Goal: Task Accomplishment & Management: Use online tool/utility

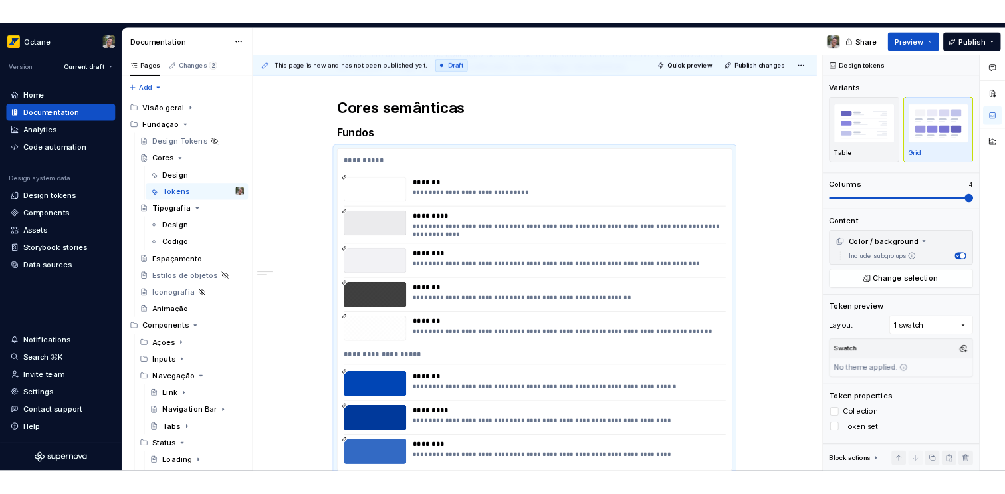
scroll to position [263, 0]
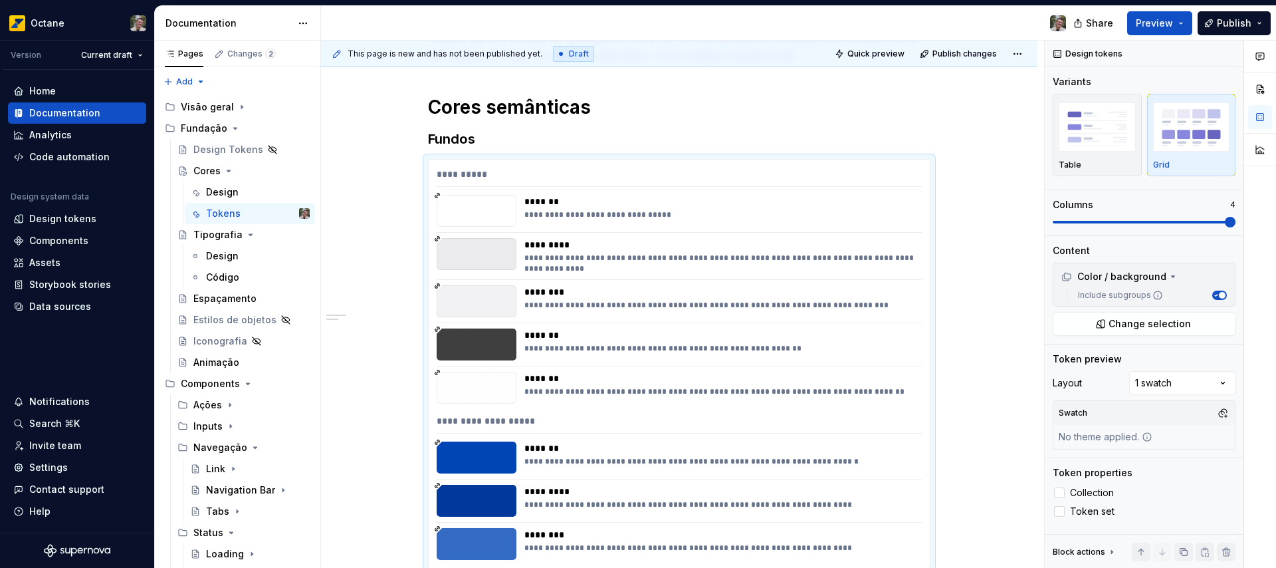
type textarea "*"
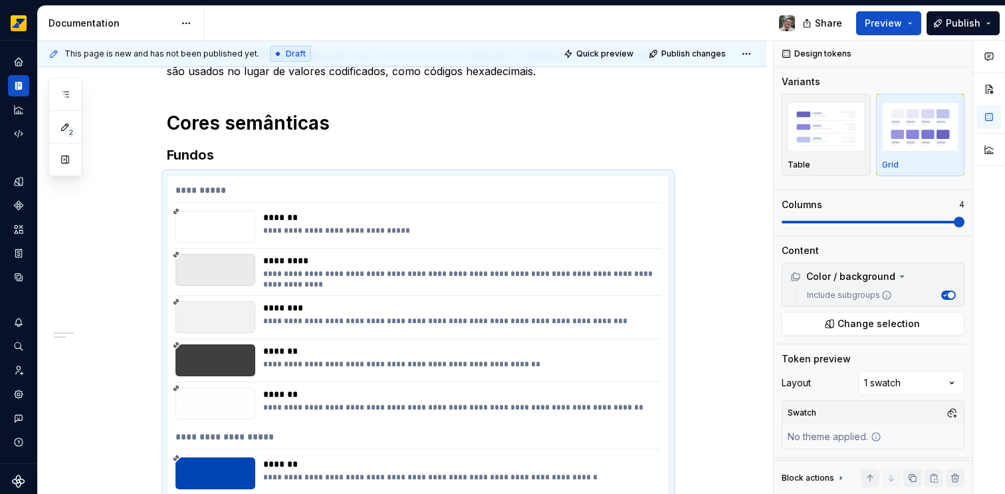
scroll to position [279, 0]
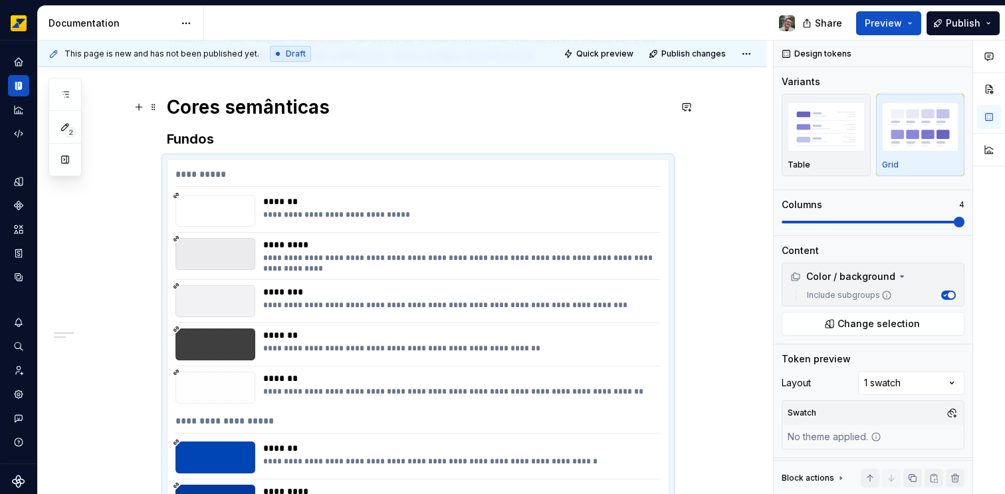
click at [338, 113] on h1 "Cores semânticas" at bounding box center [418, 107] width 503 height 24
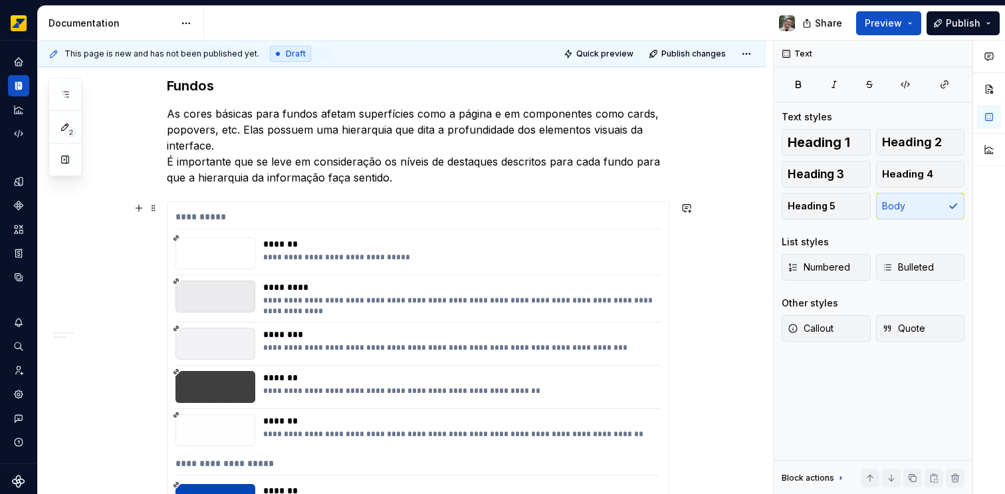
scroll to position [141, 0]
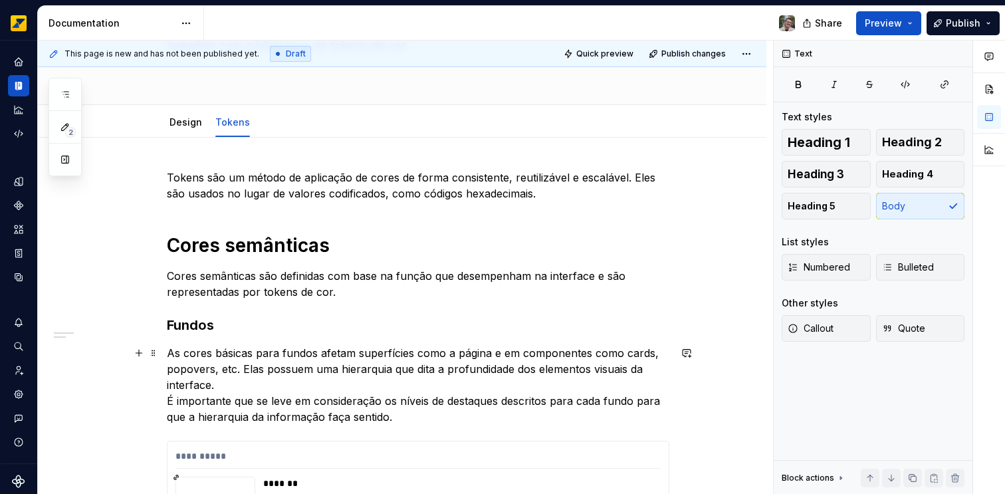
click at [234, 388] on p "As cores básicas para fundos afetam superfícies como a página e em componentes …" at bounding box center [418, 385] width 503 height 80
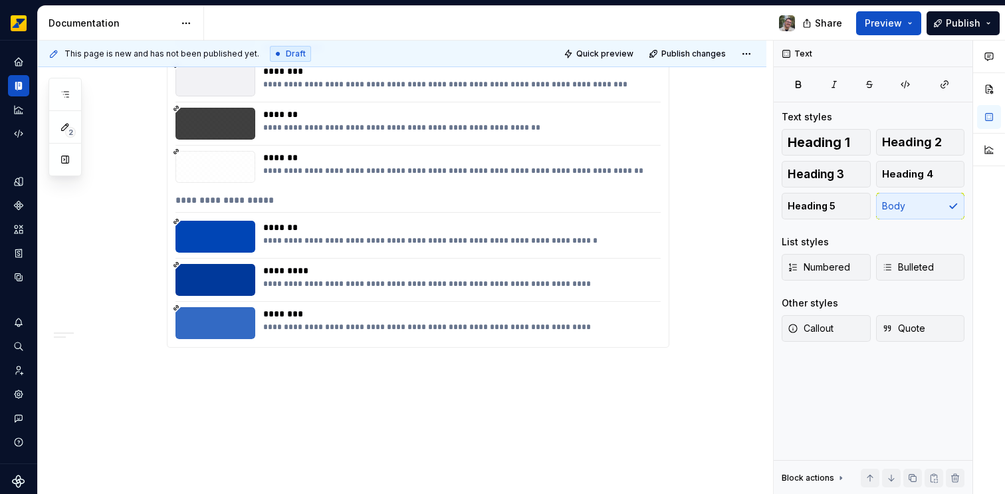
scroll to position [669, 0]
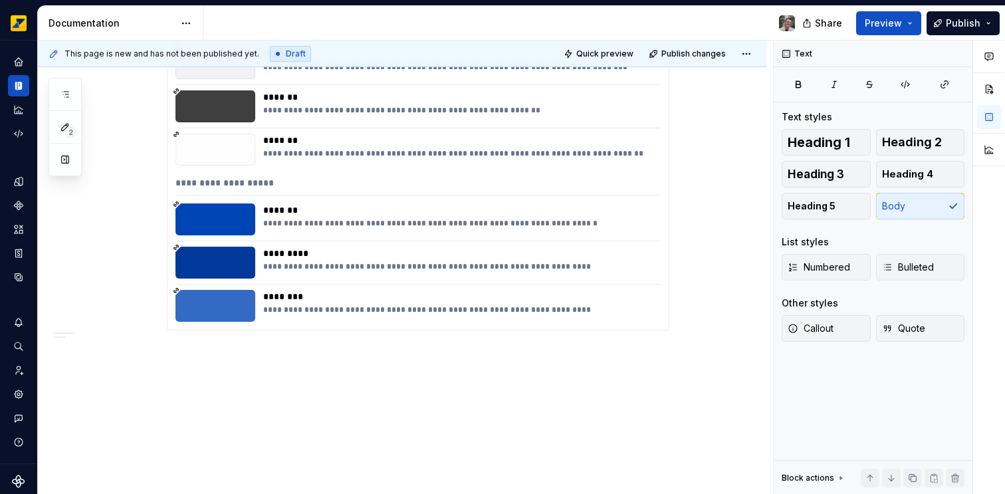
click at [616, 358] on div "**********" at bounding box center [402, 52] width 729 height 885
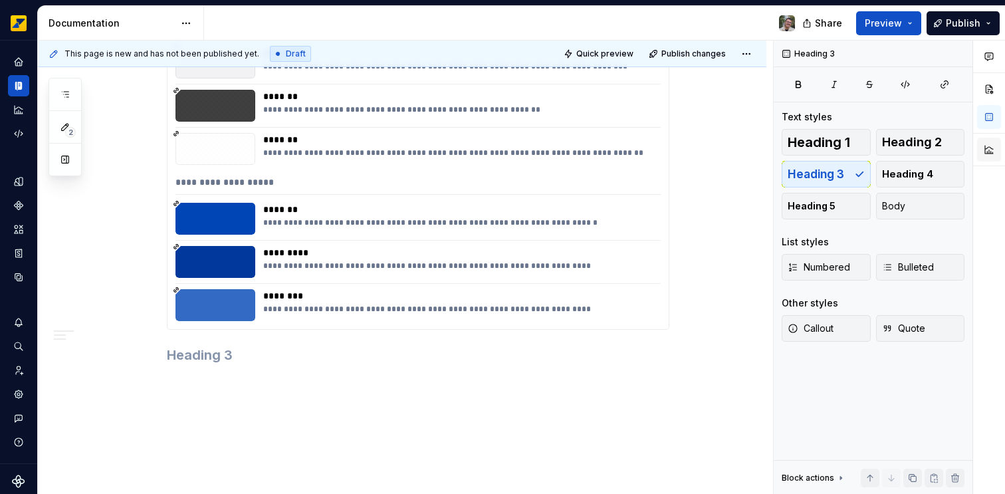
scroll to position [668, 0]
click at [220, 356] on h3 at bounding box center [418, 355] width 503 height 19
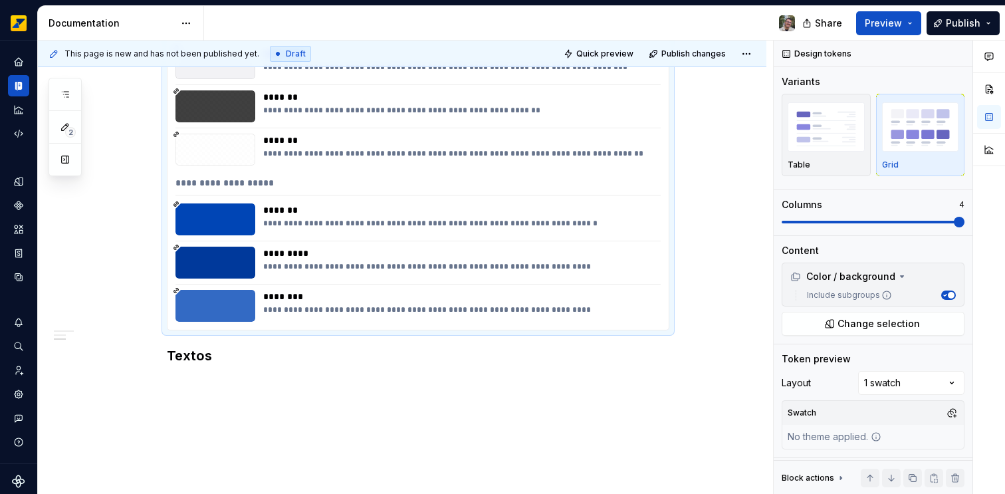
click at [431, 288] on div "**********" at bounding box center [418, 126] width 501 height 408
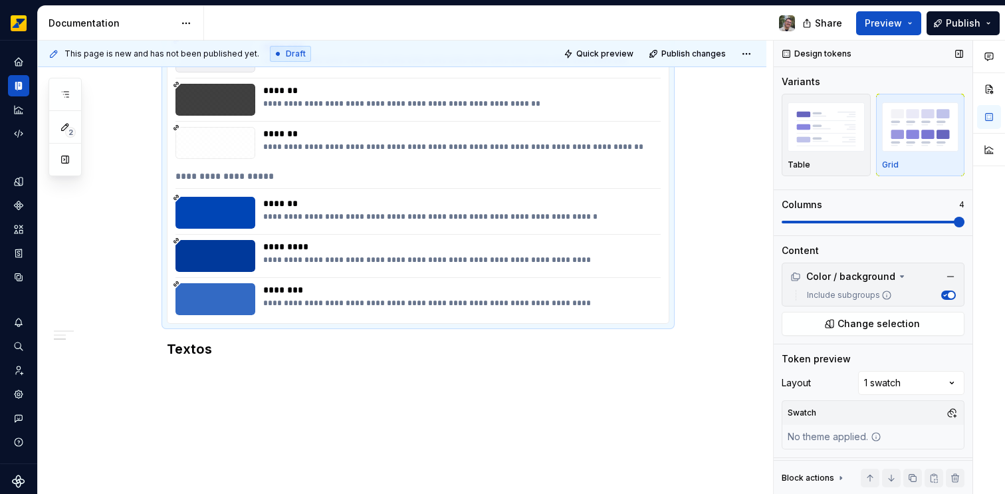
scroll to position [653, 0]
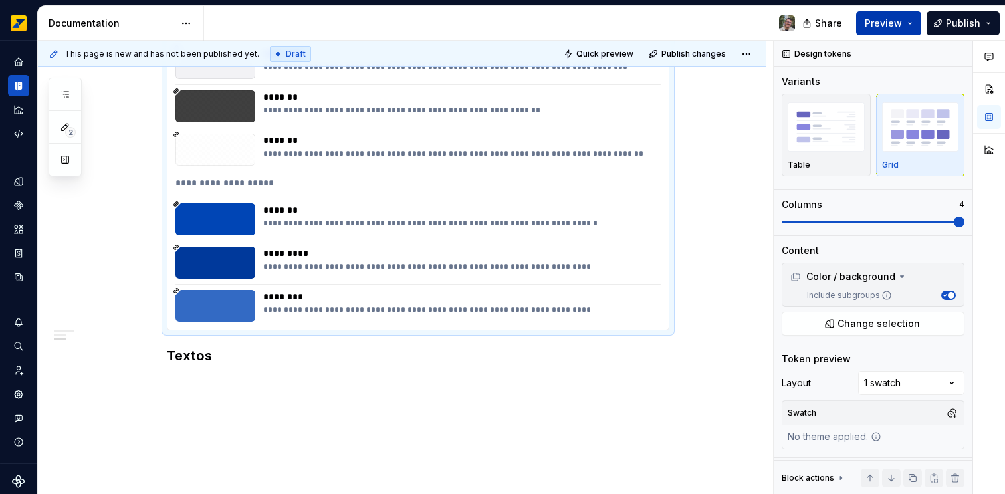
click at [882, 20] on span "Preview" at bounding box center [883, 23] width 37 height 13
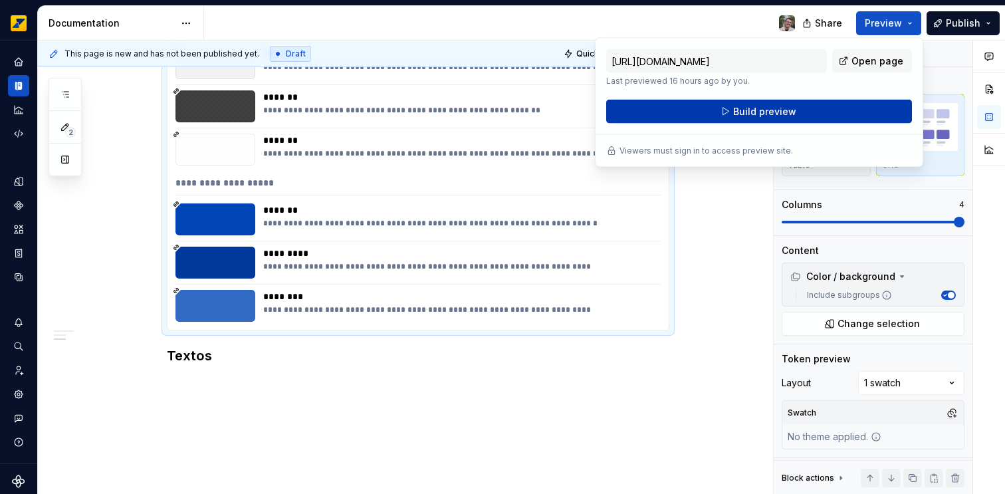
click at [761, 114] on span "Build preview" at bounding box center [764, 111] width 63 height 13
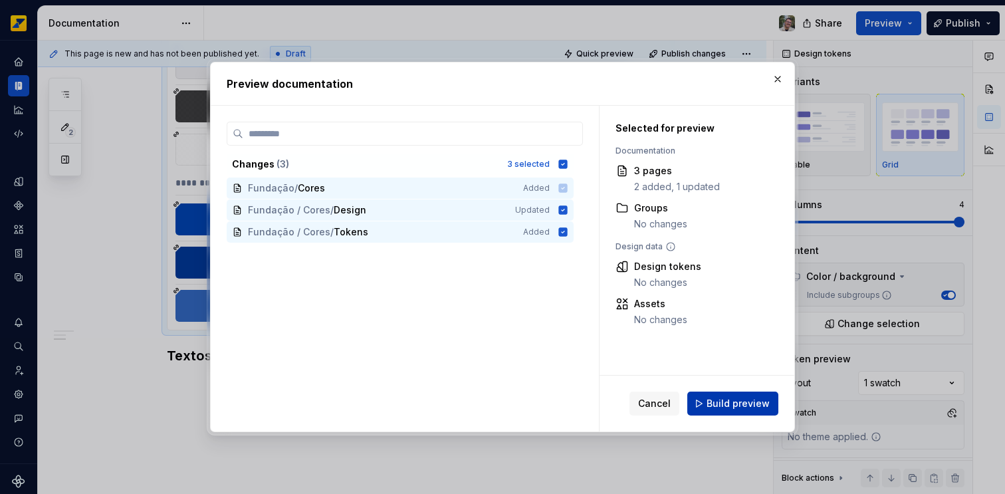
click at [737, 403] on span "Build preview" at bounding box center [738, 403] width 63 height 13
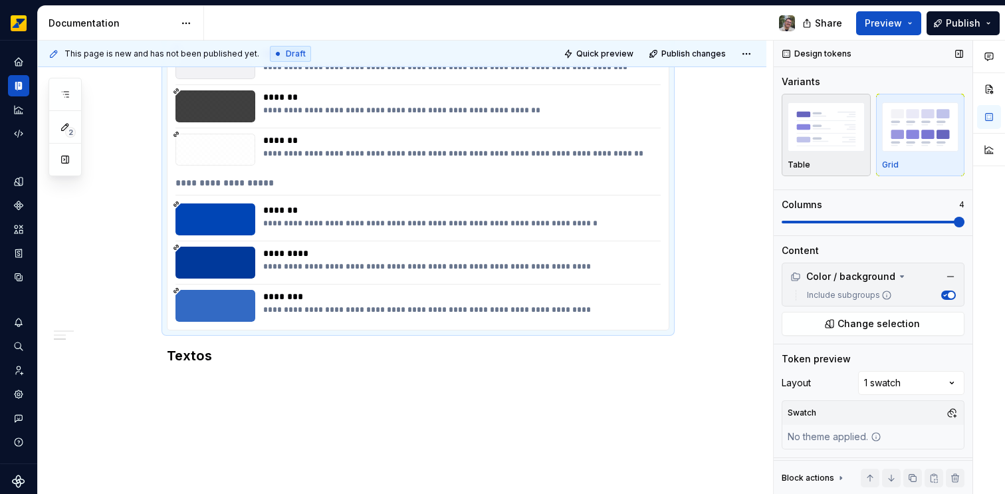
click at [838, 138] on img "button" at bounding box center [826, 126] width 77 height 49
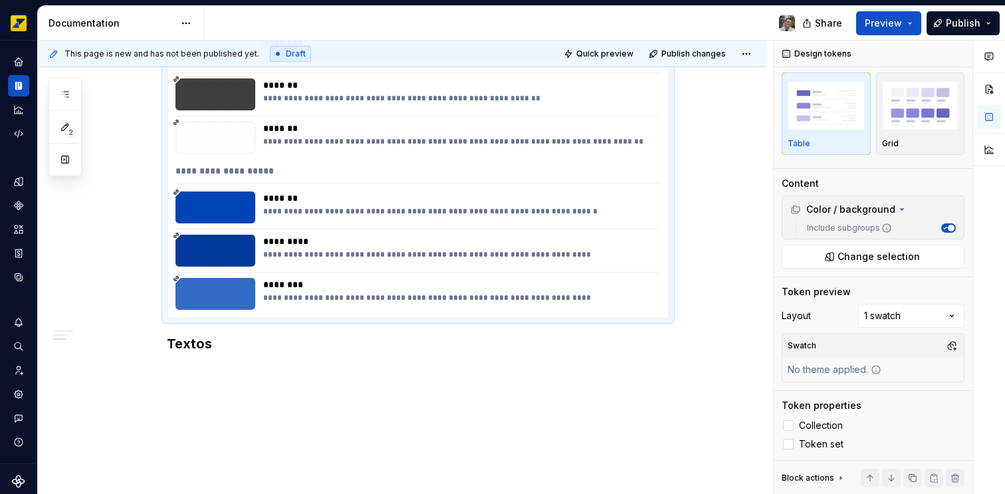
scroll to position [669, 0]
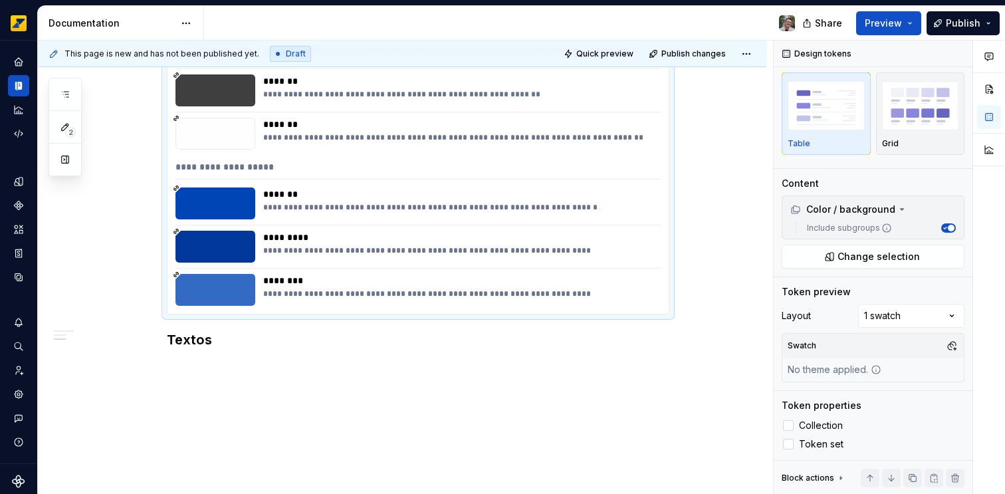
click at [365, 217] on div "**********" at bounding box center [458, 203] width 390 height 32
click at [206, 379] on div "**********" at bounding box center [418, 9] width 503 height 766
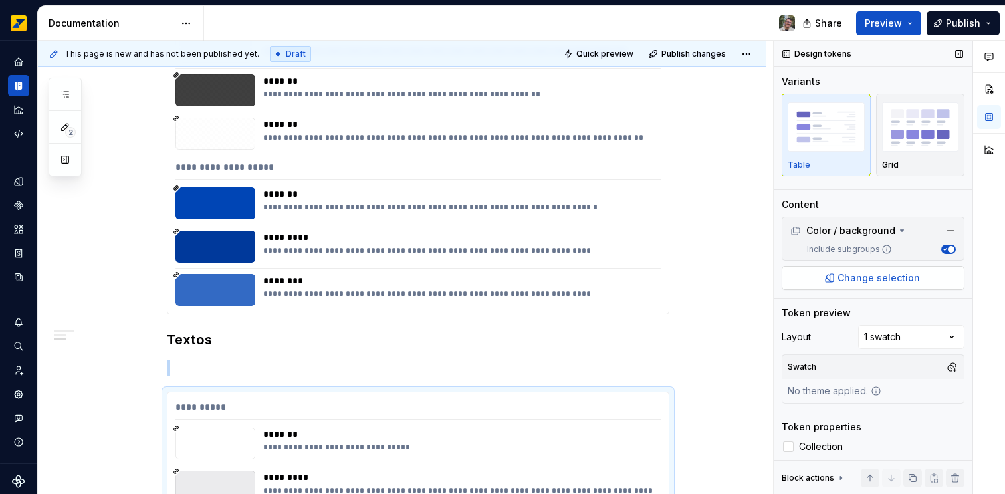
click at [842, 275] on span "Change selection" at bounding box center [879, 277] width 82 height 13
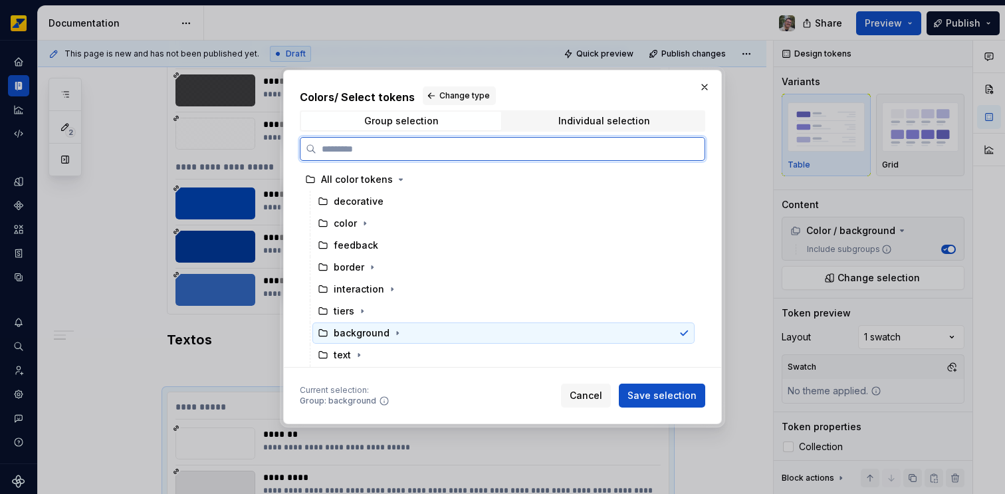
click at [355, 338] on div "background" at bounding box center [362, 332] width 56 height 13
click at [688, 332] on div "background" at bounding box center [503, 332] width 382 height 21
click at [683, 334] on icon at bounding box center [684, 333] width 7 height 5
click at [334, 354] on div "text" at bounding box center [342, 354] width 17 height 13
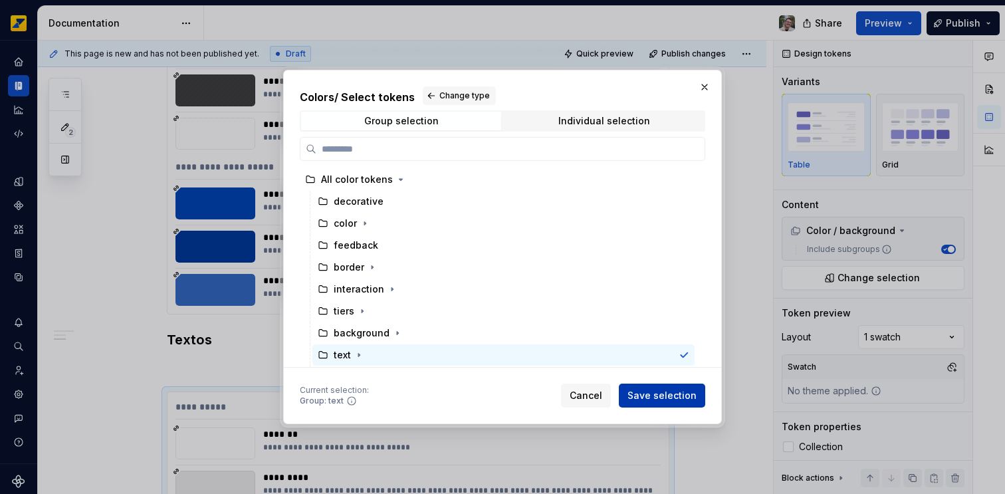
click at [662, 397] on span "Save selection" at bounding box center [662, 395] width 69 height 13
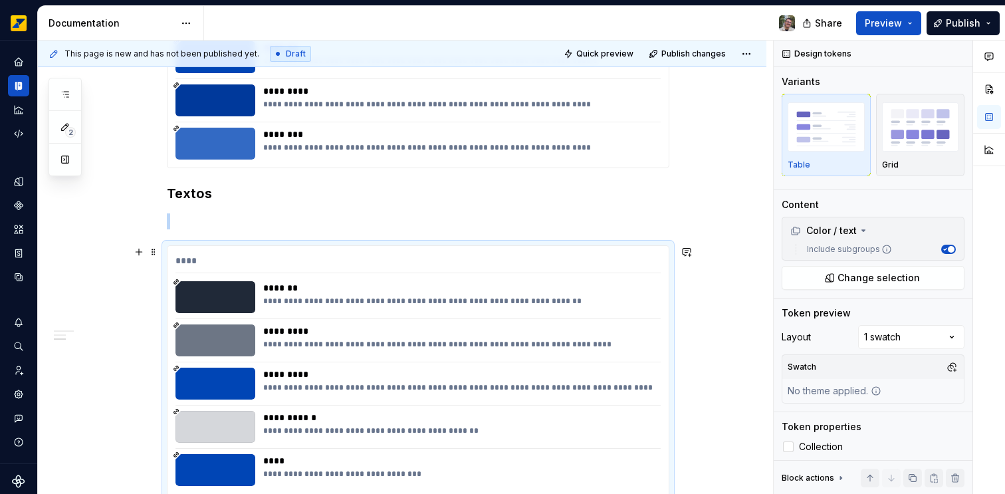
scroll to position [618, 0]
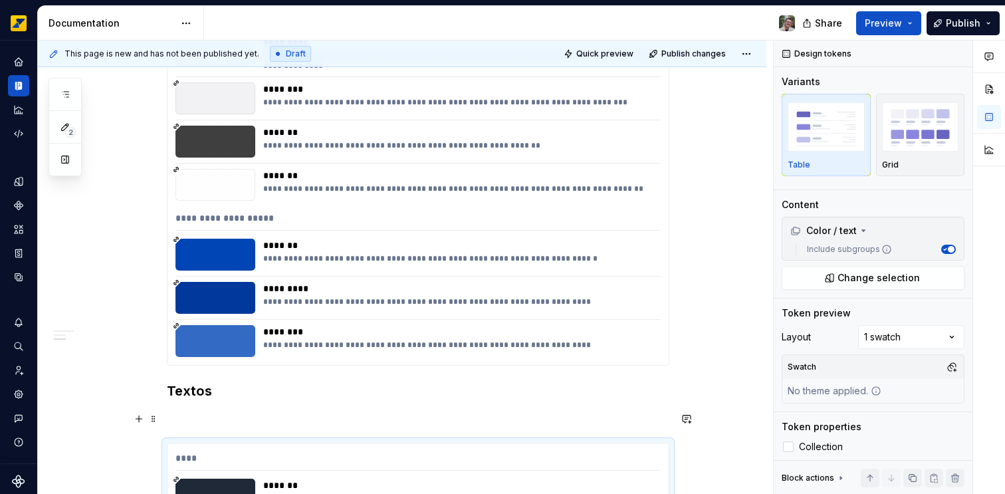
click at [183, 414] on p at bounding box center [418, 419] width 503 height 16
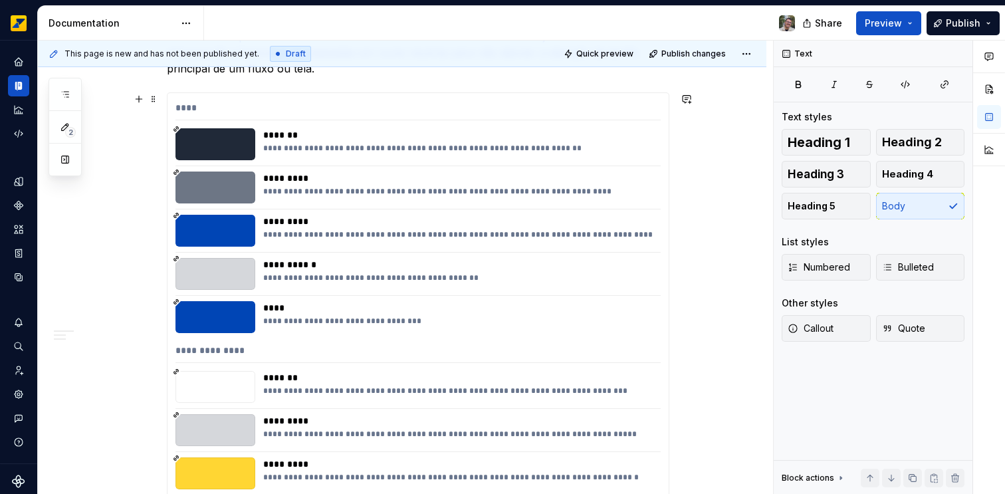
scroll to position [1210, 0]
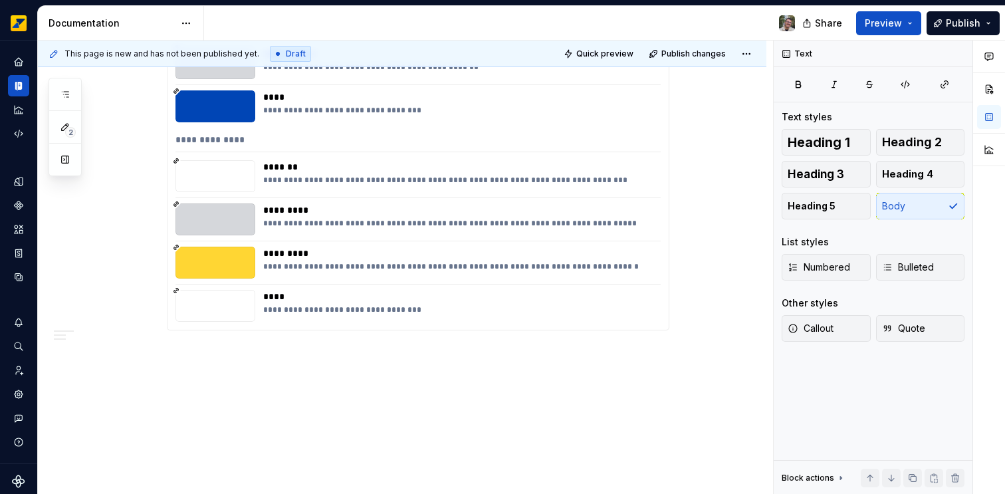
click at [295, 225] on div "**********" at bounding box center [458, 223] width 390 height 11
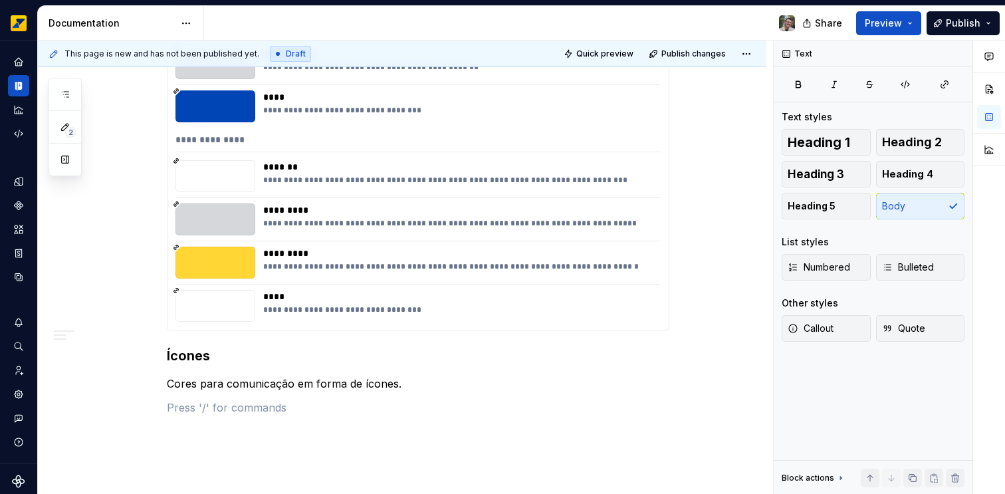
click at [397, 249] on div "*********" at bounding box center [458, 253] width 390 height 13
click at [344, 412] on p at bounding box center [418, 408] width 503 height 16
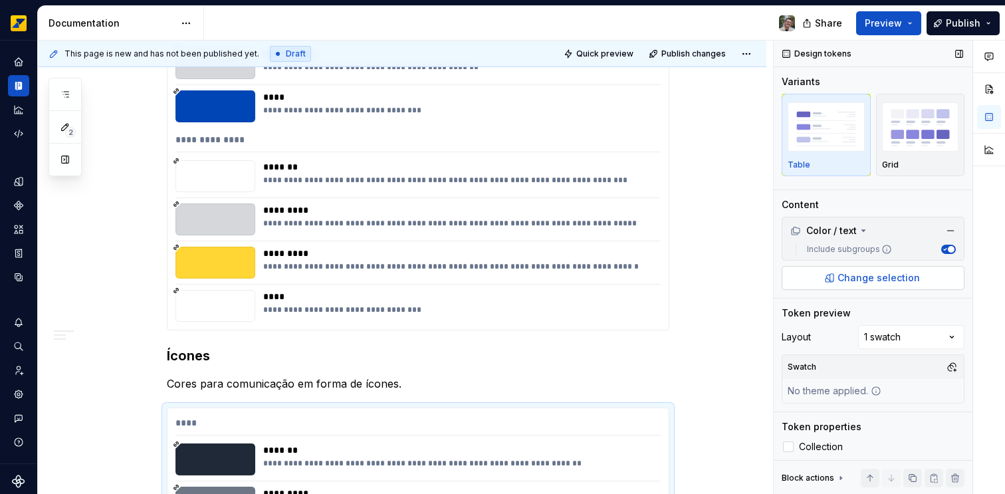
click at [853, 275] on span "Change selection" at bounding box center [879, 277] width 82 height 13
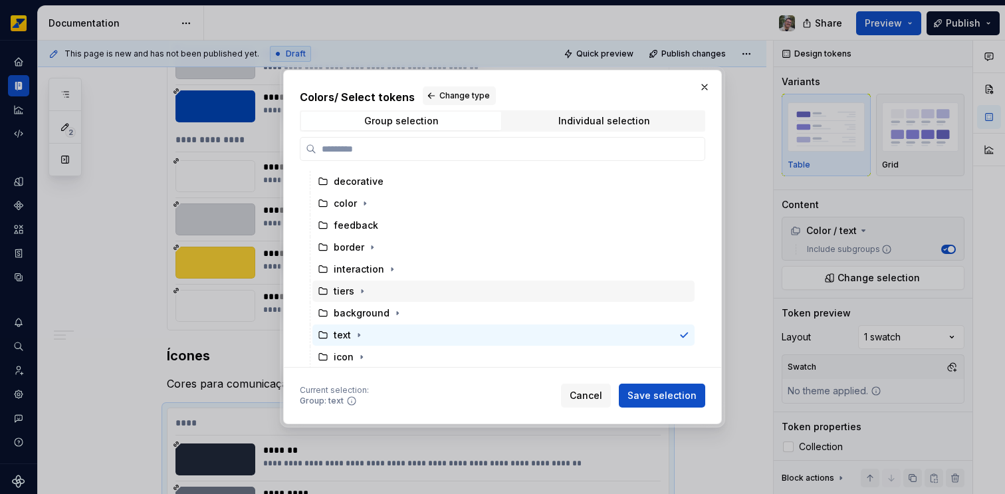
scroll to position [21, 0]
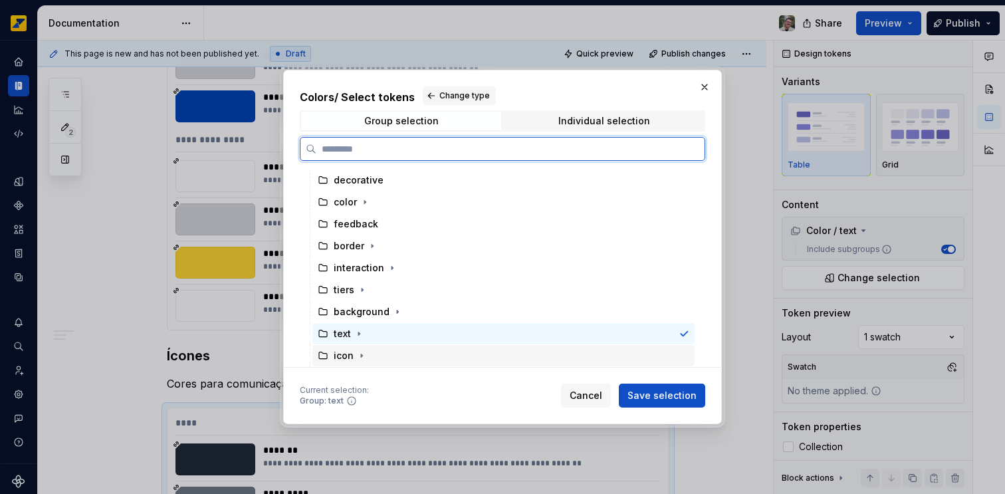
click at [338, 356] on div "icon" at bounding box center [344, 355] width 20 height 13
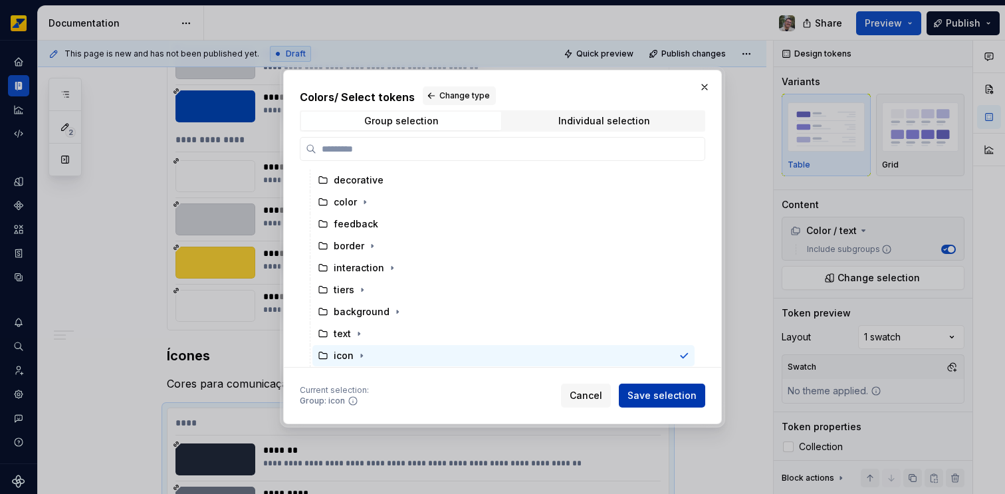
click at [659, 398] on span "Save selection" at bounding box center [662, 395] width 69 height 13
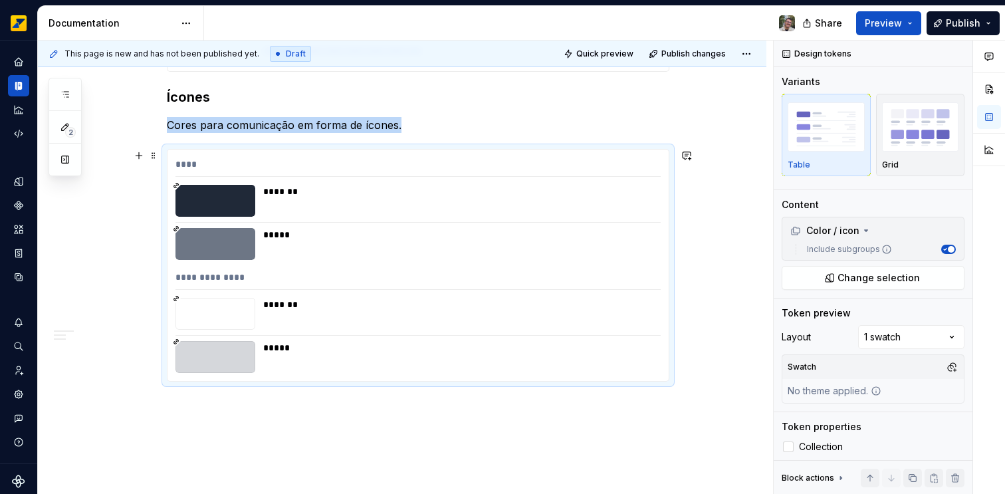
scroll to position [1520, 0]
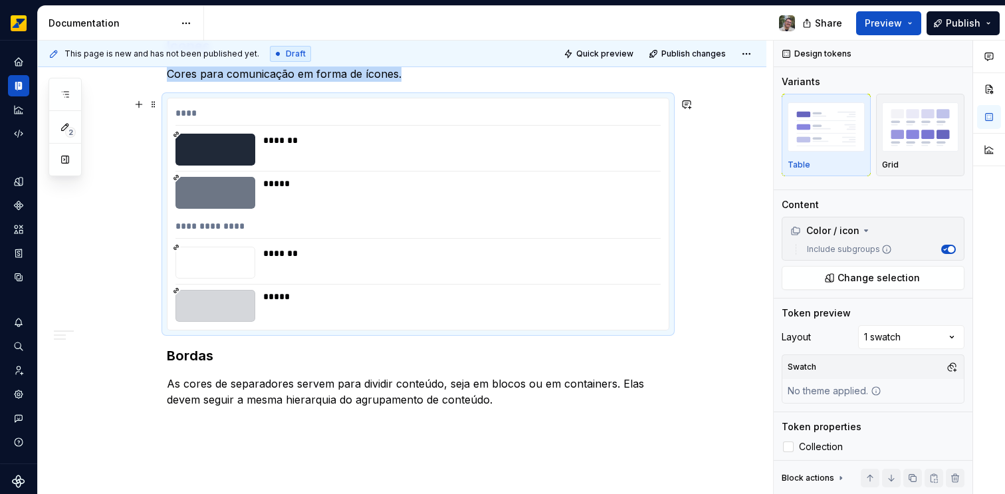
click at [242, 277] on div at bounding box center [215, 263] width 80 height 32
click at [279, 266] on div "*******" at bounding box center [458, 263] width 390 height 32
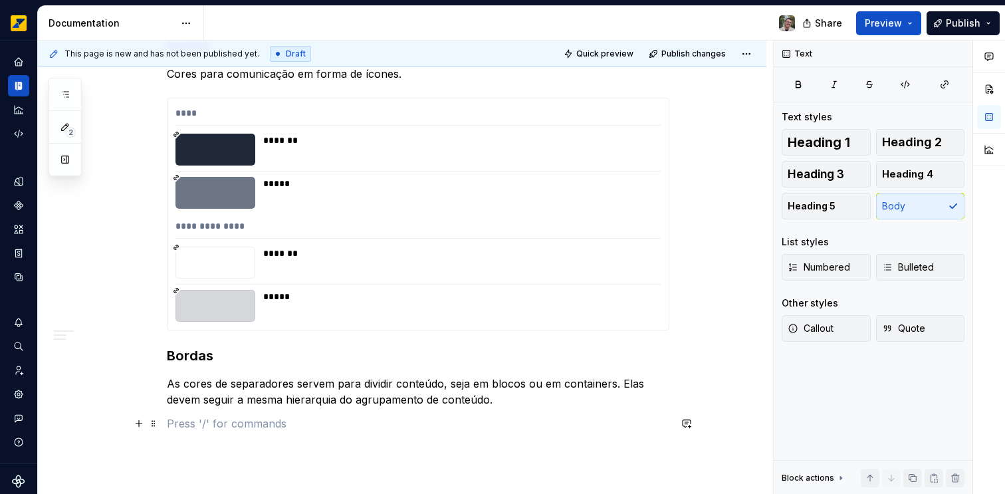
click at [262, 423] on p at bounding box center [418, 423] width 503 height 16
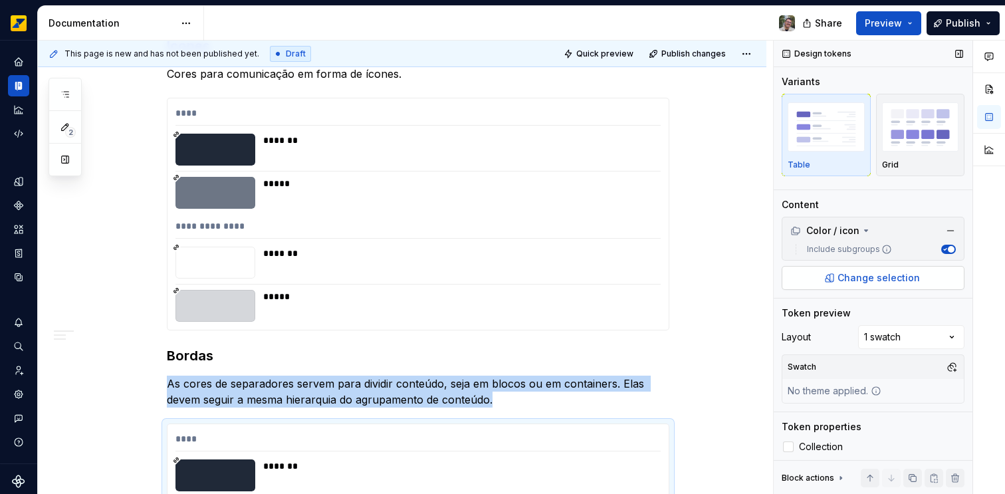
click at [871, 283] on span "Change selection" at bounding box center [879, 277] width 82 height 13
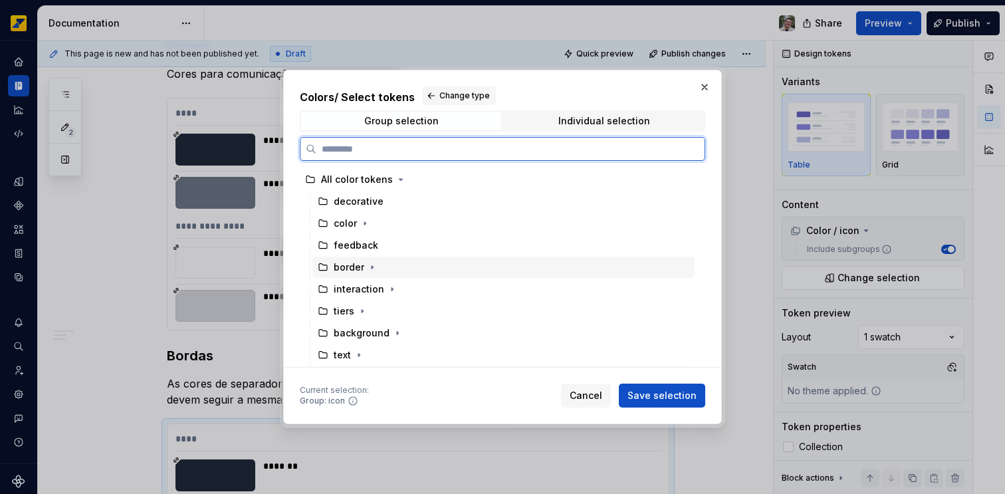
click at [455, 267] on div "border" at bounding box center [503, 267] width 382 height 21
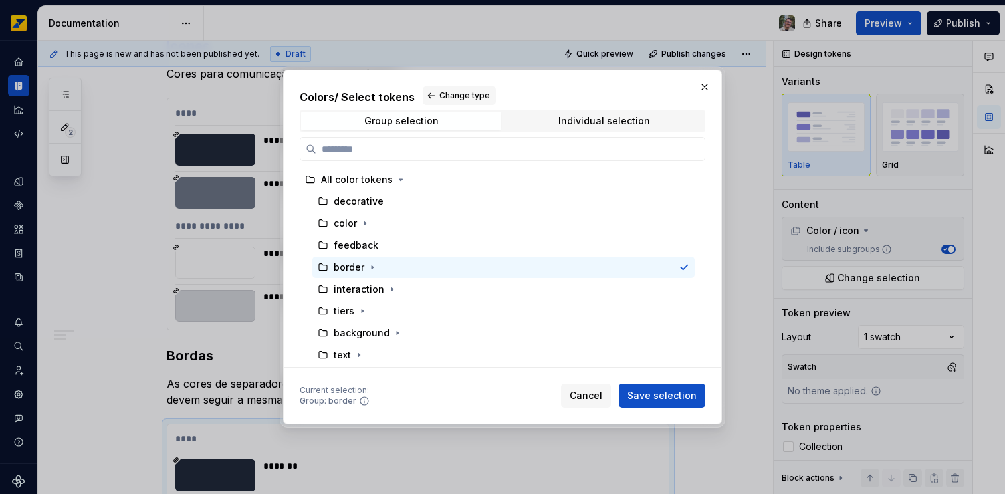
click at [661, 398] on span "Save selection" at bounding box center [662, 395] width 69 height 13
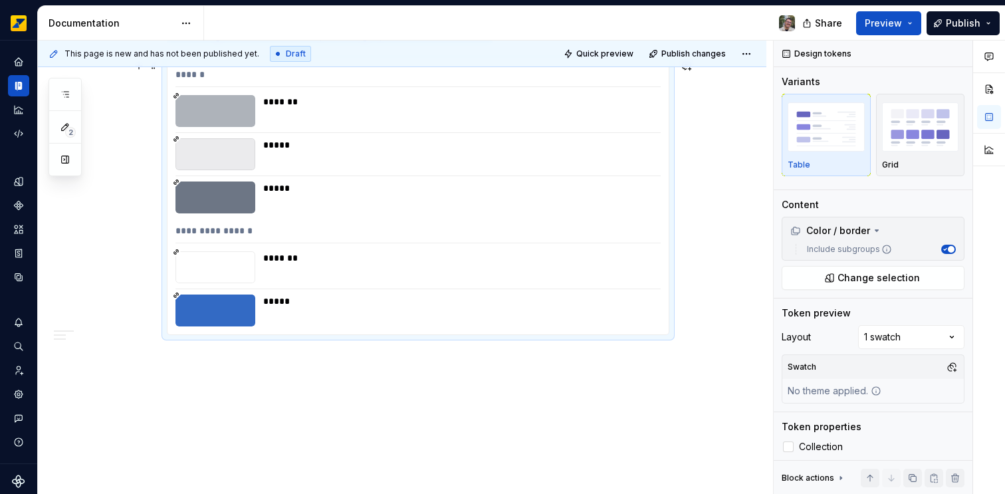
scroll to position [1889, 0]
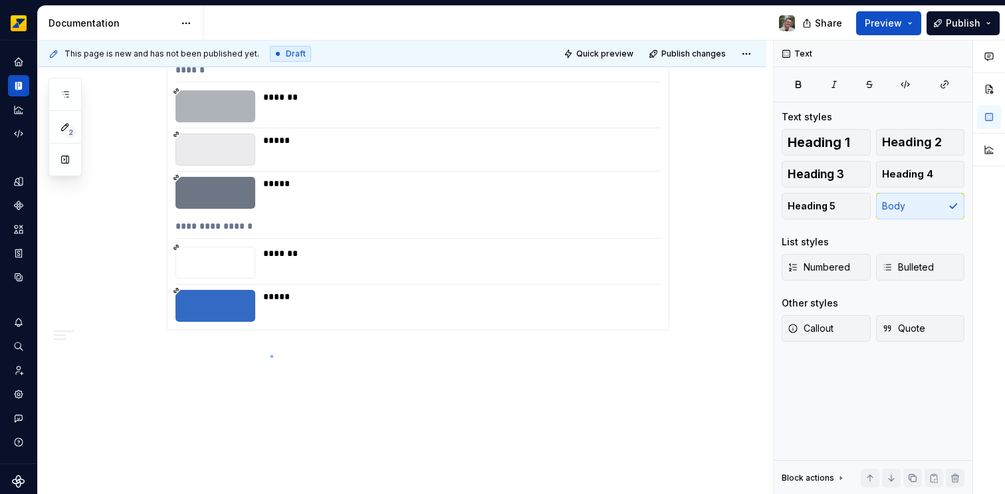
click at [271, 355] on div "**********" at bounding box center [405, 268] width 735 height 454
click at [677, 295] on div "**********" at bounding box center [405, 268] width 735 height 454
click at [669, 304] on div "**********" at bounding box center [418, 193] width 503 height 276
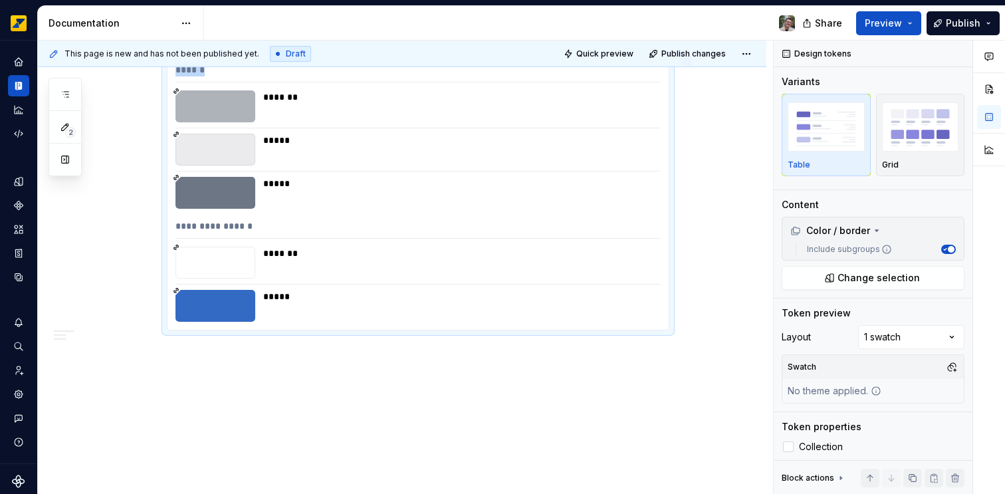
click at [669, 304] on div "**********" at bounding box center [418, 193] width 503 height 276
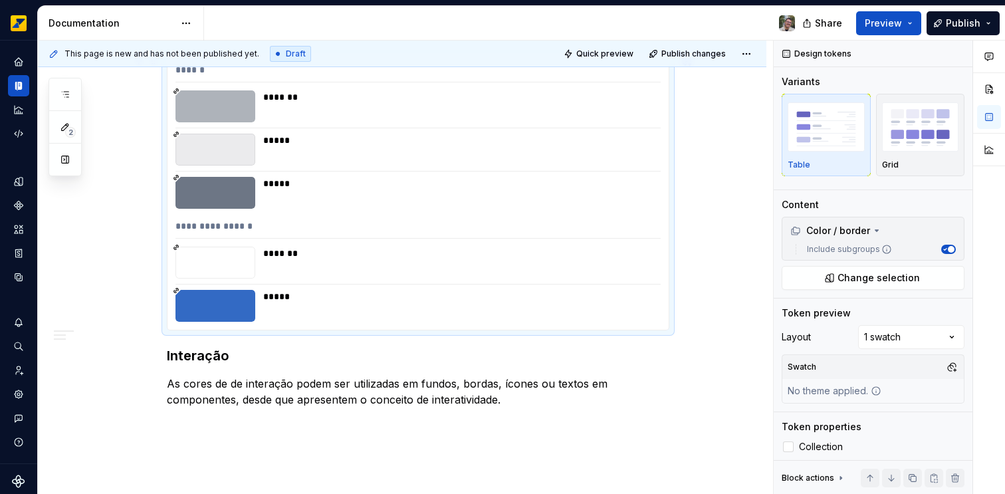
click at [494, 207] on div "*****" at bounding box center [458, 193] width 390 height 32
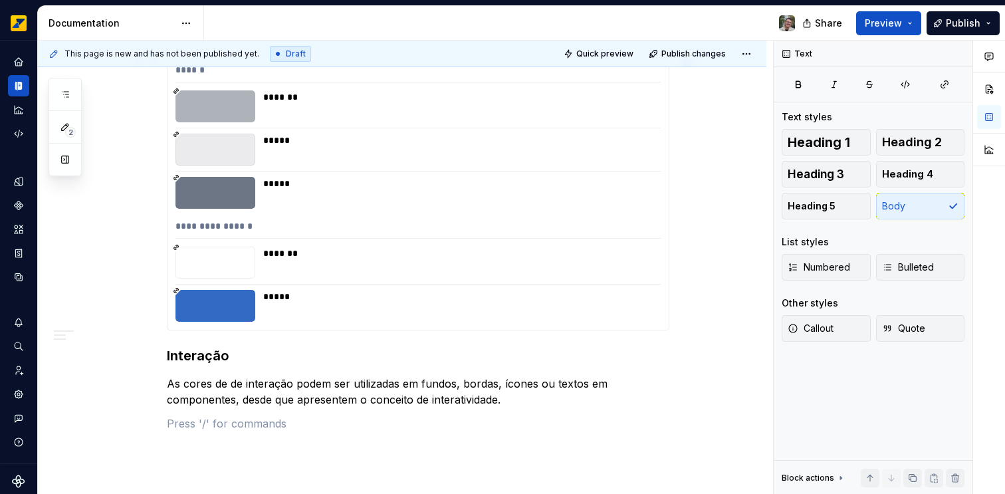
click at [284, 158] on div "*****" at bounding box center [458, 150] width 390 height 32
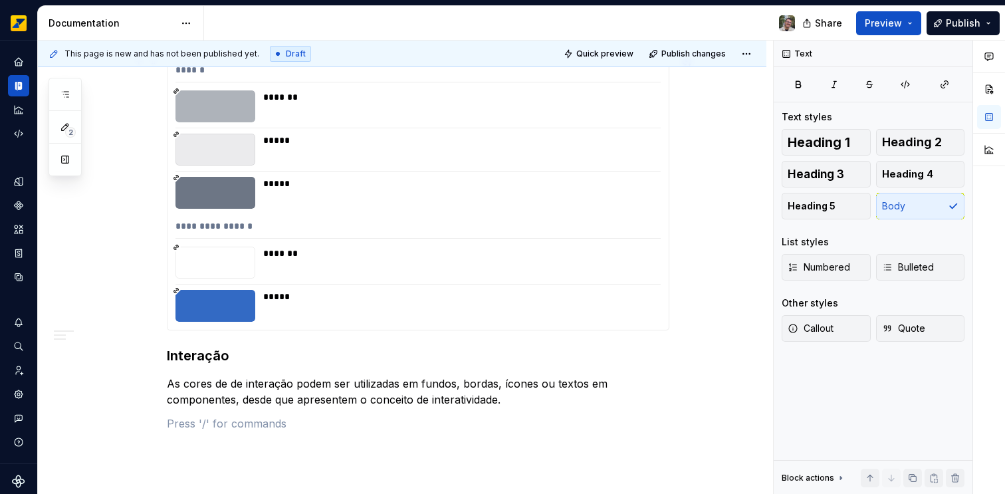
click at [326, 262] on div "*******" at bounding box center [458, 263] width 390 height 32
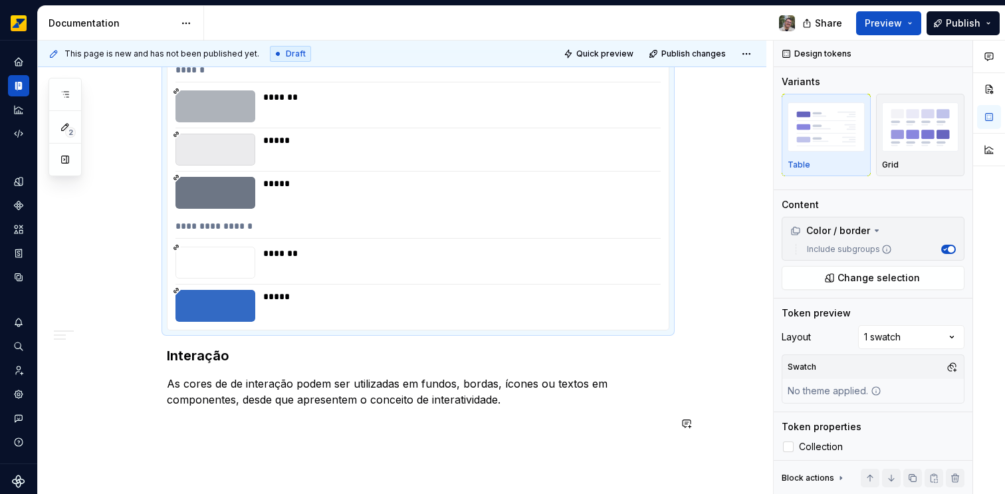
click at [288, 431] on p at bounding box center [418, 423] width 503 height 16
click at [235, 263] on div at bounding box center [215, 263] width 80 height 32
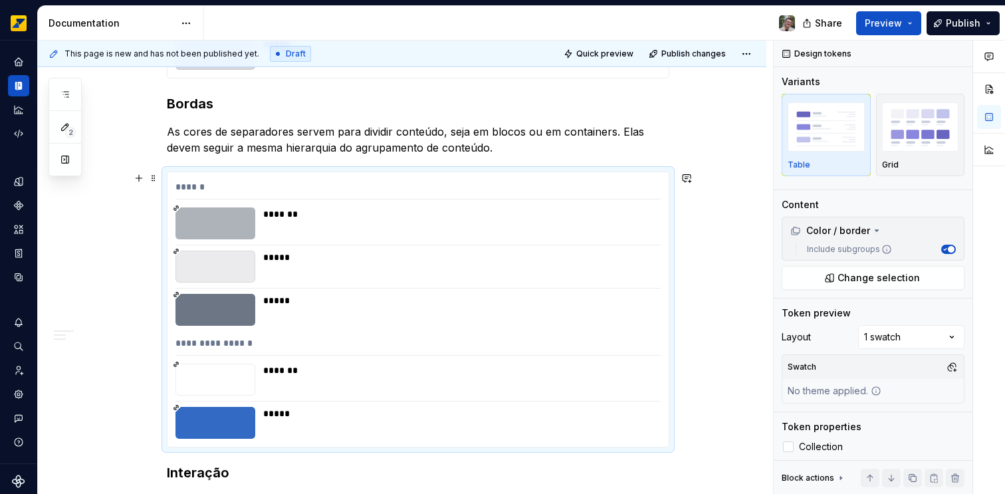
scroll to position [1773, 0]
click at [154, 180] on span at bounding box center [153, 177] width 11 height 19
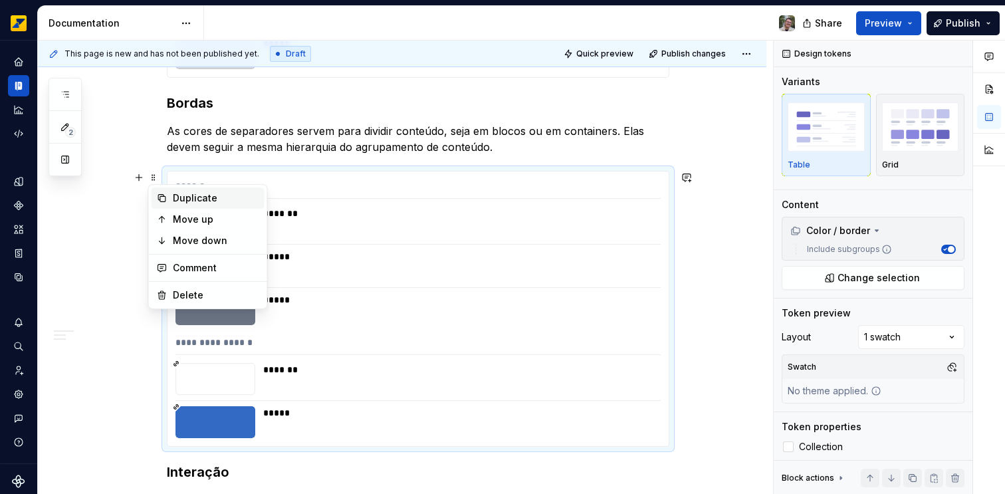
click at [191, 199] on div "Duplicate" at bounding box center [216, 197] width 86 height 13
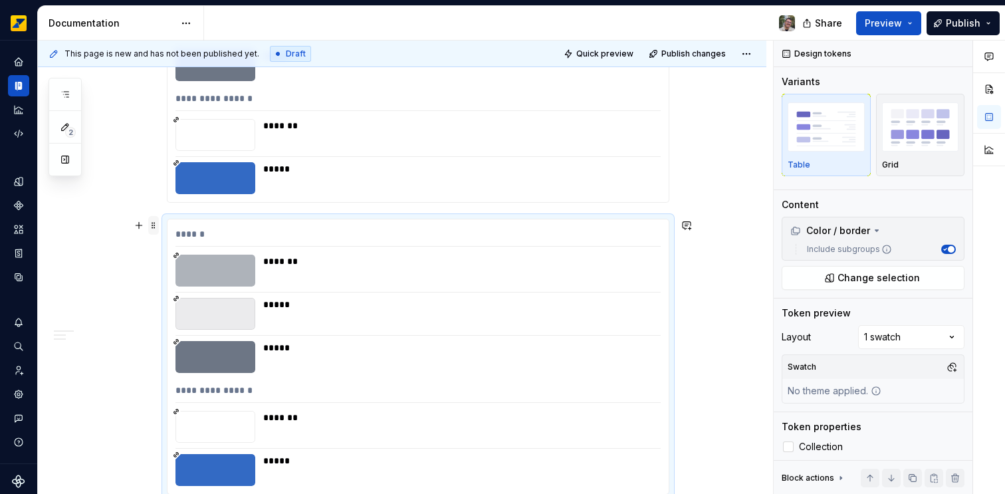
click at [154, 225] on span at bounding box center [153, 225] width 11 height 19
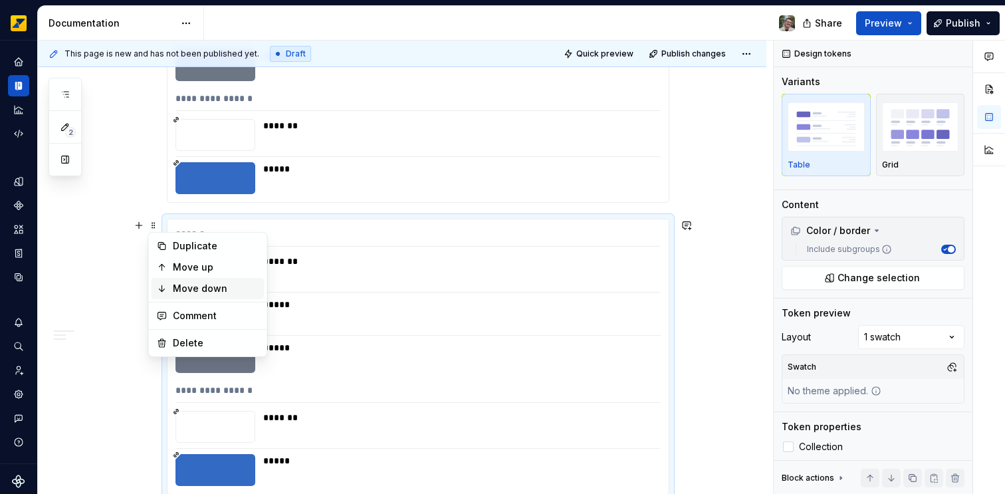
click at [196, 286] on div "Move down" at bounding box center [216, 288] width 86 height 13
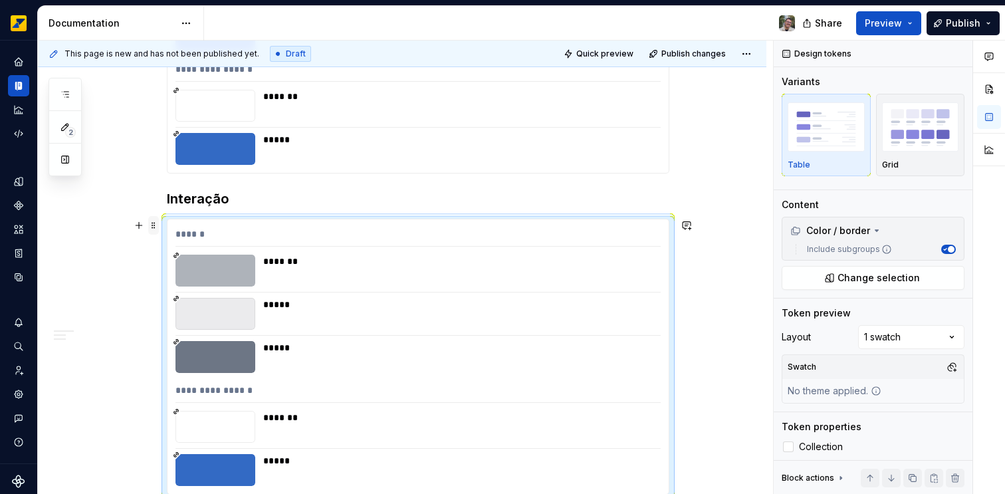
click at [150, 225] on span at bounding box center [153, 225] width 11 height 19
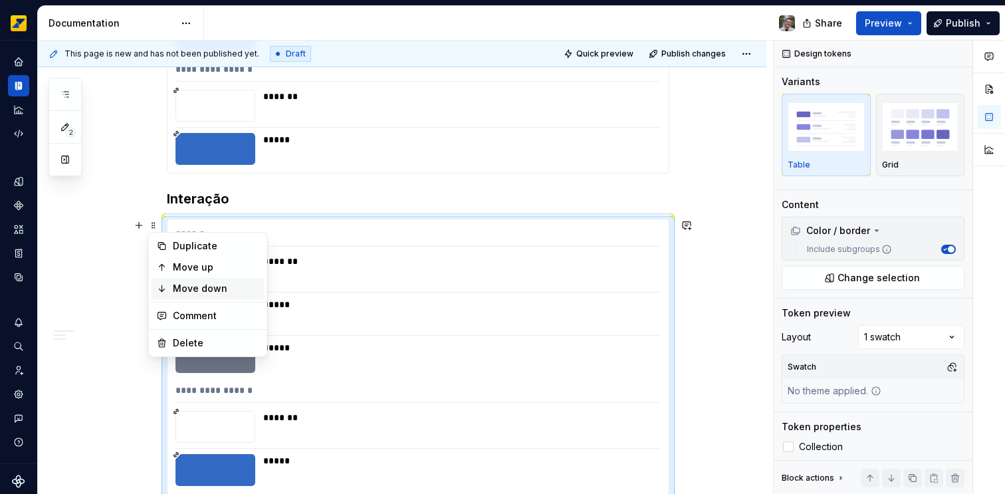
click at [186, 282] on div "Move down" at bounding box center [216, 288] width 86 height 13
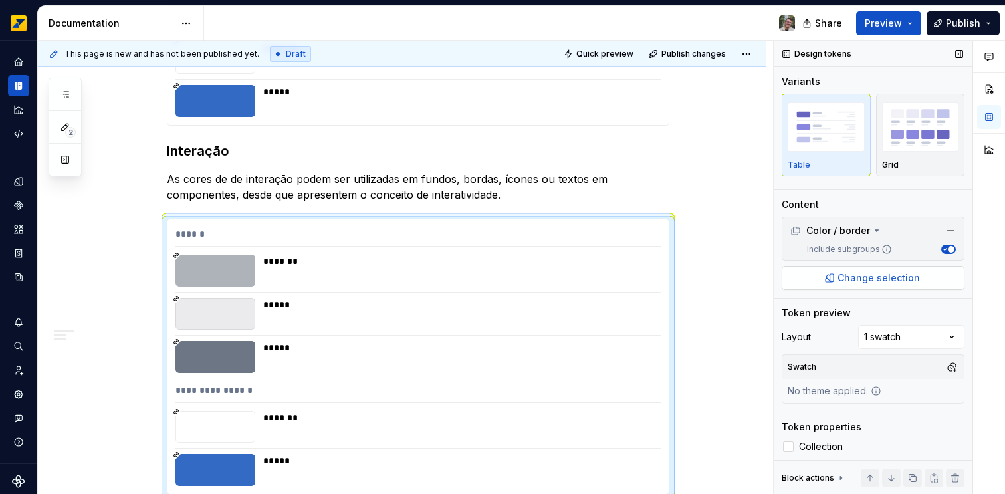
click at [921, 281] on button "Change selection" at bounding box center [873, 278] width 183 height 24
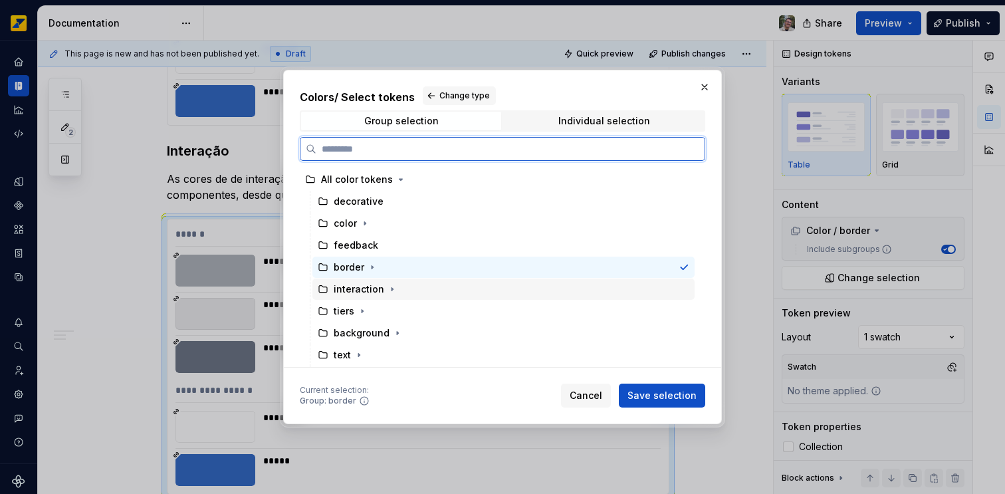
click at [369, 288] on div "interaction" at bounding box center [359, 289] width 51 height 13
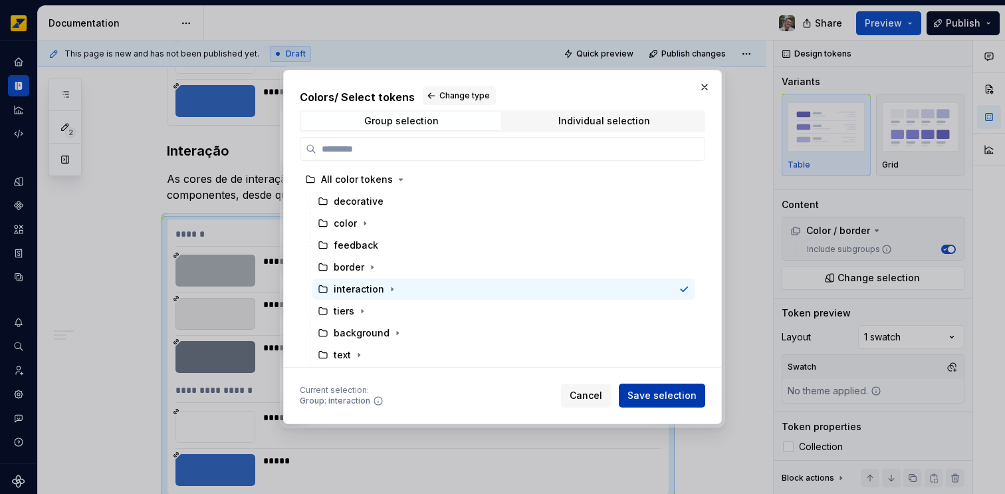
click at [679, 398] on span "Save selection" at bounding box center [662, 395] width 69 height 13
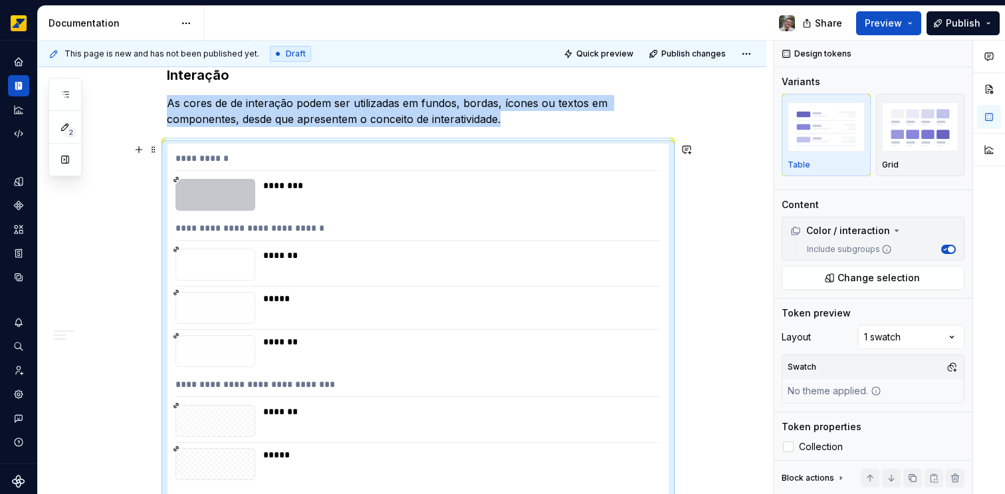
scroll to position [2137, 0]
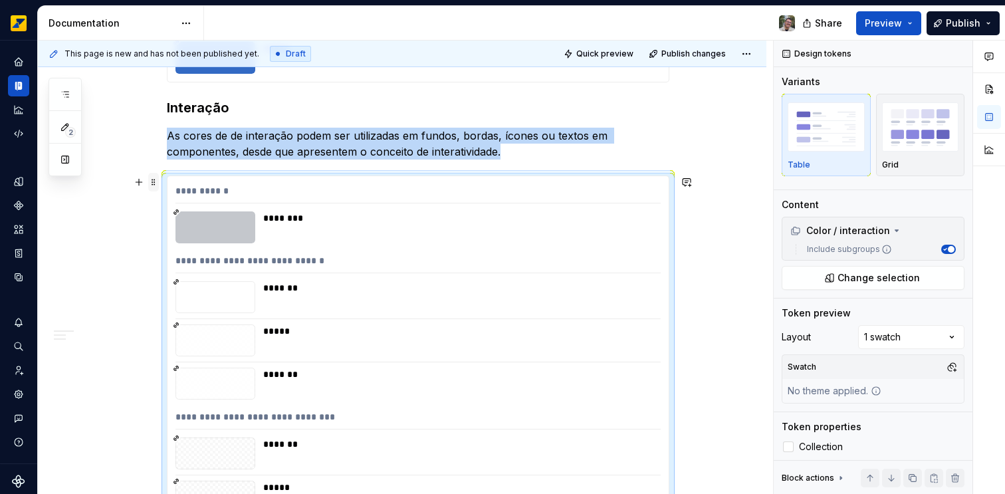
click at [154, 181] on span at bounding box center [153, 182] width 11 height 19
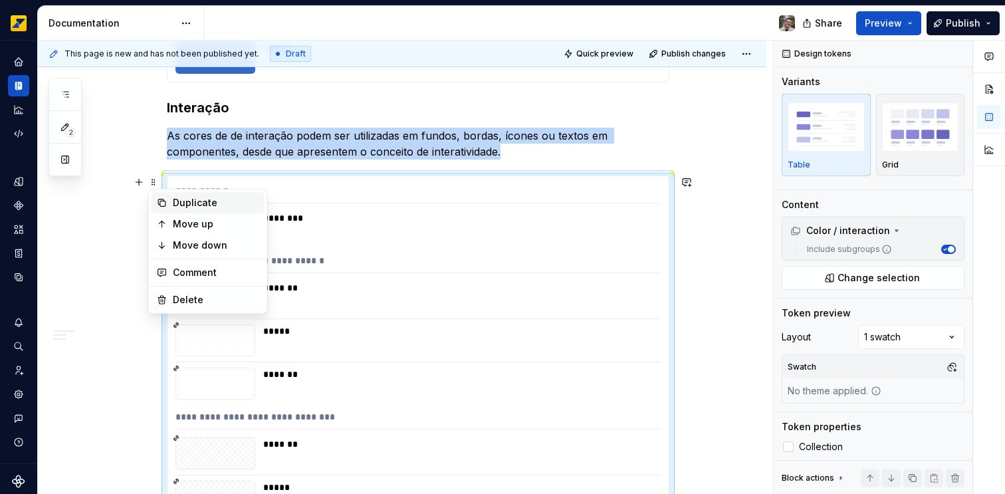
click at [177, 203] on div "Duplicate" at bounding box center [216, 202] width 86 height 13
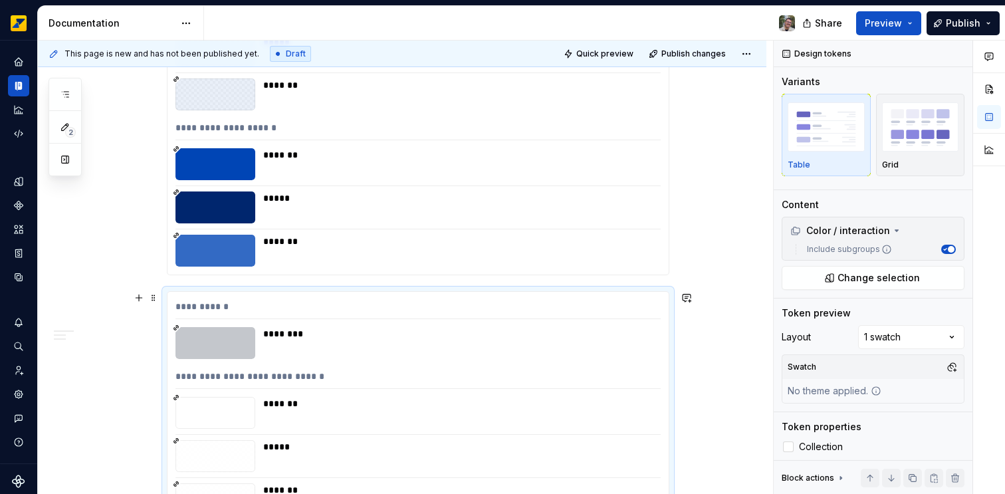
scroll to position [2621, 0]
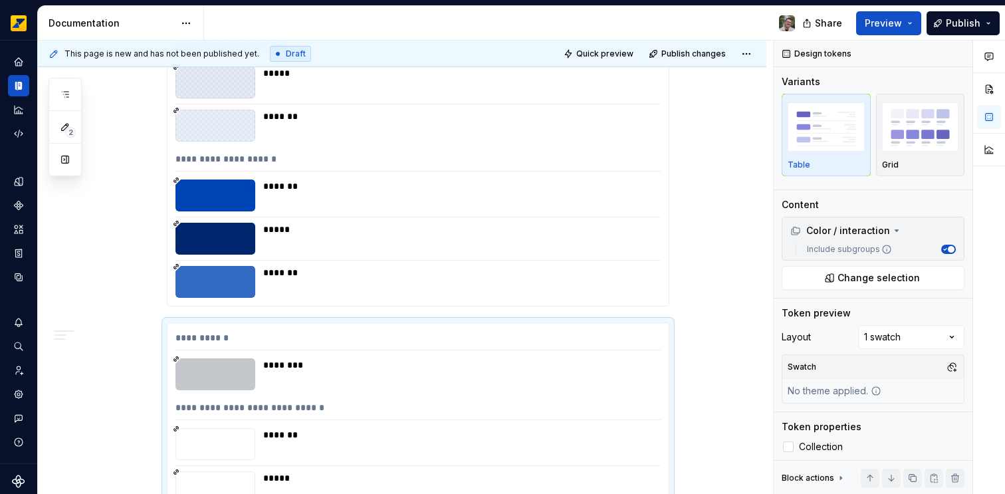
click at [640, 236] on div "*****" at bounding box center [458, 239] width 390 height 32
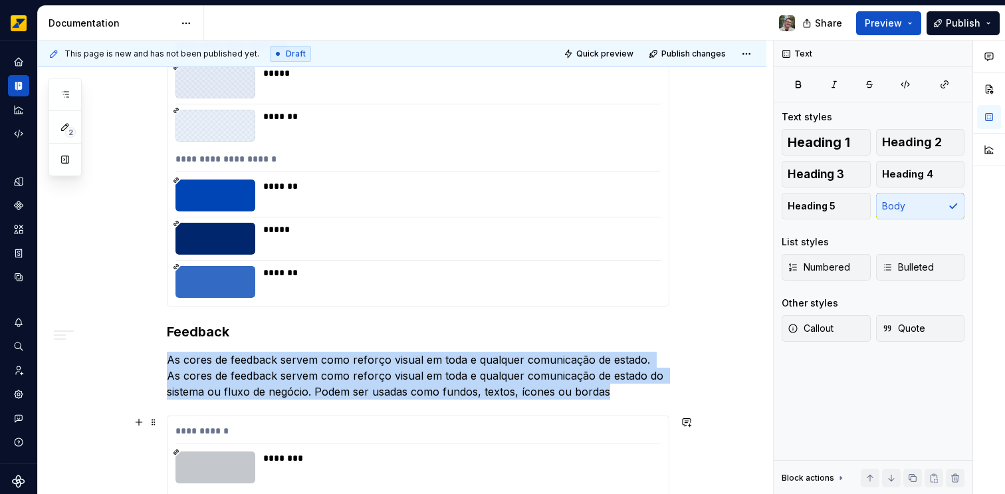
click at [249, 454] on div at bounding box center [215, 467] width 80 height 32
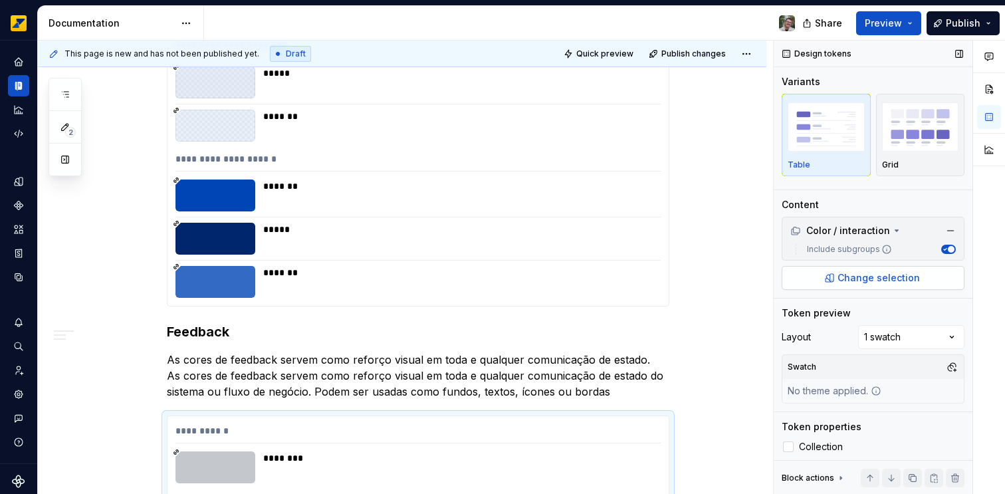
click at [863, 283] on span "Change selection" at bounding box center [879, 277] width 82 height 13
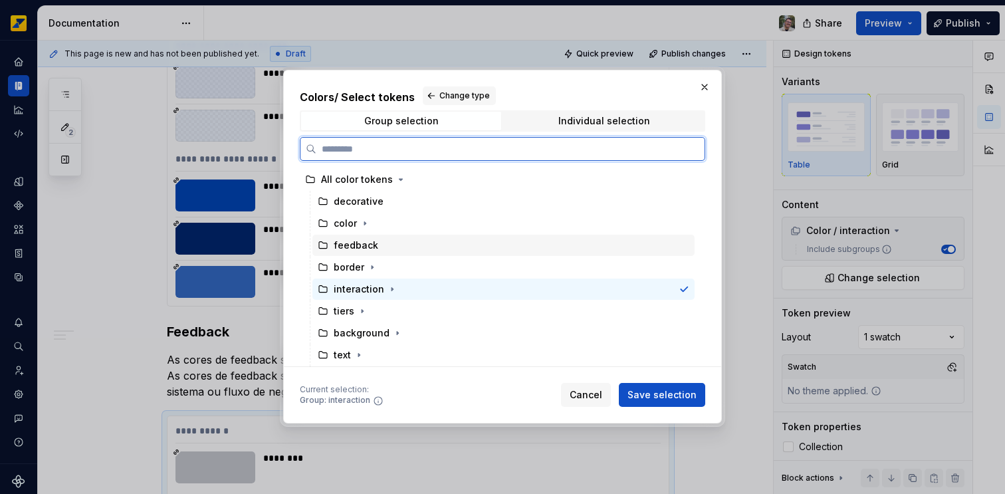
click at [378, 239] on div "feedback" at bounding box center [503, 245] width 382 height 21
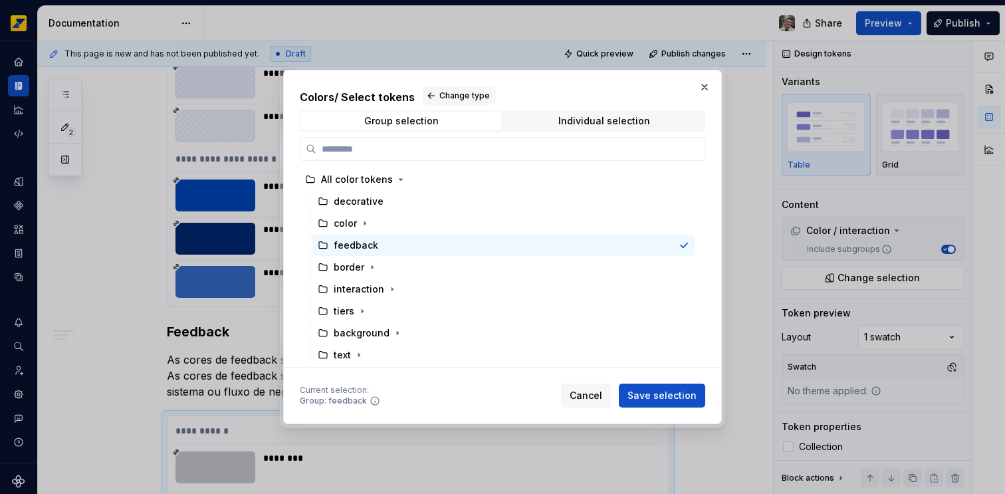
drag, startPoint x: 660, startPoint y: 392, endPoint x: 628, endPoint y: 391, distance: 31.9
click at [658, 392] on span "Save selection" at bounding box center [662, 395] width 69 height 13
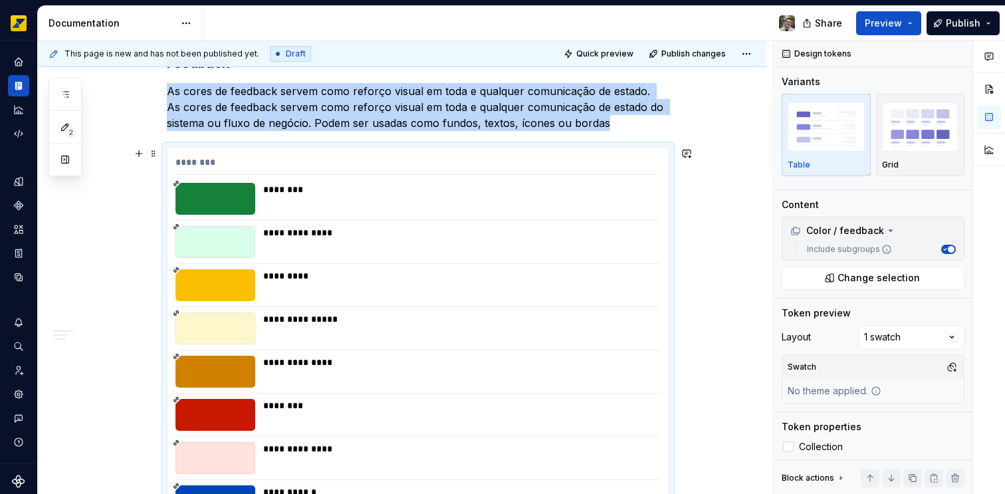
scroll to position [2874, 0]
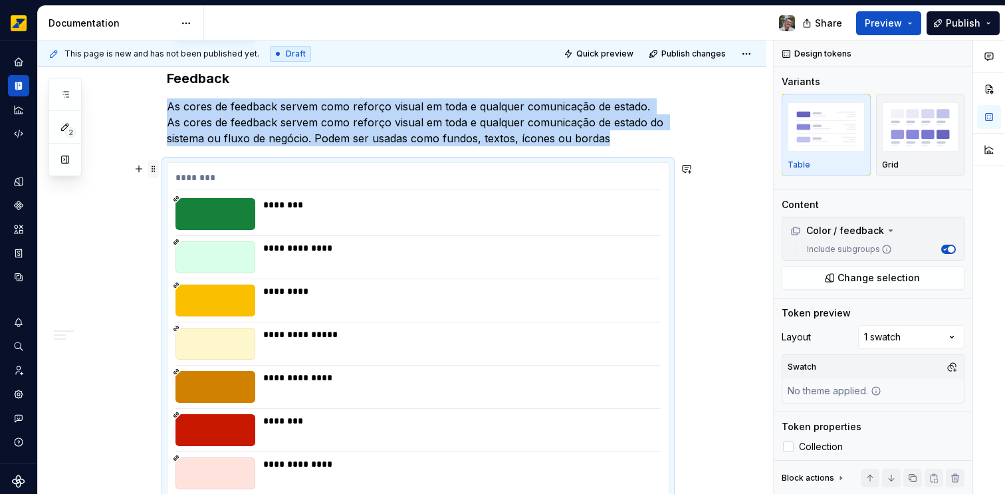
click at [153, 166] on span at bounding box center [153, 169] width 11 height 19
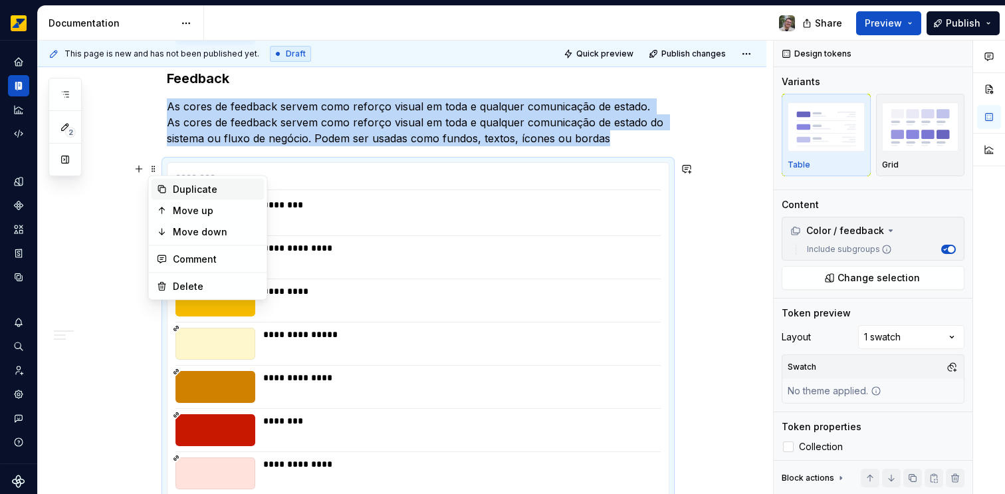
click at [195, 190] on div "Duplicate" at bounding box center [216, 189] width 86 height 13
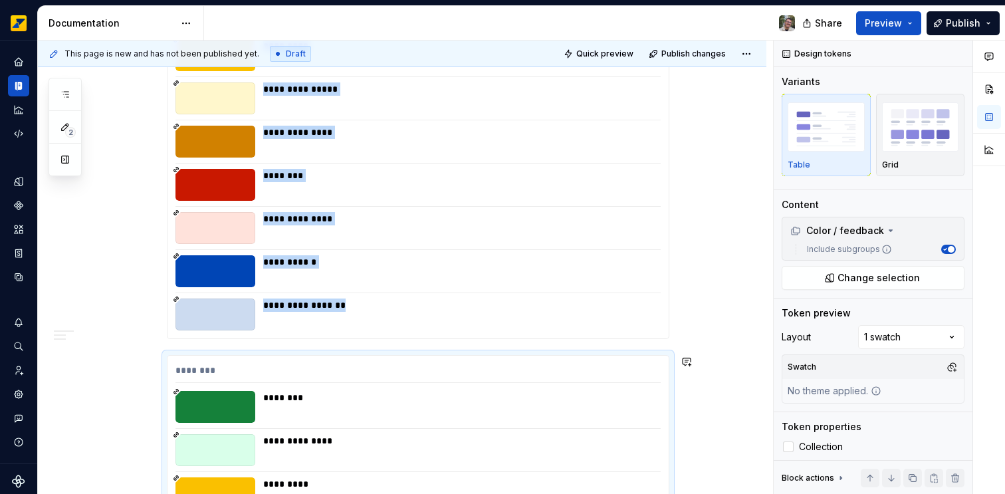
scroll to position [3117, 0]
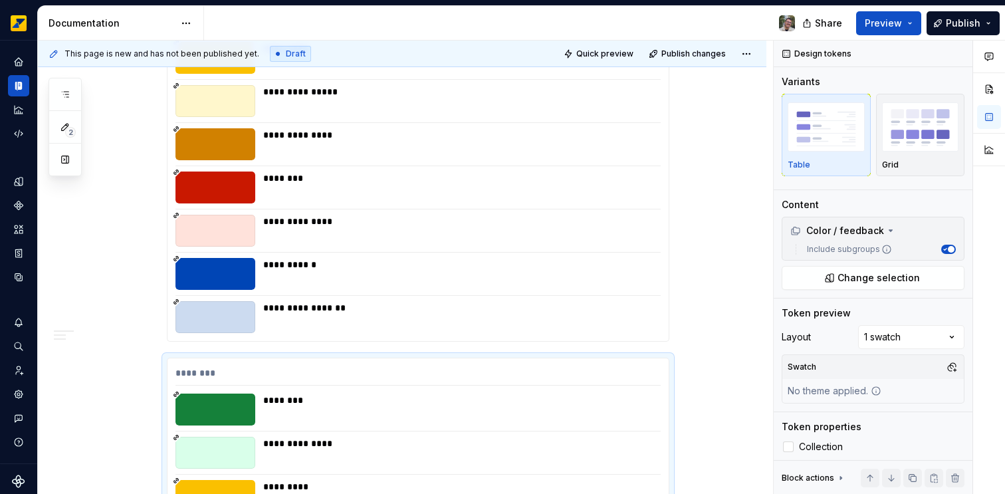
click at [419, 286] on div "**********" at bounding box center [458, 274] width 390 height 32
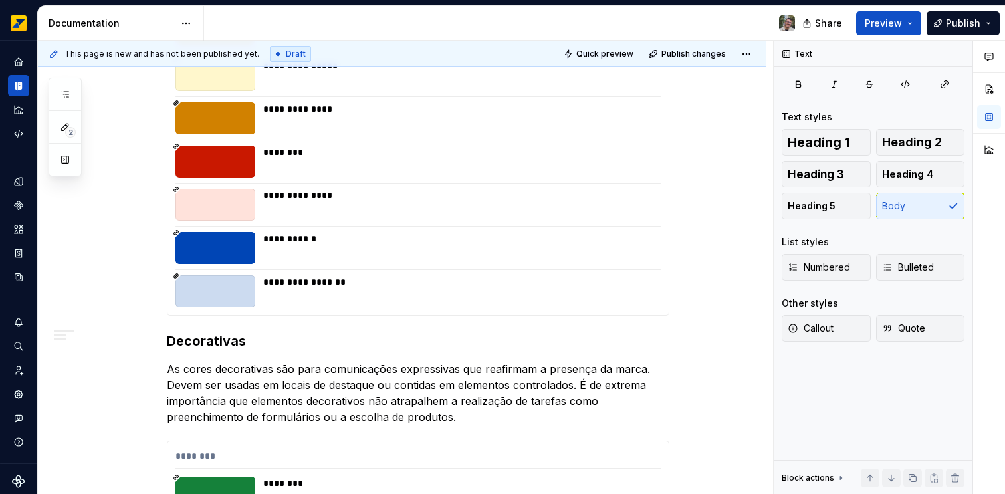
scroll to position [3144, 0]
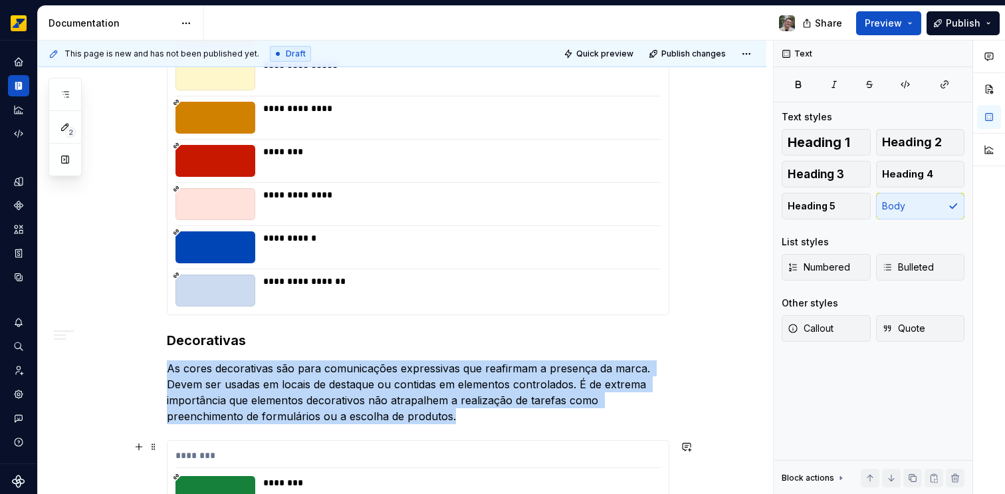
click at [466, 464] on div "********" at bounding box center [417, 458] width 485 height 19
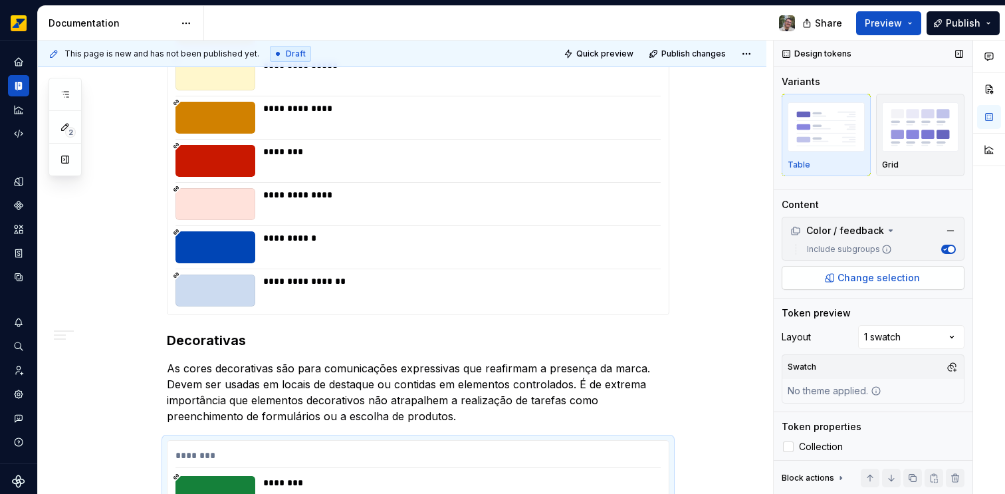
click at [875, 280] on span "Change selection" at bounding box center [879, 277] width 82 height 13
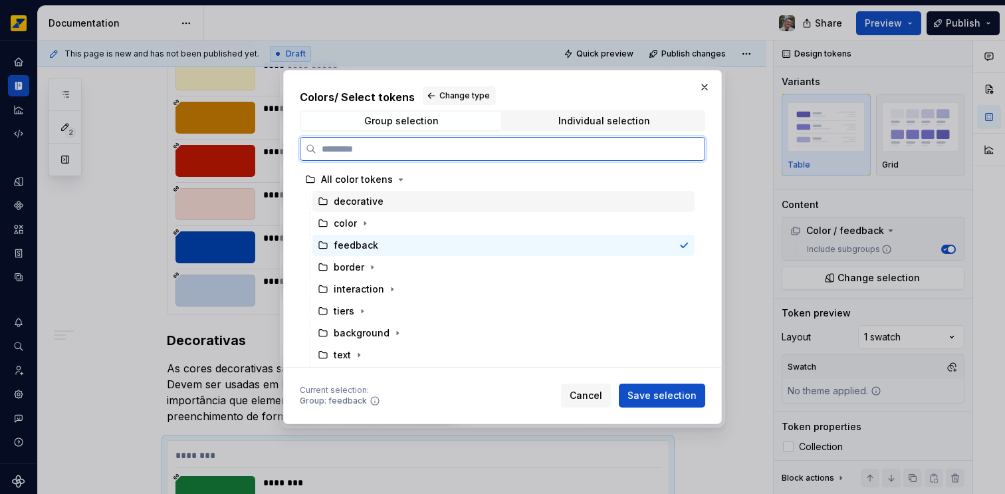
click at [368, 205] on div "decorative" at bounding box center [359, 201] width 50 height 13
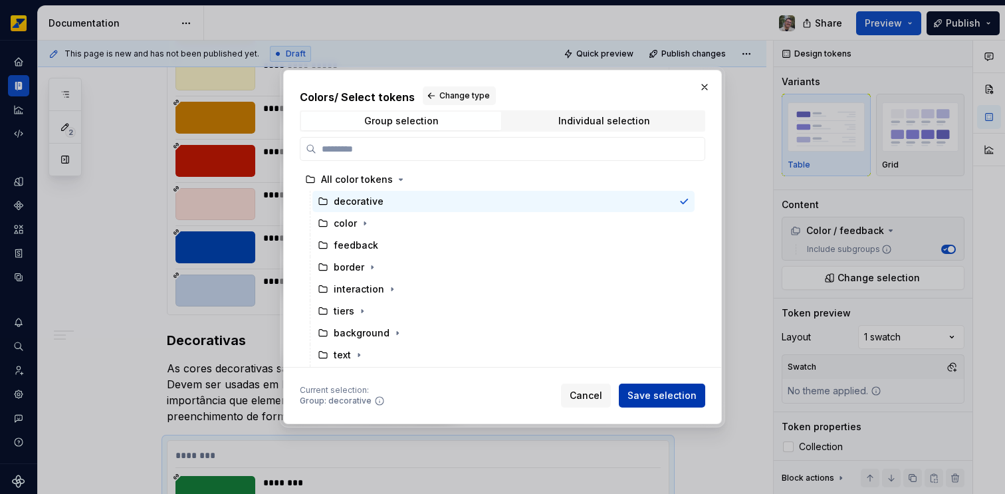
click at [676, 397] on span "Save selection" at bounding box center [662, 395] width 69 height 13
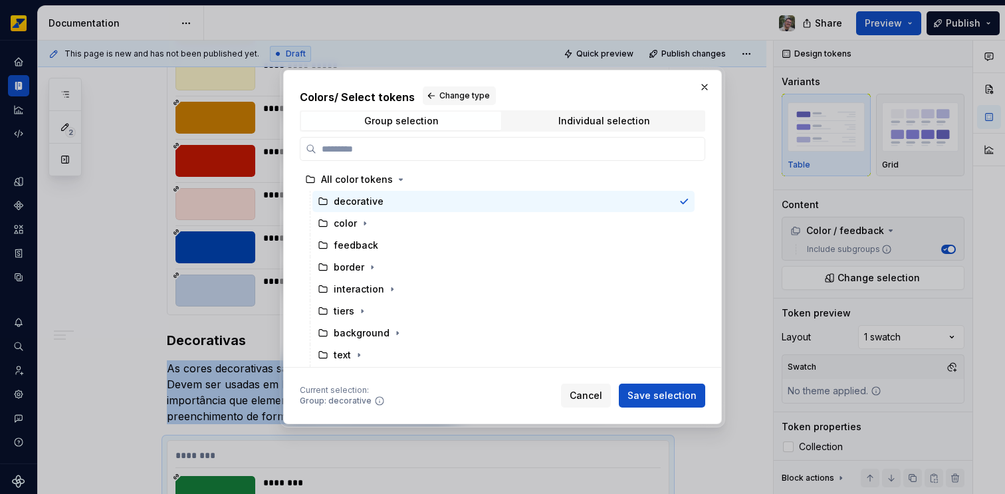
scroll to position [3425, 0]
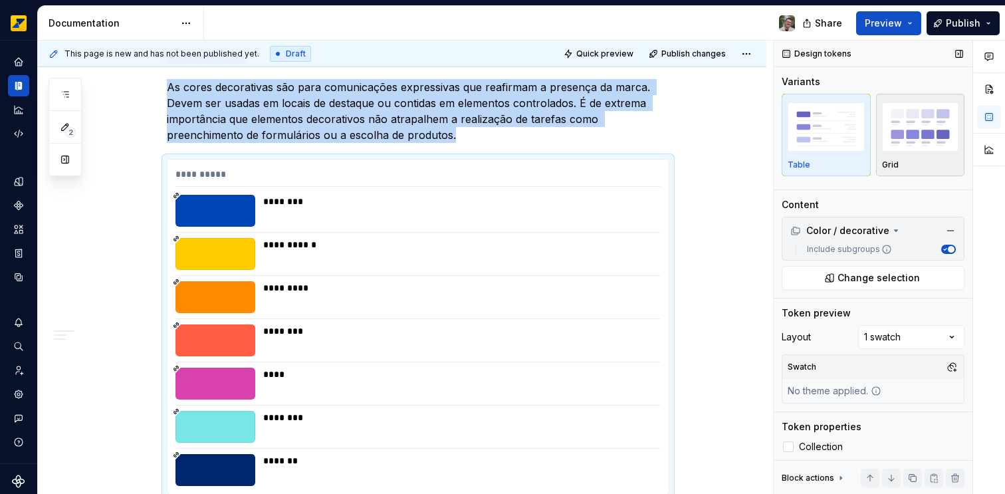
click at [919, 156] on div "Grid" at bounding box center [920, 135] width 77 height 70
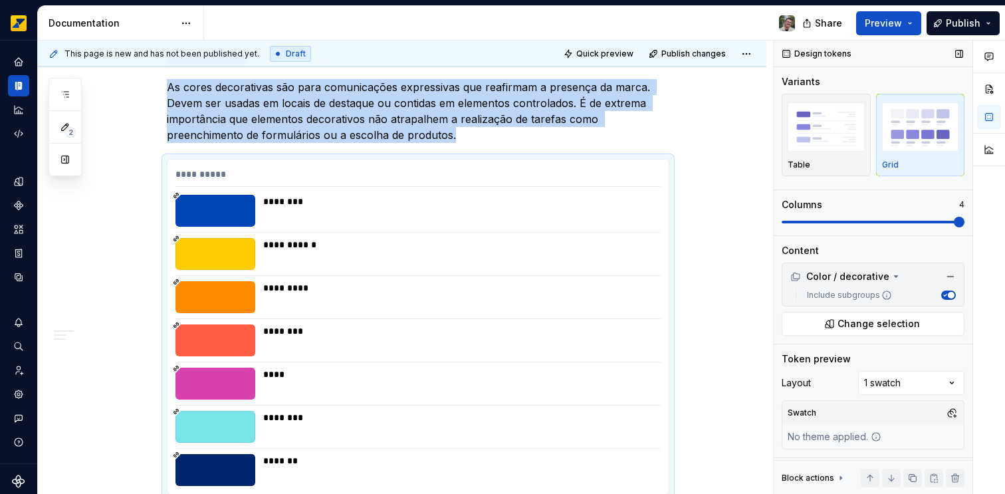
click at [955, 217] on span at bounding box center [959, 222] width 11 height 11
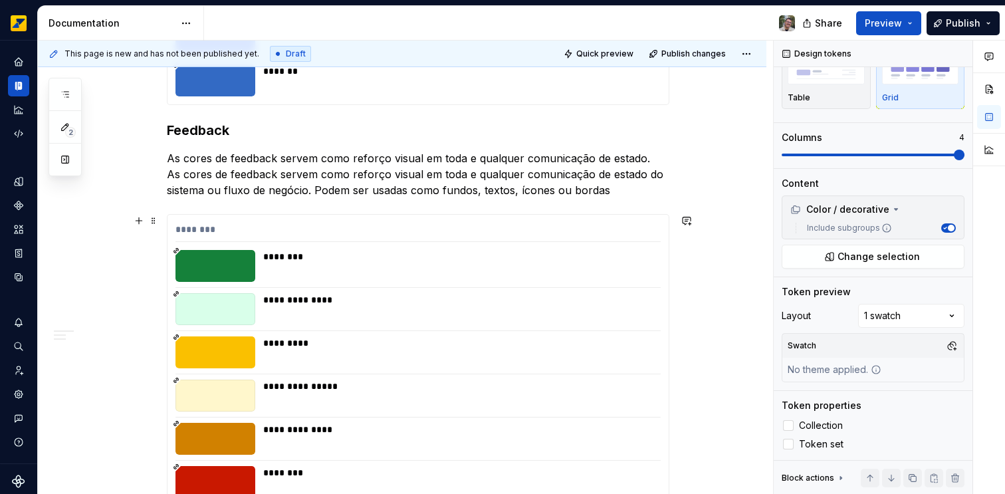
scroll to position [2822, 0]
click at [390, 335] on div "**********" at bounding box center [418, 425] width 501 height 421
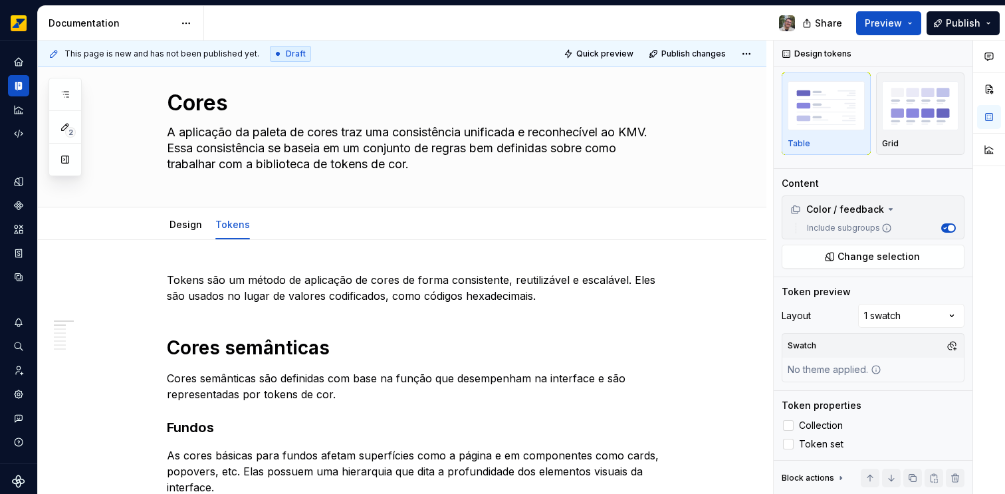
scroll to position [0, 0]
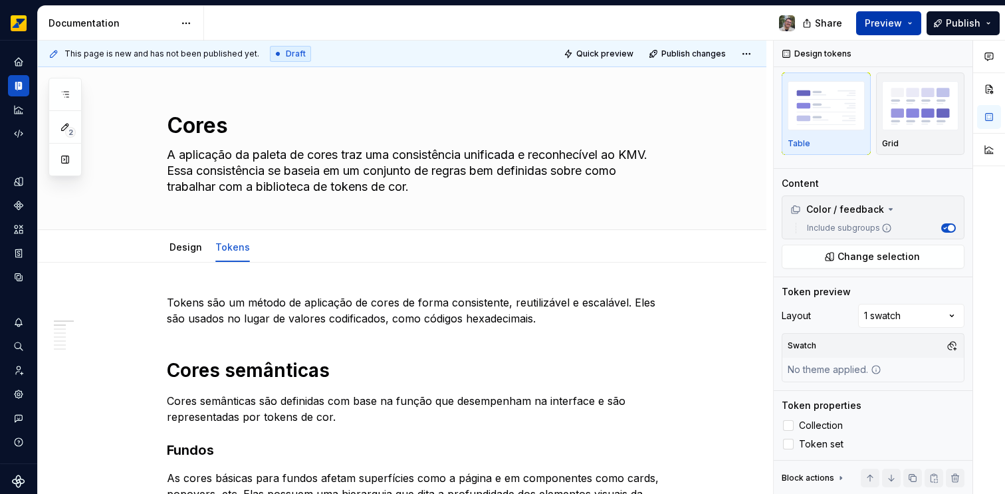
click at [891, 21] on span "Preview" at bounding box center [883, 23] width 37 height 13
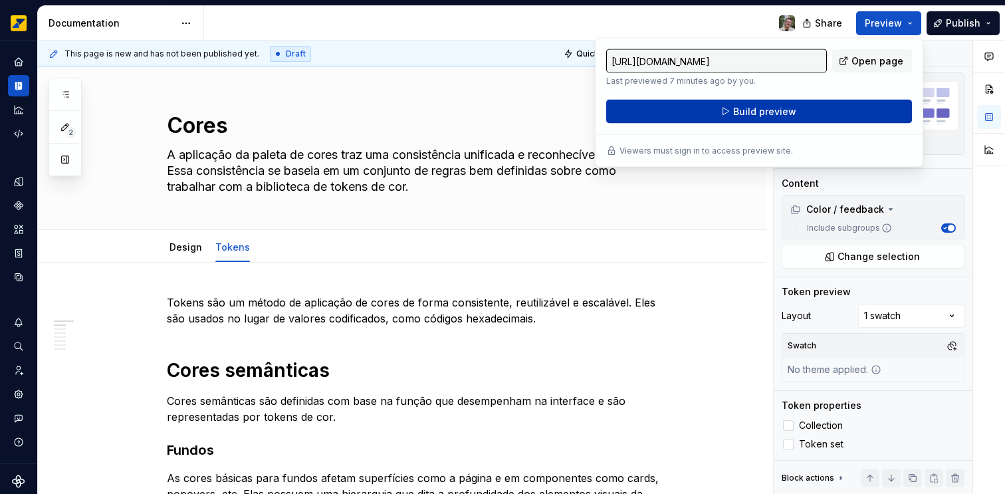
click at [750, 112] on span "Build preview" at bounding box center [764, 111] width 63 height 13
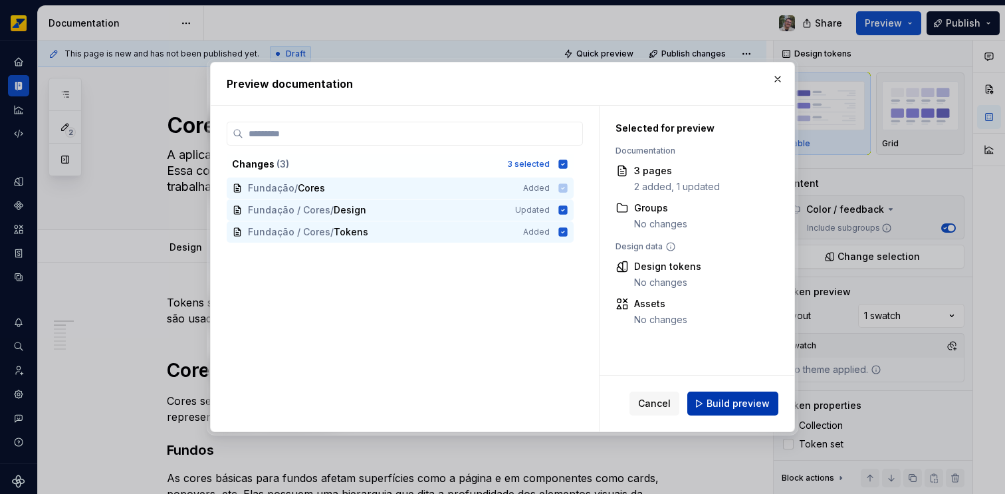
click at [722, 405] on span "Build preview" at bounding box center [738, 403] width 63 height 13
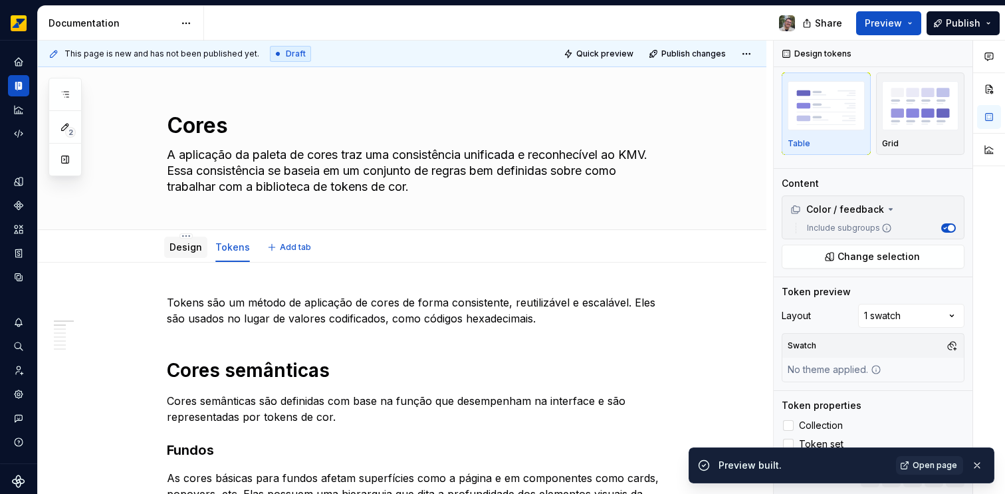
click at [194, 250] on link "Design" at bounding box center [186, 246] width 33 height 11
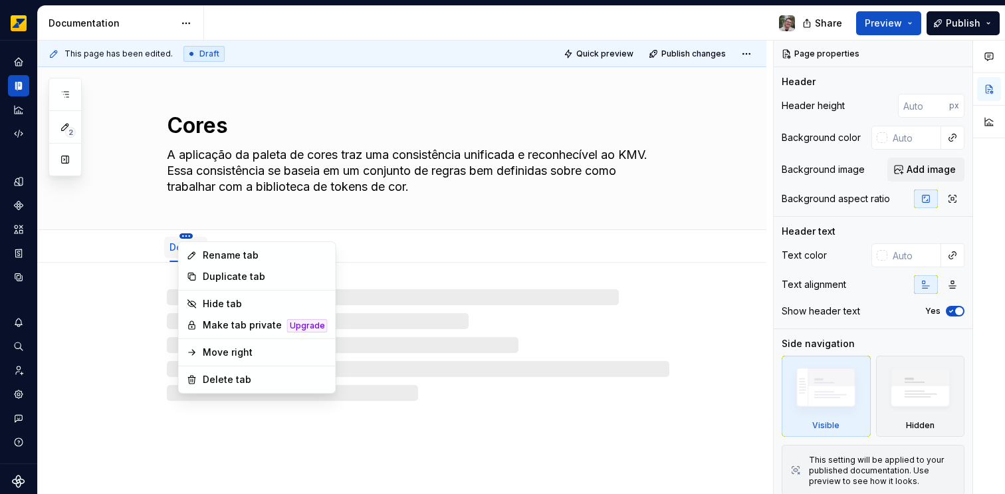
click at [181, 233] on html "Octane Design system data Documentation Share Preview Publish 2 Pages Add Acces…" at bounding box center [502, 247] width 1005 height 494
click at [221, 256] on div "Rename tab" at bounding box center [265, 255] width 125 height 13
type textarea "*"
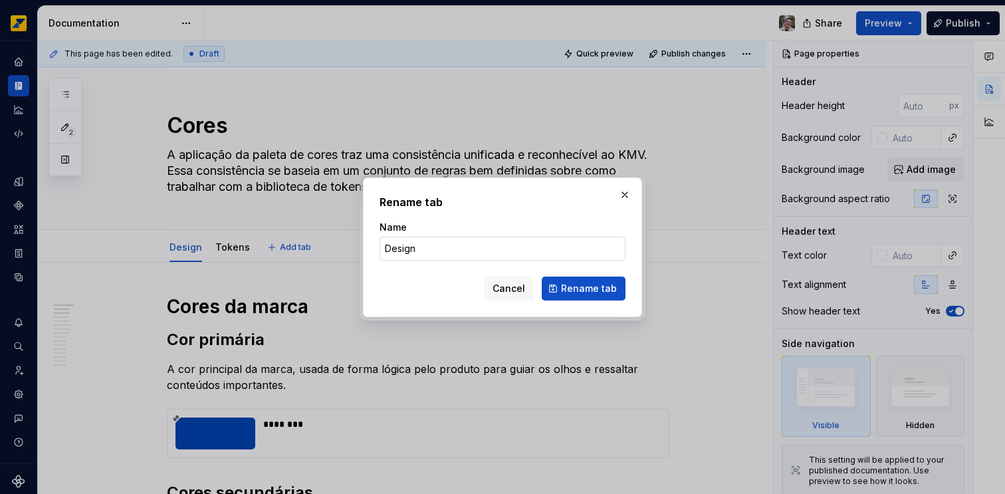
click at [416, 251] on input "Design" at bounding box center [503, 249] width 246 height 24
type input "Visão geral"
click button "Rename tab" at bounding box center [584, 289] width 84 height 24
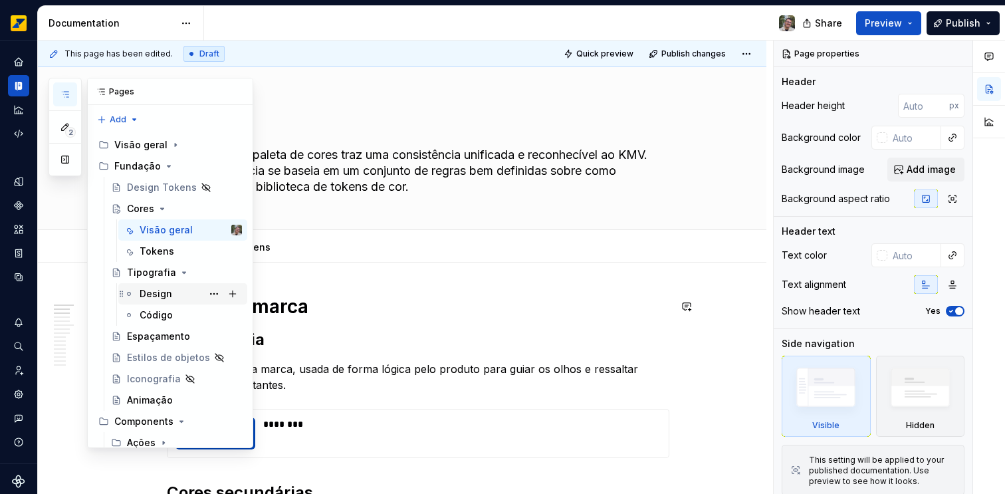
click at [158, 290] on div "Design" at bounding box center [156, 293] width 33 height 13
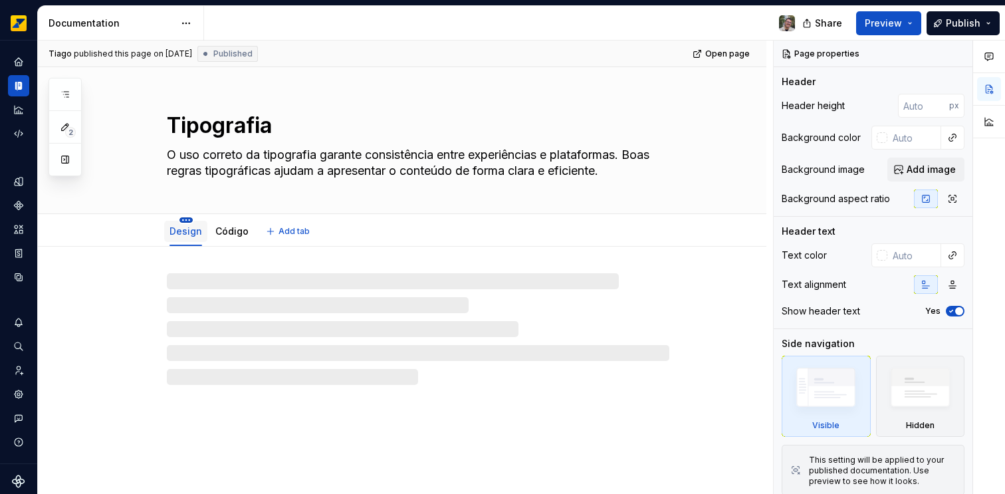
click at [183, 217] on html "Octane Design system data Documentation Share Preview Publish 2 Pages Add Acces…" at bounding box center [502, 247] width 1005 height 494
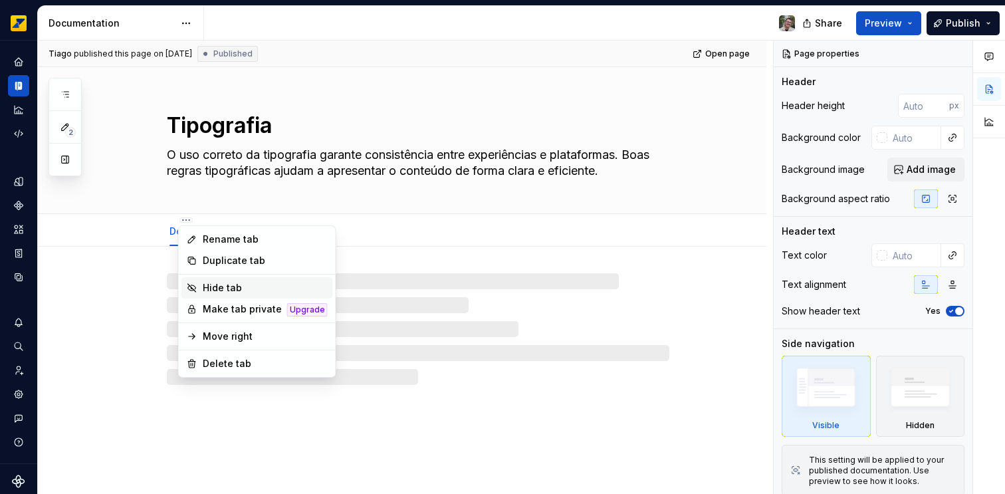
type textarea "*"
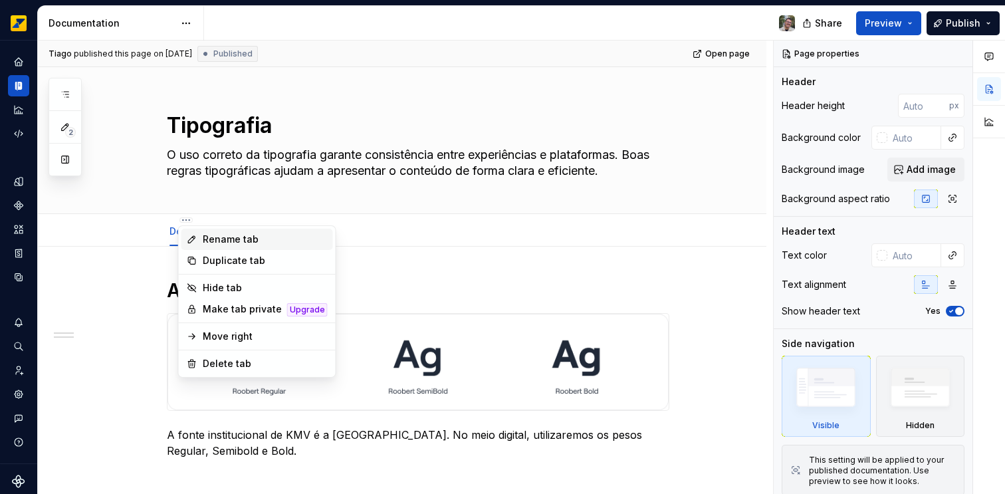
click at [240, 244] on div "Rename tab" at bounding box center [265, 239] width 125 height 13
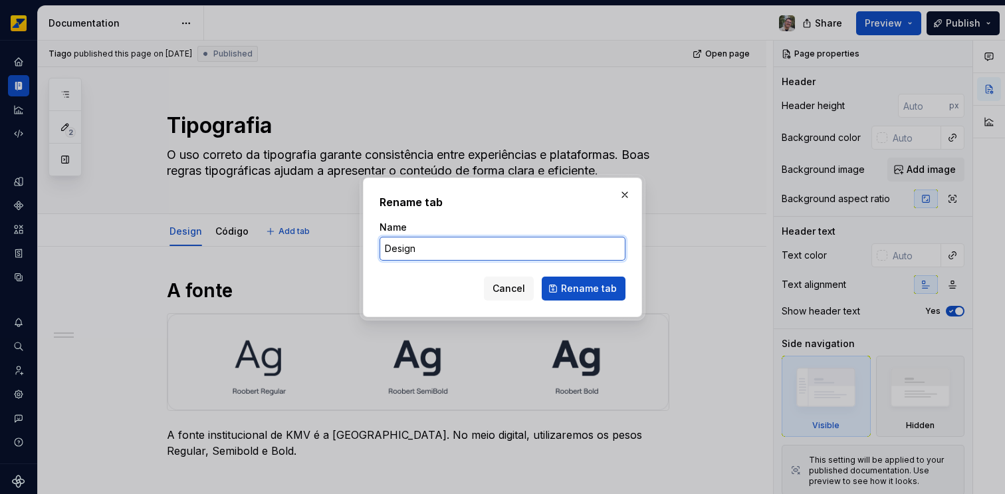
click at [403, 249] on input "Design" at bounding box center [503, 249] width 246 height 24
click at [403, 248] on input "Design" at bounding box center [503, 249] width 246 height 24
type input "Visão geral"
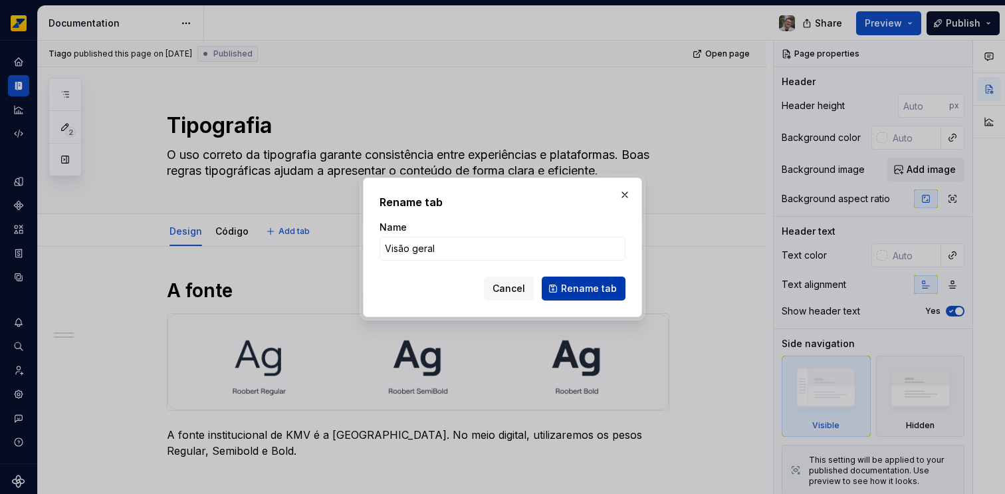
click at [569, 288] on span "Rename tab" at bounding box center [589, 288] width 56 height 13
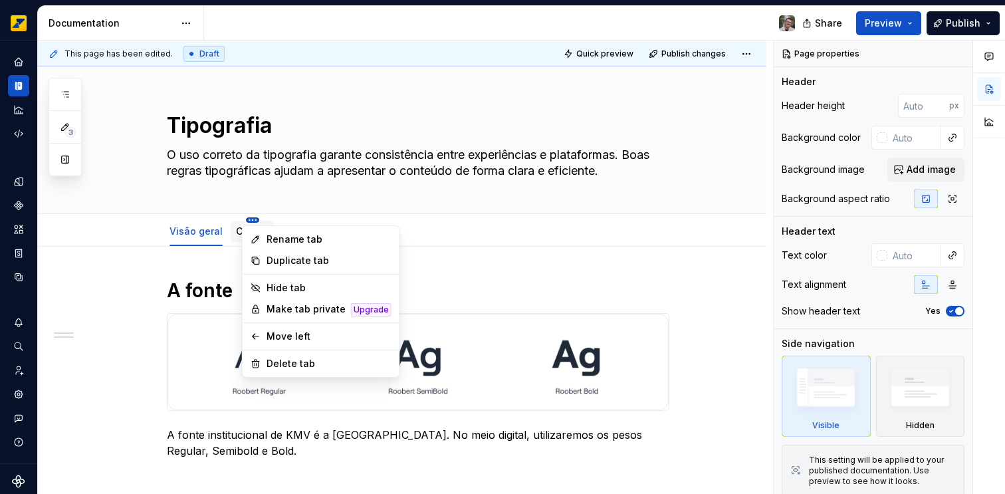
click at [248, 218] on html "Octane Design system data Documentation Share Preview Publish 3 Pages Add Acces…" at bounding box center [502, 247] width 1005 height 494
type textarea "*"
click at [305, 238] on div "Rename tab" at bounding box center [329, 239] width 125 height 13
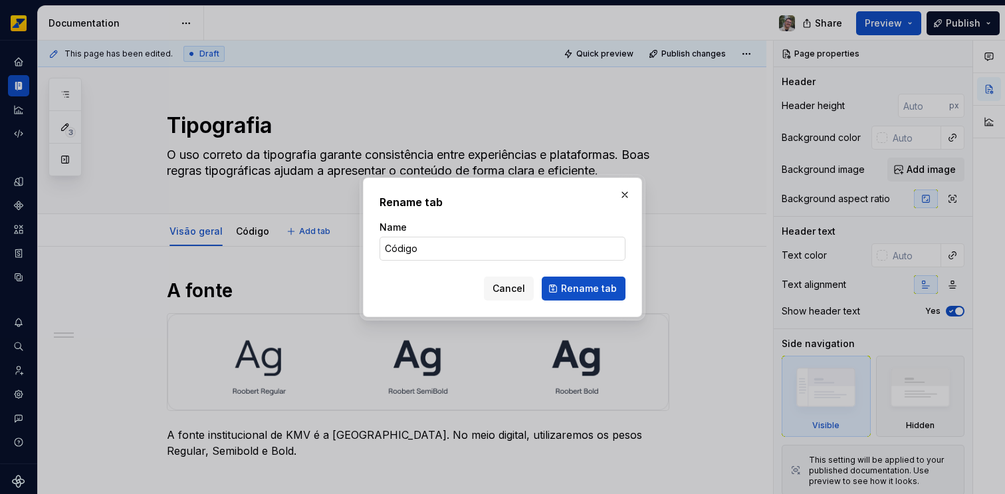
click at [428, 245] on input "Código" at bounding box center [503, 249] width 246 height 24
type input "Tokens"
click button "Rename tab" at bounding box center [584, 289] width 84 height 24
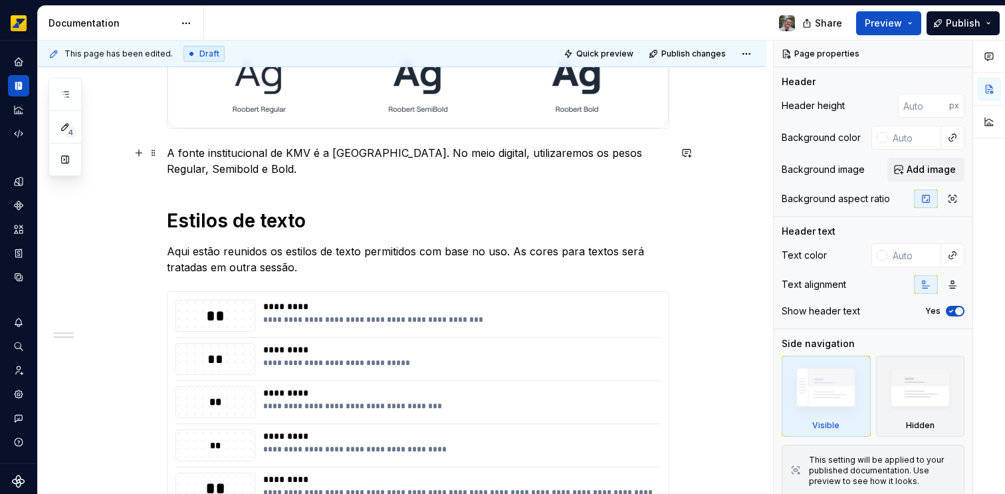
scroll to position [297, 0]
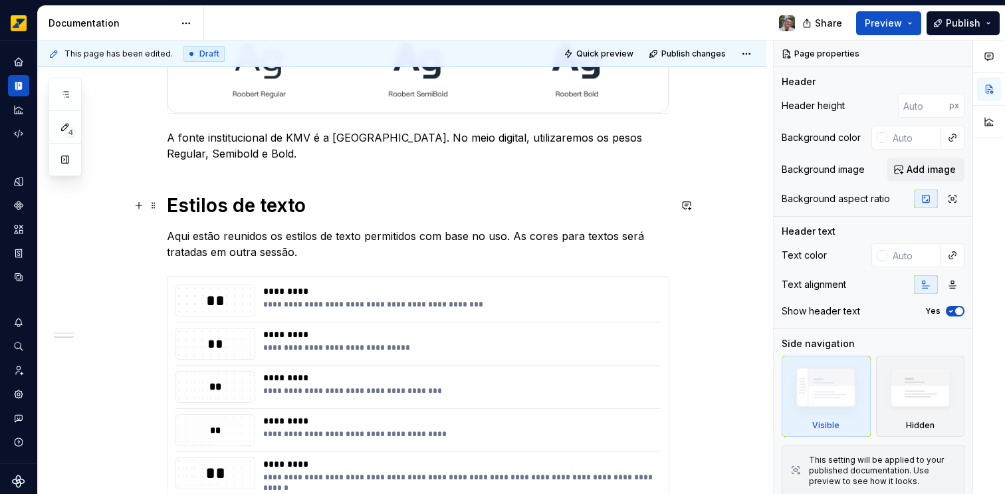
click at [332, 213] on h1 "Estilos de texto" at bounding box center [418, 205] width 503 height 24
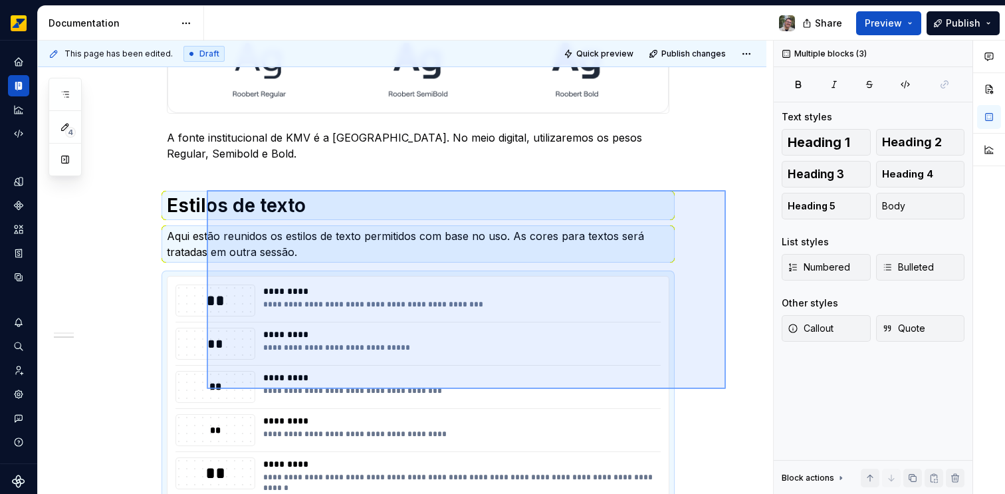
drag, startPoint x: 726, startPoint y: 389, endPoint x: 207, endPoint y: 190, distance: 555.9
click at [207, 190] on div "**********" at bounding box center [405, 268] width 735 height 454
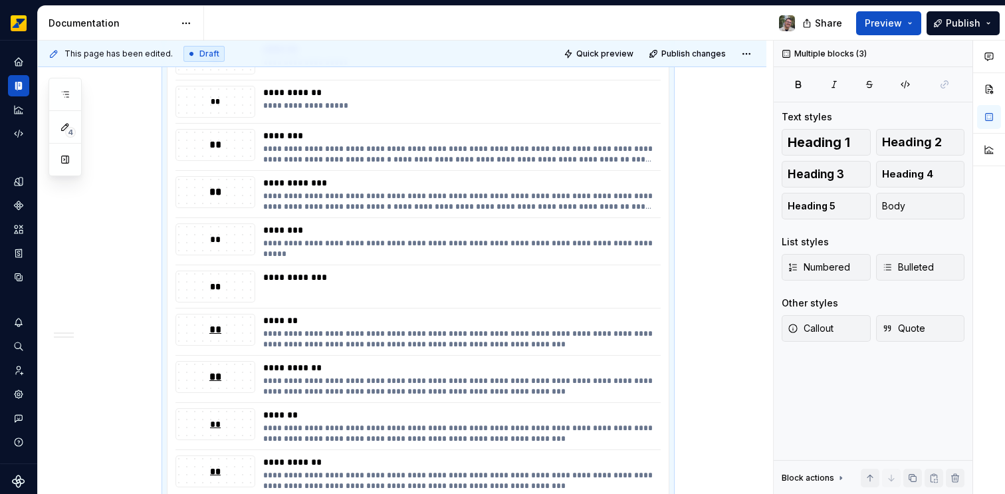
scroll to position [1196, 0]
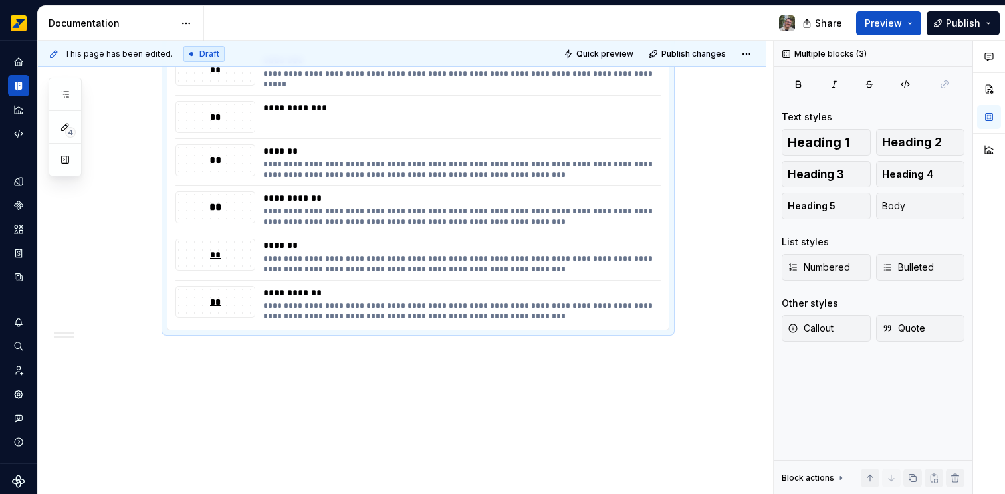
copy div "A fonte institucional de KMV é a [GEOGRAPHIC_DATA]. No meio digital, utilizarem…"
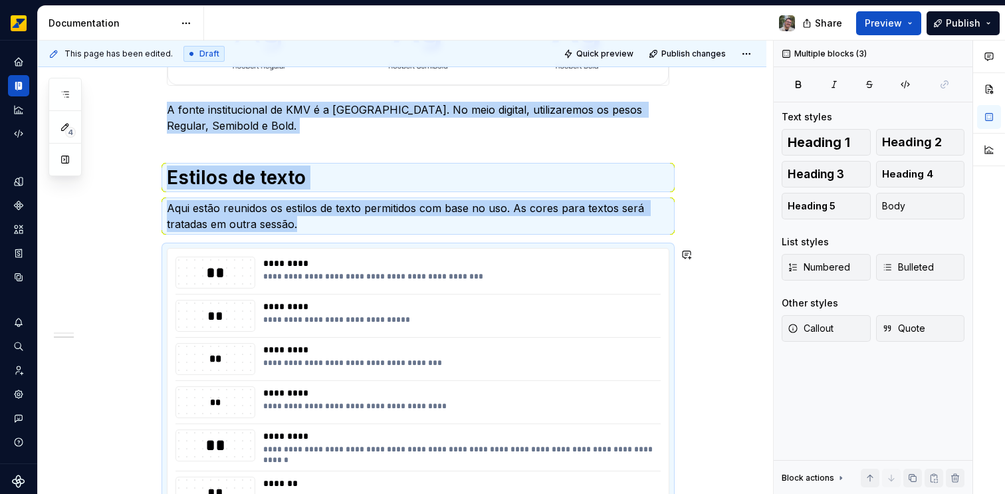
scroll to position [0, 0]
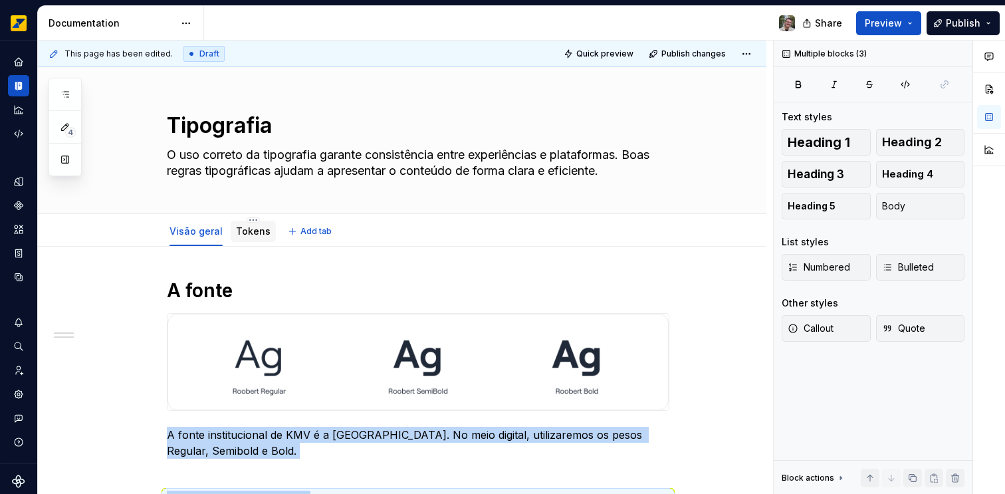
click at [237, 229] on link "Tokens" at bounding box center [253, 230] width 35 height 11
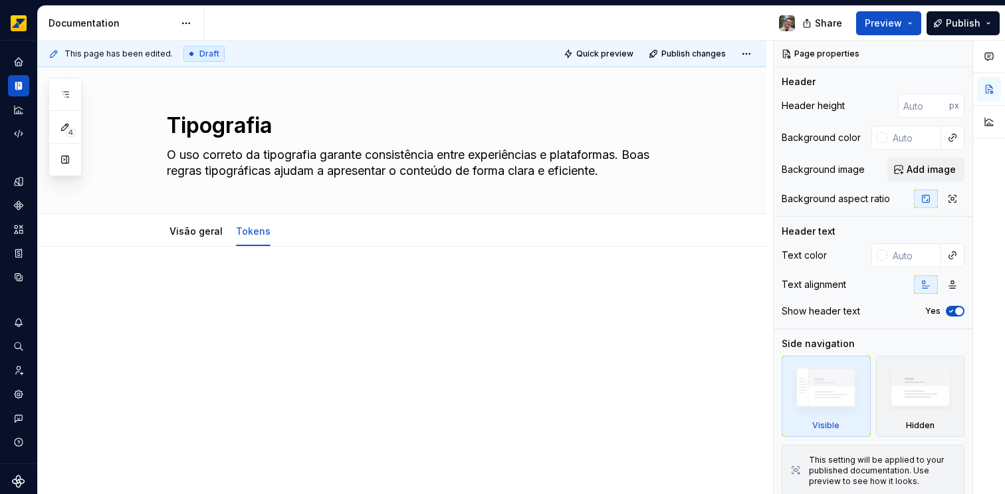
click at [190, 277] on div at bounding box center [402, 370] width 729 height 247
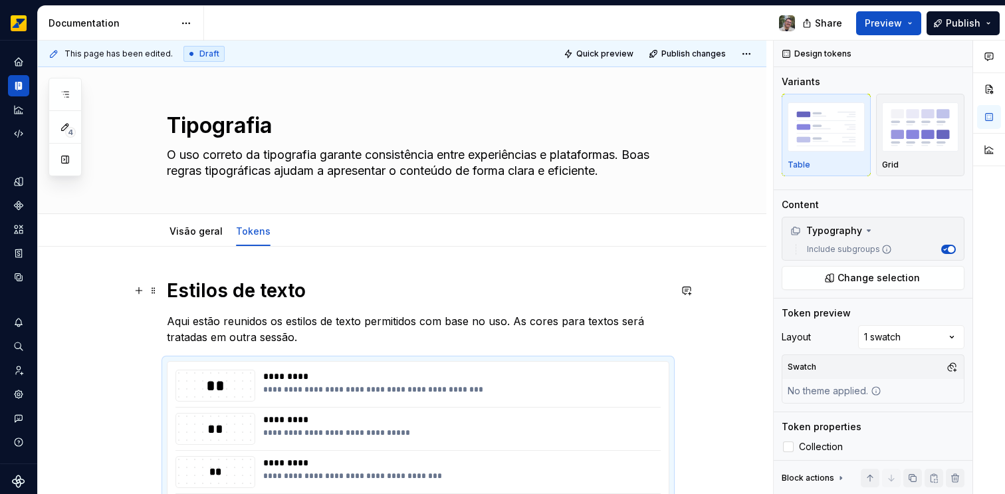
click at [195, 286] on h1 "Estilos de texto" at bounding box center [418, 291] width 503 height 24
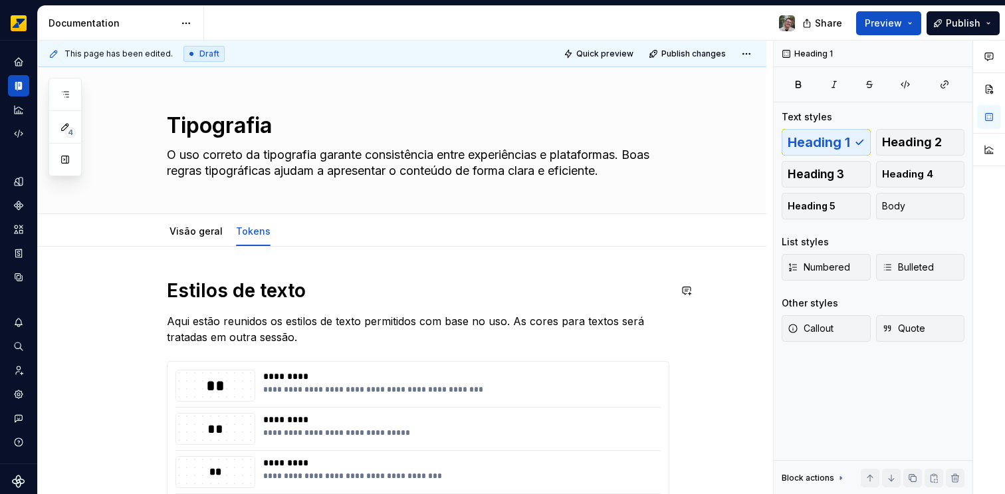
click at [190, 239] on div "Visão geral" at bounding box center [196, 231] width 53 height 16
click at [193, 228] on link "Visão geral" at bounding box center [196, 230] width 53 height 11
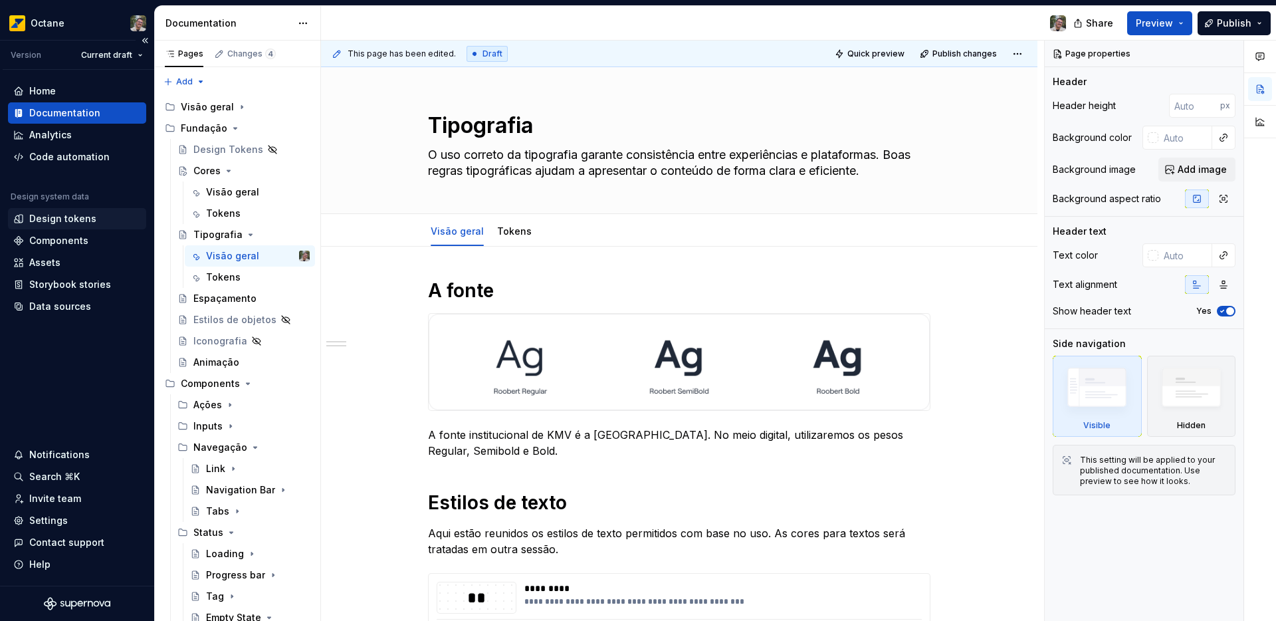
click at [66, 217] on div "Design tokens" at bounding box center [62, 218] width 67 height 13
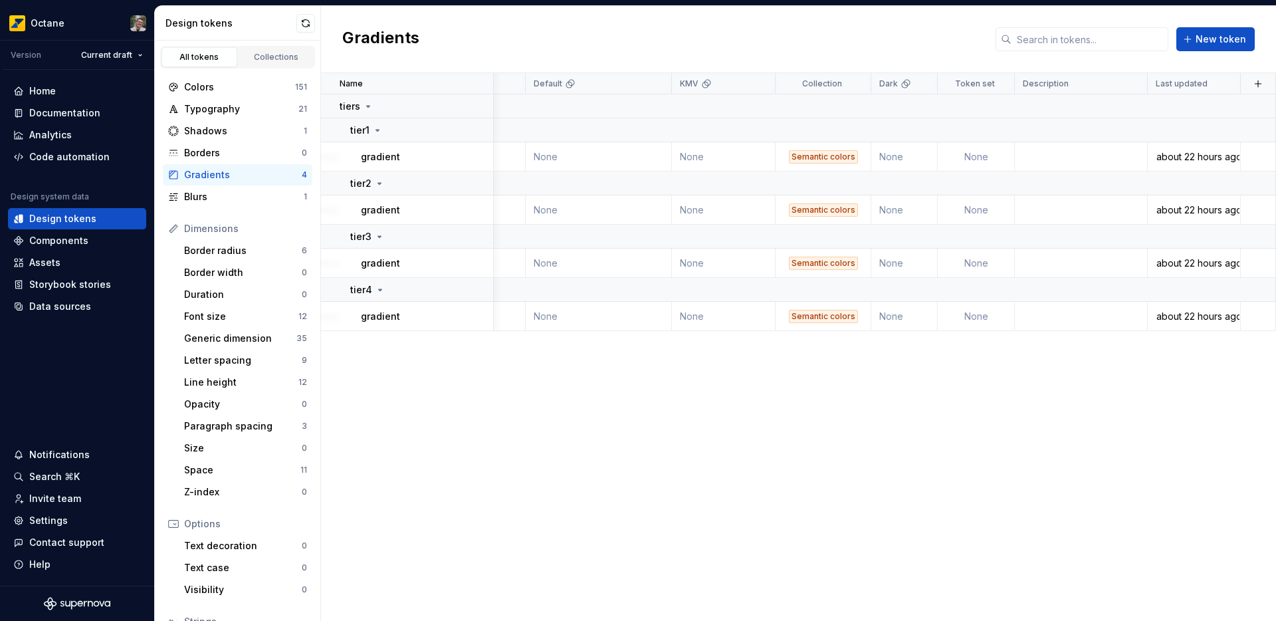
scroll to position [0, 218]
click at [1047, 154] on td at bounding box center [1081, 156] width 133 height 29
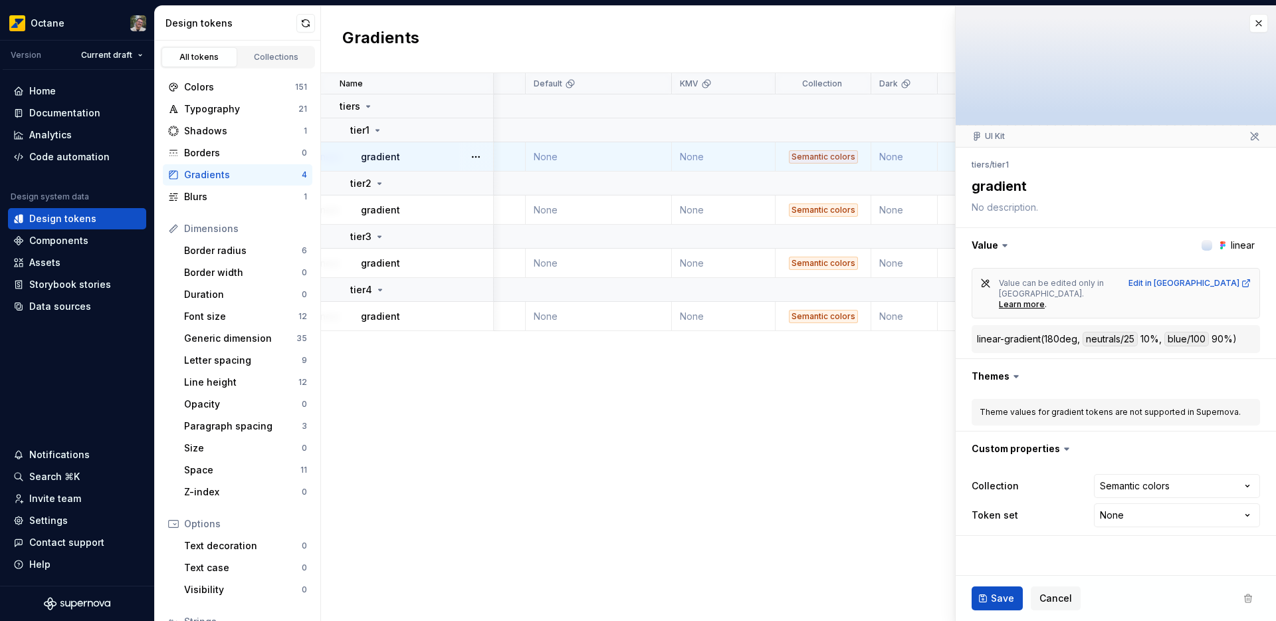
click at [1042, 204] on textarea at bounding box center [1113, 207] width 288 height 19
click at [1044, 208] on textarea at bounding box center [1113, 207] width 288 height 19
click at [1025, 213] on textarea at bounding box center [1113, 207] width 288 height 19
click at [1018, 210] on textarea at bounding box center [1113, 207] width 288 height 19
click at [1258, 29] on button "button" at bounding box center [1259, 23] width 19 height 19
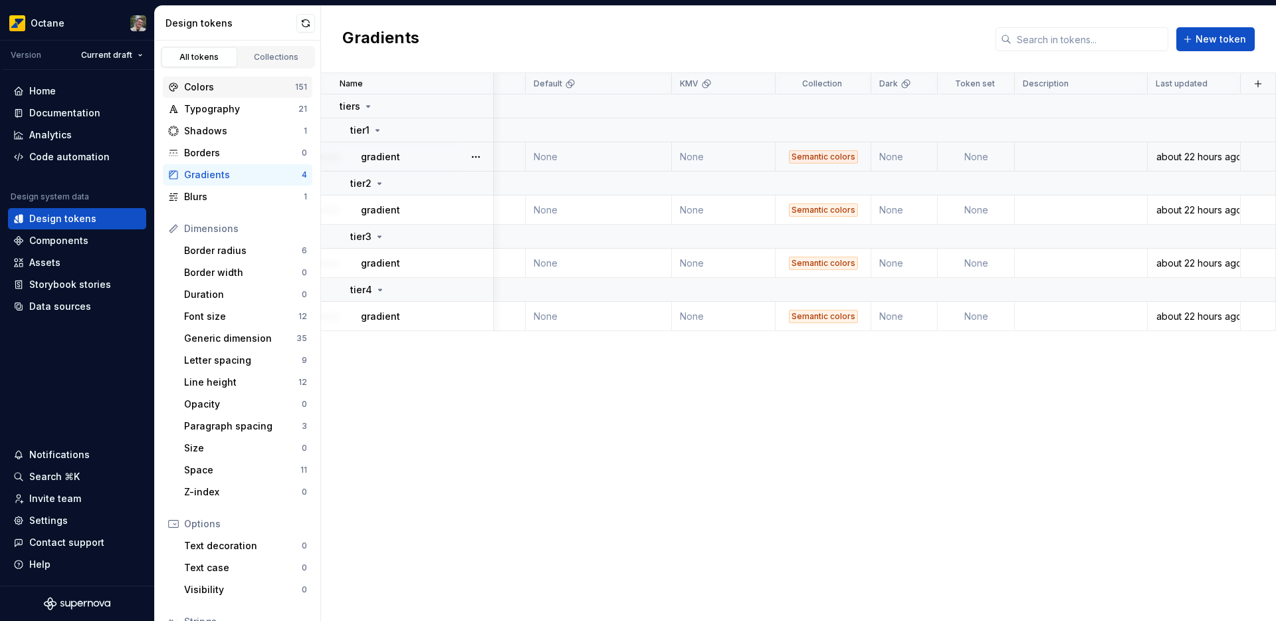
click at [220, 88] on div "Colors" at bounding box center [239, 86] width 111 height 13
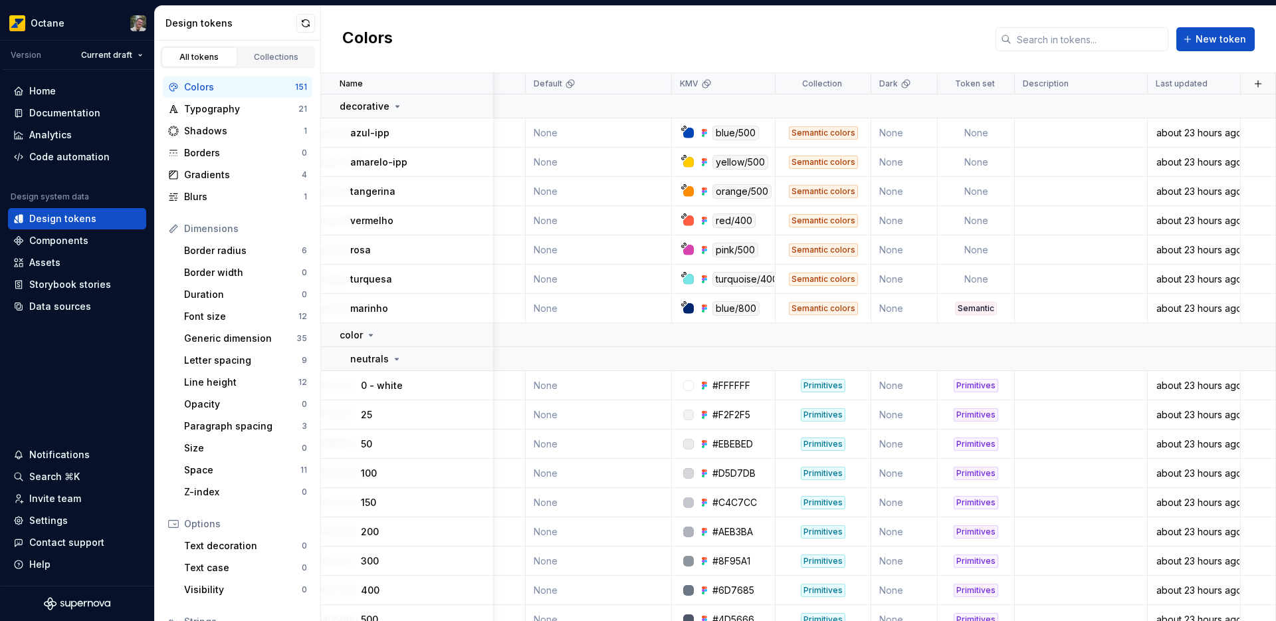
scroll to position [0, 225]
click at [1039, 130] on td at bounding box center [1081, 132] width 133 height 29
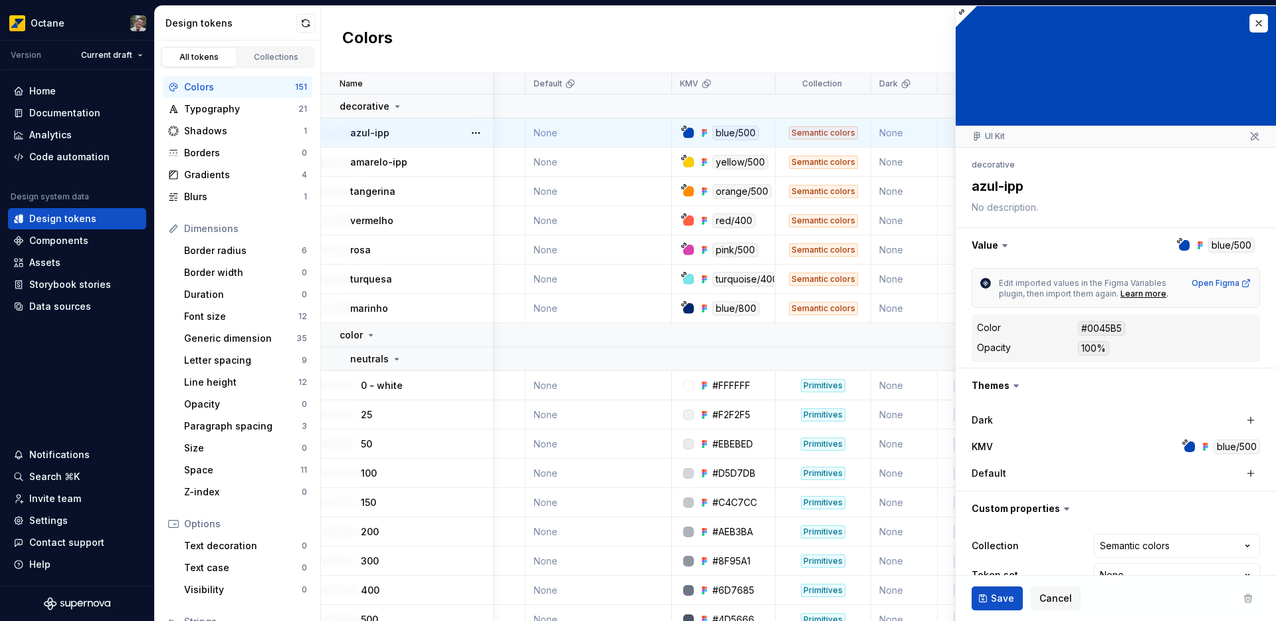
click at [996, 205] on textarea at bounding box center [1113, 207] width 288 height 19
click at [1005, 207] on textarea at bounding box center [1113, 207] width 288 height 19
click at [1250, 25] on button "button" at bounding box center [1259, 23] width 19 height 19
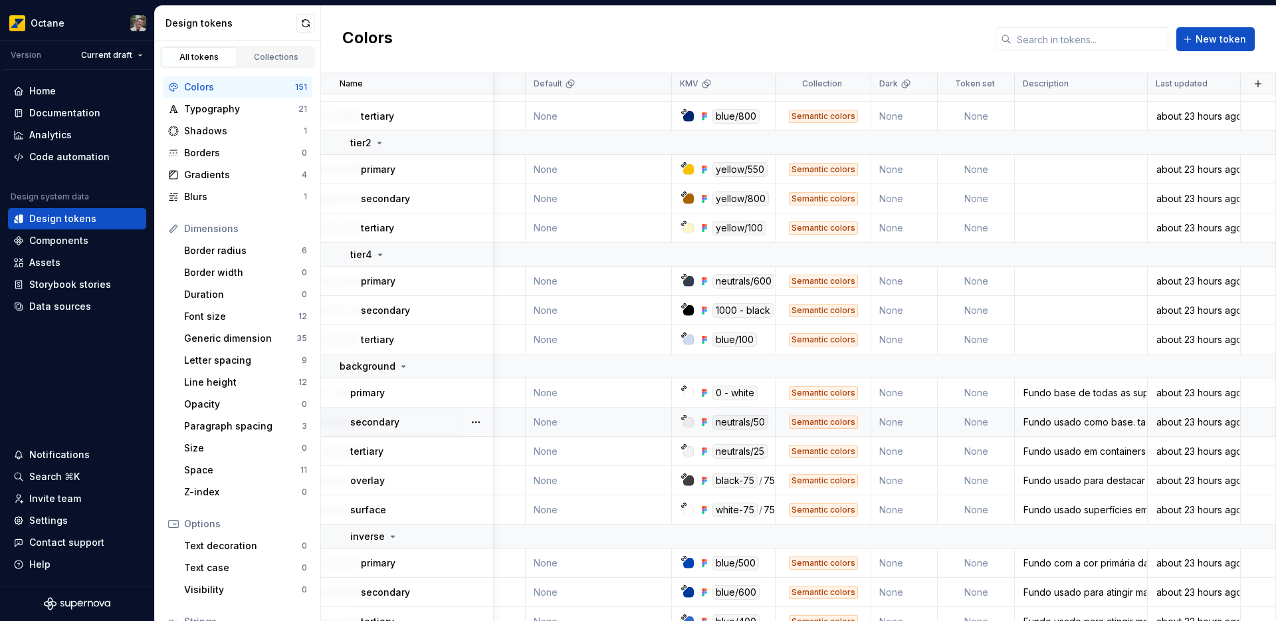
scroll to position [4167, 225]
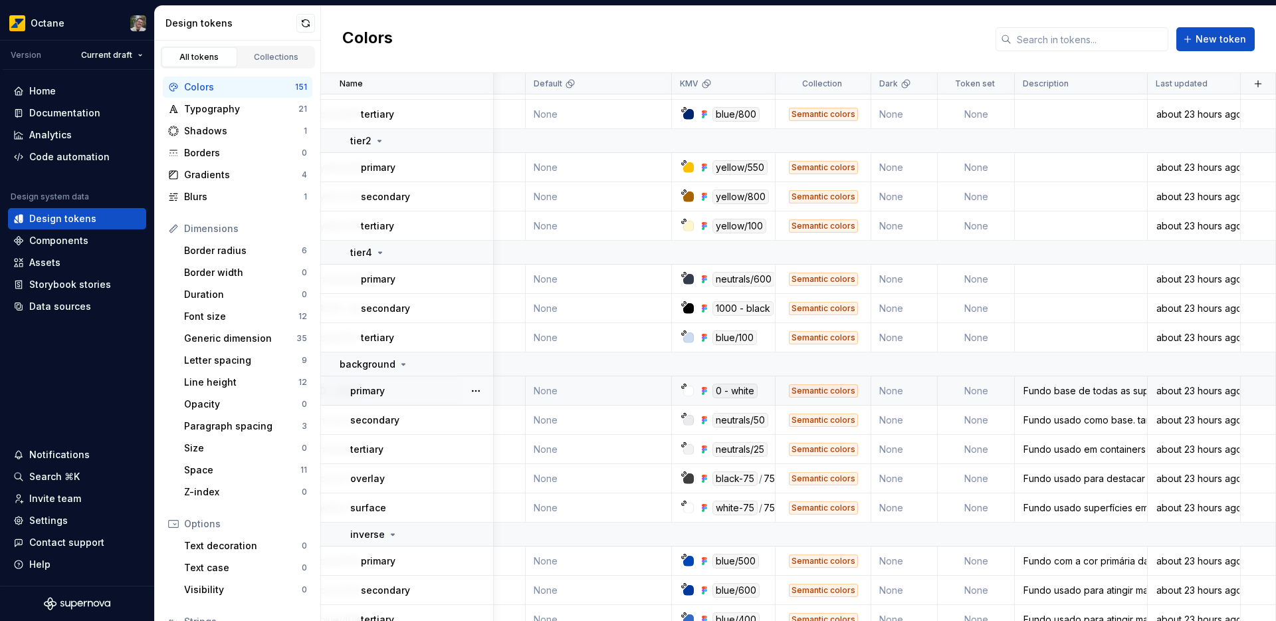
click at [1108, 387] on div "Fundo base de todas as superfícies." at bounding box center [1081, 390] width 131 height 13
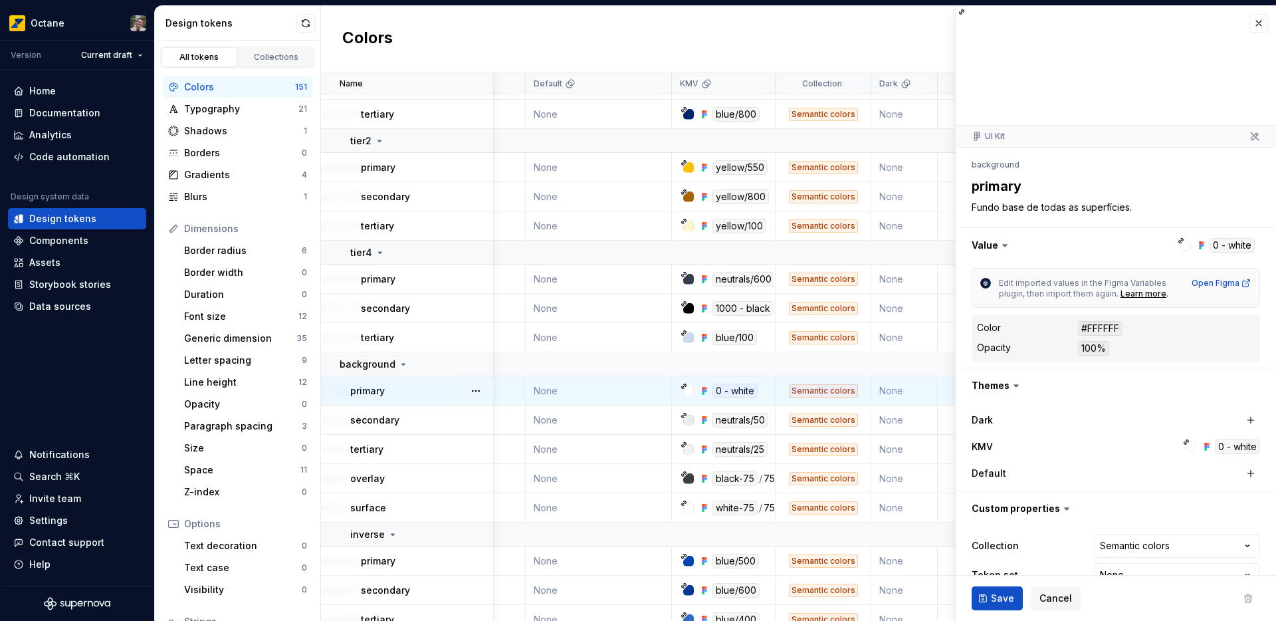
click at [1074, 207] on textarea "Fundo base de todas as superfícies." at bounding box center [1113, 207] width 288 height 19
click at [1241, 281] on icon at bounding box center [1246, 283] width 11 height 11
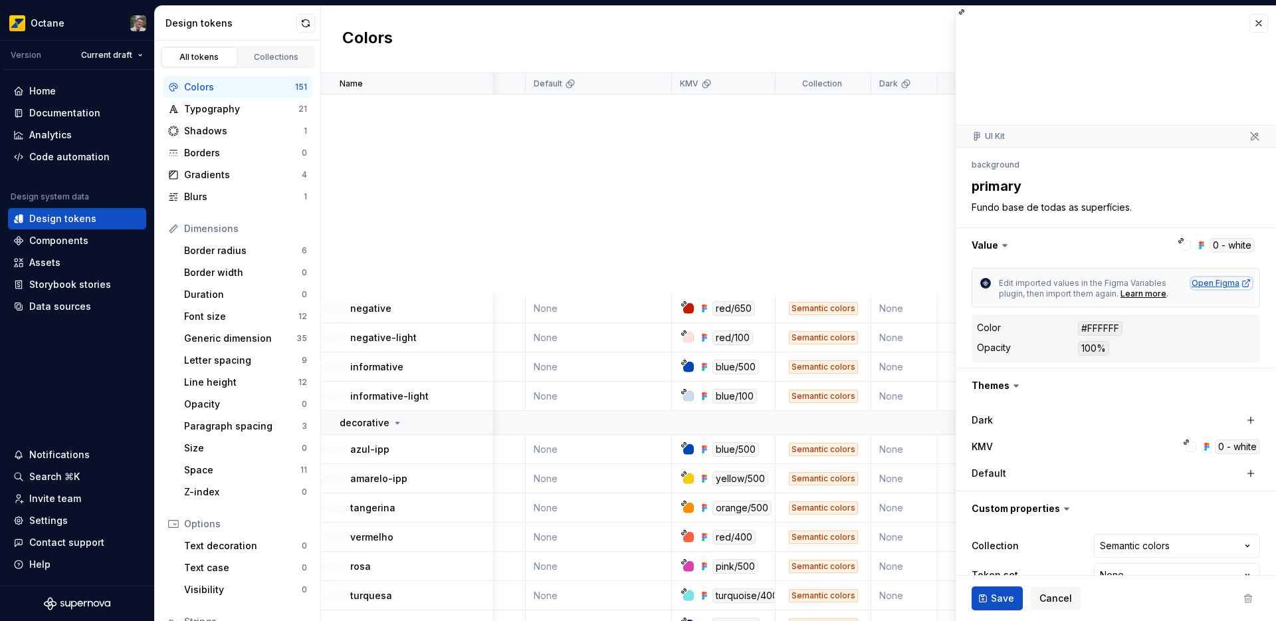
scroll to position [4658, 225]
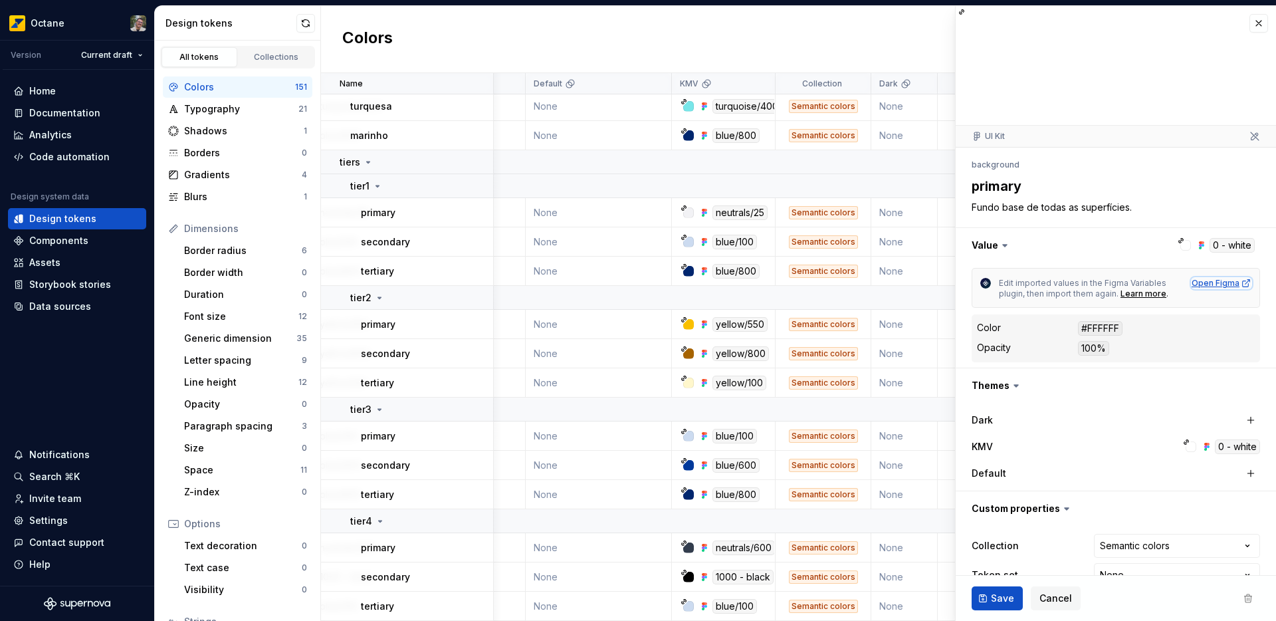
type textarea "*"
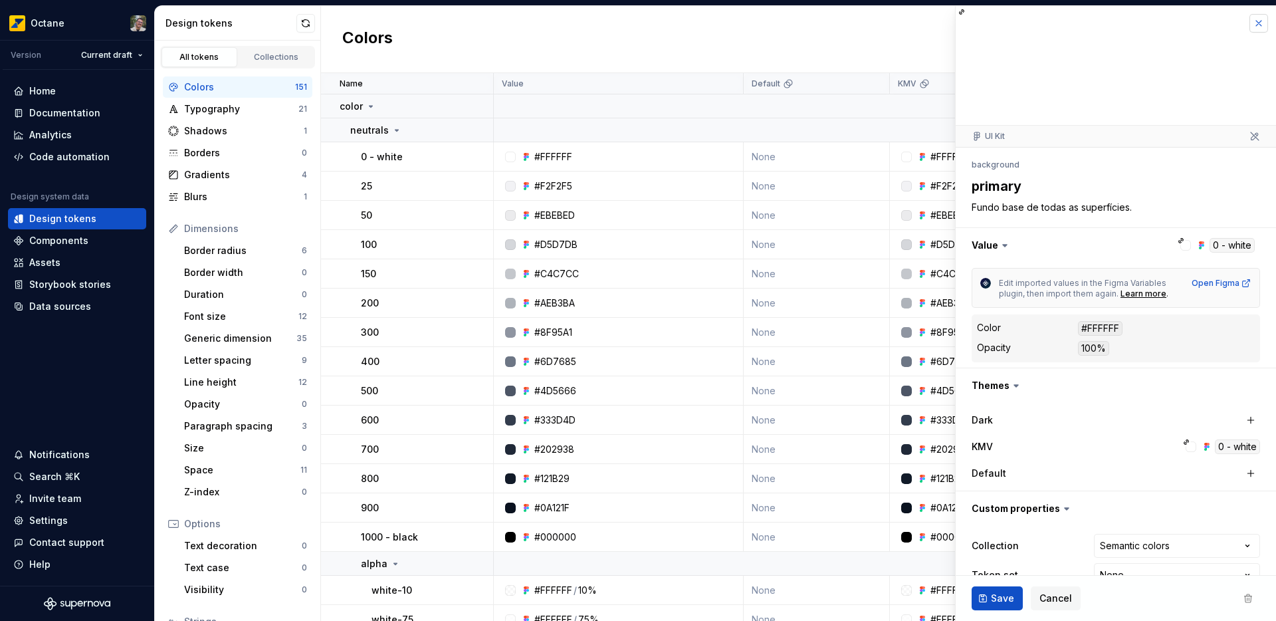
click at [1250, 23] on button "button" at bounding box center [1259, 23] width 19 height 19
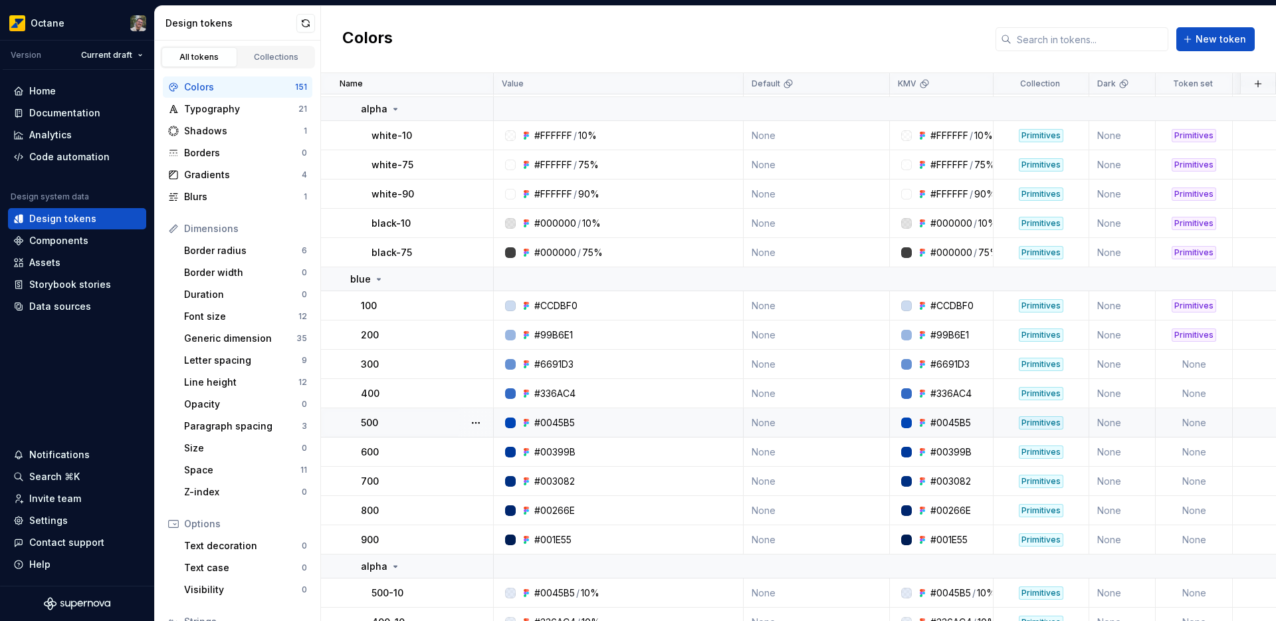
scroll to position [501, 0]
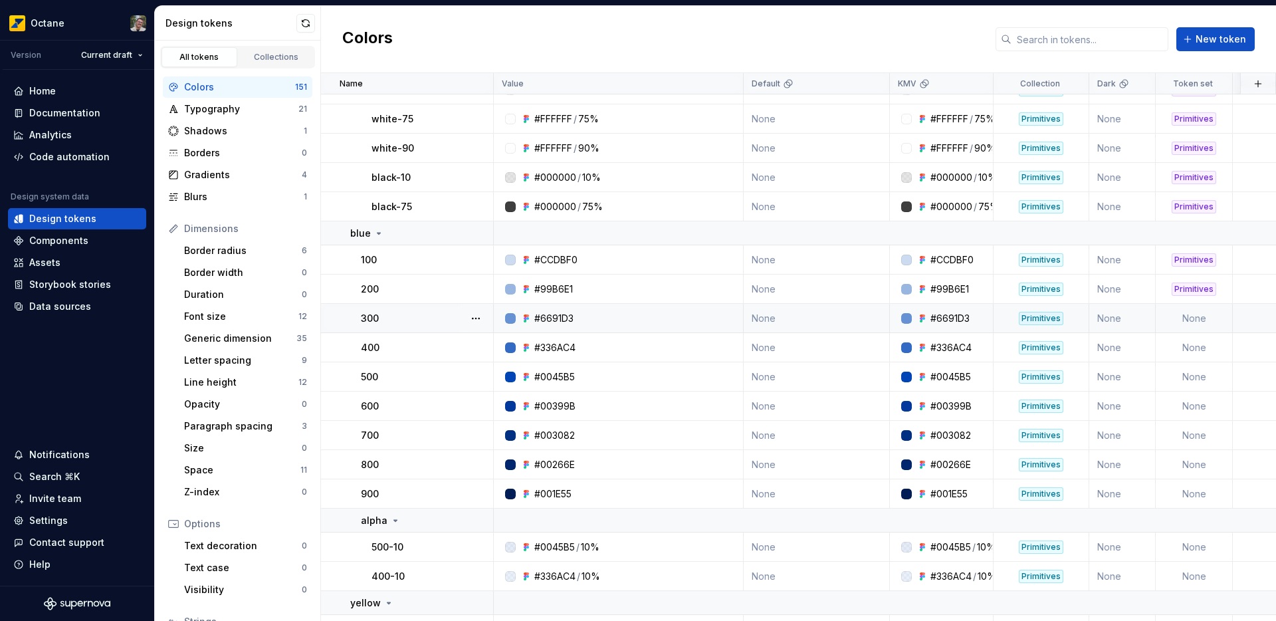
click at [1201, 317] on td "None" at bounding box center [1194, 318] width 77 height 29
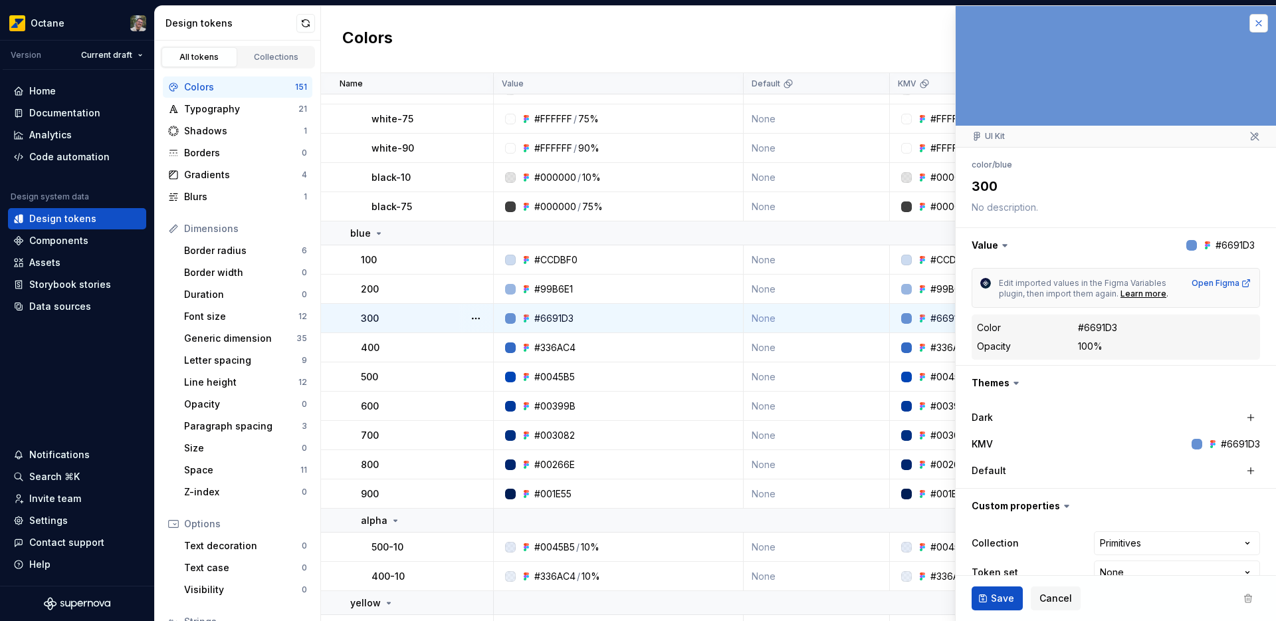
click at [1250, 22] on button "button" at bounding box center [1259, 23] width 19 height 19
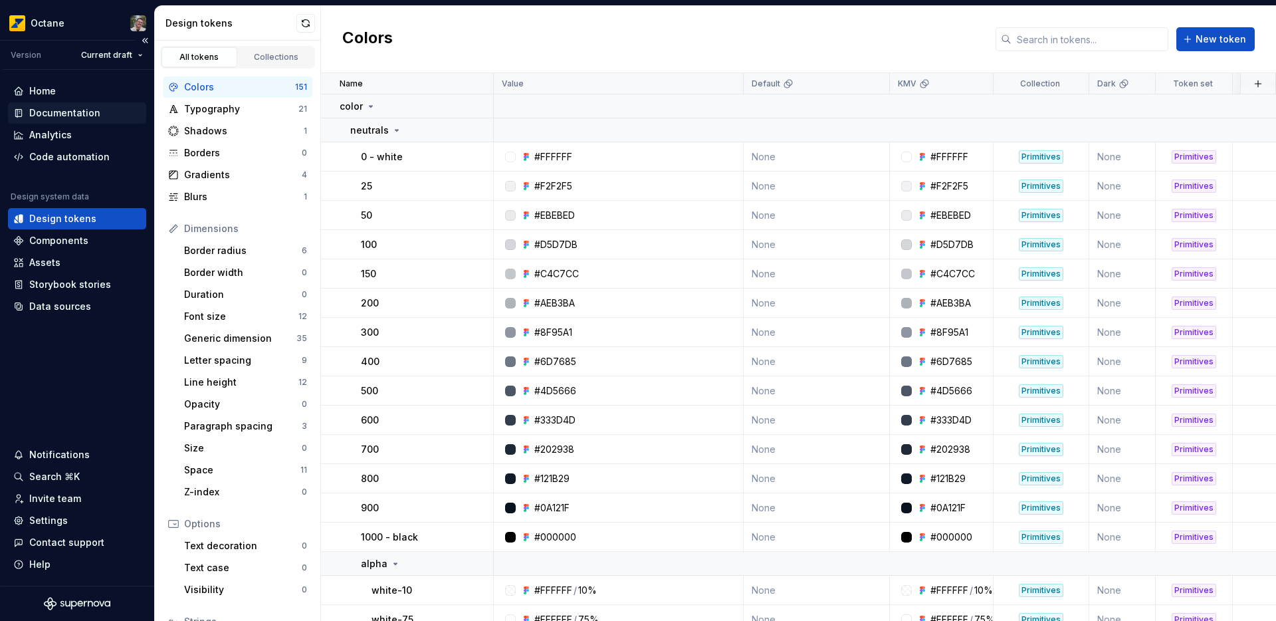
click at [71, 110] on div "Documentation" at bounding box center [64, 112] width 71 height 13
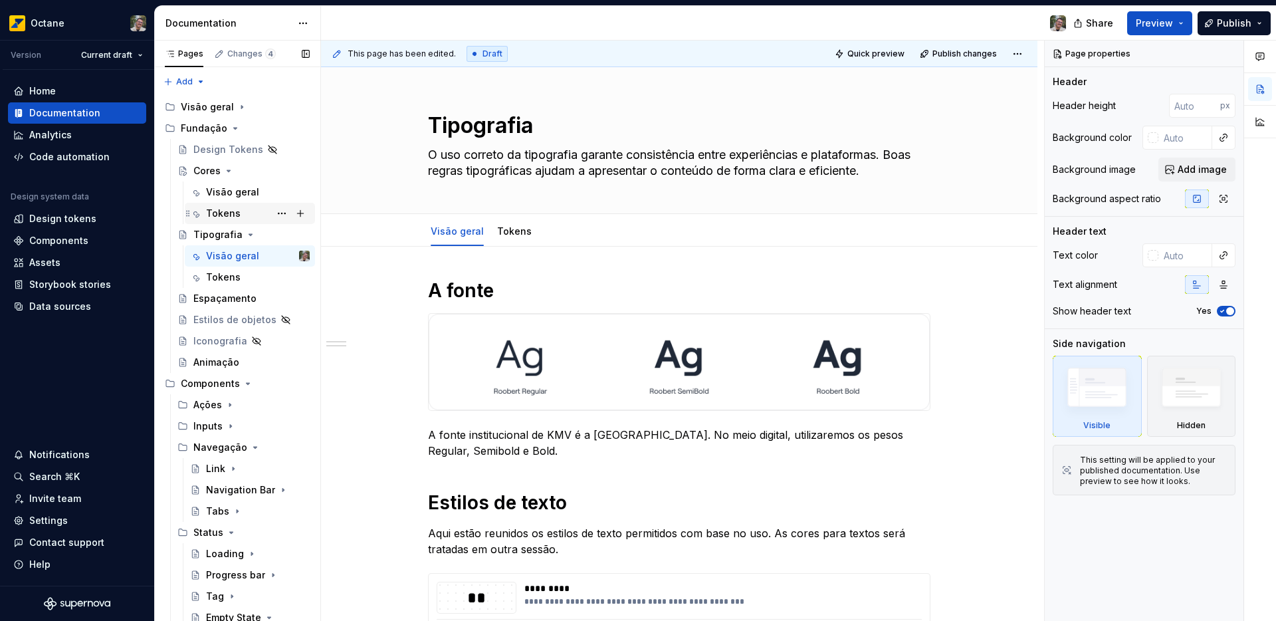
click at [227, 207] on div "Tokens" at bounding box center [223, 213] width 35 height 13
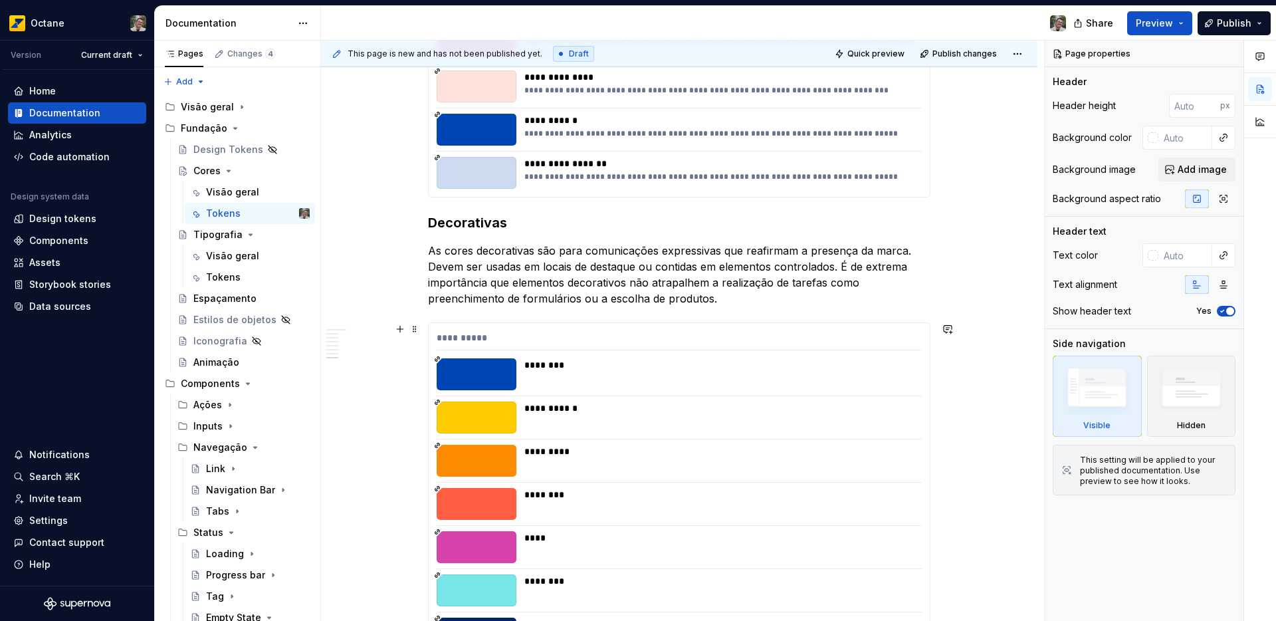
scroll to position [3102, 0]
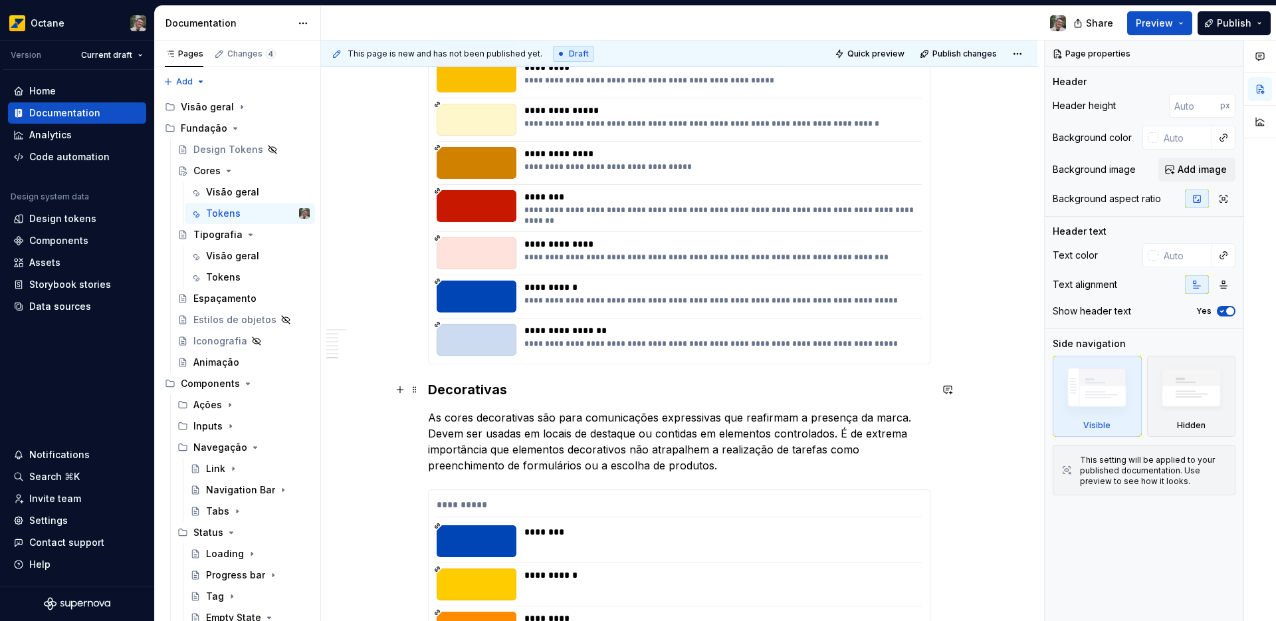
click at [459, 390] on h3 "Decorativas" at bounding box center [679, 389] width 503 height 19
type textarea "*"
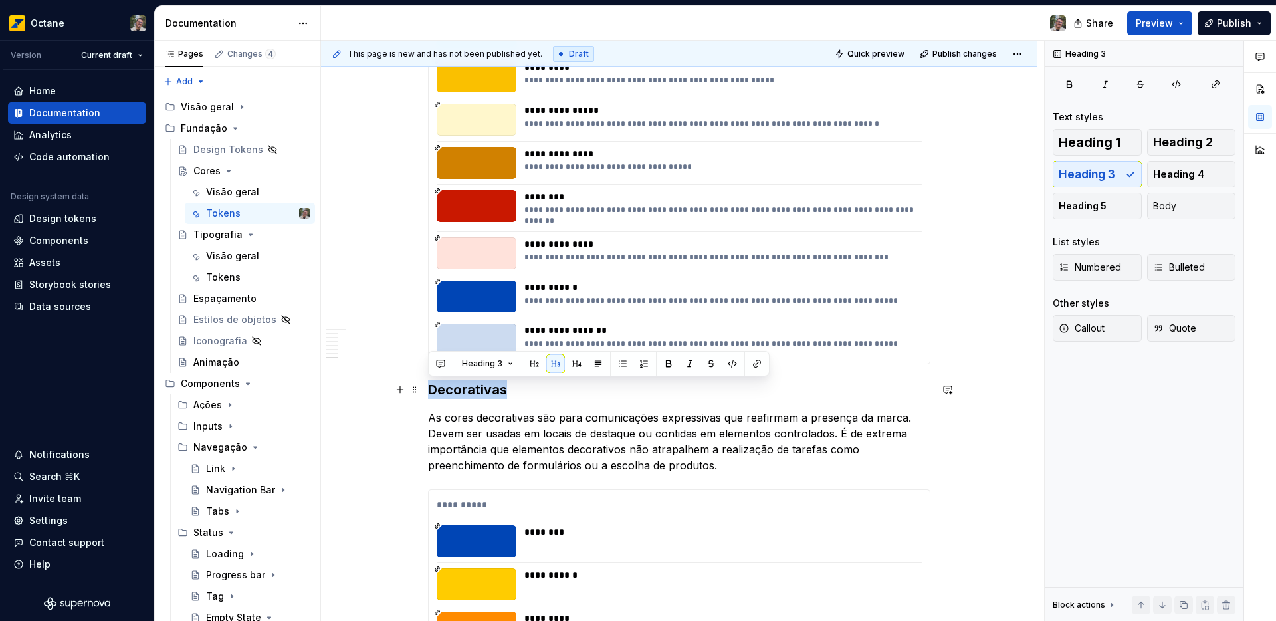
click at [458, 390] on h3 "Decorativas" at bounding box center [679, 389] width 503 height 19
copy h3 "Decorativas"
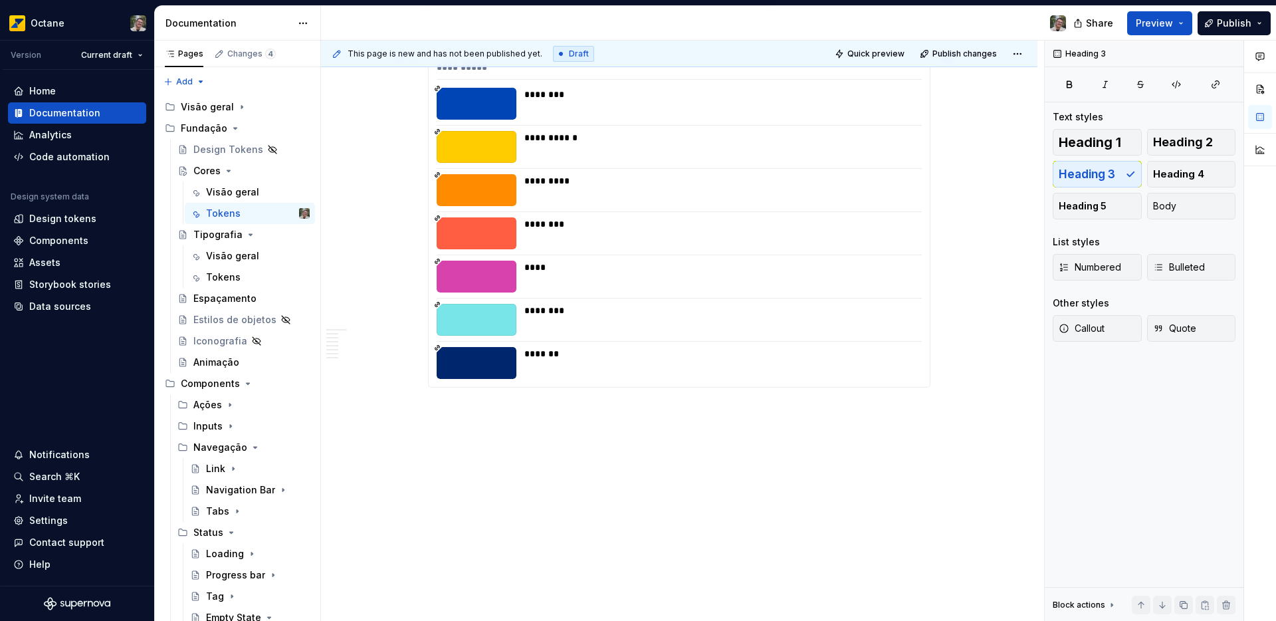
click at [469, 409] on p "Decorativas" at bounding box center [679, 411] width 503 height 16
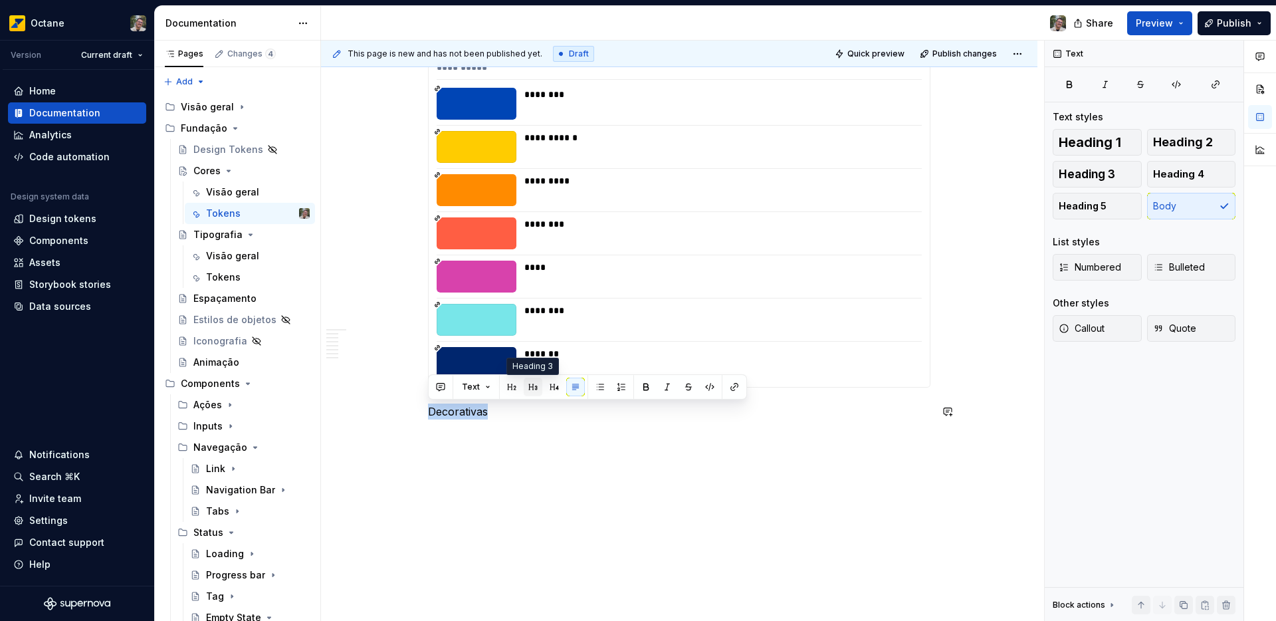
click at [534, 386] on button "button" at bounding box center [533, 387] width 19 height 19
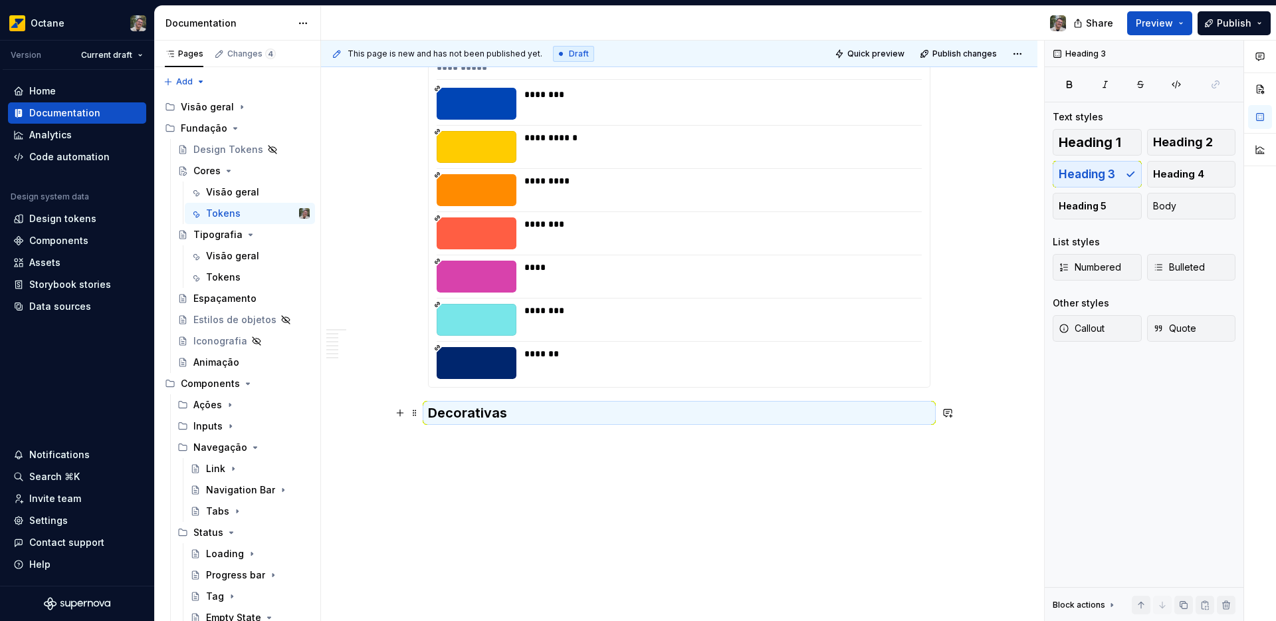
click at [449, 414] on h3 "Decorativas" at bounding box center [679, 412] width 503 height 19
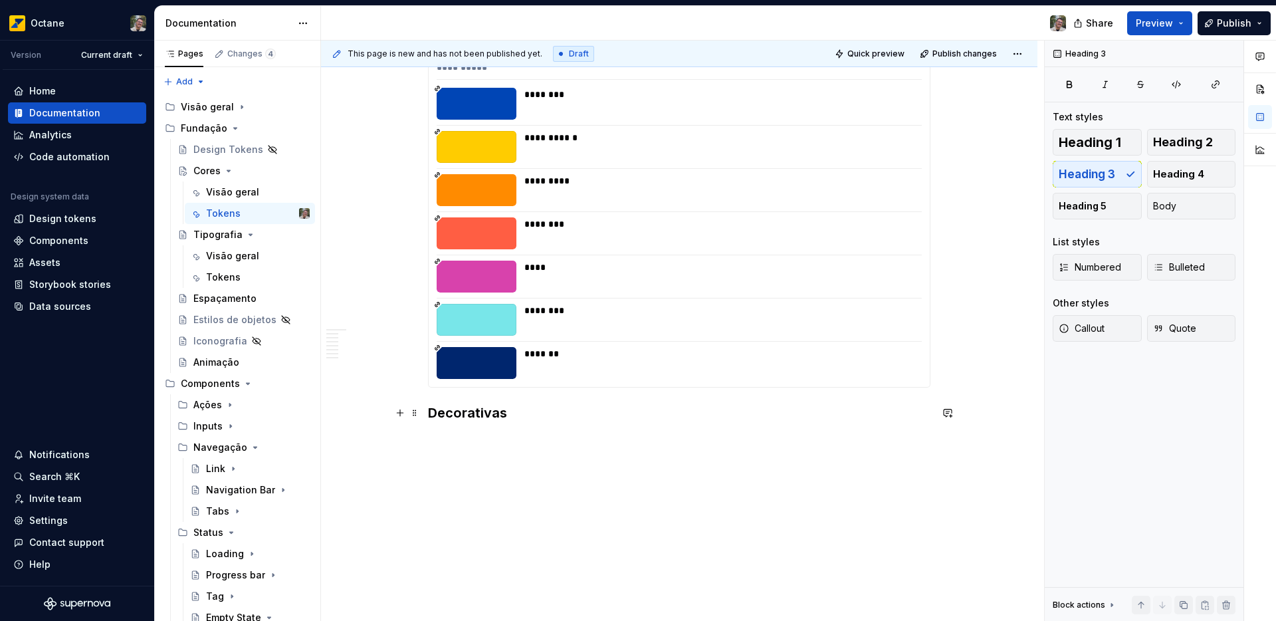
click at [450, 413] on h3 "Decorativas" at bounding box center [679, 412] width 503 height 19
click at [451, 413] on h3 "Decorativas" at bounding box center [679, 412] width 503 height 19
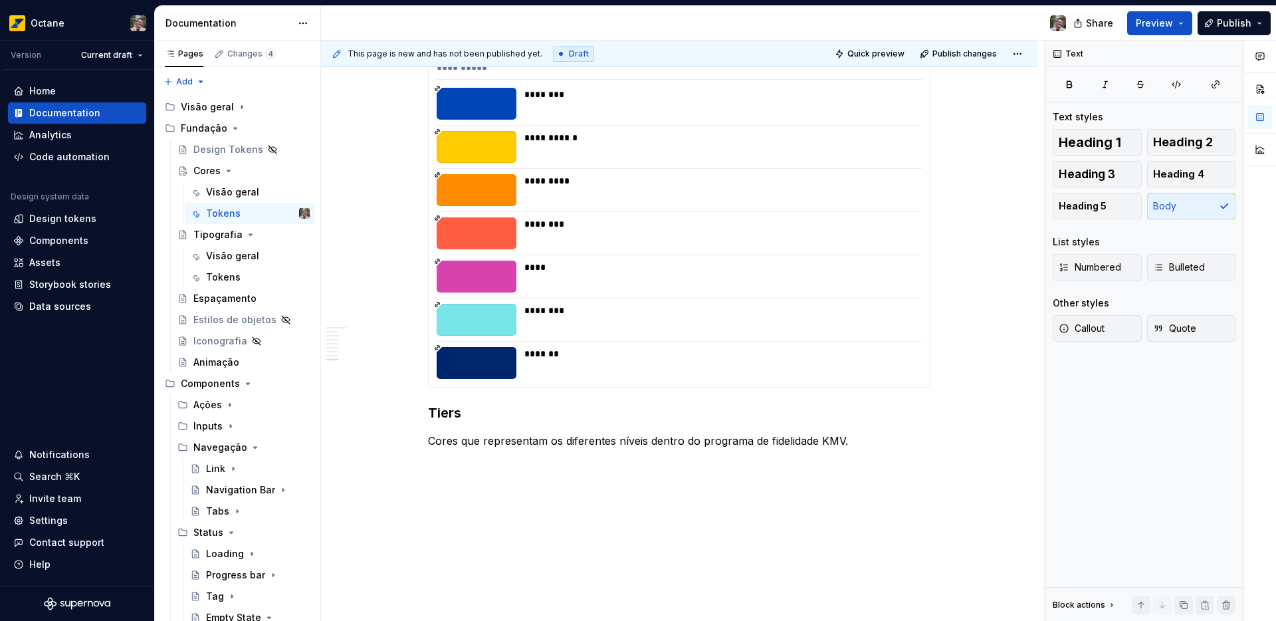
click at [552, 272] on div "****" at bounding box center [719, 267] width 390 height 13
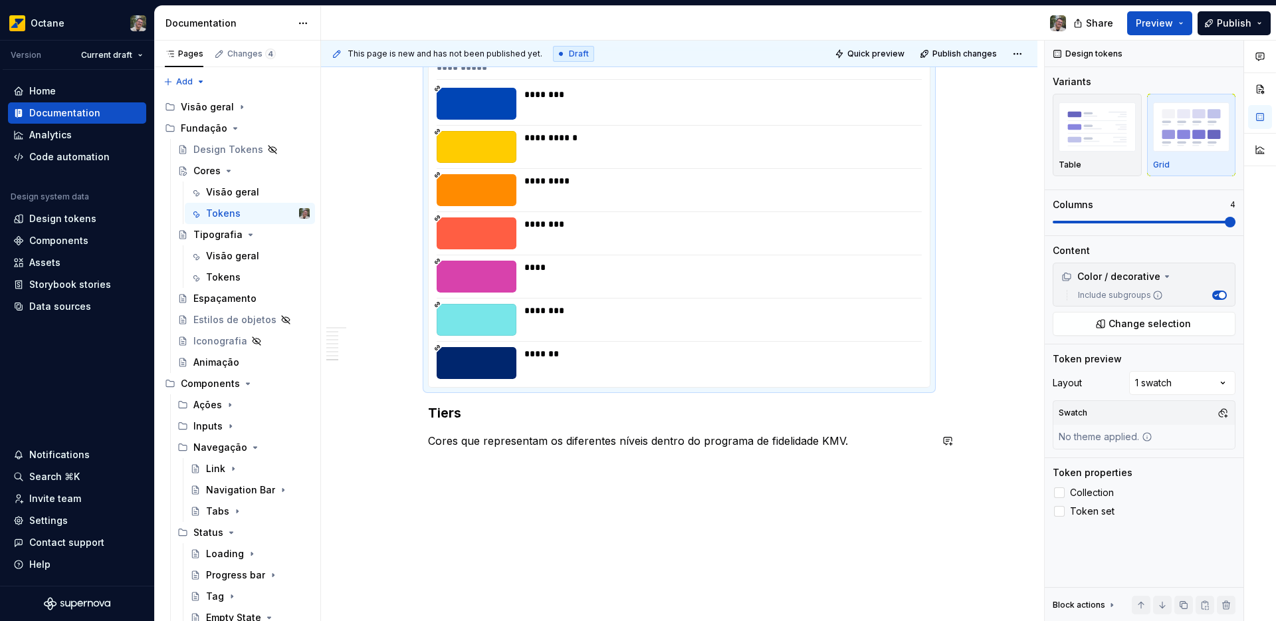
type textarea "*"
click at [534, 466] on p at bounding box center [679, 465] width 503 height 16
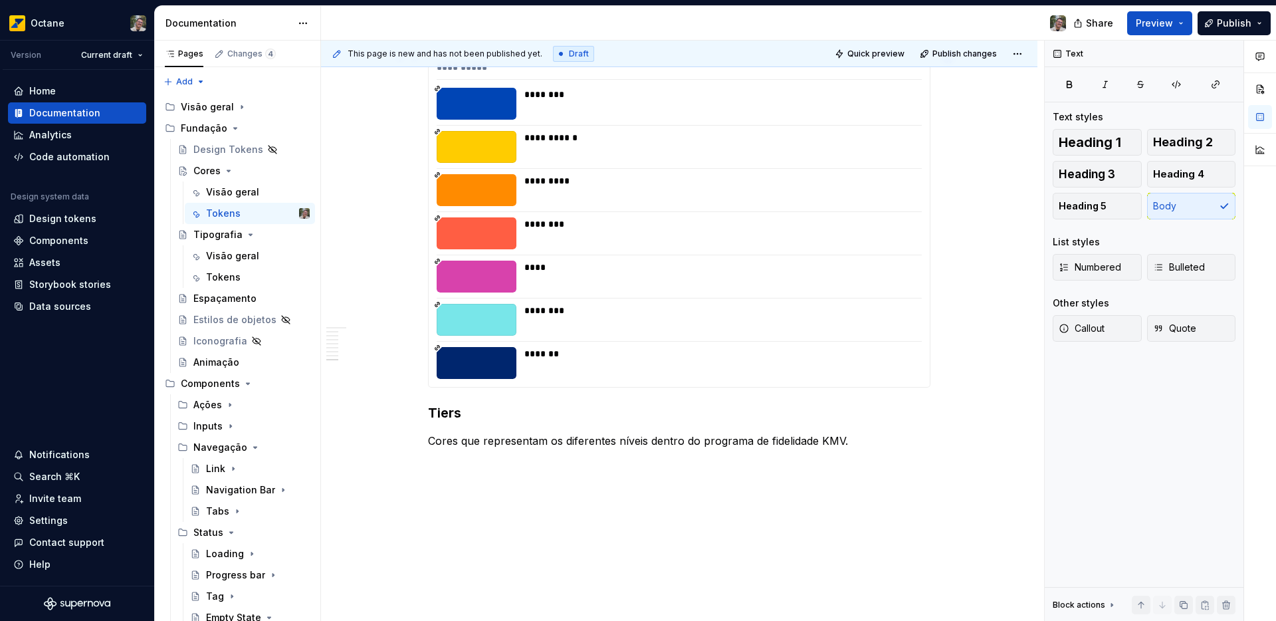
click at [582, 344] on div "**********" at bounding box center [679, 220] width 501 height 334
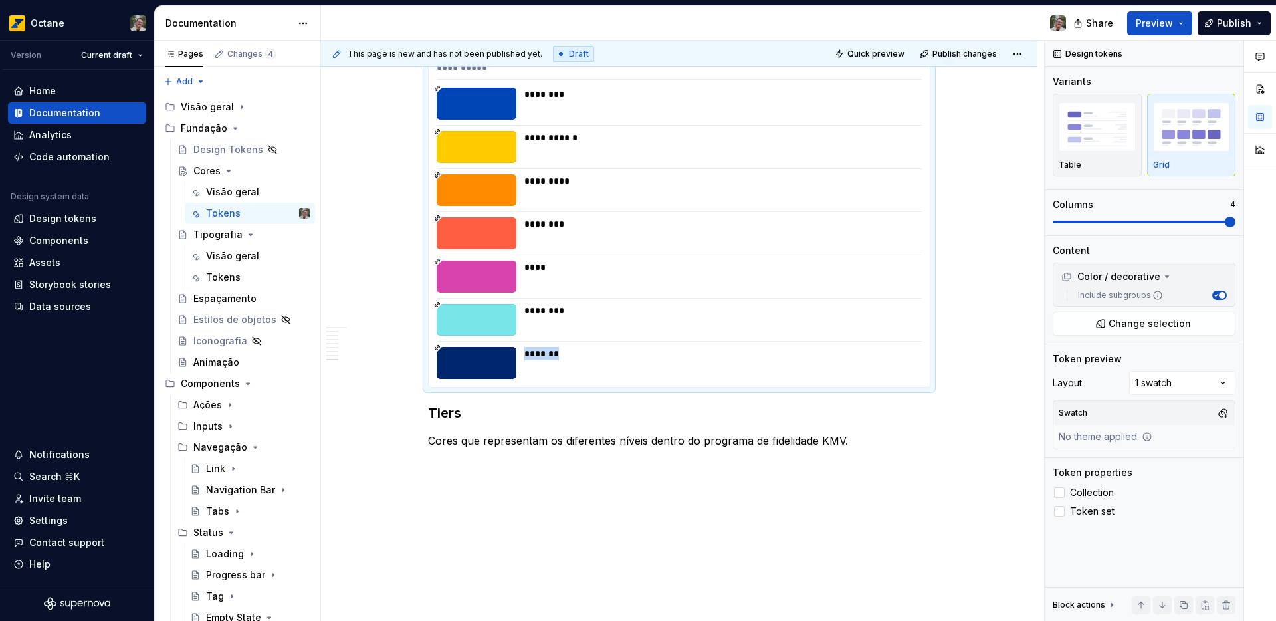
click at [582, 344] on div "**********" at bounding box center [679, 220] width 501 height 334
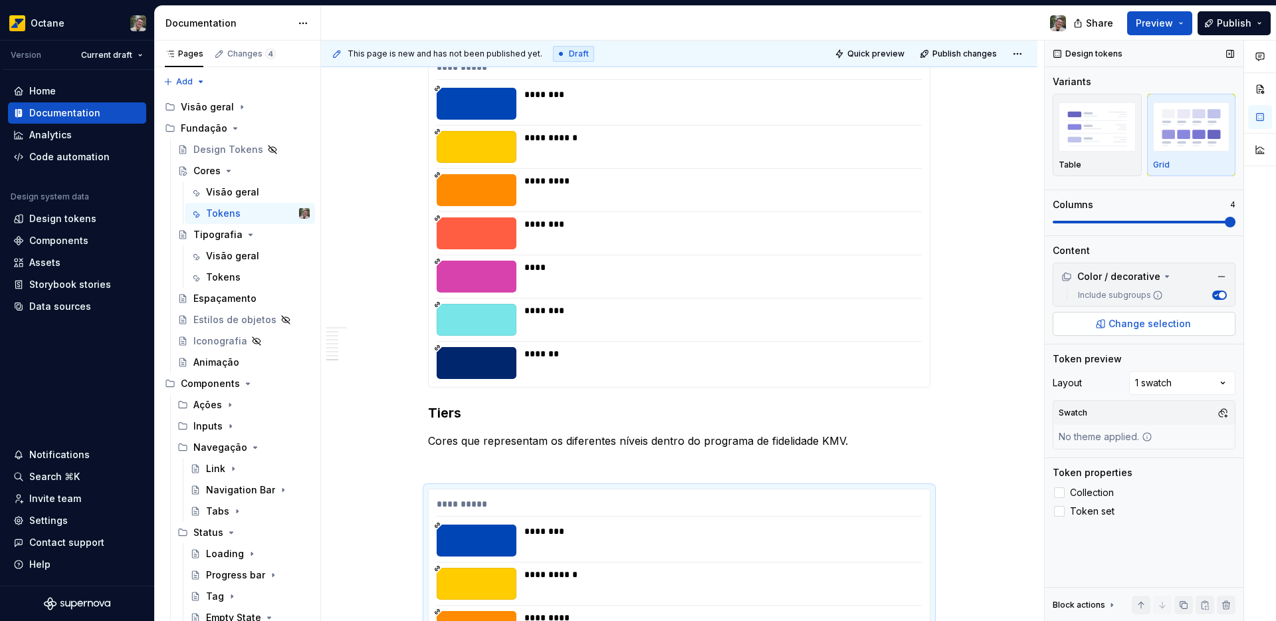
click at [1149, 326] on span "Change selection" at bounding box center [1150, 323] width 82 height 13
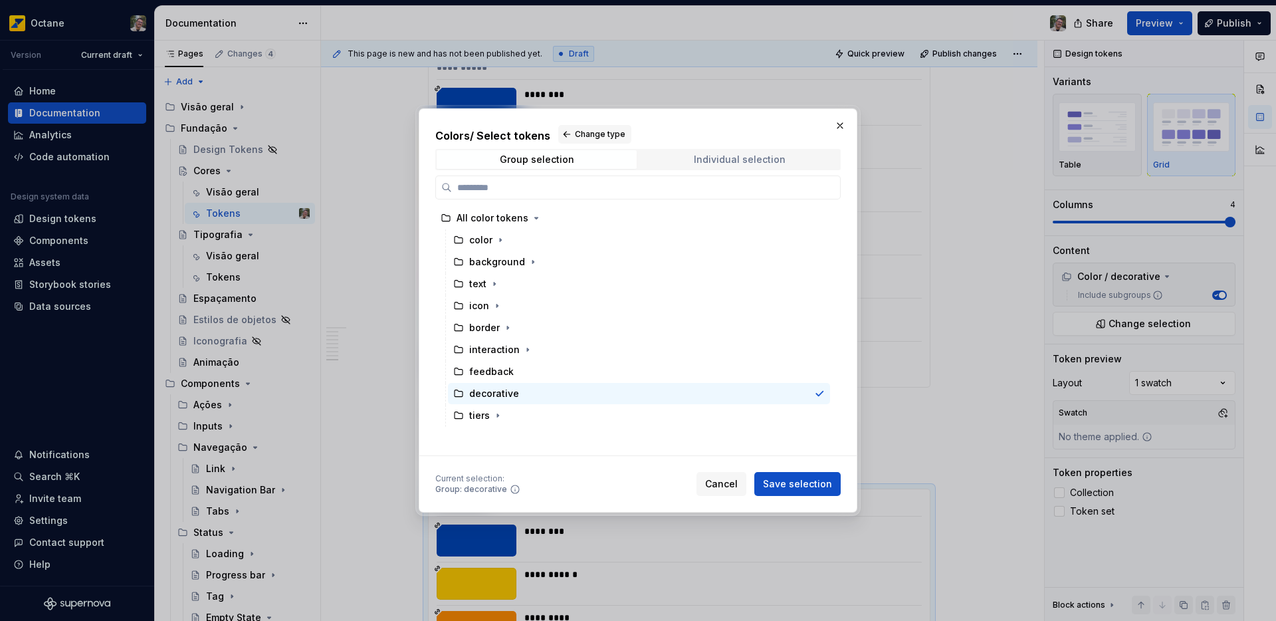
click at [721, 161] on div "Individual selection" at bounding box center [740, 159] width 92 height 11
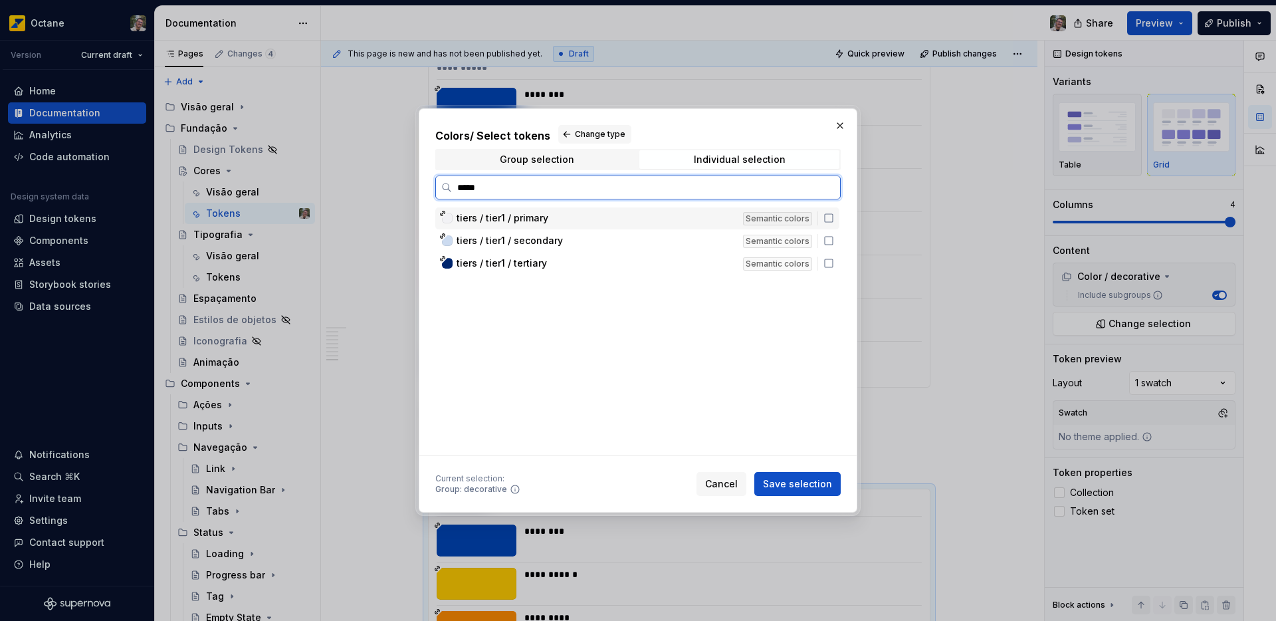
click at [829, 219] on icon at bounding box center [829, 218] width 11 height 11
click at [827, 242] on icon at bounding box center [829, 240] width 11 height 11
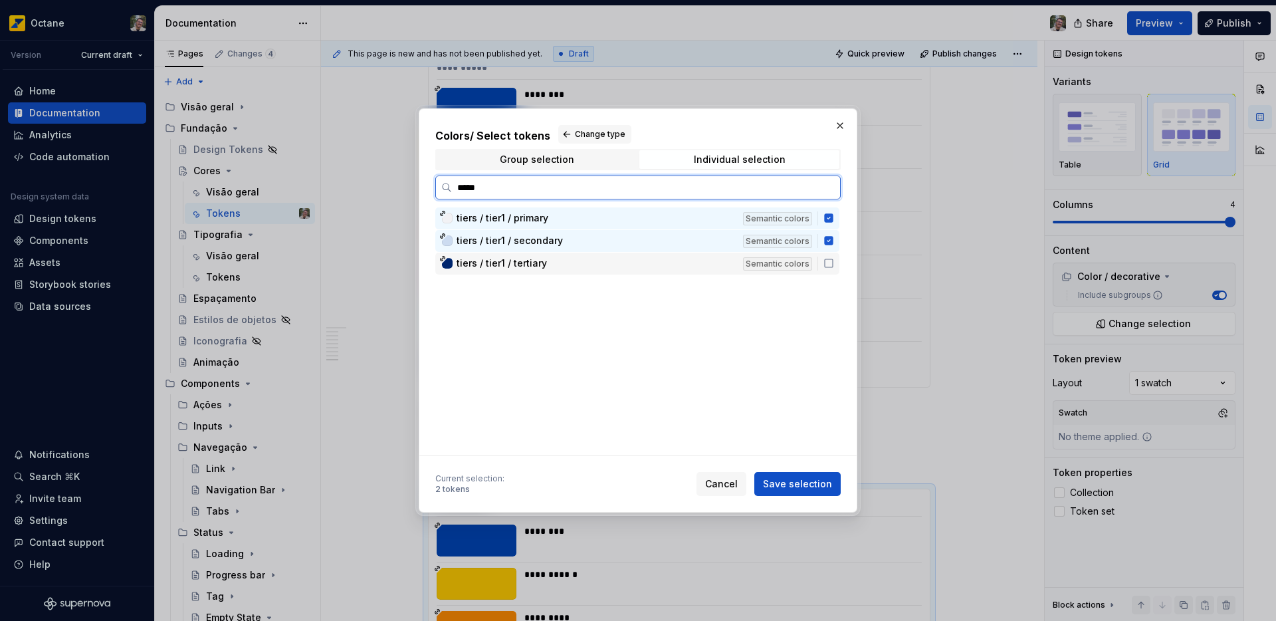
click at [828, 265] on icon at bounding box center [829, 263] width 11 height 11
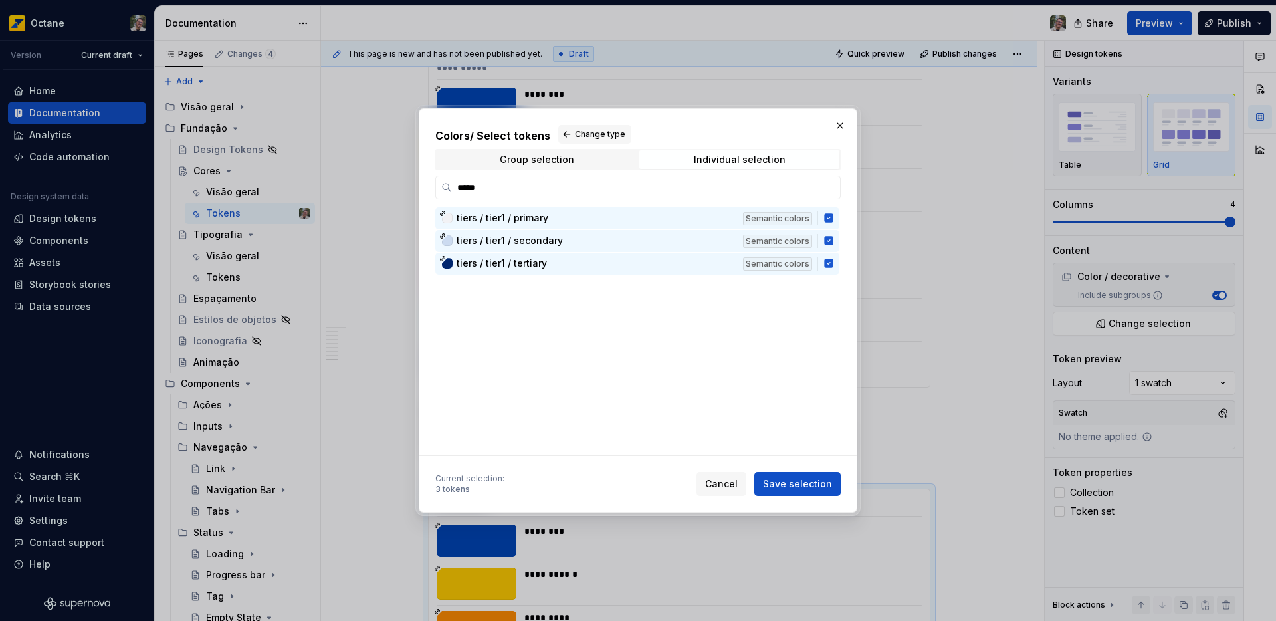
type input "****"
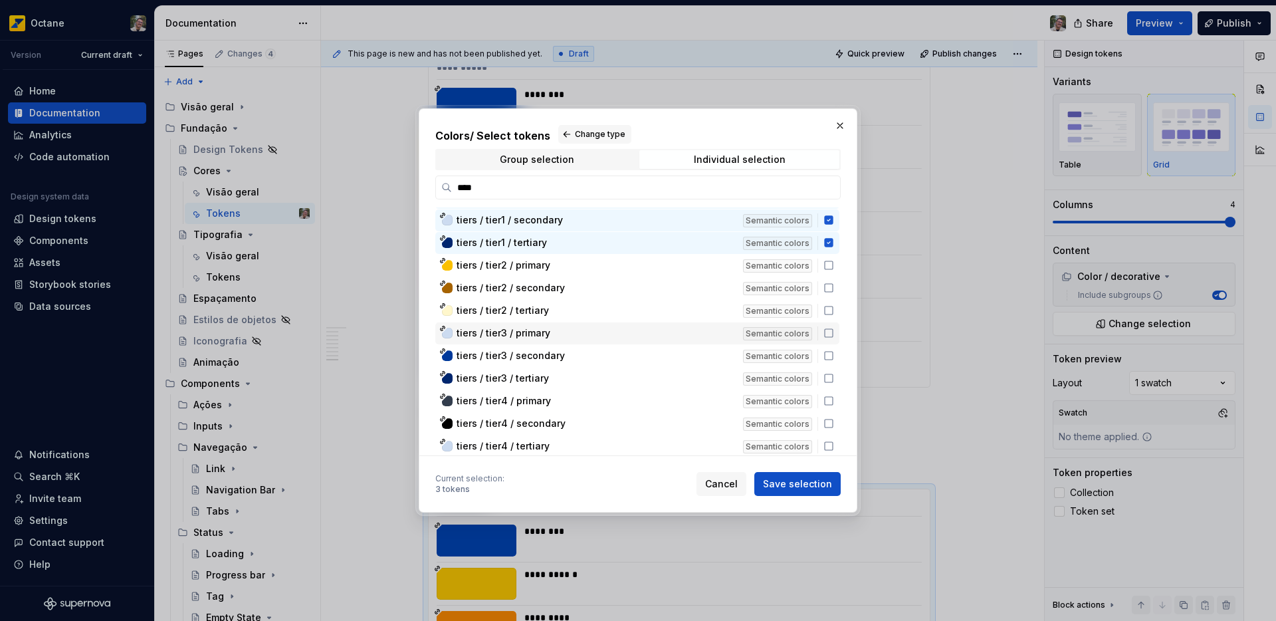
scroll to position [21, 0]
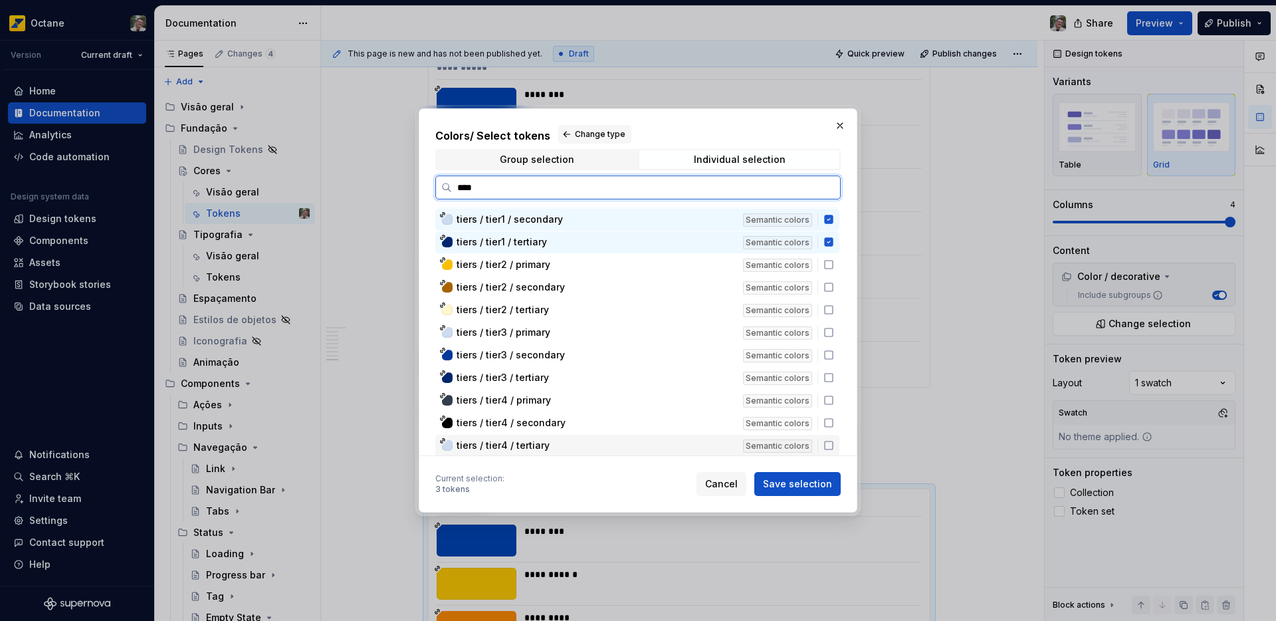
click at [828, 446] on icon at bounding box center [829, 445] width 11 height 11
click at [830, 429] on div "tiers / tier4 / secondary Semantic colors" at bounding box center [637, 423] width 404 height 22
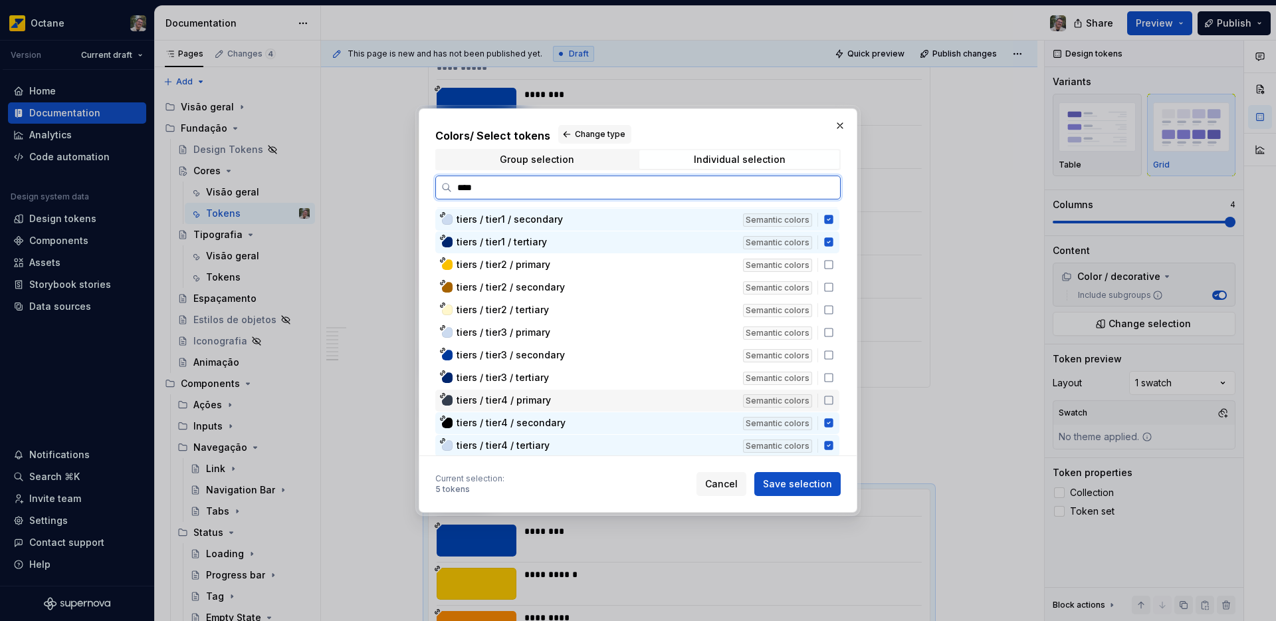
click at [824, 402] on icon at bounding box center [829, 400] width 11 height 11
click at [828, 380] on icon at bounding box center [829, 377] width 11 height 11
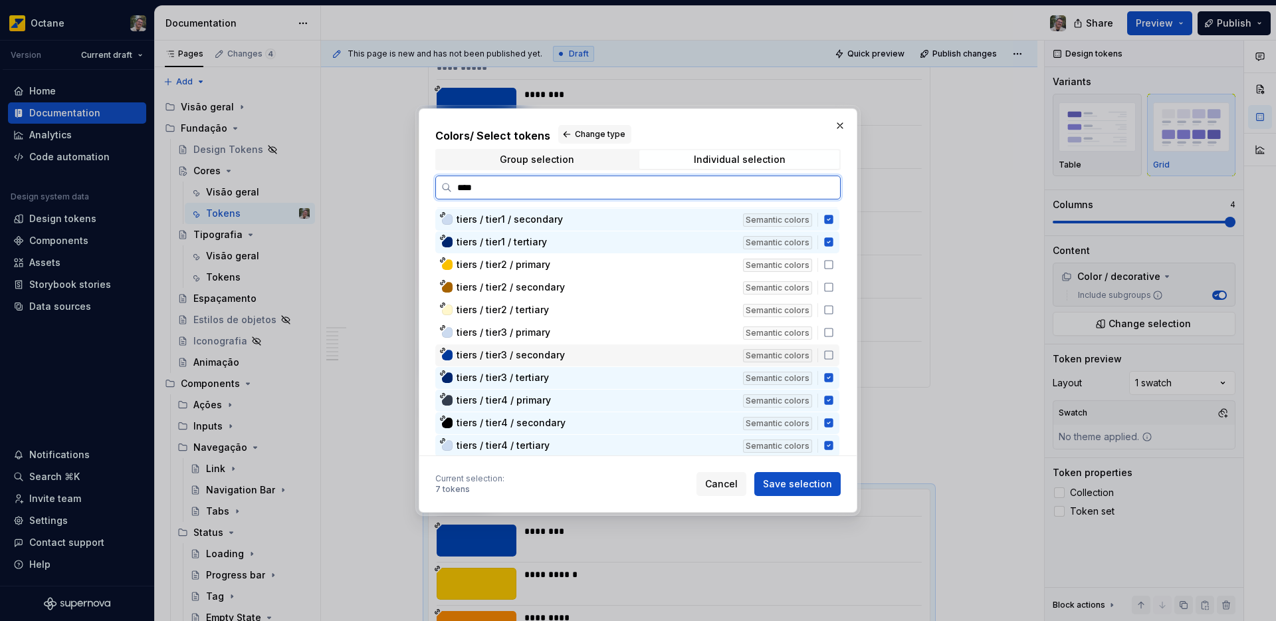
click at [827, 361] on div "tiers / tier3 / secondary Semantic colors" at bounding box center [637, 355] width 404 height 22
click at [824, 333] on icon at bounding box center [829, 332] width 11 height 11
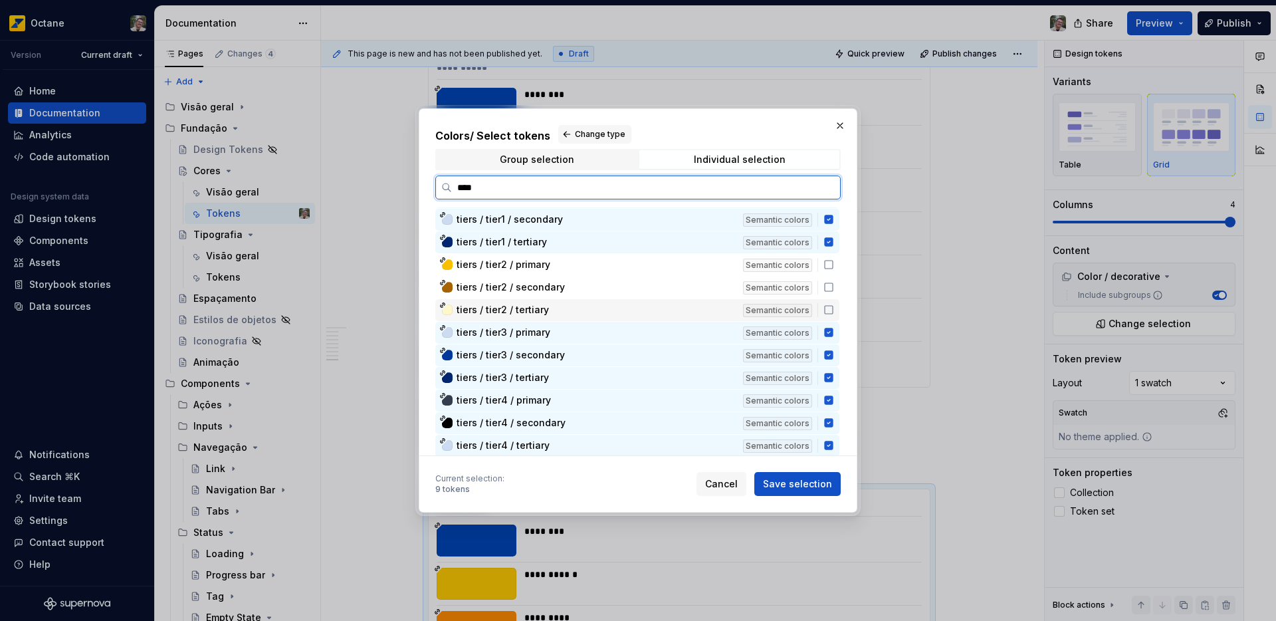
click at [828, 310] on icon at bounding box center [829, 309] width 11 height 11
click at [833, 290] on icon at bounding box center [829, 287] width 11 height 11
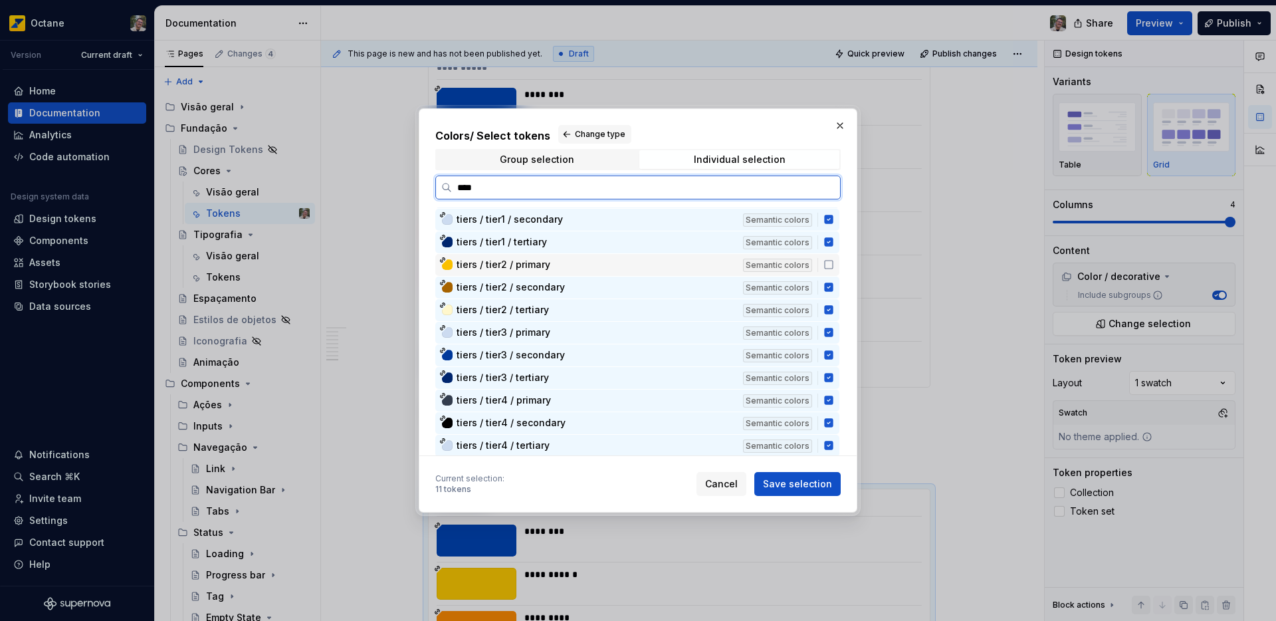
click at [828, 259] on icon at bounding box center [829, 264] width 11 height 11
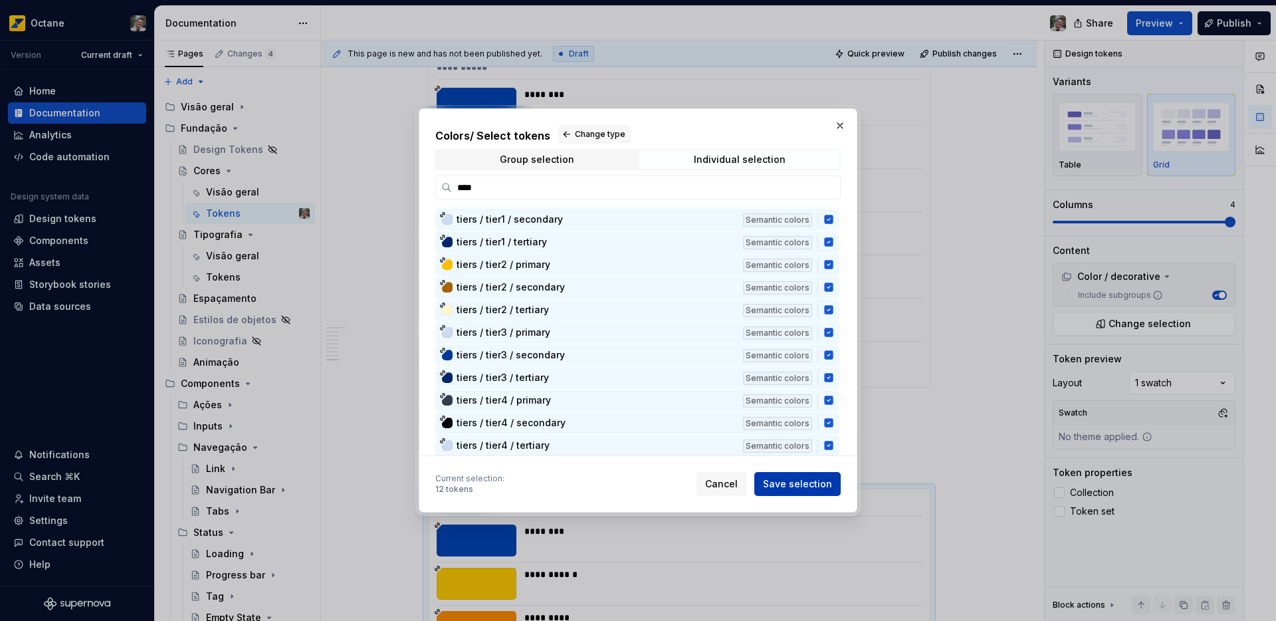
click at [810, 485] on span "Save selection" at bounding box center [797, 483] width 69 height 13
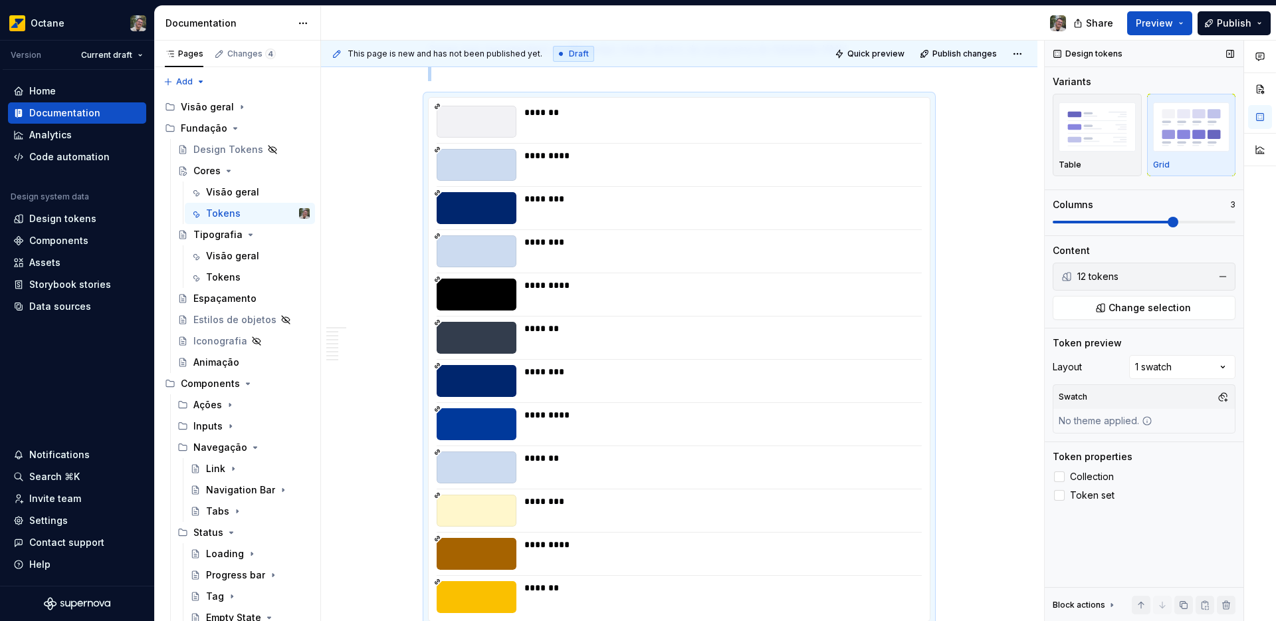
click at [1179, 220] on span at bounding box center [1173, 222] width 11 height 11
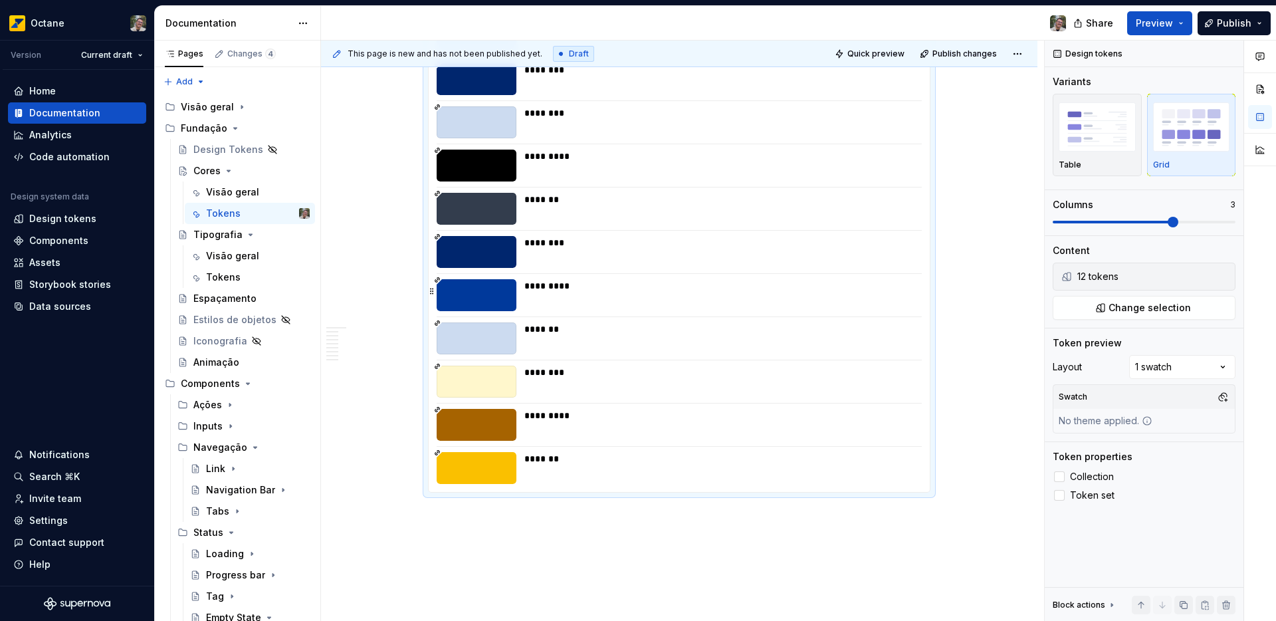
scroll to position [4116, 0]
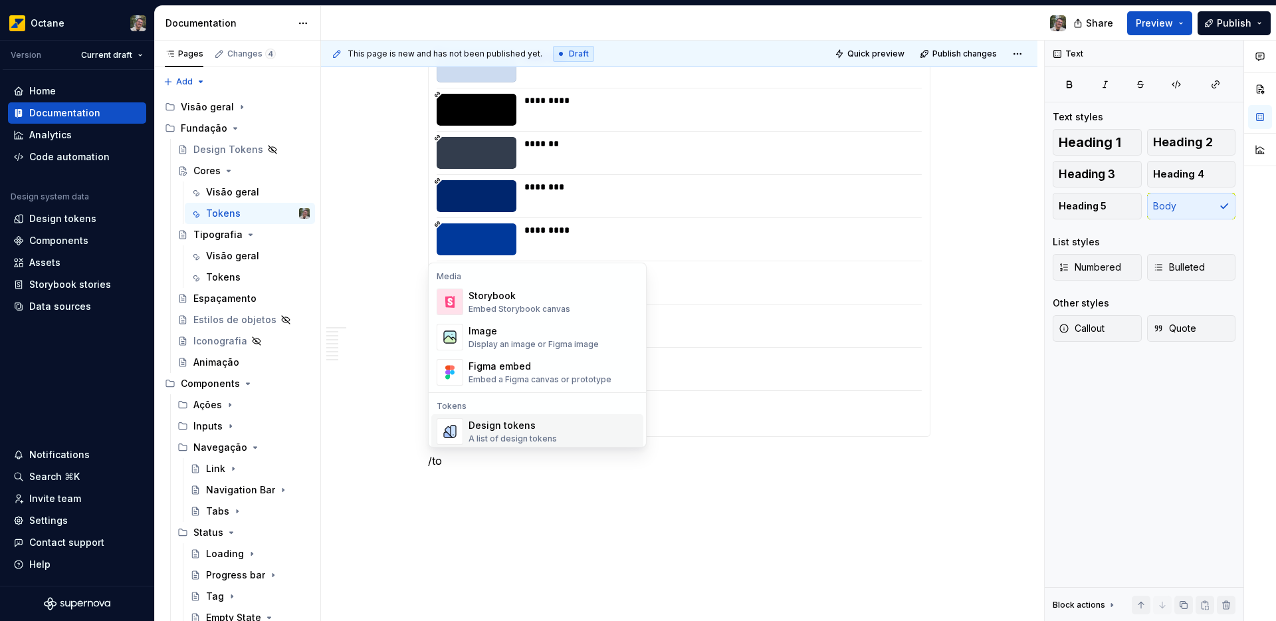
click at [539, 435] on div "A list of design tokens" at bounding box center [513, 438] width 88 height 11
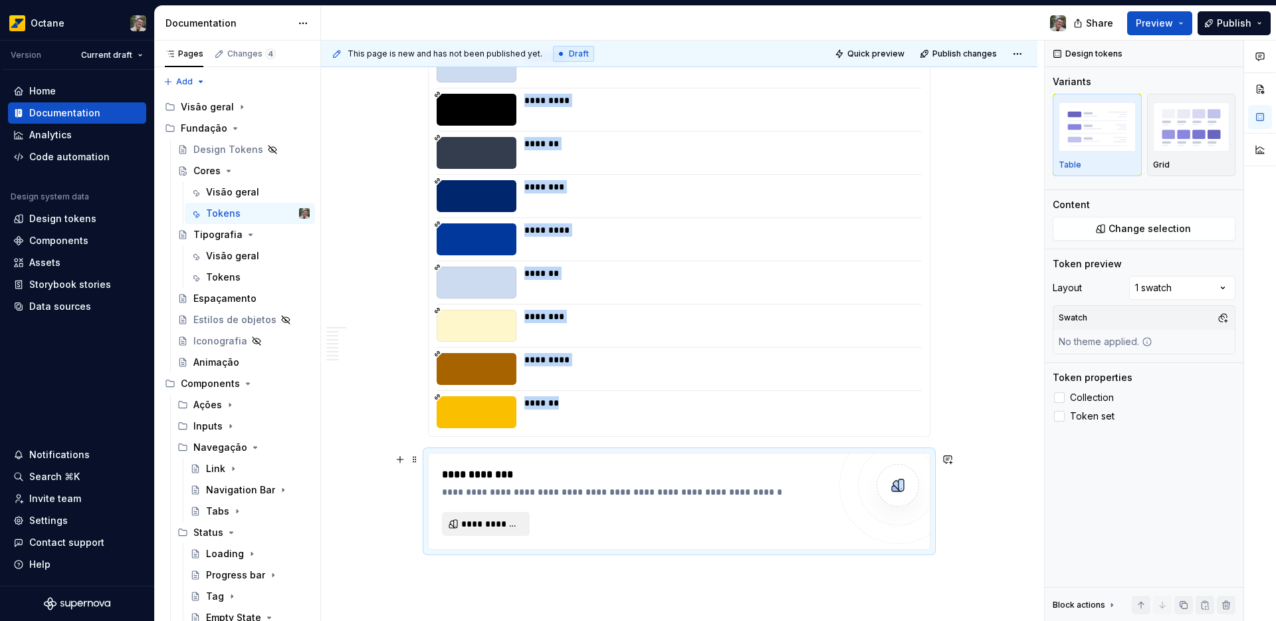
type textarea "*"
click at [469, 524] on span "**********" at bounding box center [491, 523] width 60 height 13
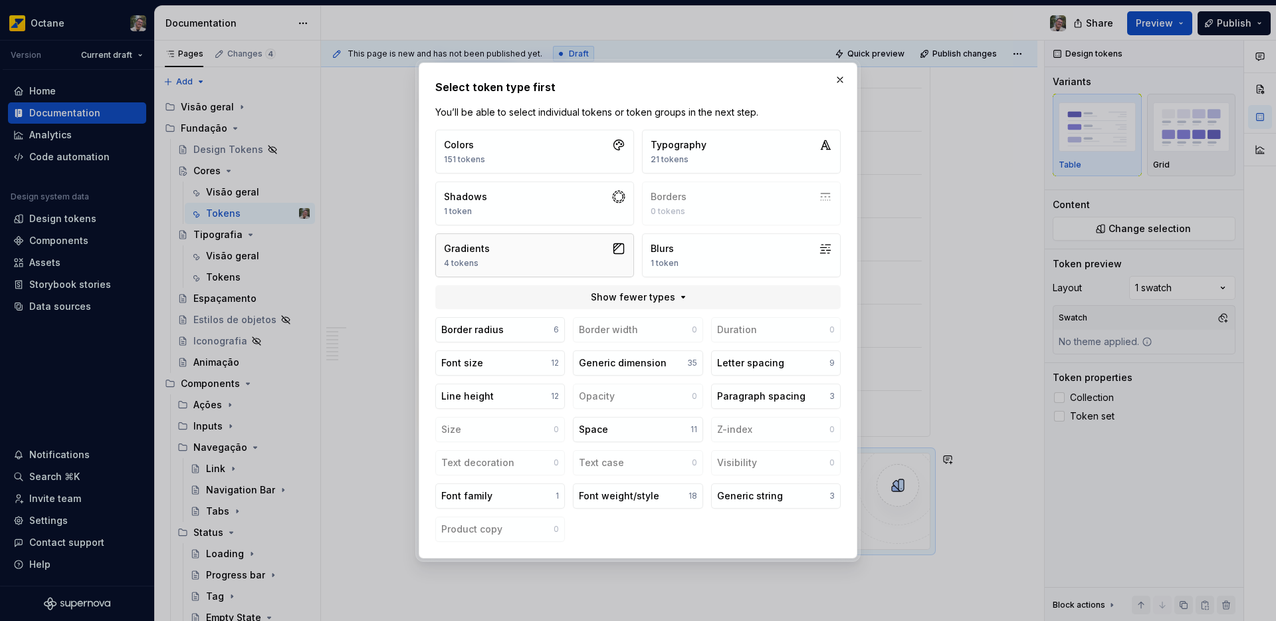
click at [524, 259] on button "Gradients 4 tokens" at bounding box center [534, 255] width 199 height 44
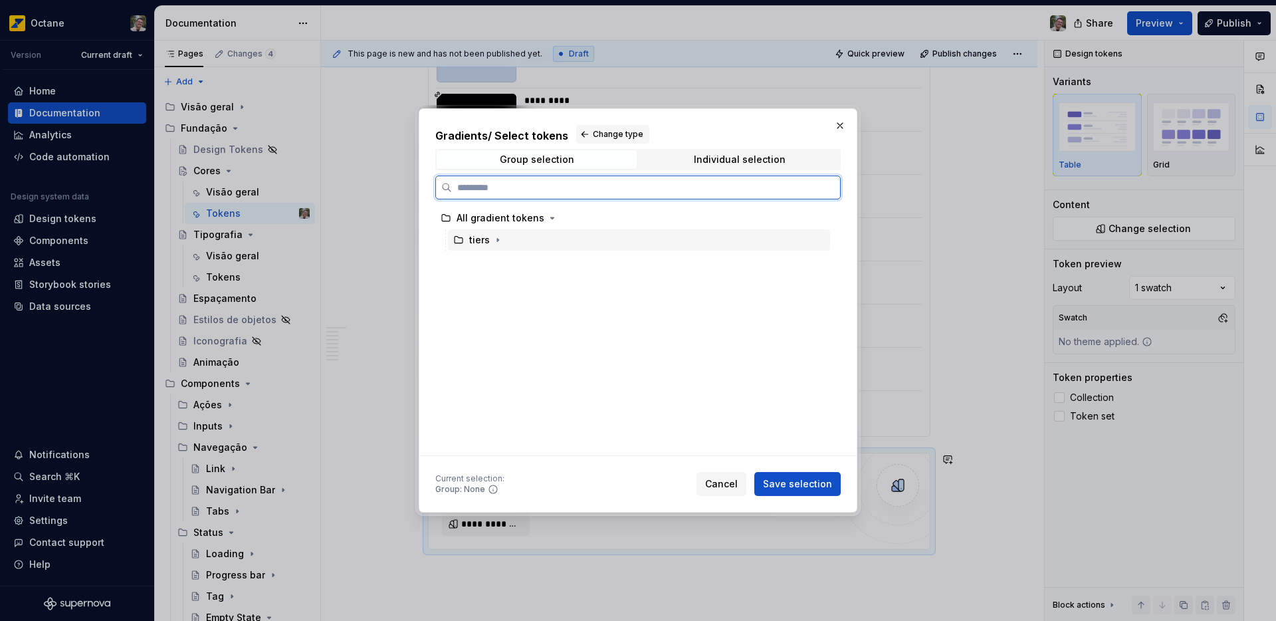
click at [479, 242] on div "tiers" at bounding box center [479, 239] width 21 height 13
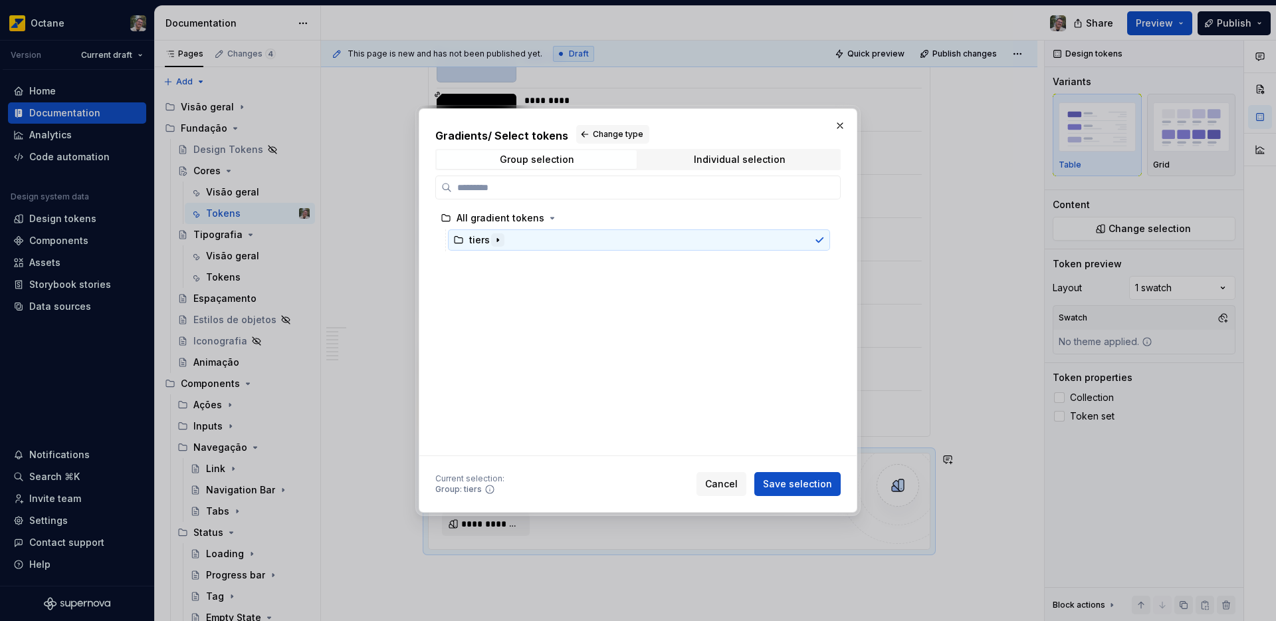
click at [500, 242] on icon "button" at bounding box center [498, 240] width 11 height 11
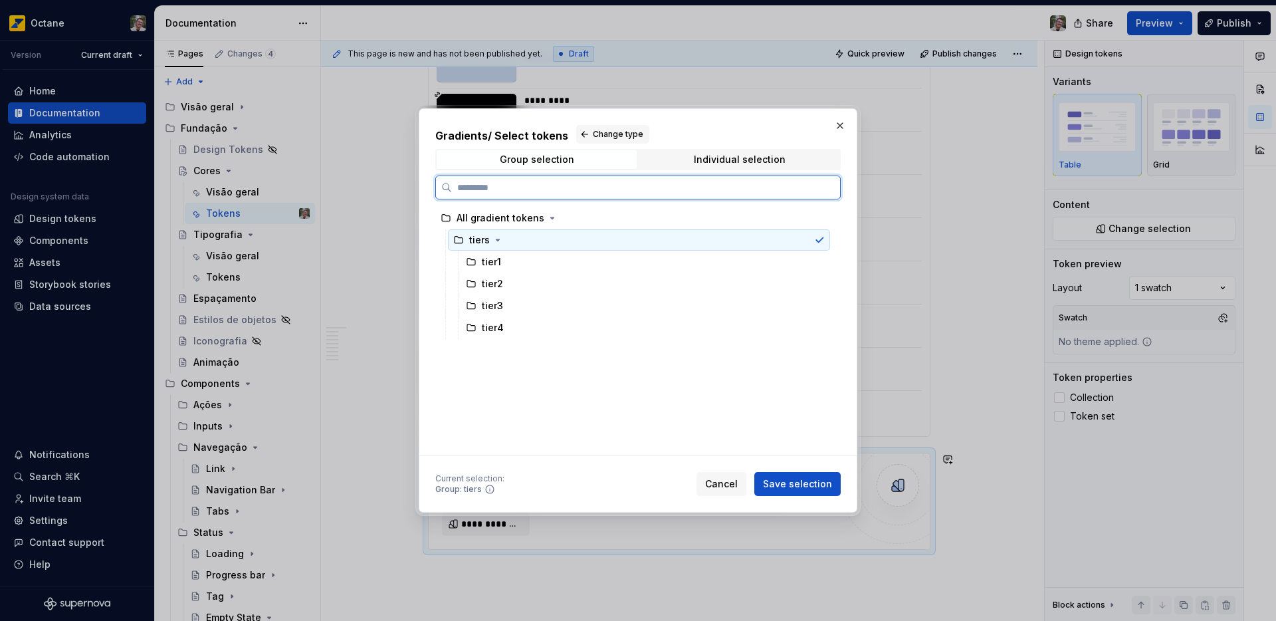
click at [598, 231] on div "tiers" at bounding box center [639, 239] width 382 height 21
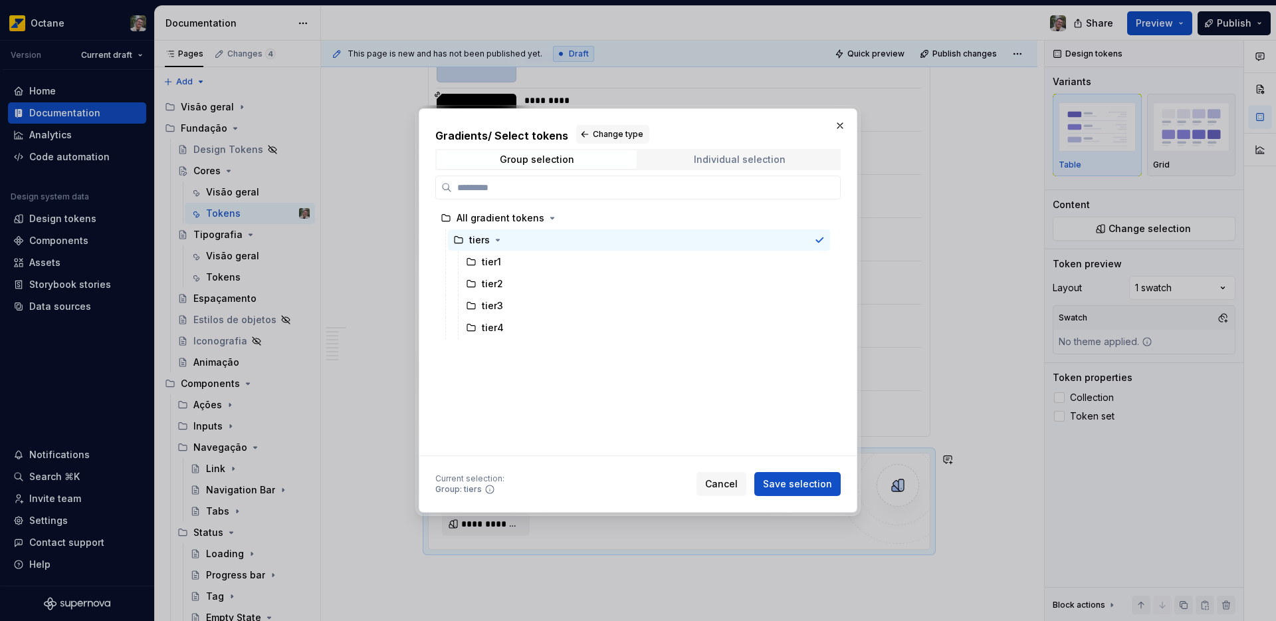
click at [745, 164] on div "Individual selection" at bounding box center [740, 159] width 92 height 11
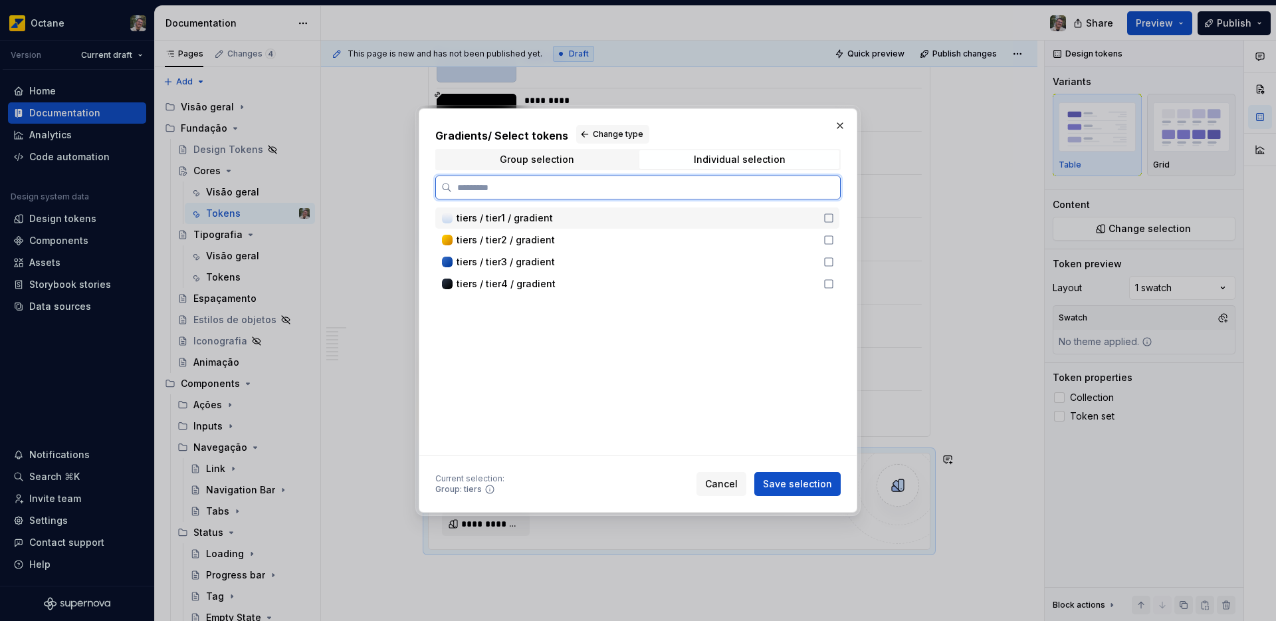
click at [829, 220] on icon at bounding box center [829, 218] width 11 height 11
click at [608, 138] on span "Change type" at bounding box center [618, 134] width 51 height 11
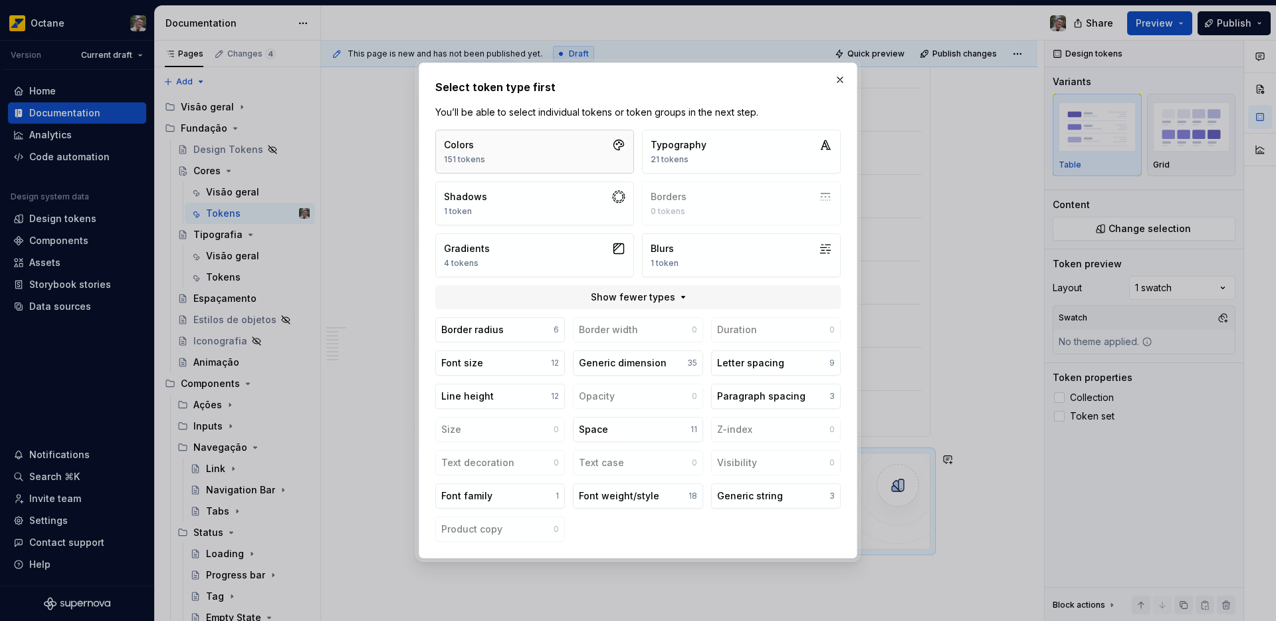
click at [491, 154] on button "Colors 151 tokens" at bounding box center [534, 152] width 199 height 44
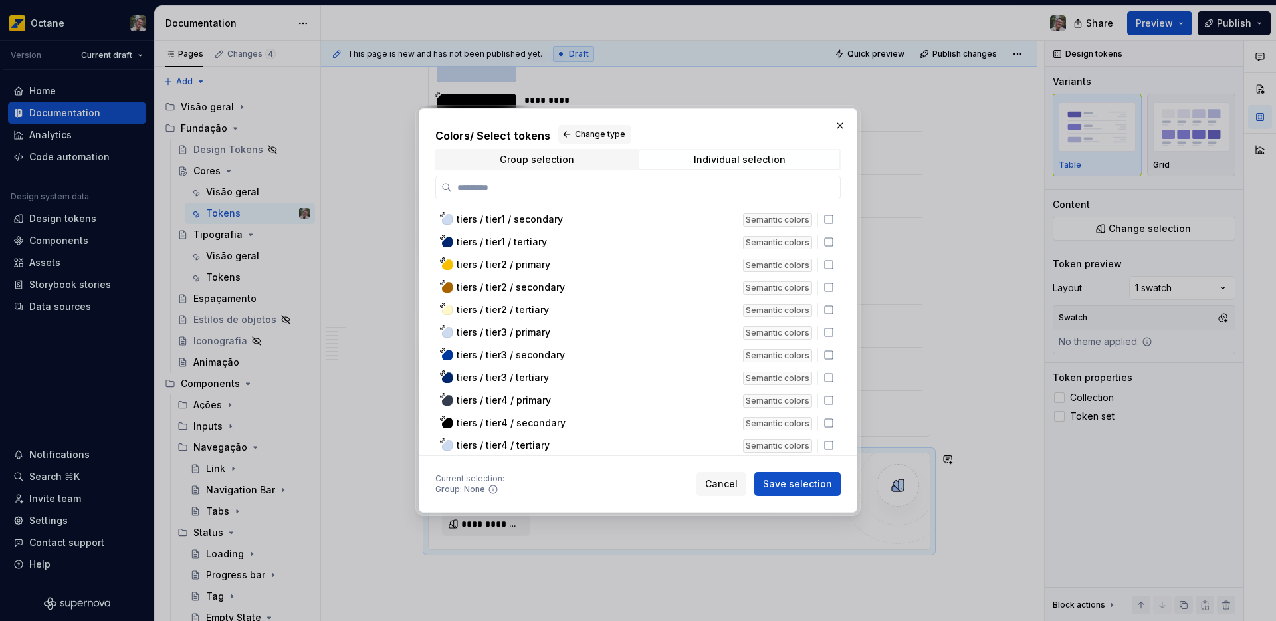
scroll to position [3070, 0]
click at [834, 128] on button "button" at bounding box center [840, 125] width 19 height 19
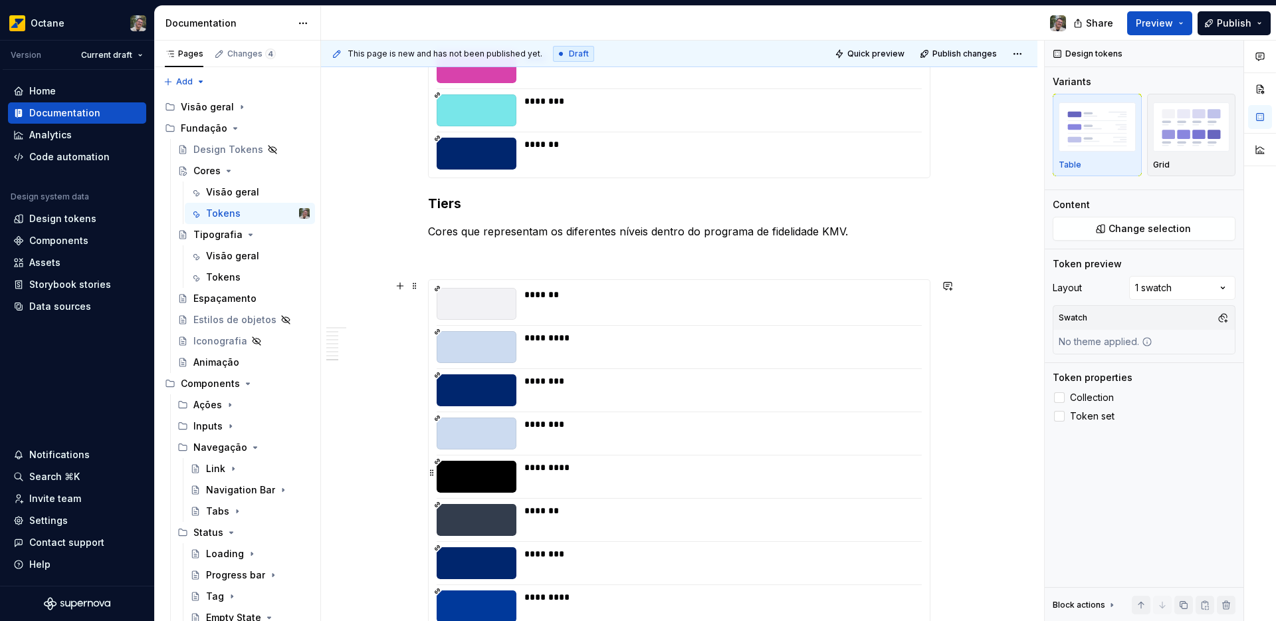
scroll to position [3725, 0]
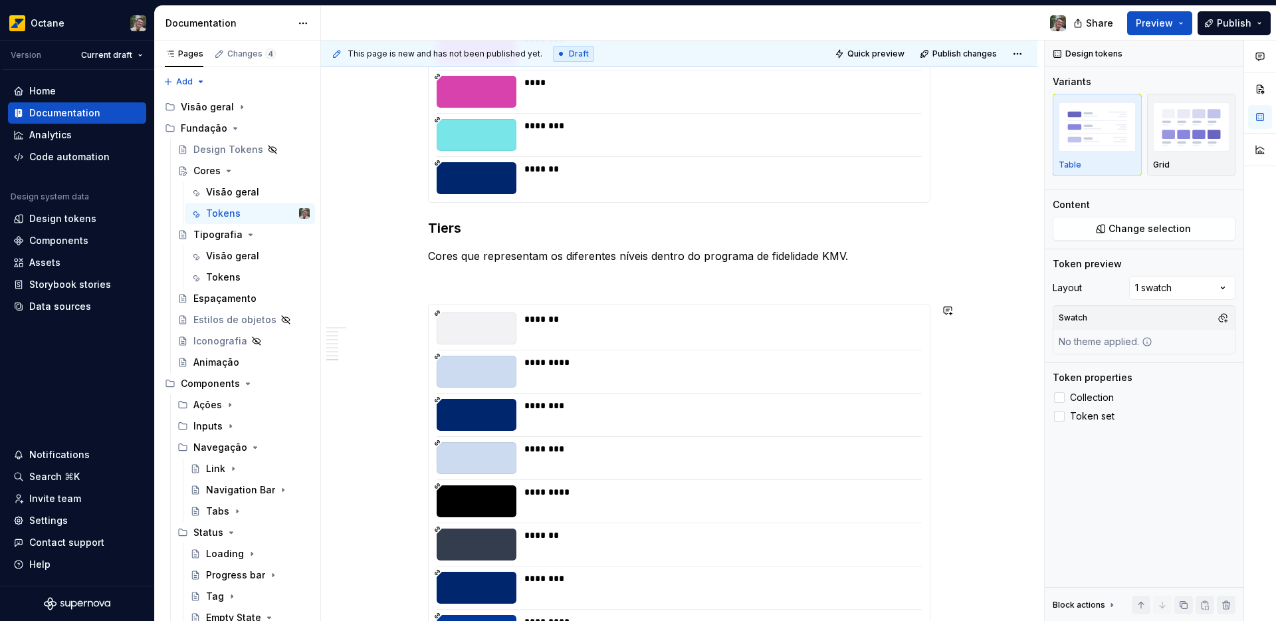
click at [473, 286] on p at bounding box center [679, 280] width 503 height 16
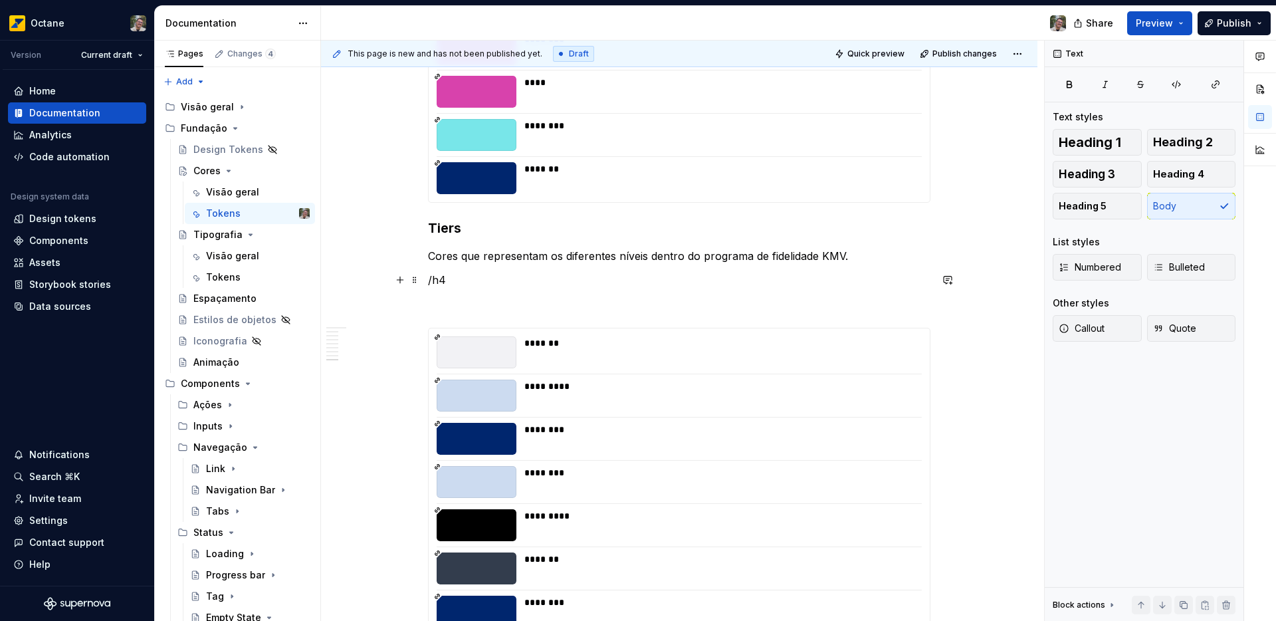
click at [441, 281] on p "/h4" at bounding box center [679, 280] width 503 height 16
drag, startPoint x: 431, startPoint y: 280, endPoint x: 445, endPoint y: 282, distance: 14.8
click at [445, 282] on p "/h4" at bounding box center [679, 280] width 503 height 16
drag, startPoint x: 461, startPoint y: 281, endPoint x: 429, endPoint y: 279, distance: 32.0
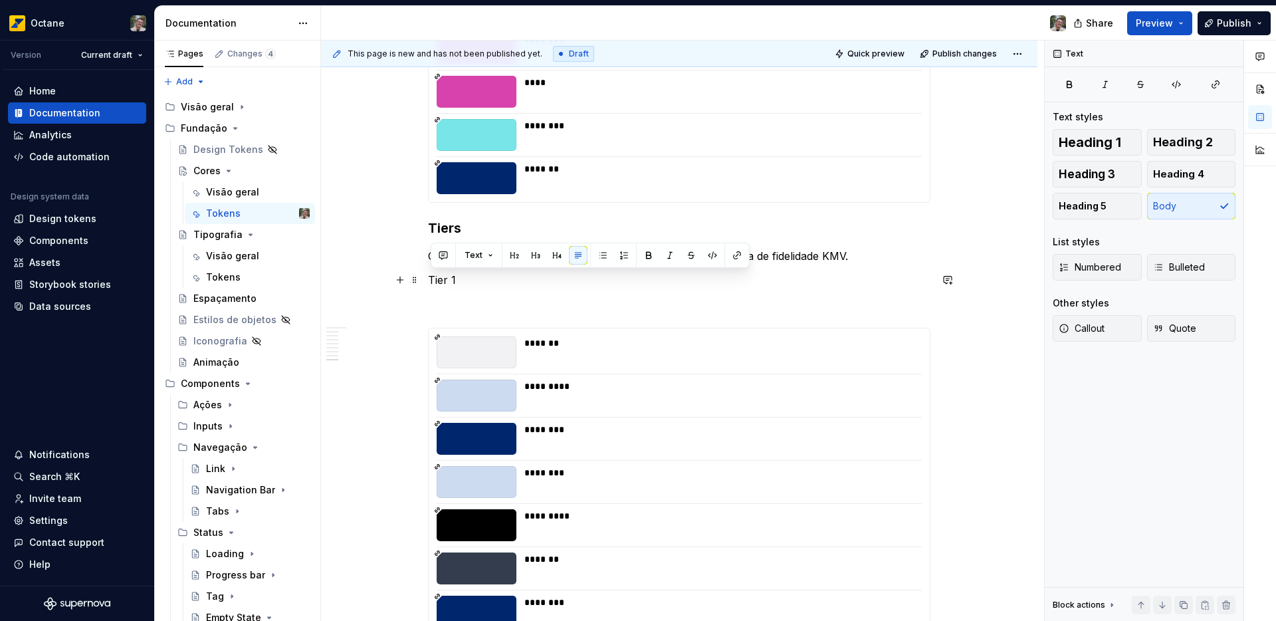
click at [429, 279] on p "Tier 1" at bounding box center [679, 280] width 503 height 16
click at [1193, 173] on span "Heading 4" at bounding box center [1178, 174] width 51 height 13
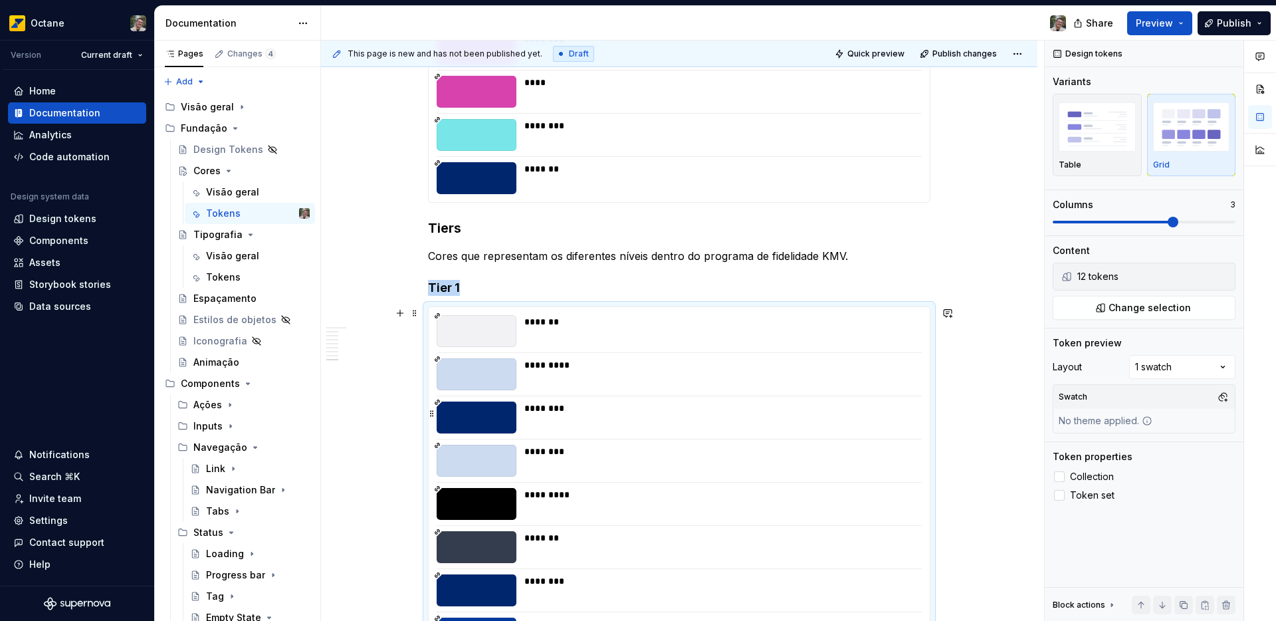
click at [526, 414] on div "********" at bounding box center [719, 417] width 390 height 32
click at [1151, 306] on span "Change selection" at bounding box center [1150, 307] width 82 height 13
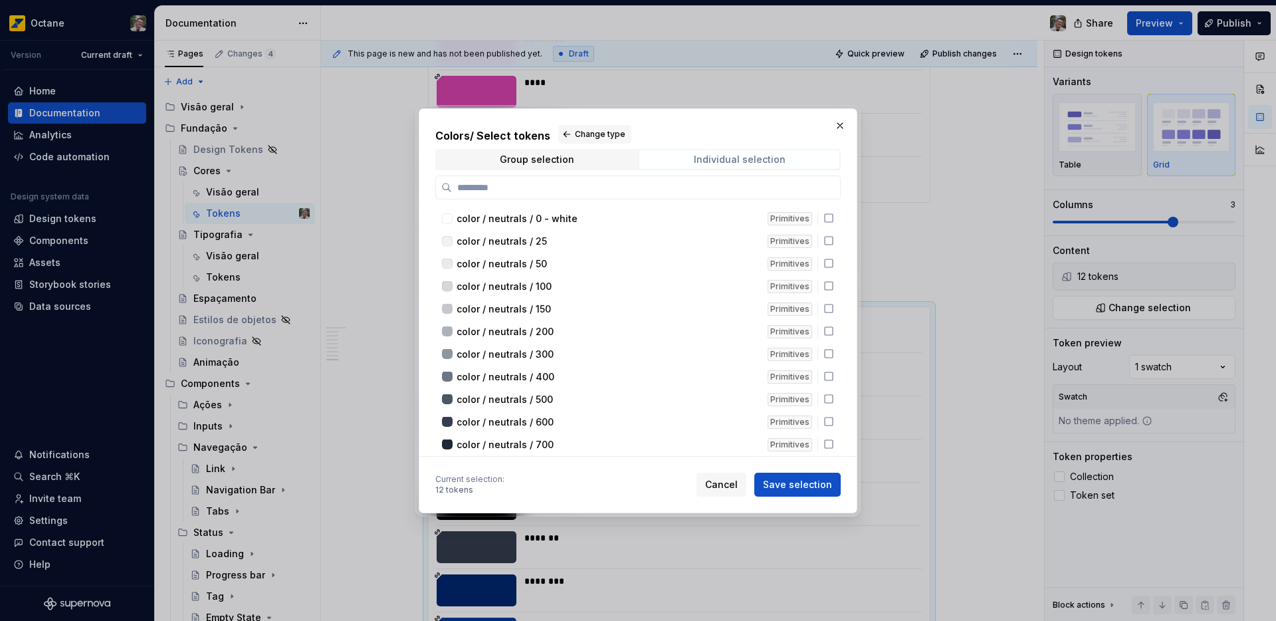
click at [709, 156] on div "Individual selection" at bounding box center [740, 159] width 92 height 11
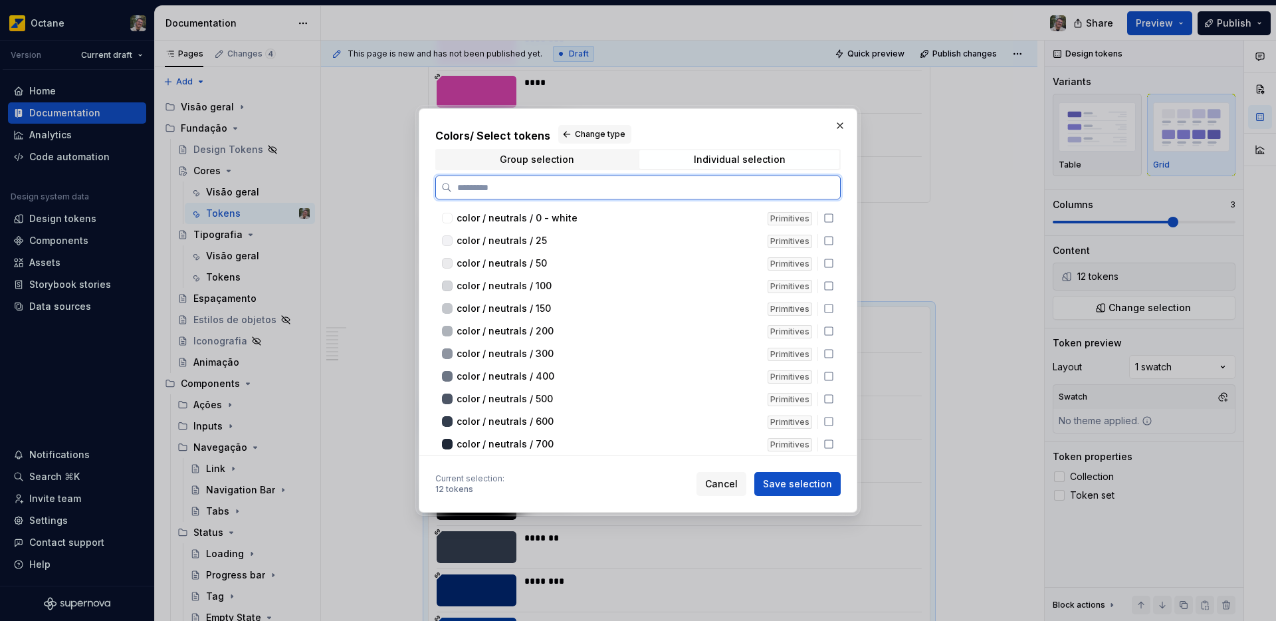
click at [557, 188] on input "search" at bounding box center [646, 187] width 388 height 13
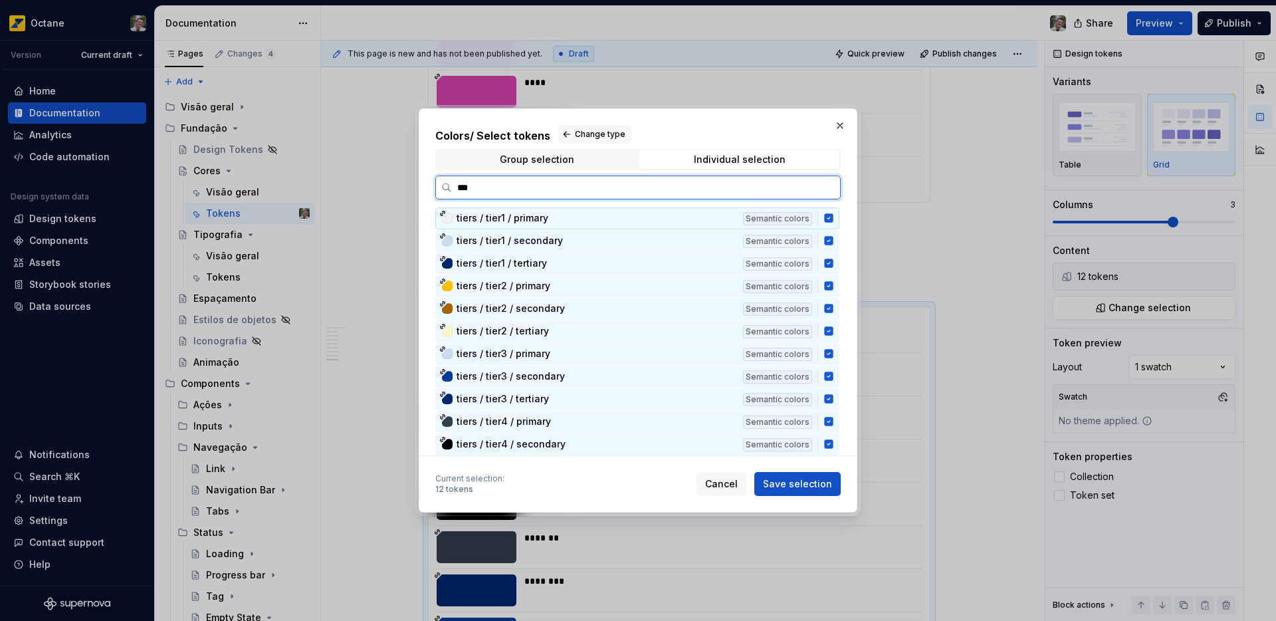
type input "****"
drag, startPoint x: 828, startPoint y: 220, endPoint x: 836, endPoint y: 265, distance: 45.9
click at [836, 265] on div "tiers / tier1 / primary Semantic colors tiers / tier1 / secondary Semantic colo…" at bounding box center [638, 342] width 407 height 271
click at [832, 264] on icon at bounding box center [828, 263] width 9 height 9
click at [826, 265] on icon at bounding box center [829, 263] width 11 height 11
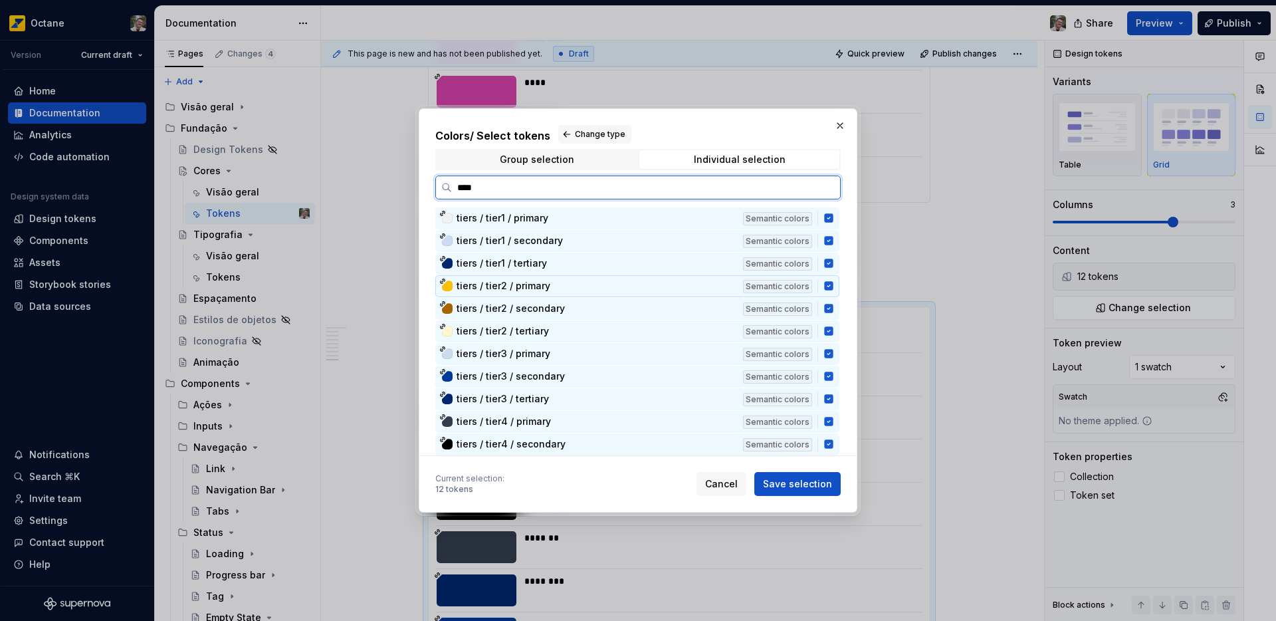
click at [828, 285] on icon at bounding box center [829, 286] width 11 height 11
drag, startPoint x: 827, startPoint y: 310, endPoint x: 825, endPoint y: 318, distance: 8.2
click at [826, 314] on div "tiers / tier2 / secondary Semantic colors" at bounding box center [637, 309] width 404 height 22
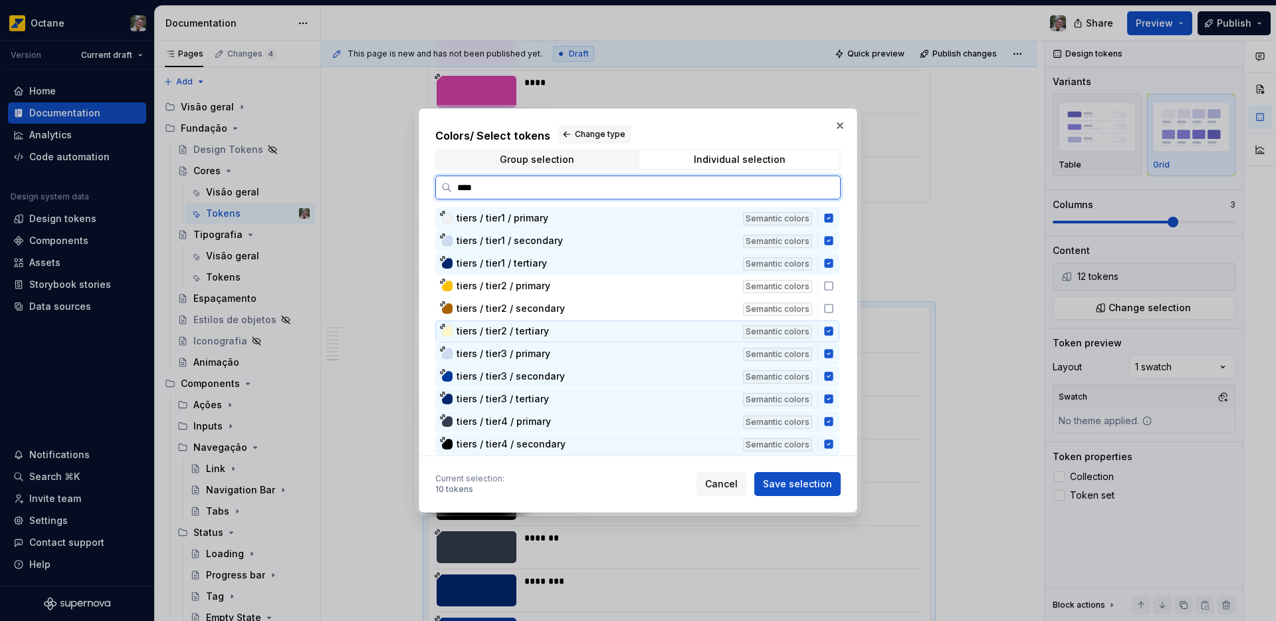
click at [828, 328] on div "tiers / tier2 / tertiary Semantic colors" at bounding box center [637, 331] width 404 height 22
click at [828, 356] on icon at bounding box center [828, 354] width 9 height 9
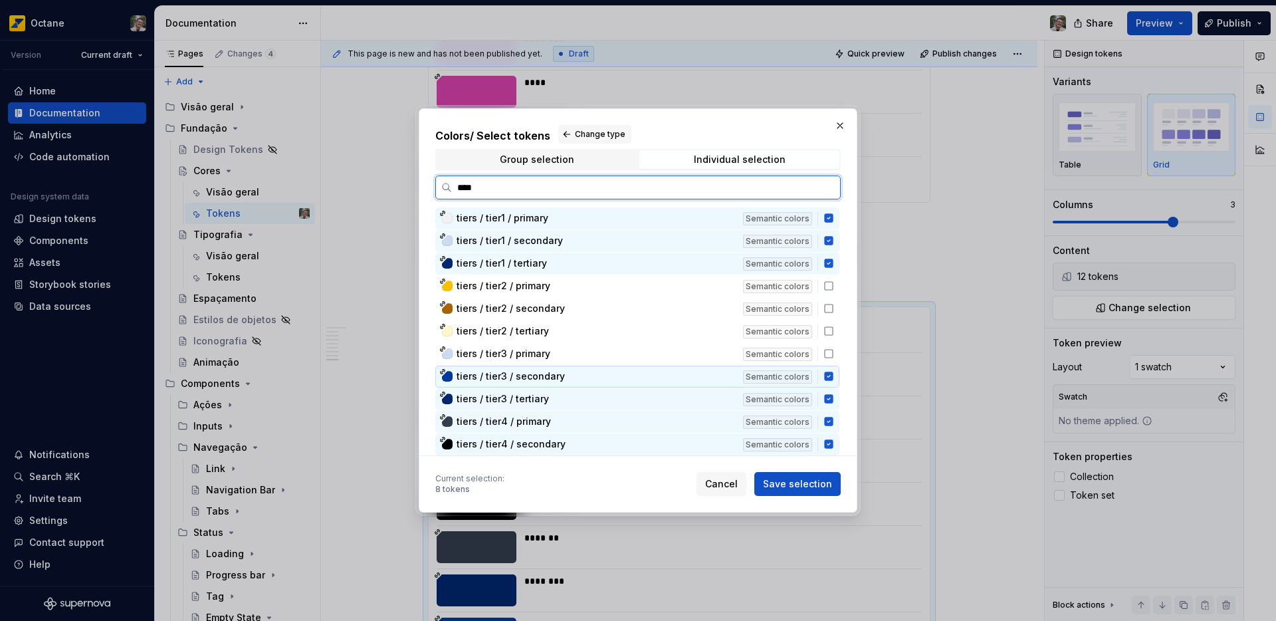
click at [827, 378] on icon at bounding box center [828, 376] width 9 height 9
drag, startPoint x: 826, startPoint y: 396, endPoint x: 831, endPoint y: 409, distance: 14.9
click at [826, 396] on icon at bounding box center [828, 399] width 9 height 9
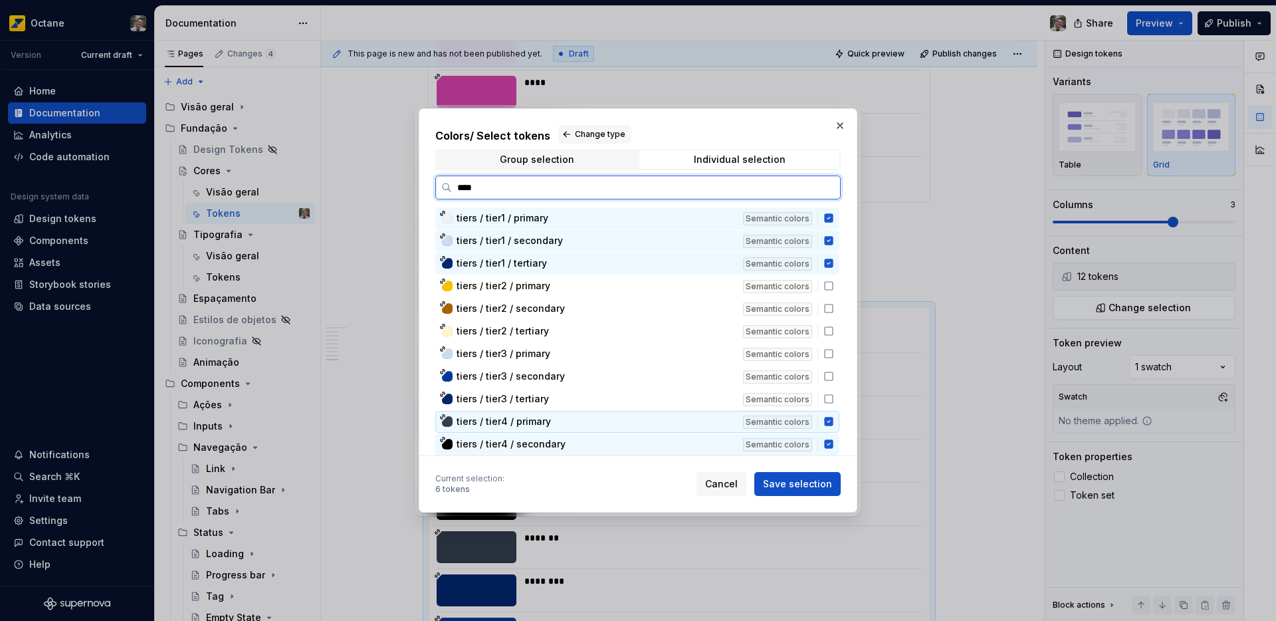
click at [827, 419] on icon at bounding box center [828, 421] width 9 height 9
click at [828, 444] on icon at bounding box center [829, 444] width 11 height 11
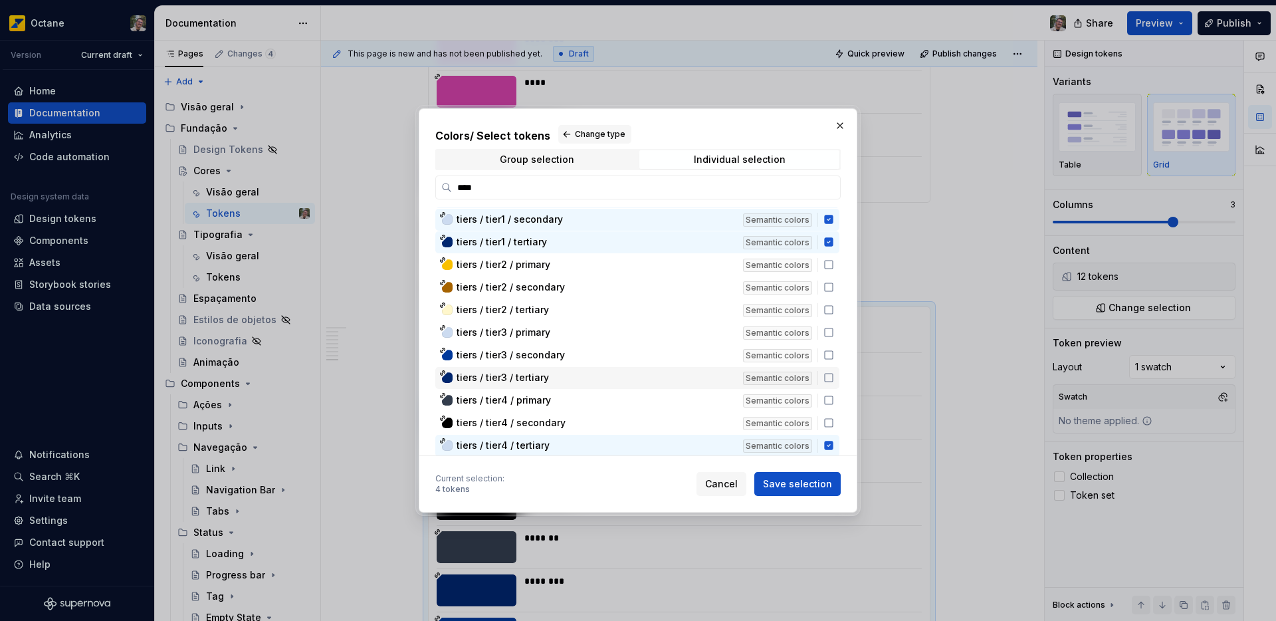
scroll to position [22, 0]
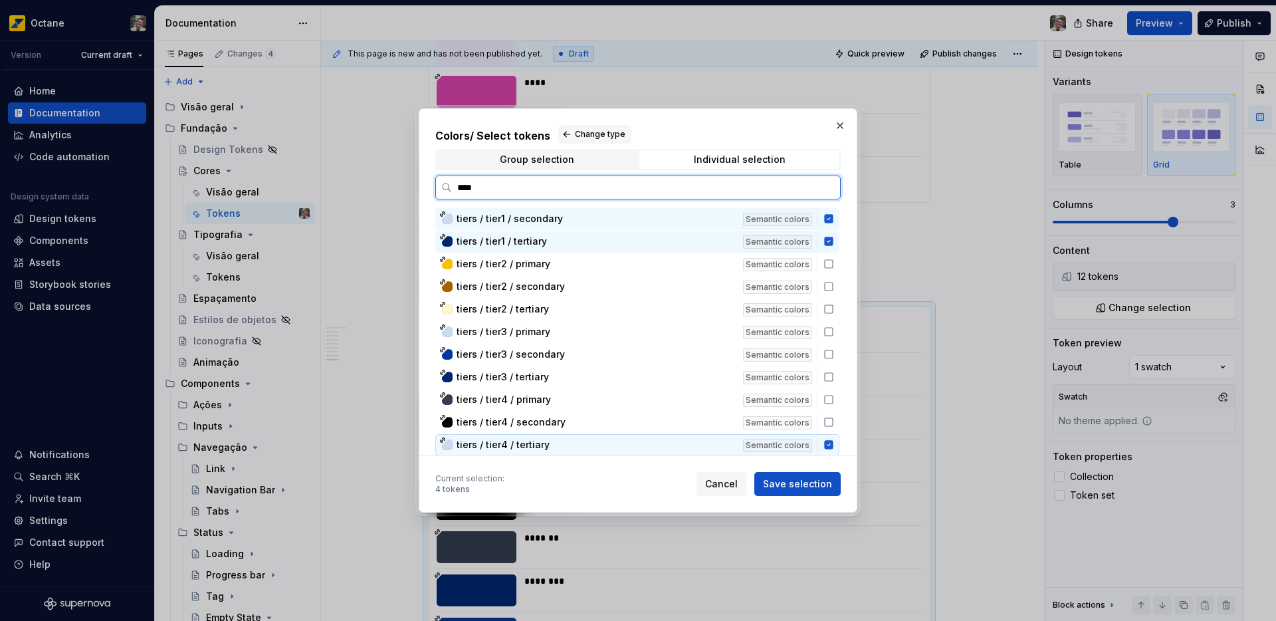
click at [827, 446] on icon at bounding box center [828, 445] width 9 height 9
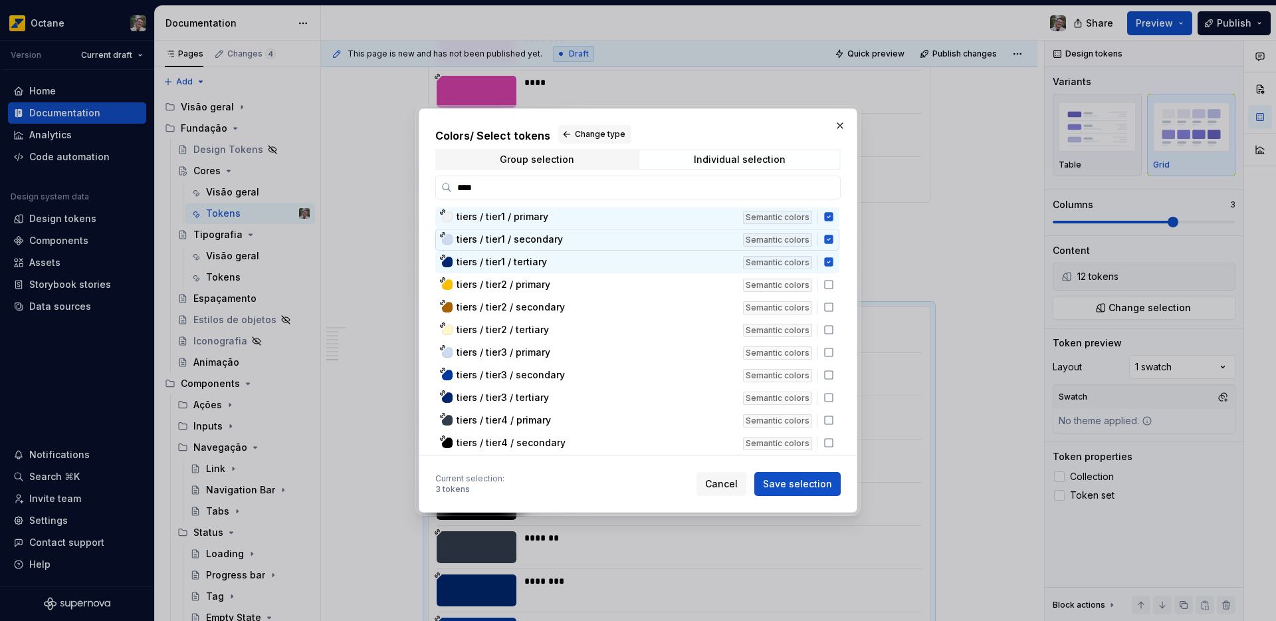
scroll to position [0, 0]
click at [792, 488] on span "Save selection" at bounding box center [797, 483] width 69 height 13
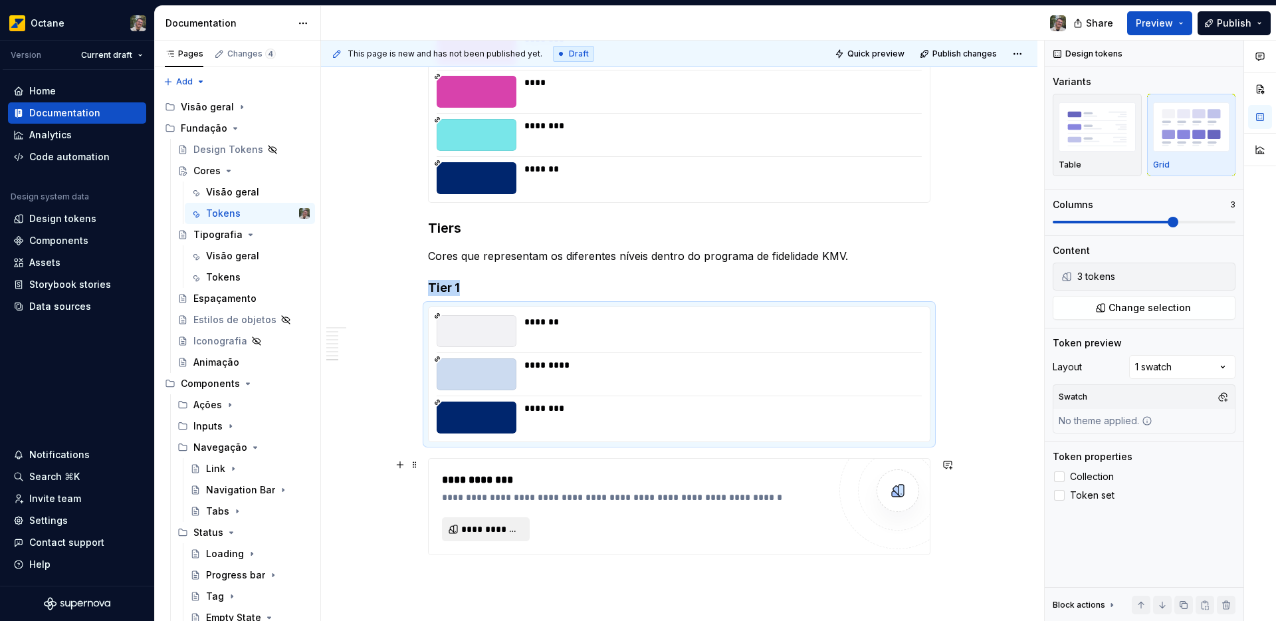
click at [498, 530] on span "**********" at bounding box center [491, 528] width 60 height 13
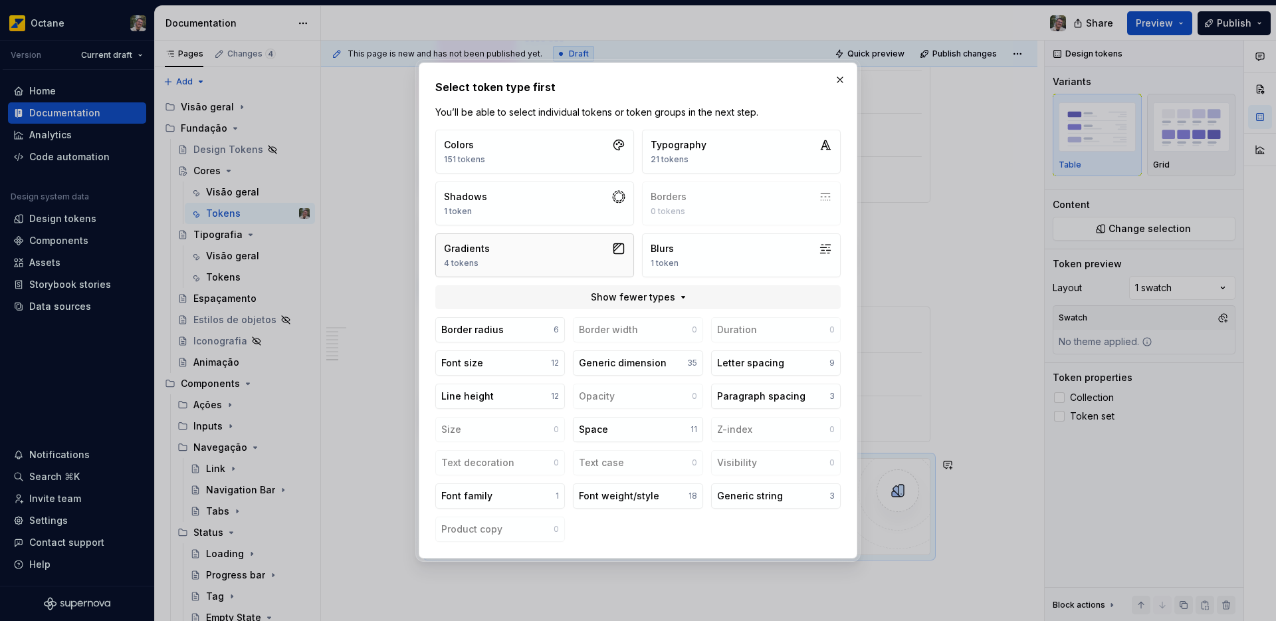
click at [494, 265] on button "Gradients 4 tokens" at bounding box center [534, 255] width 199 height 44
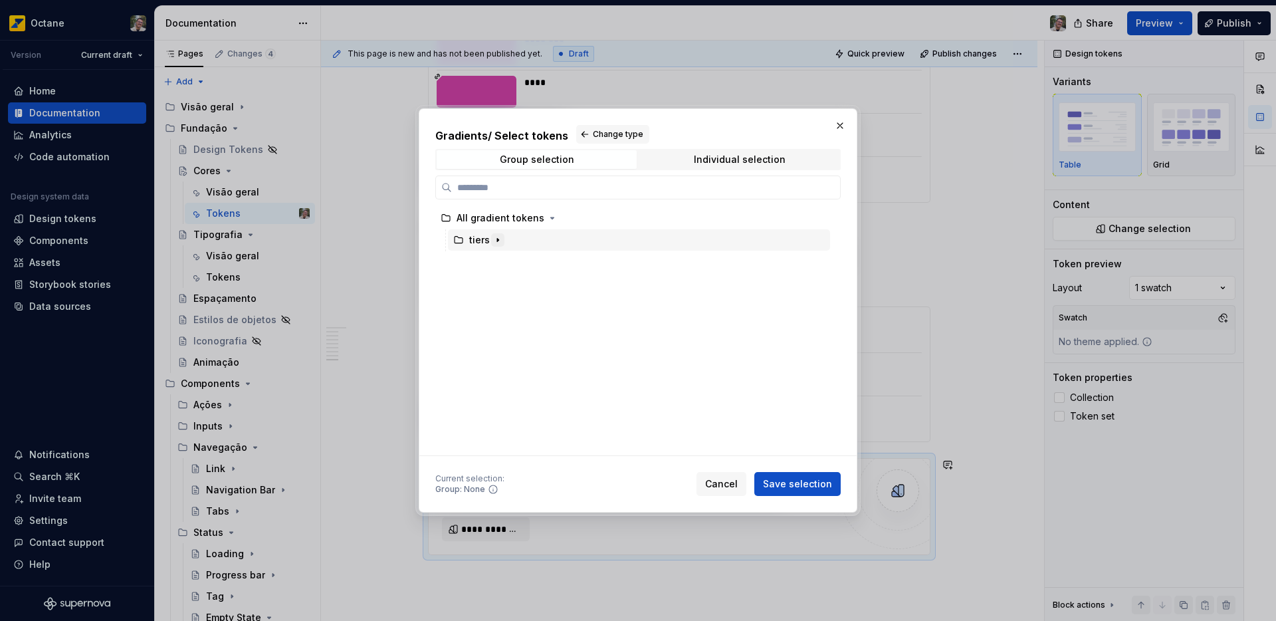
click at [501, 239] on icon "button" at bounding box center [498, 240] width 11 height 11
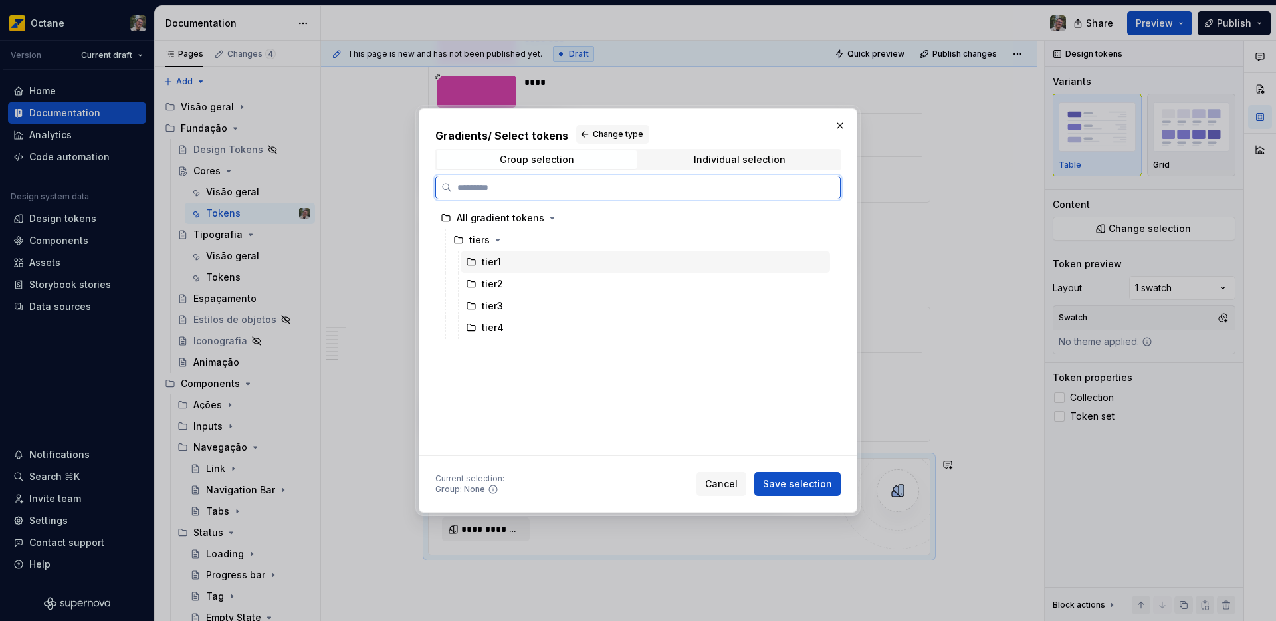
click at [511, 265] on div "tier1" at bounding box center [646, 261] width 370 height 21
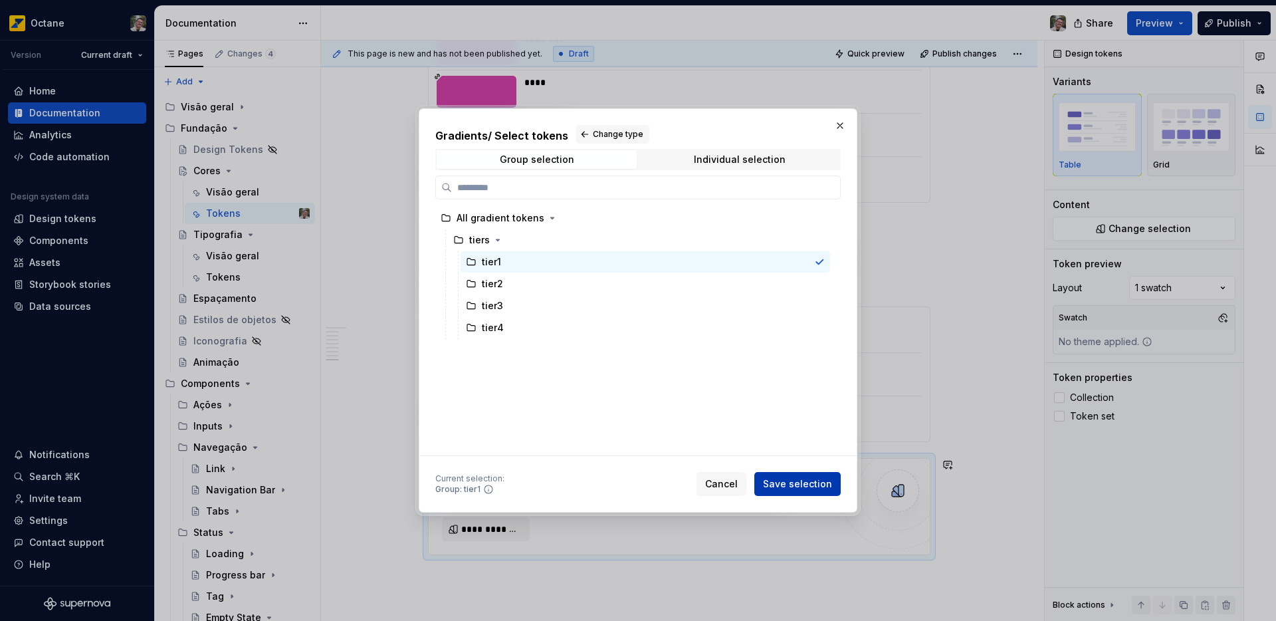
click at [790, 483] on span "Save selection" at bounding box center [797, 483] width 69 height 13
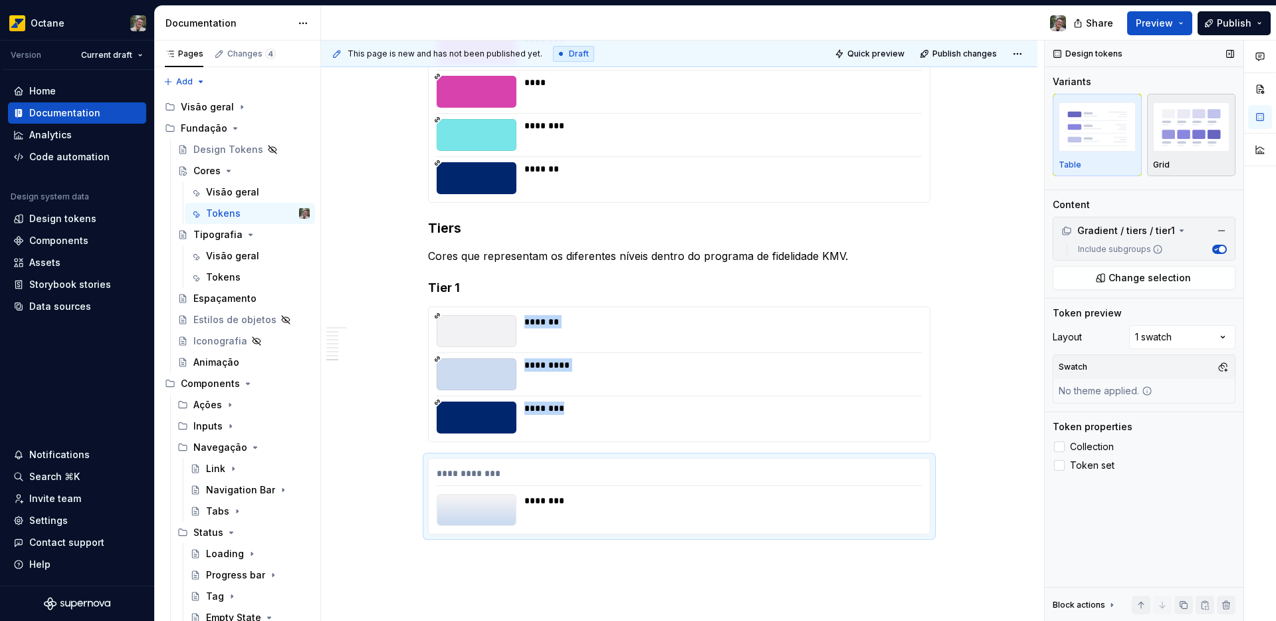
click at [1198, 134] on img "button" at bounding box center [1191, 126] width 77 height 49
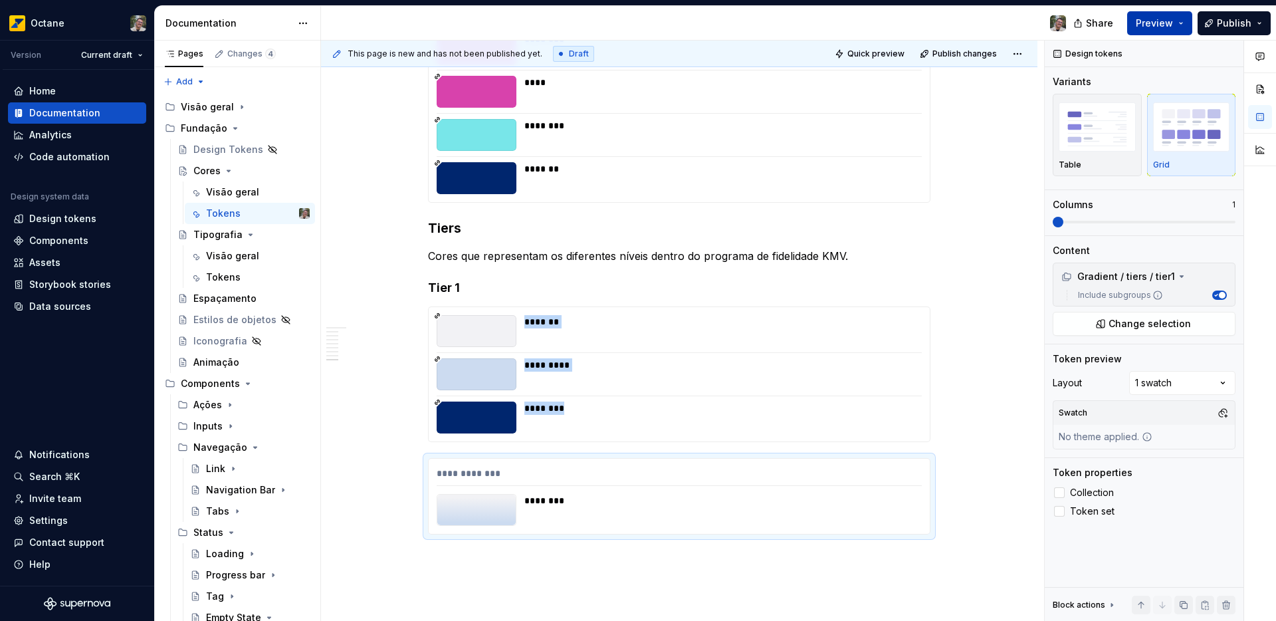
click at [1165, 21] on span "Preview" at bounding box center [1154, 23] width 37 height 13
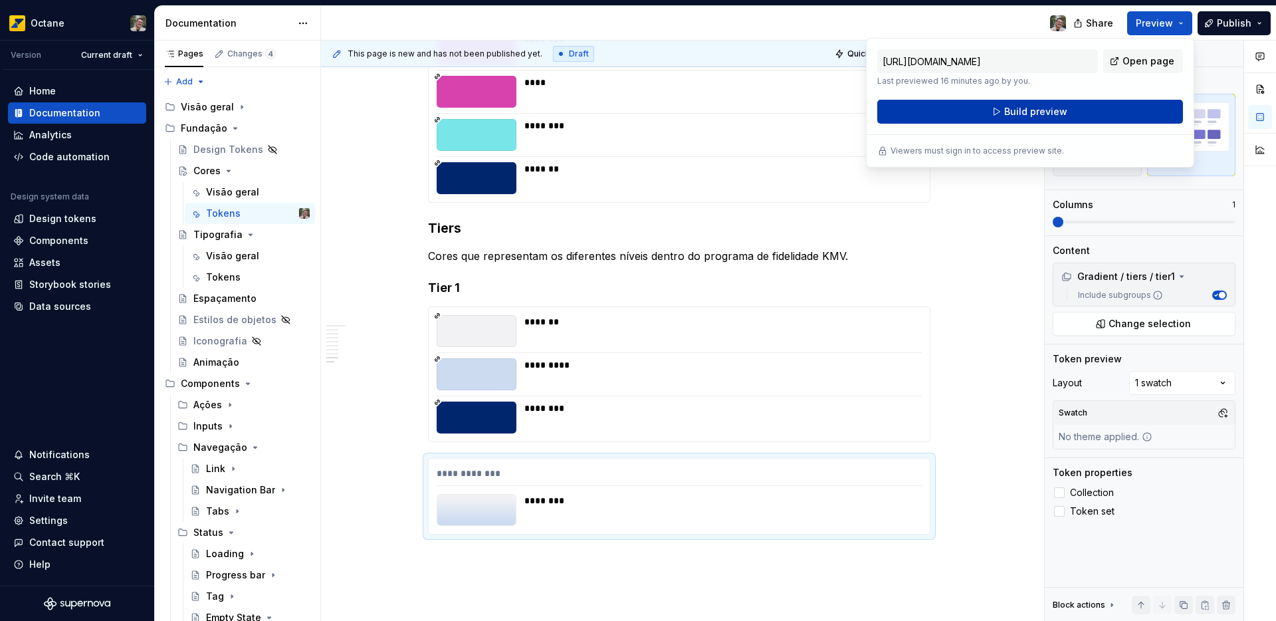
click at [1042, 111] on span "Build preview" at bounding box center [1035, 111] width 63 height 13
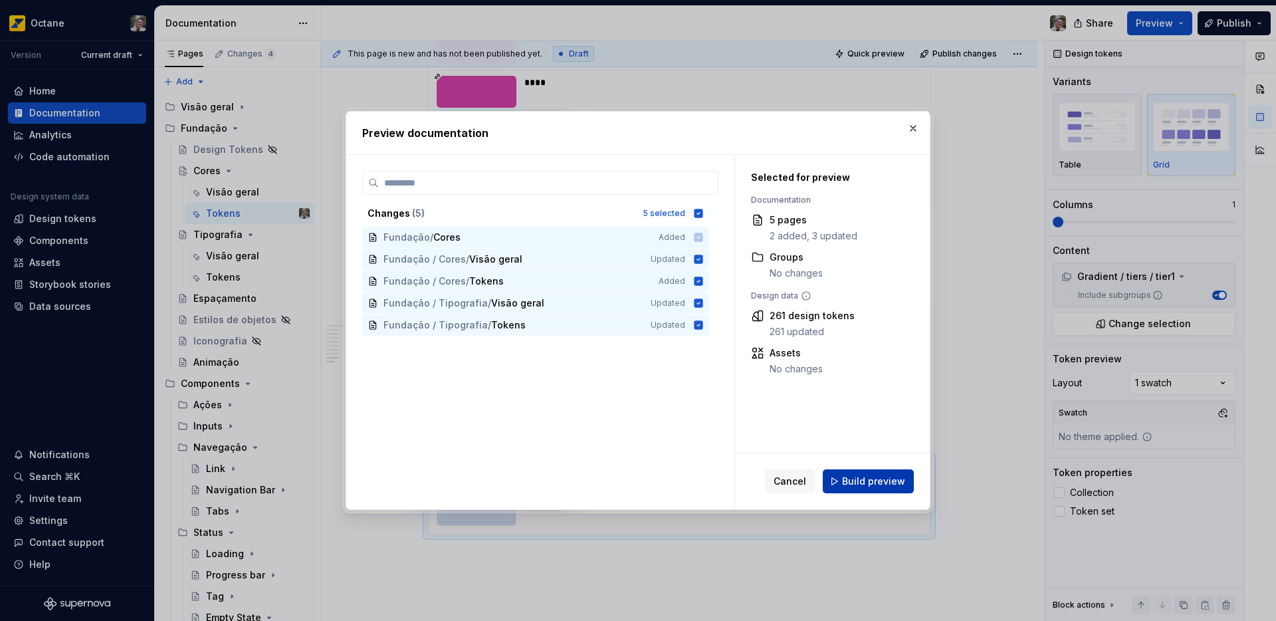
click at [881, 486] on span "Build preview" at bounding box center [873, 481] width 63 height 13
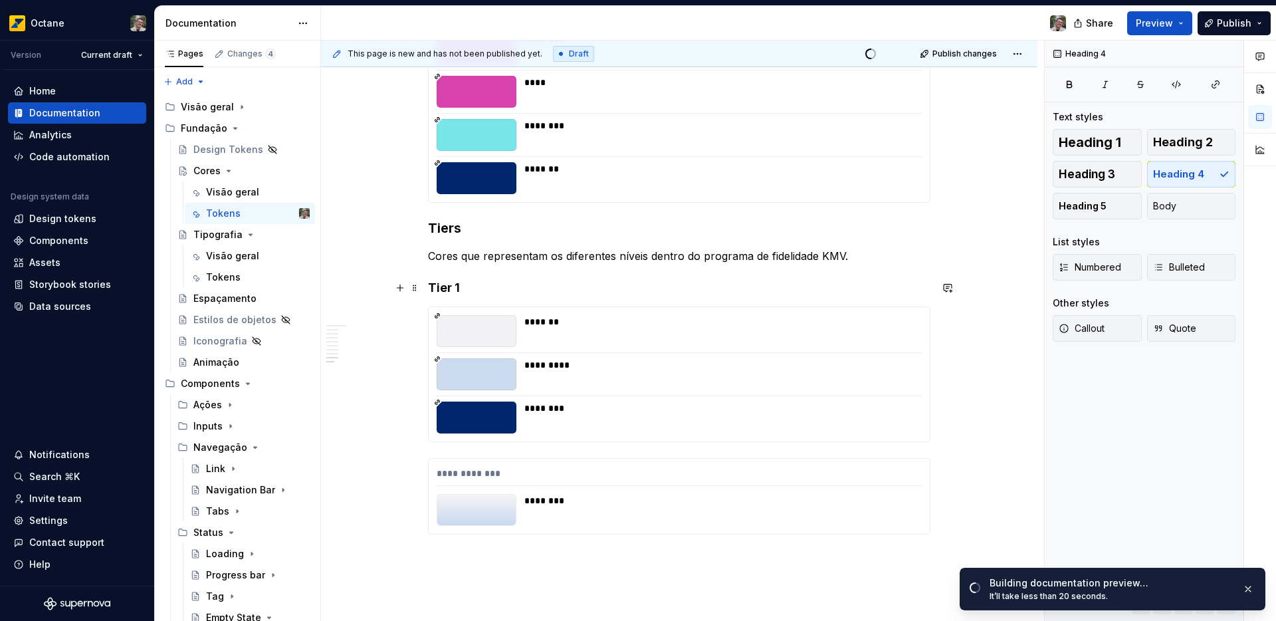
click at [445, 285] on h4 "Tier 1" at bounding box center [679, 288] width 503 height 16
click at [450, 286] on h4 "Tier 1" at bounding box center [679, 288] width 503 height 16
drag, startPoint x: 450, startPoint y: 286, endPoint x: 469, endPoint y: 285, distance: 19.3
click at [469, 285] on h4 "Tier 1" at bounding box center [679, 288] width 503 height 16
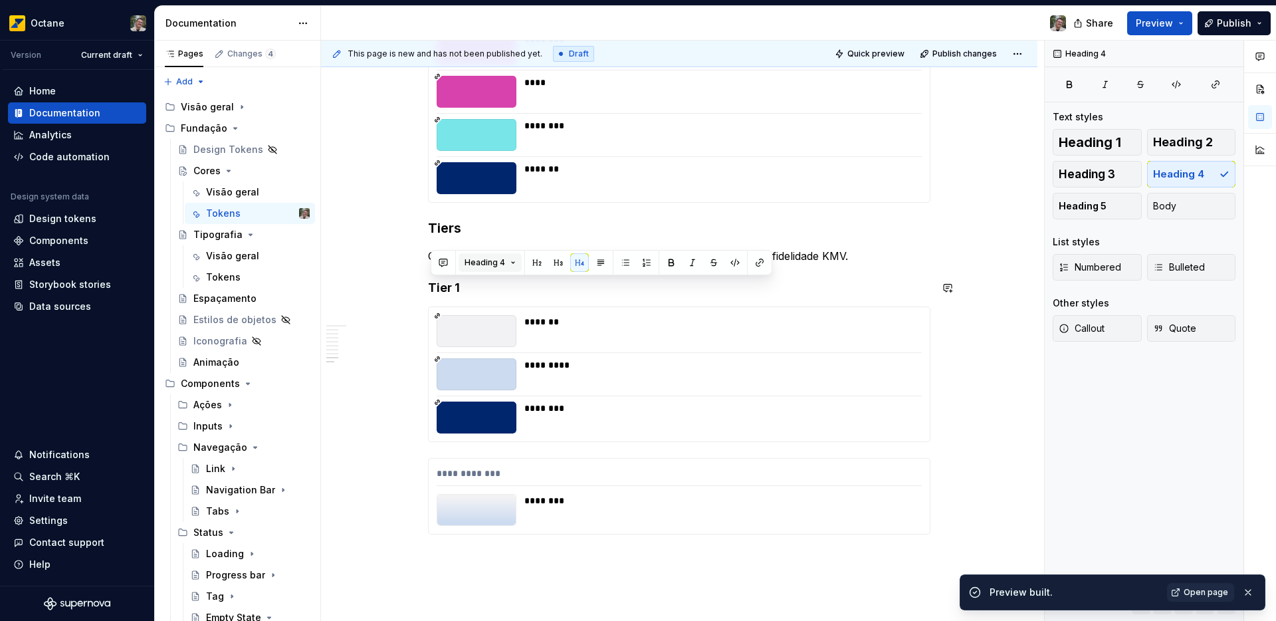
click at [501, 268] on button "Heading 4" at bounding box center [490, 262] width 63 height 19
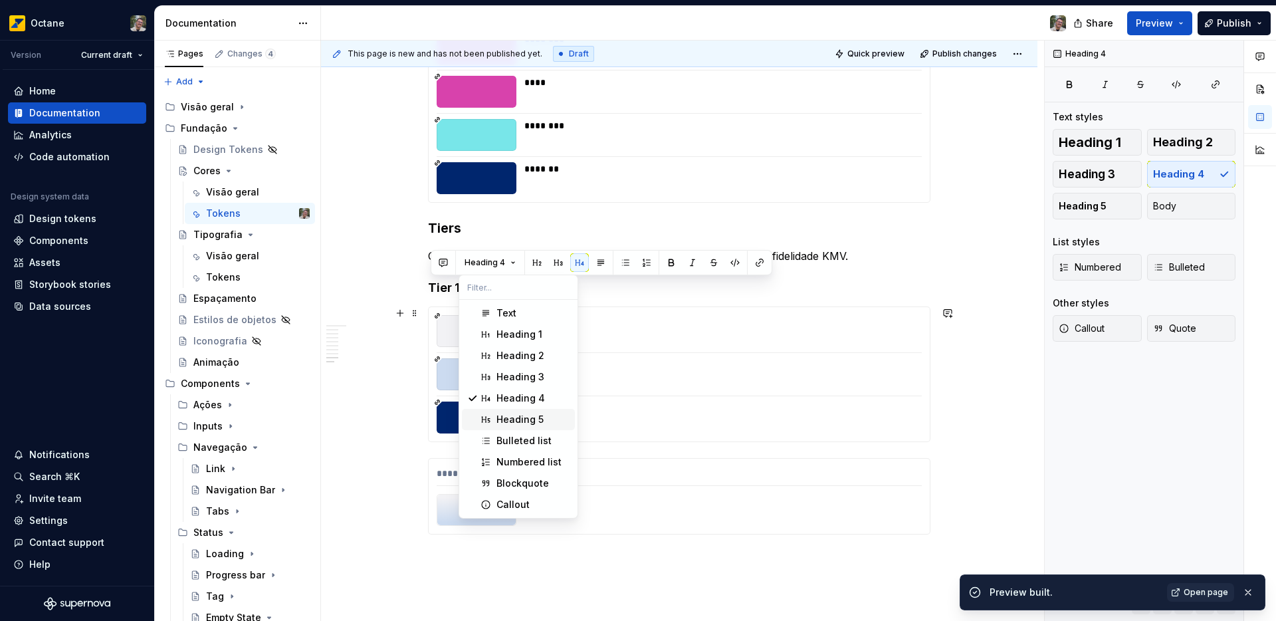
click at [515, 417] on div "Heading 5" at bounding box center [520, 419] width 47 height 13
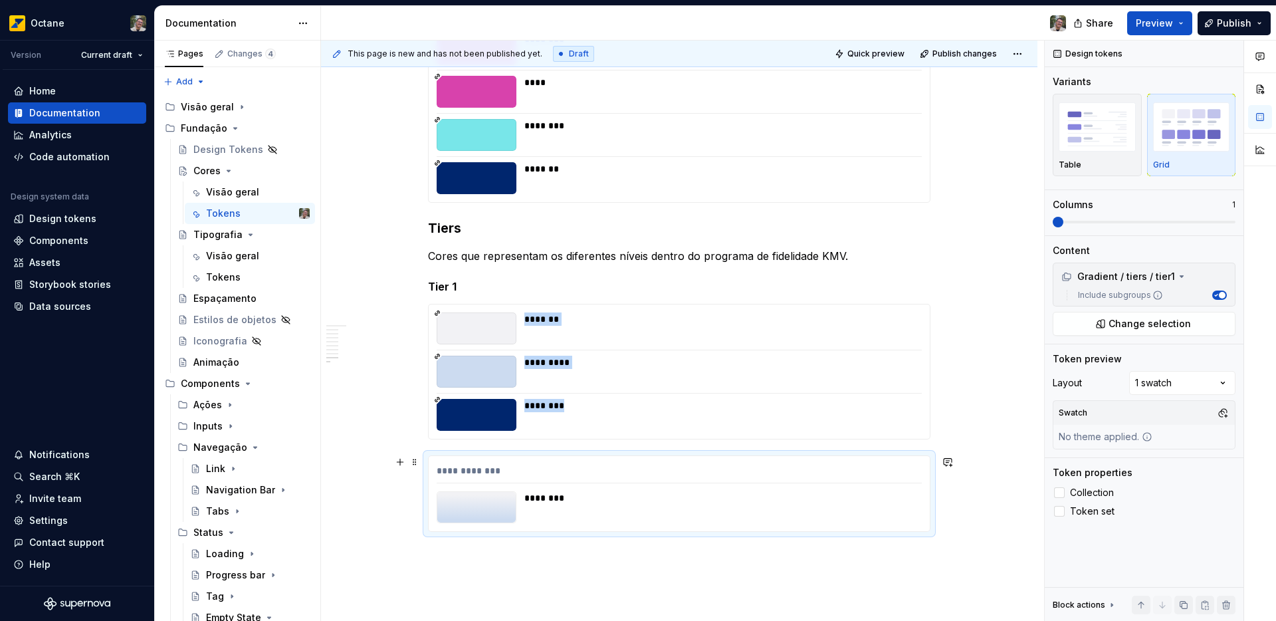
type textarea "*"
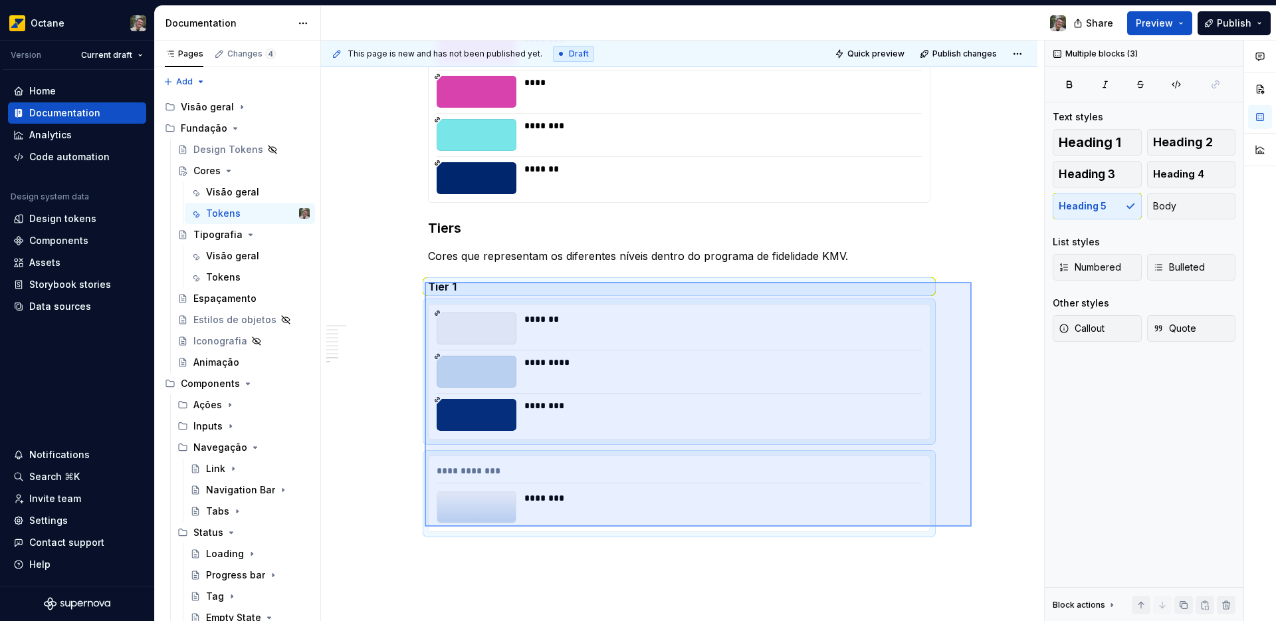
drag, startPoint x: 972, startPoint y: 526, endPoint x: 428, endPoint y: 290, distance: 593.0
click at [425, 283] on div "**********" at bounding box center [682, 331] width 723 height 581
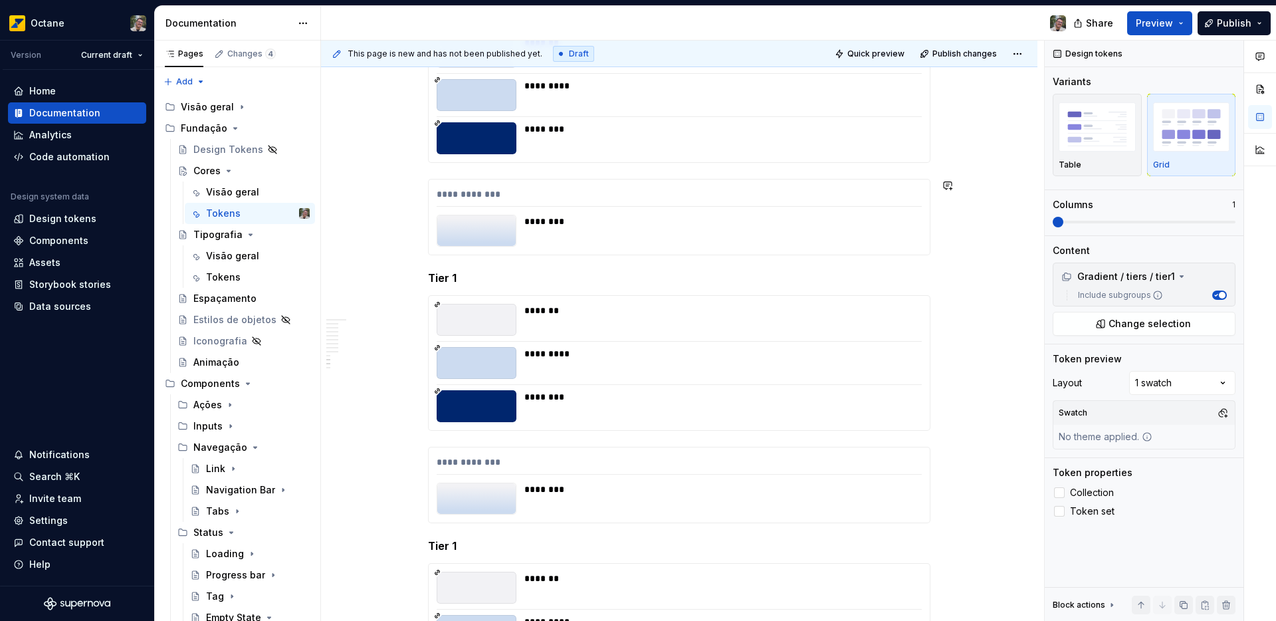
scroll to position [4022, 0]
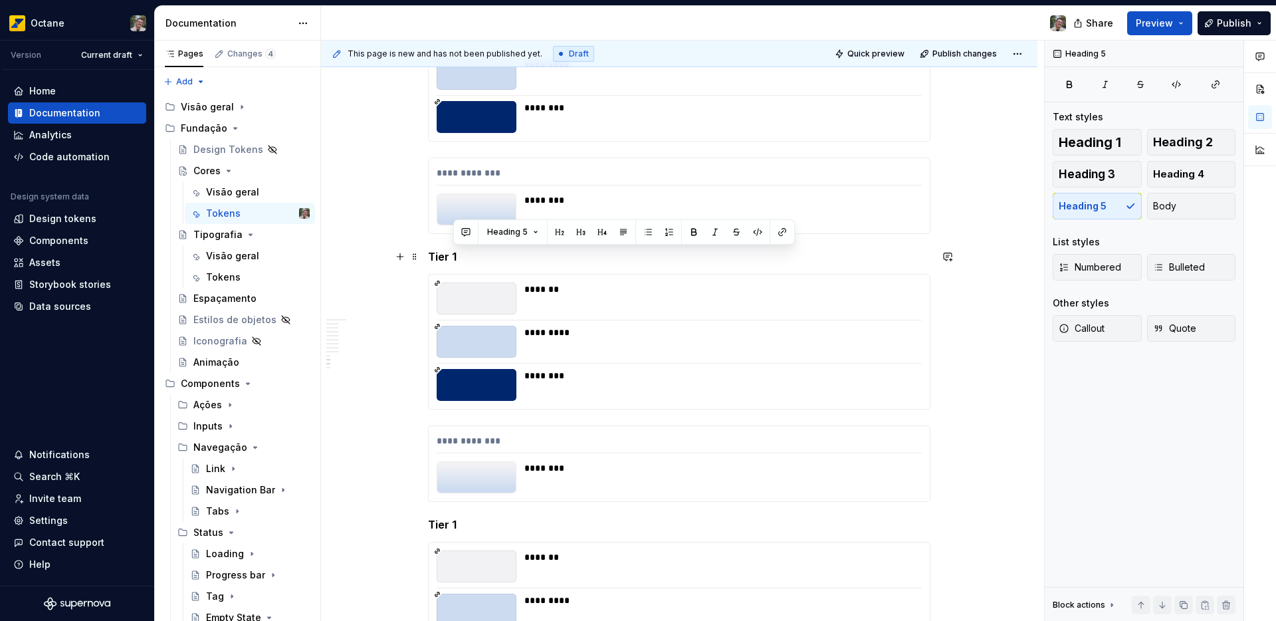
click at [453, 259] on h5 "Tier 1" at bounding box center [679, 256] width 503 height 13
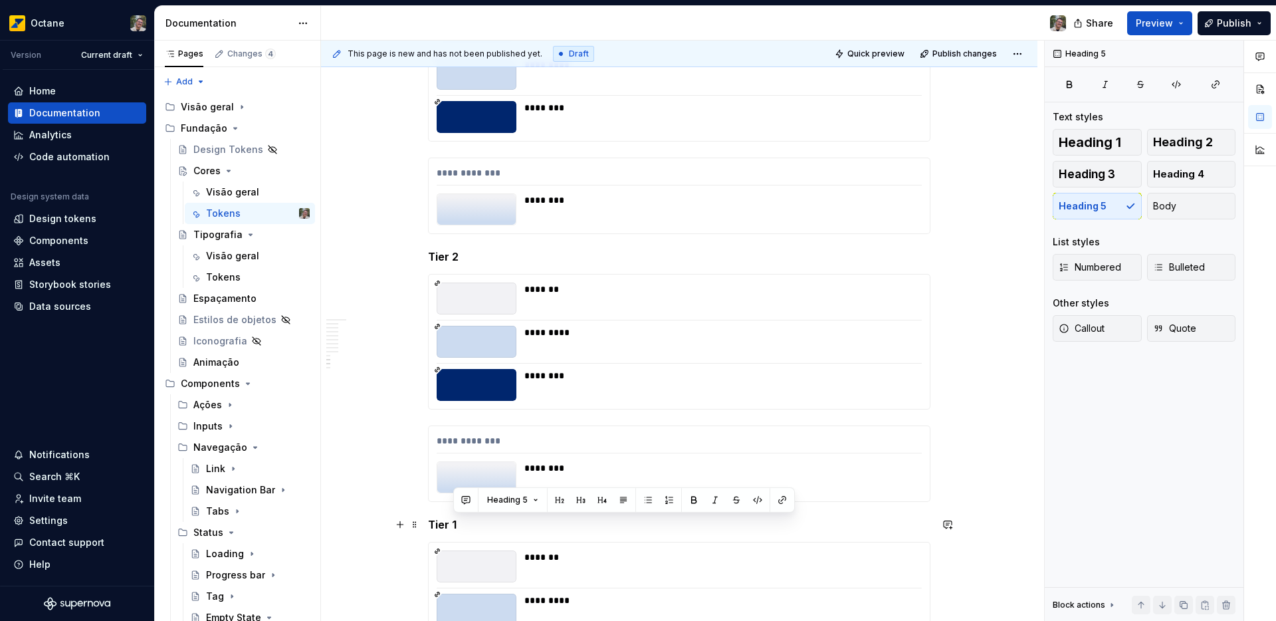
drag, startPoint x: 453, startPoint y: 522, endPoint x: 469, endPoint y: 526, distance: 16.0
click at [463, 519] on h5 "Tier 1" at bounding box center [679, 524] width 503 height 13
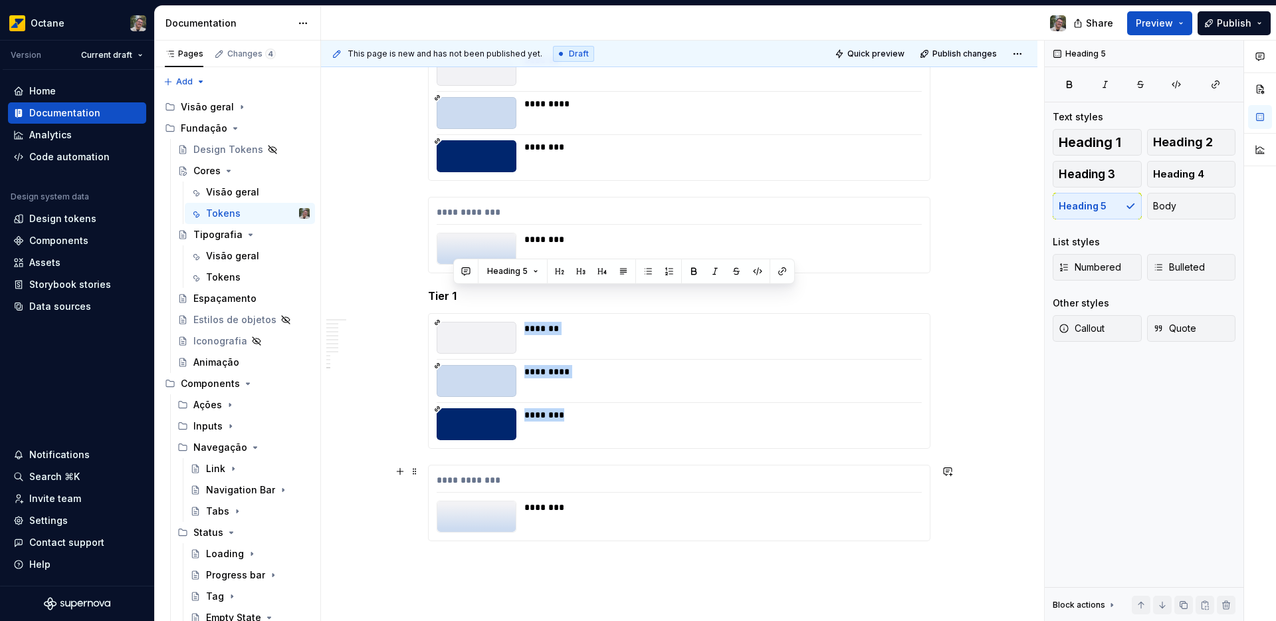
scroll to position [4641, 0]
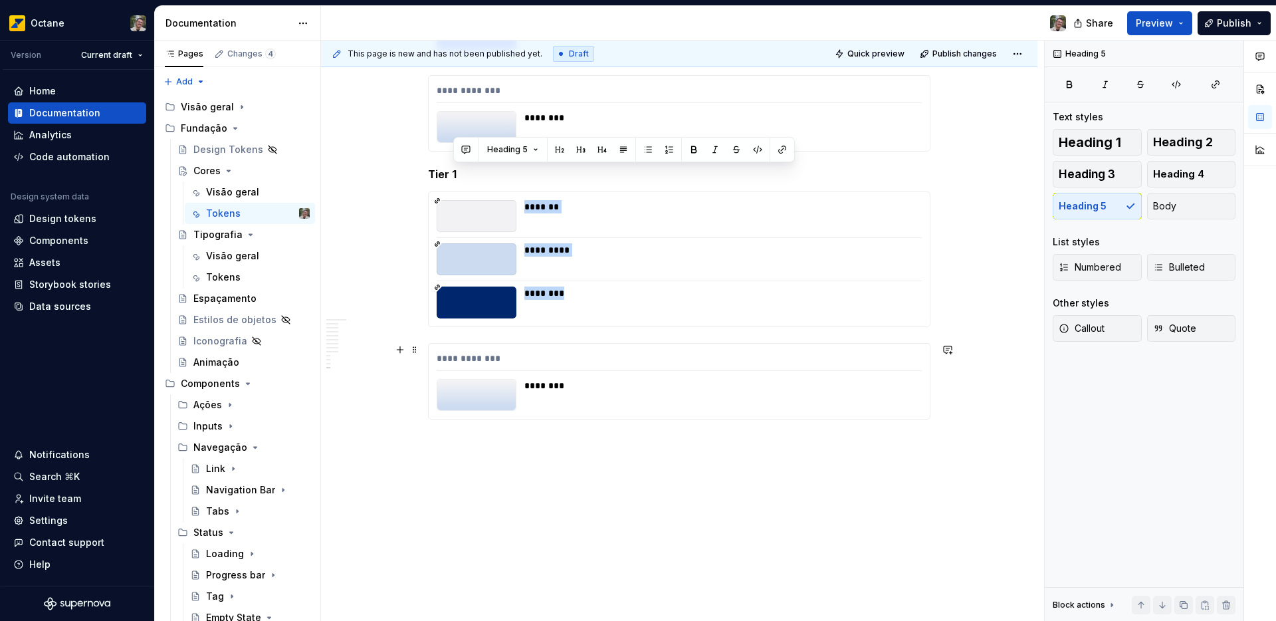
drag, startPoint x: 454, startPoint y: 567, endPoint x: 462, endPoint y: 556, distance: 13.8
click at [461, 177] on h5 "Tier 1" at bounding box center [679, 174] width 503 height 13
click at [461, 173] on h5 "Tier 1" at bounding box center [679, 174] width 503 height 13
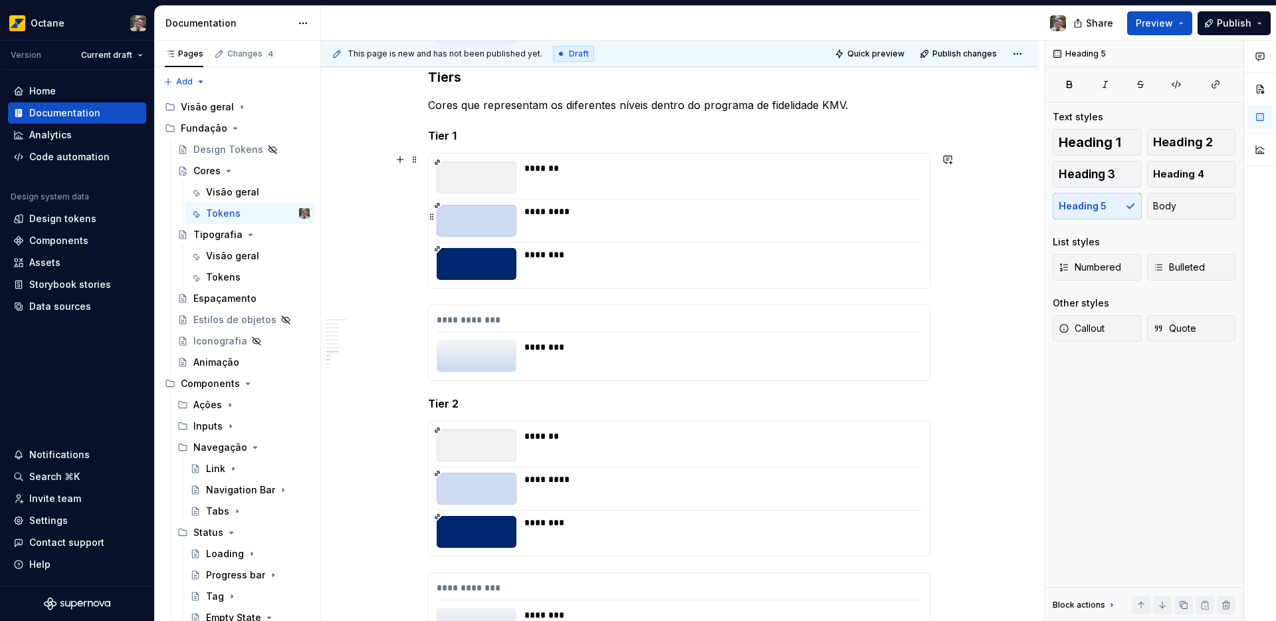
scroll to position [3879, 0]
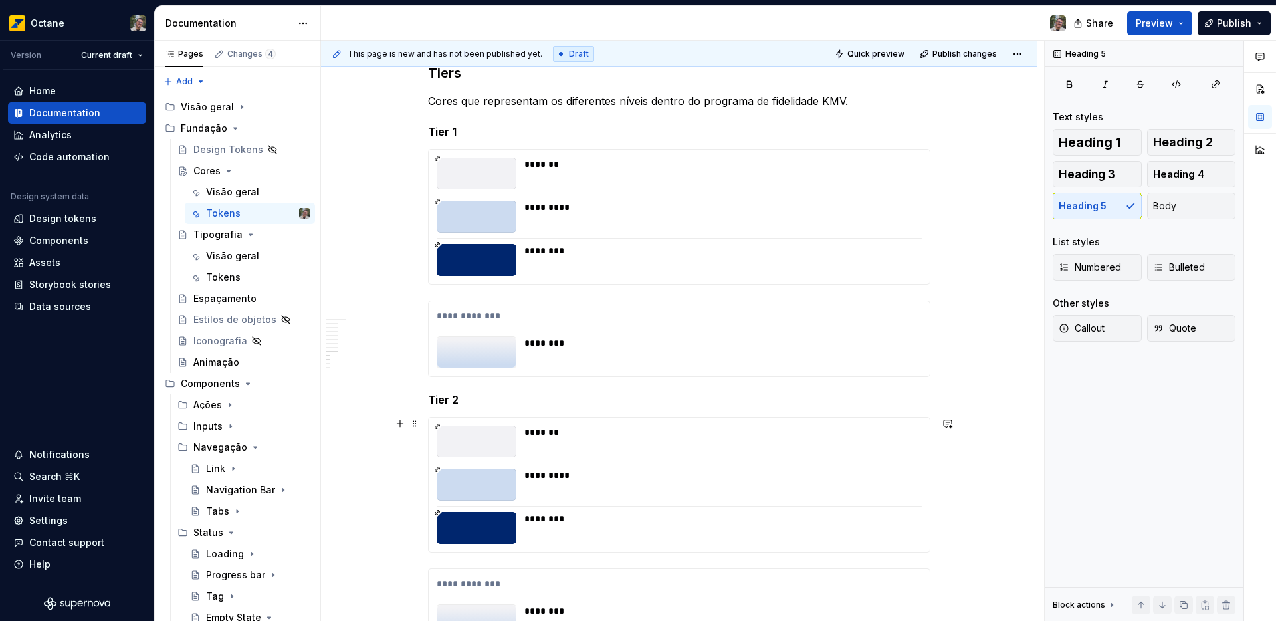
click at [572, 461] on div "******* ********* ********" at bounding box center [679, 484] width 501 height 134
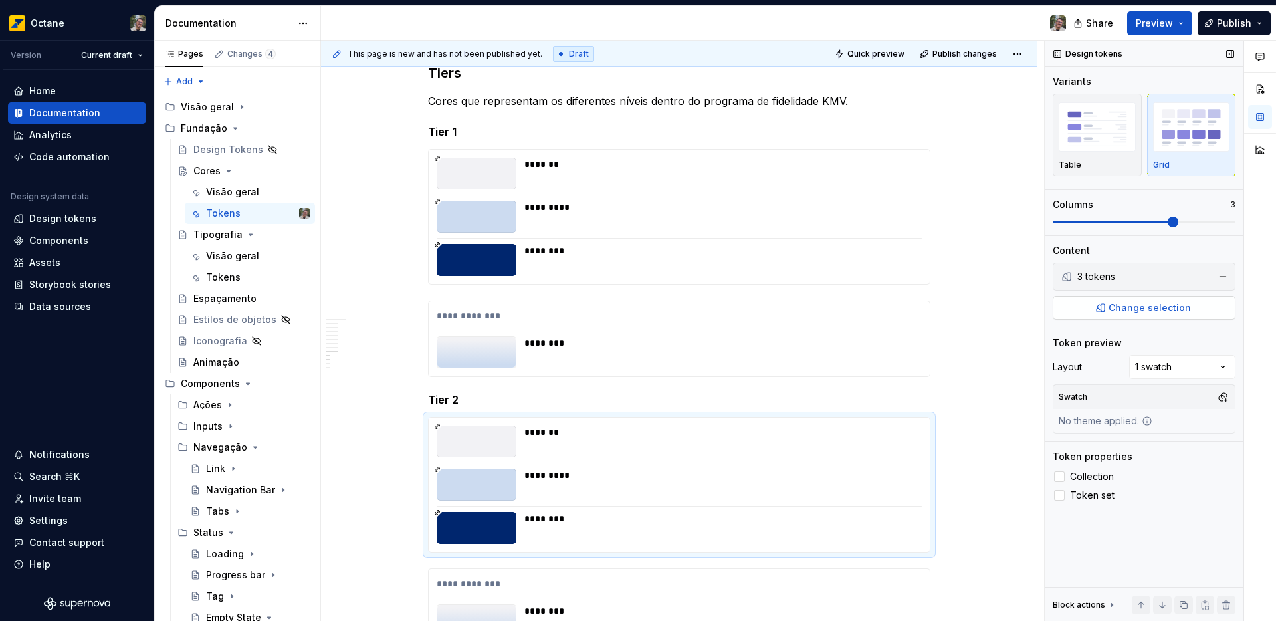
click at [1129, 310] on span "Change selection" at bounding box center [1150, 307] width 82 height 13
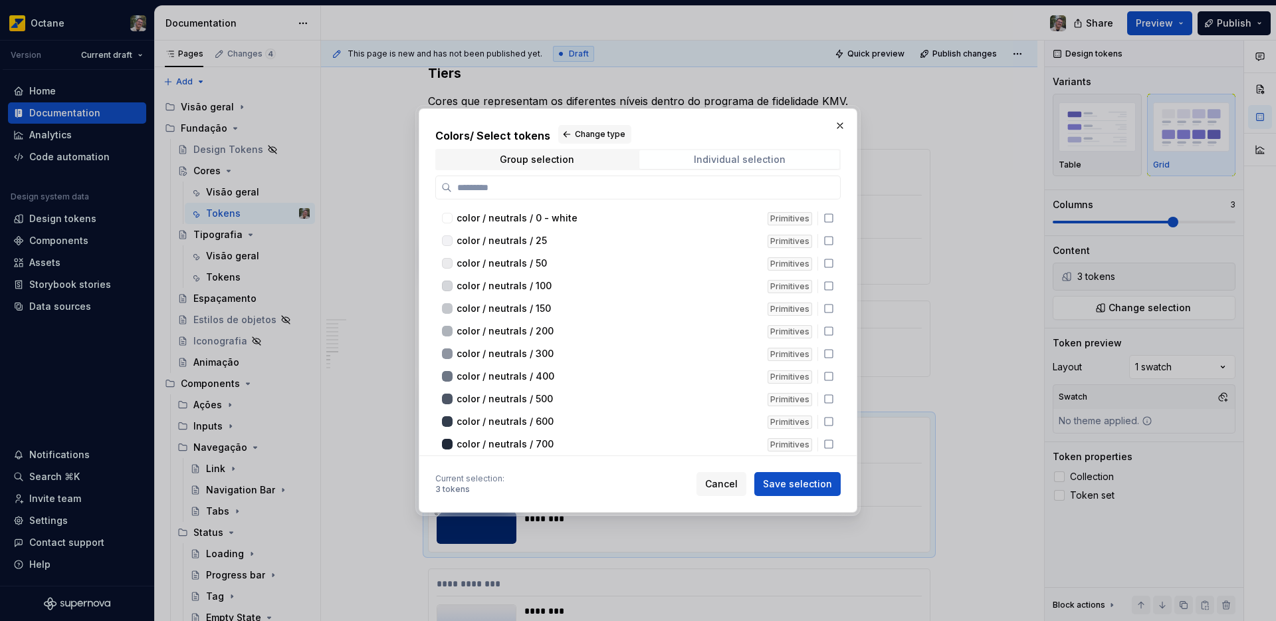
click at [715, 158] on div "Individual selection" at bounding box center [740, 159] width 92 height 11
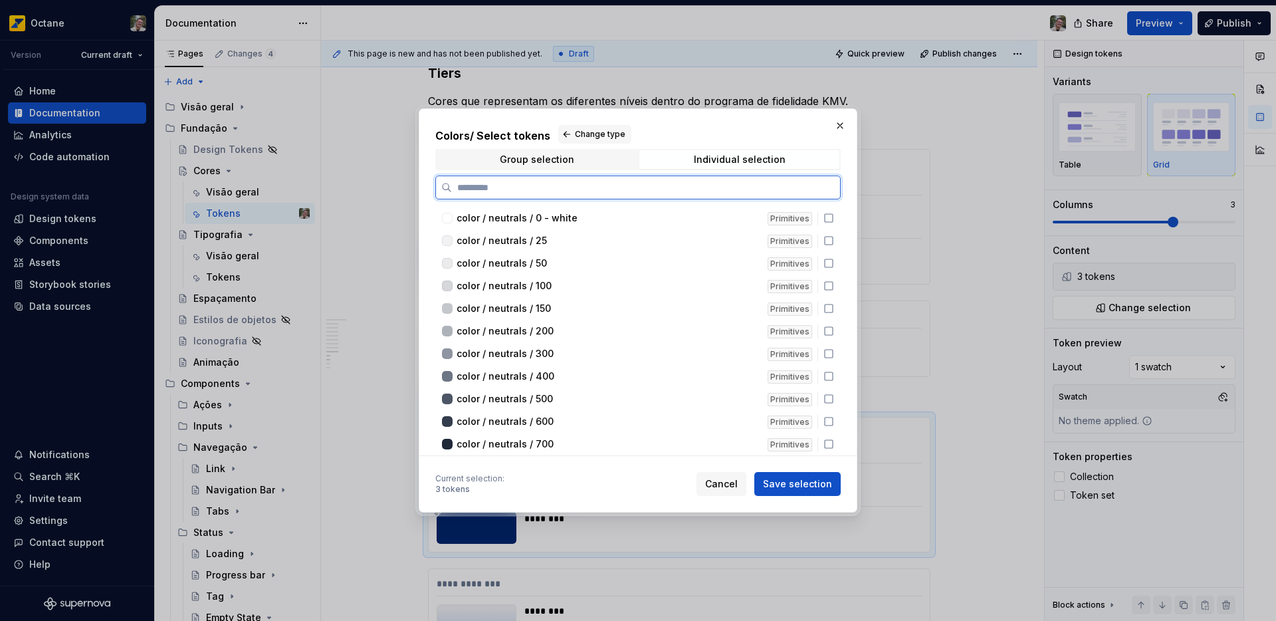
click at [654, 186] on input "search" at bounding box center [646, 187] width 388 height 13
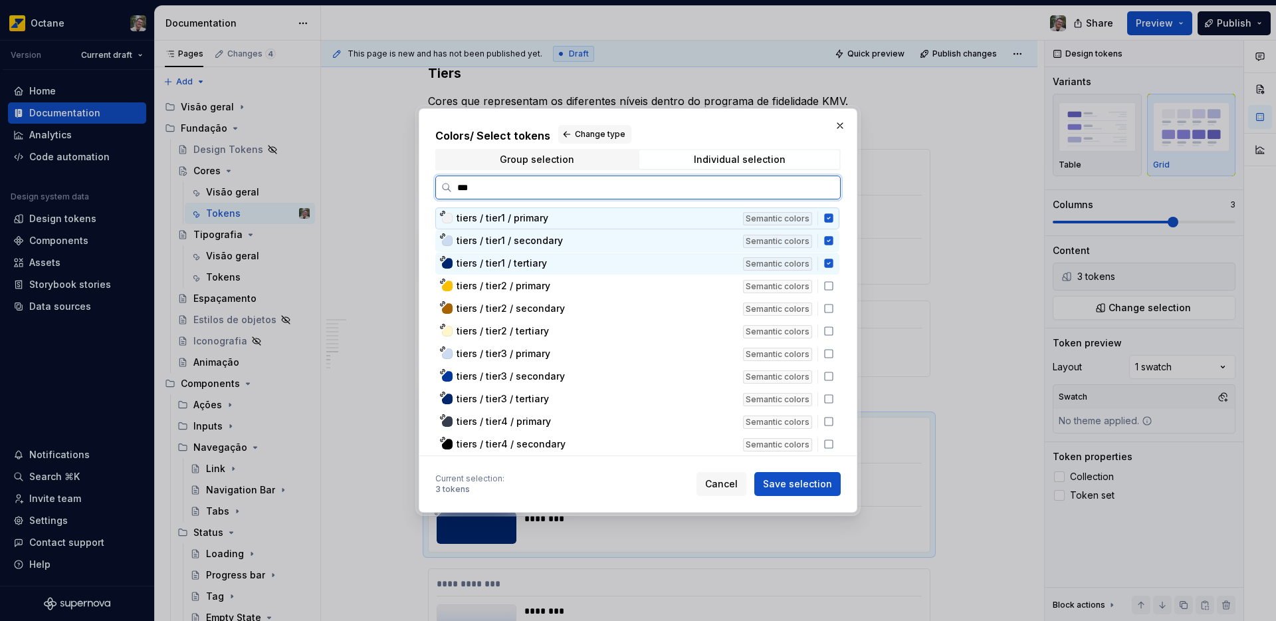
type input "****"
click at [828, 327] on icon at bounding box center [829, 331] width 11 height 11
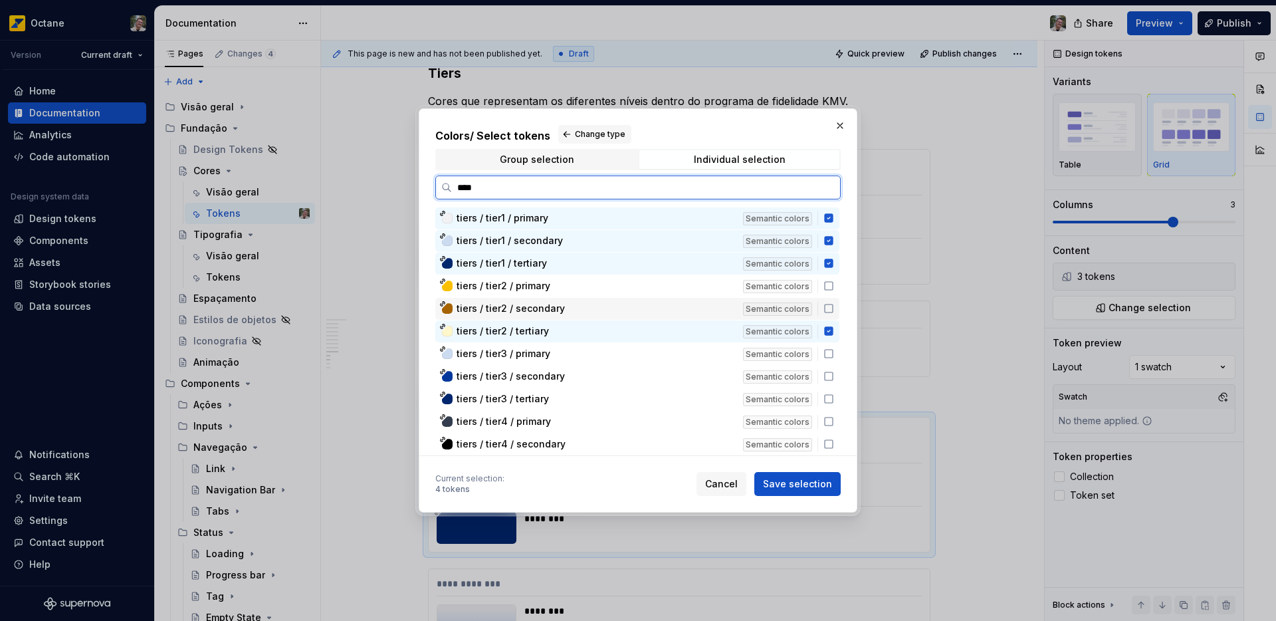
click at [831, 312] on icon at bounding box center [829, 308] width 11 height 11
click at [828, 290] on icon at bounding box center [829, 286] width 8 height 8
click at [831, 265] on icon at bounding box center [828, 263] width 9 height 9
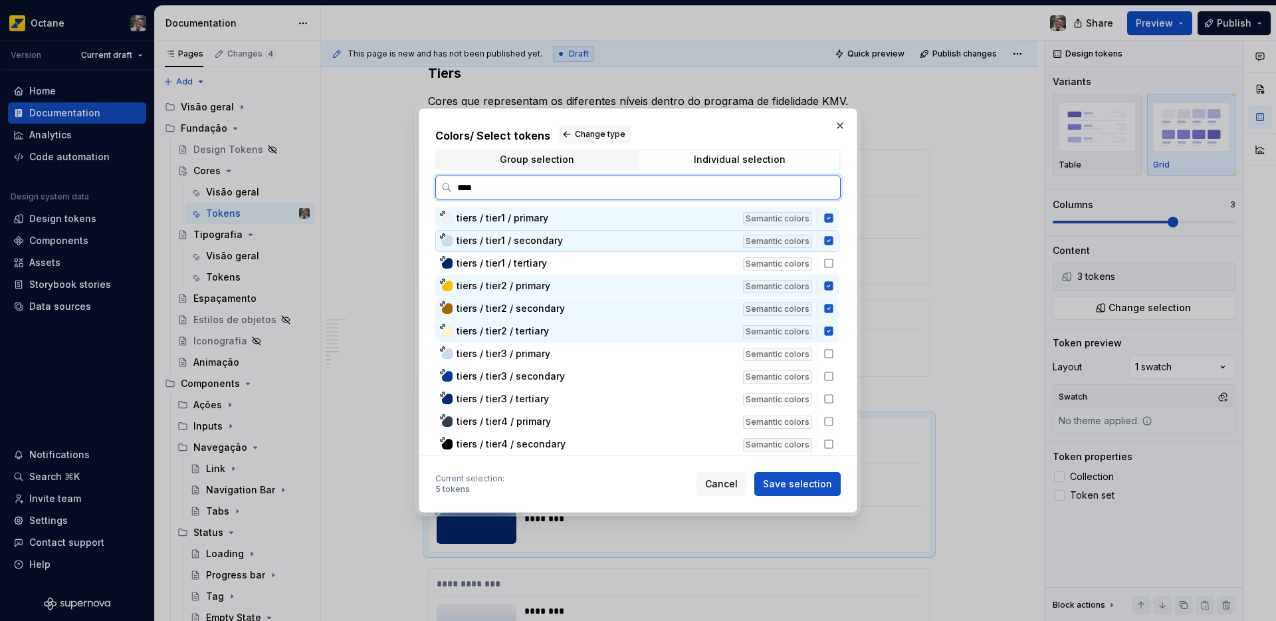
click at [829, 240] on icon at bounding box center [829, 240] width 11 height 11
click at [830, 220] on icon at bounding box center [828, 218] width 9 height 9
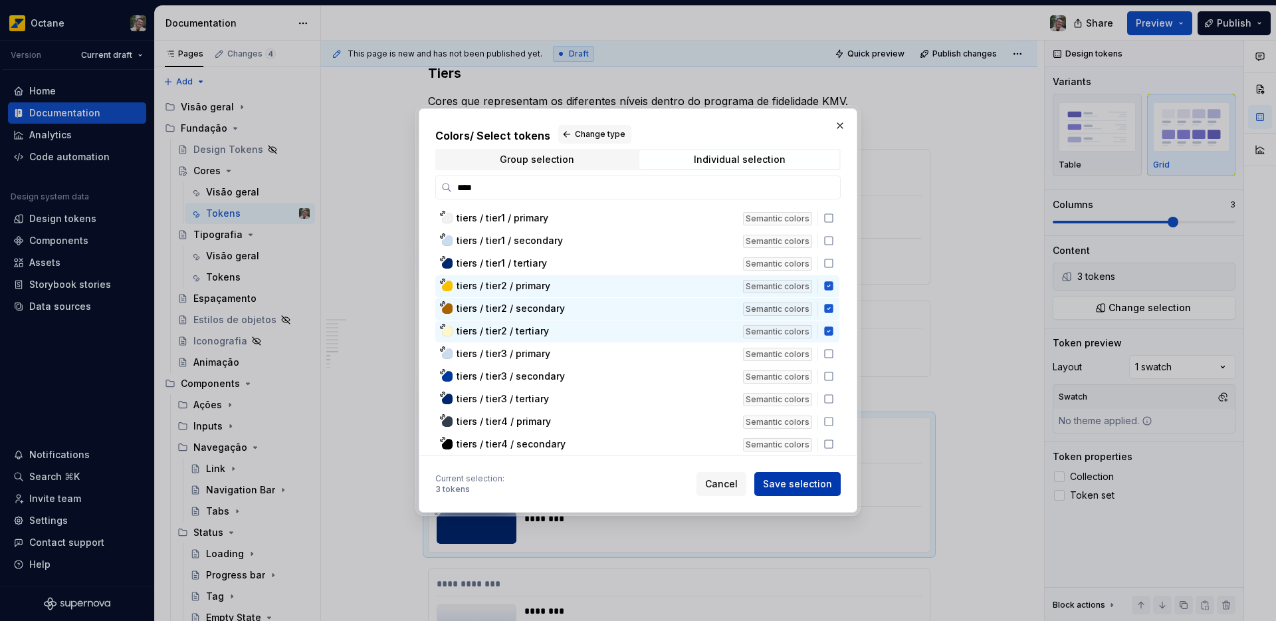
click at [801, 479] on span "Save selection" at bounding box center [797, 483] width 69 height 13
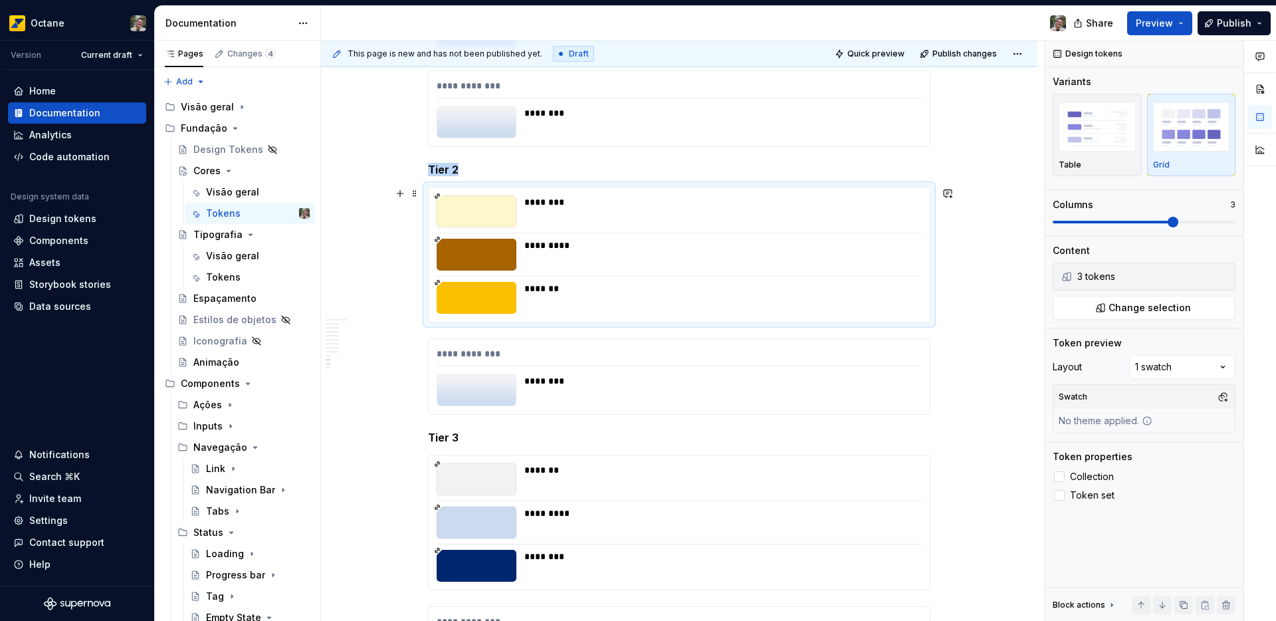
scroll to position [4113, 0]
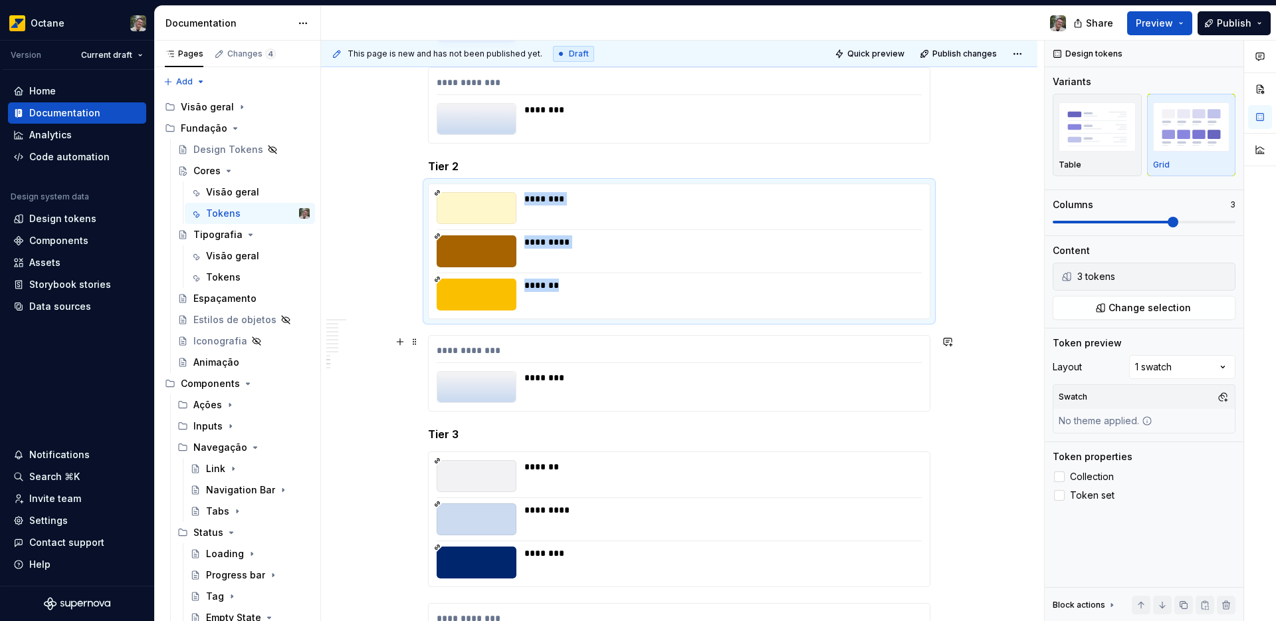
click at [613, 378] on div "********" at bounding box center [719, 377] width 390 height 13
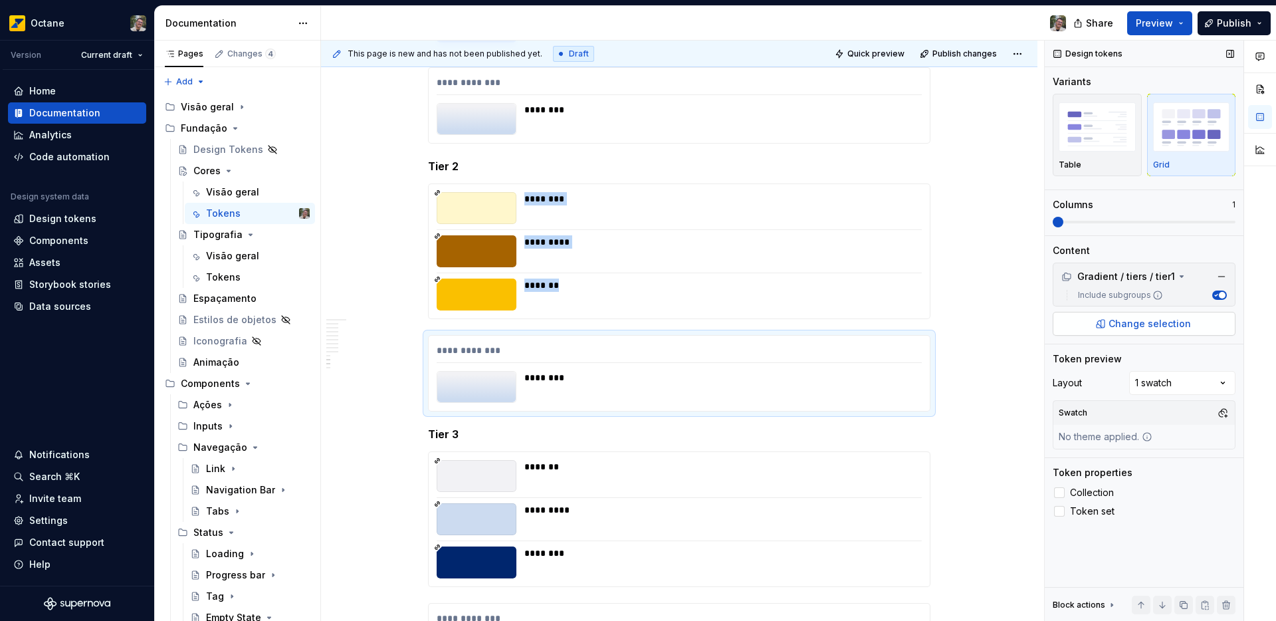
click at [1170, 330] on button "Change selection" at bounding box center [1144, 324] width 183 height 24
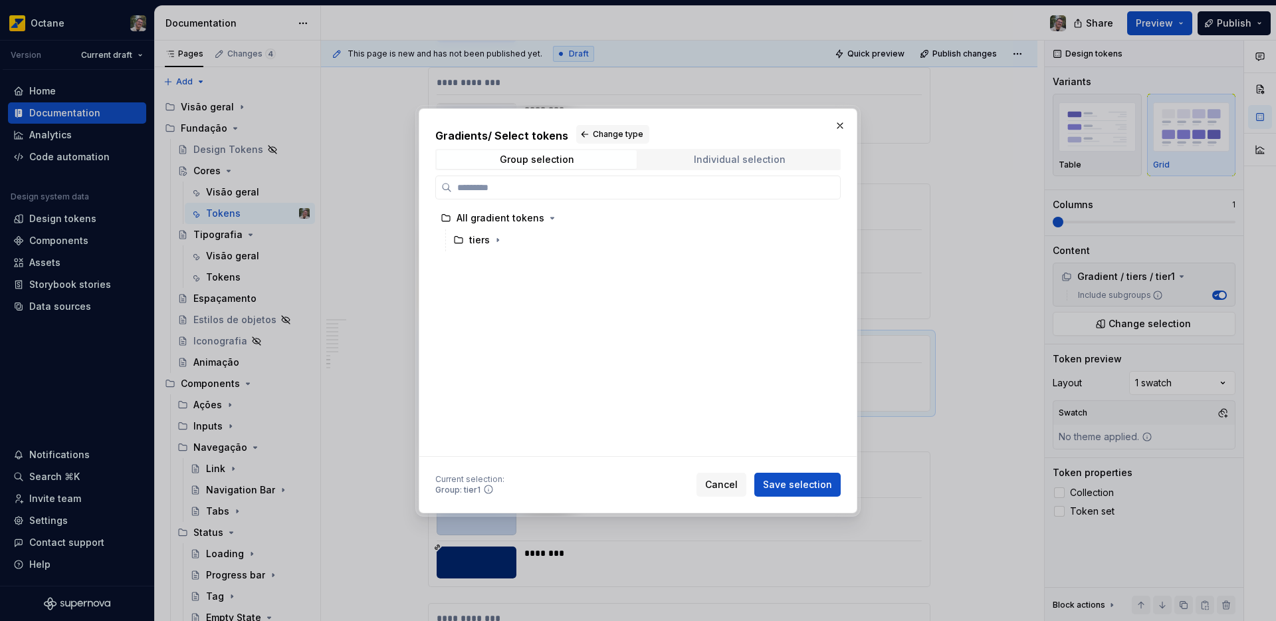
click at [719, 150] on span "Individual selection" at bounding box center [739, 159] width 200 height 19
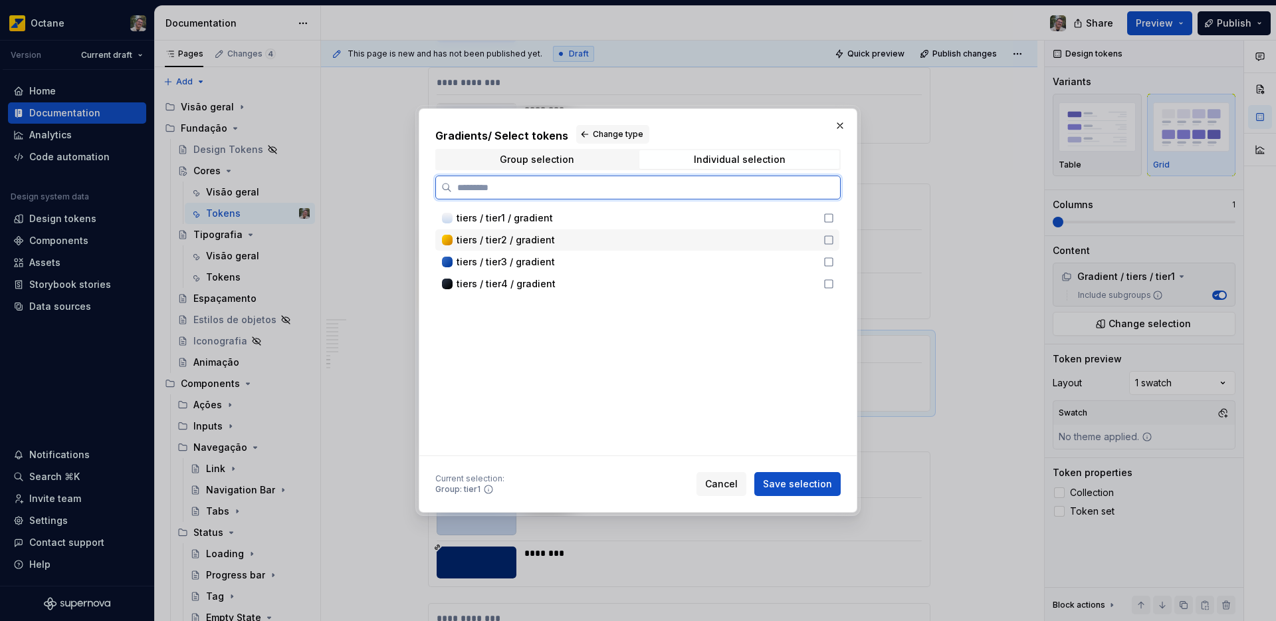
click at [830, 239] on icon at bounding box center [829, 240] width 11 height 11
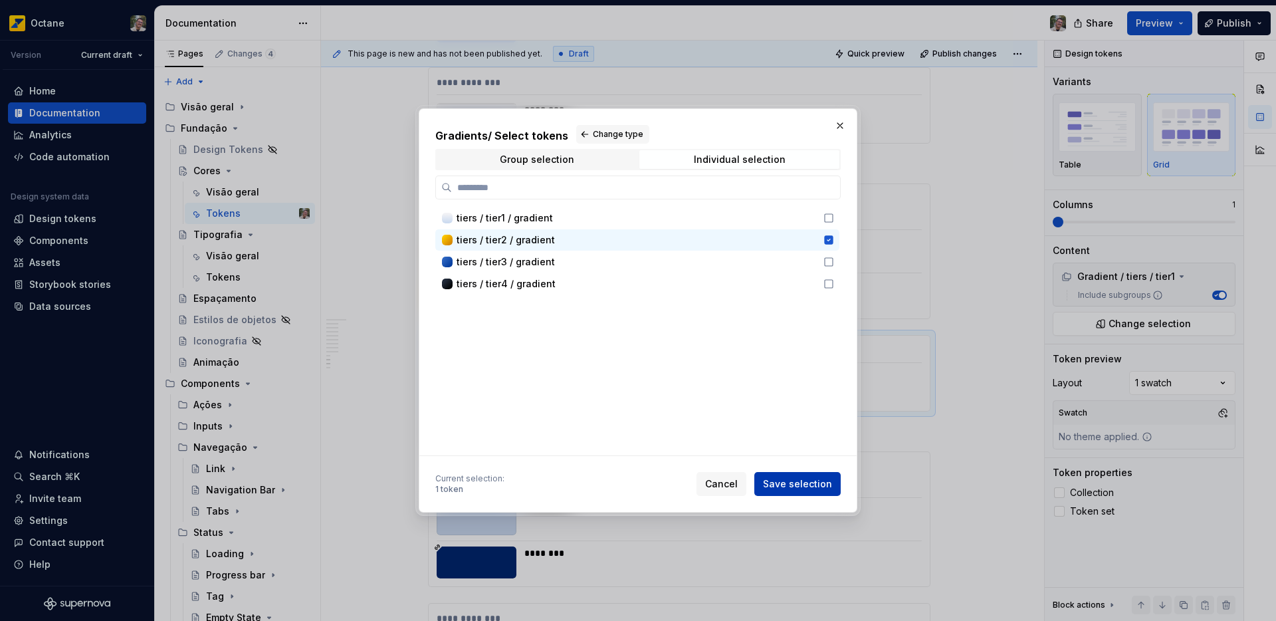
click at [809, 484] on span "Save selection" at bounding box center [797, 483] width 69 height 13
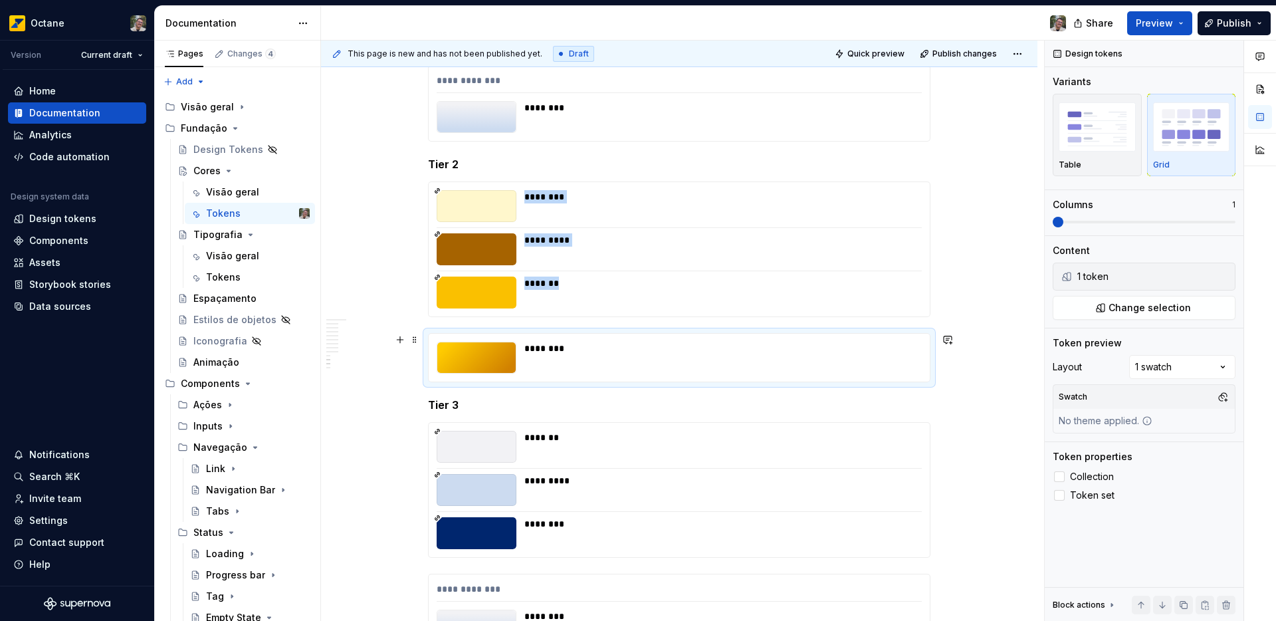
scroll to position [4115, 0]
click at [631, 453] on div "*******" at bounding box center [719, 446] width 390 height 32
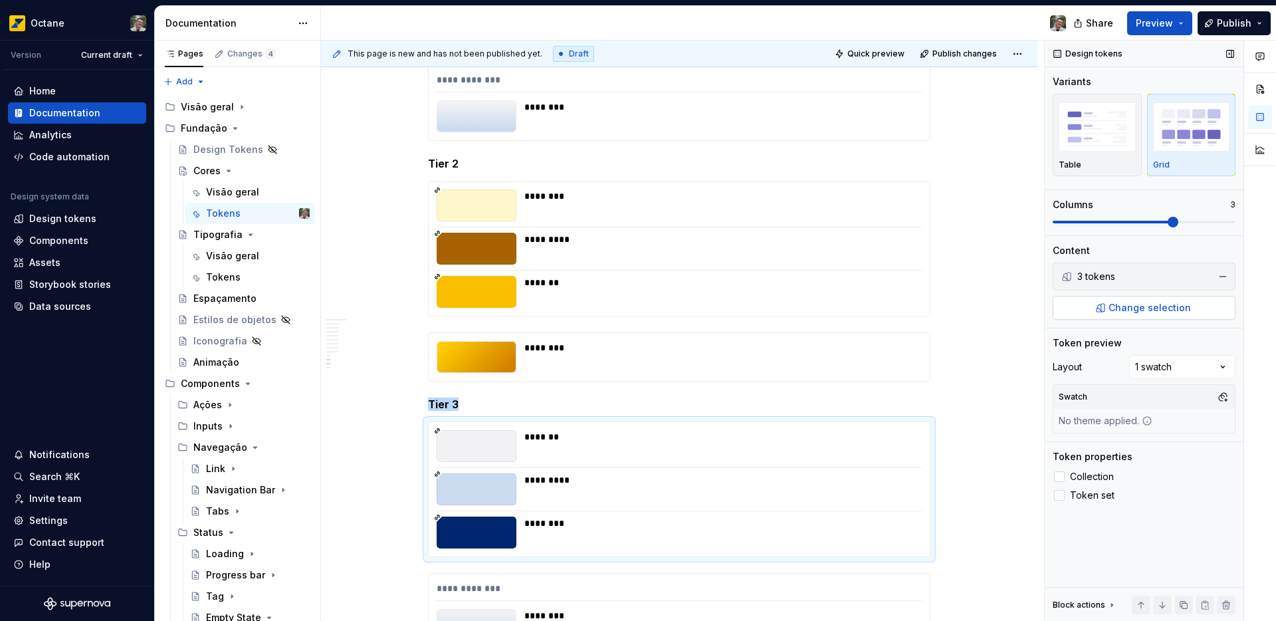
click at [1129, 298] on button "Change selection" at bounding box center [1144, 308] width 183 height 24
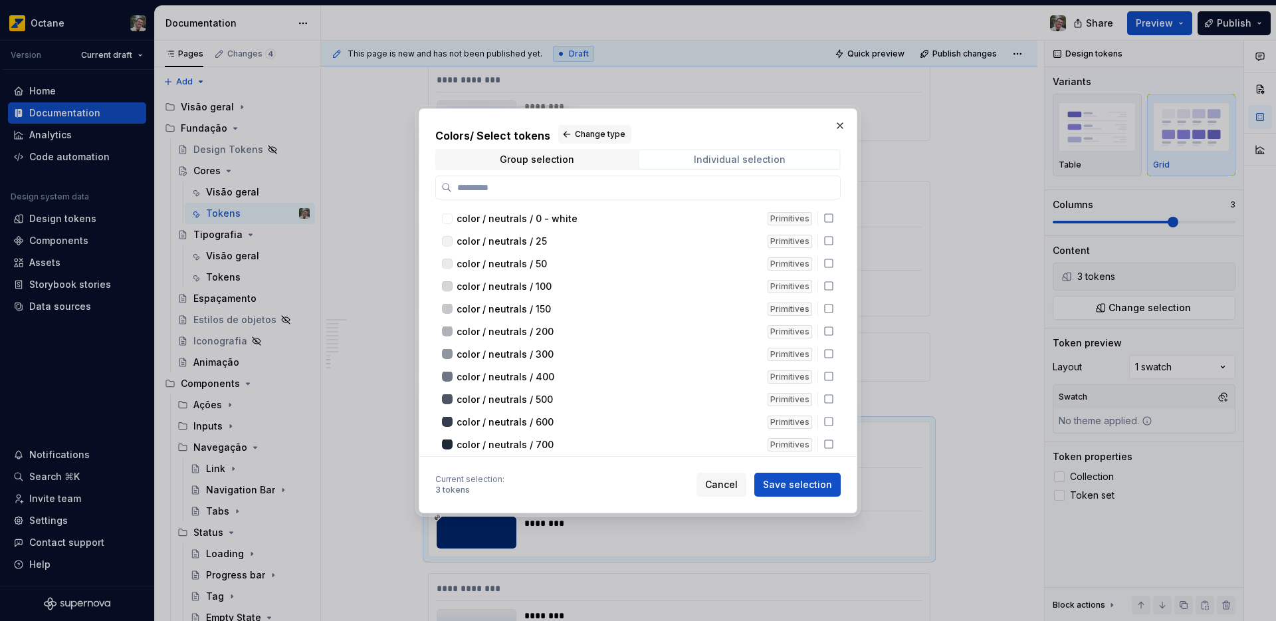
click at [707, 156] on div "Individual selection" at bounding box center [740, 159] width 92 height 11
click at [733, 158] on div "Individual selection" at bounding box center [740, 159] width 92 height 11
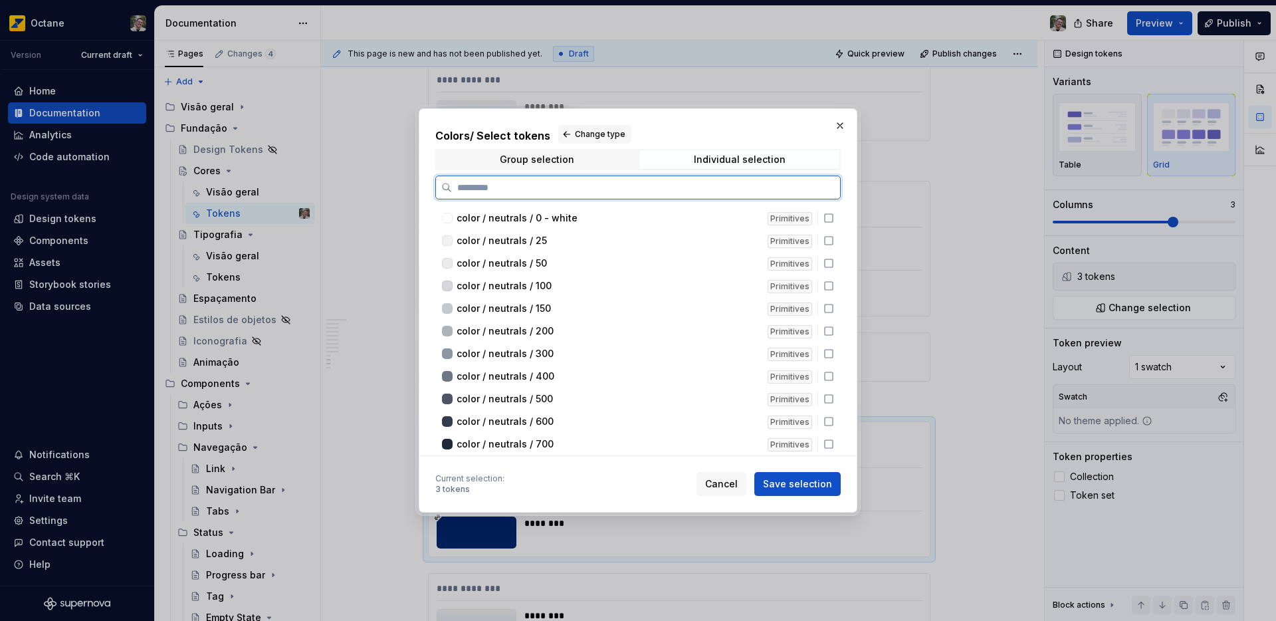
click at [687, 186] on input "search" at bounding box center [646, 187] width 388 height 13
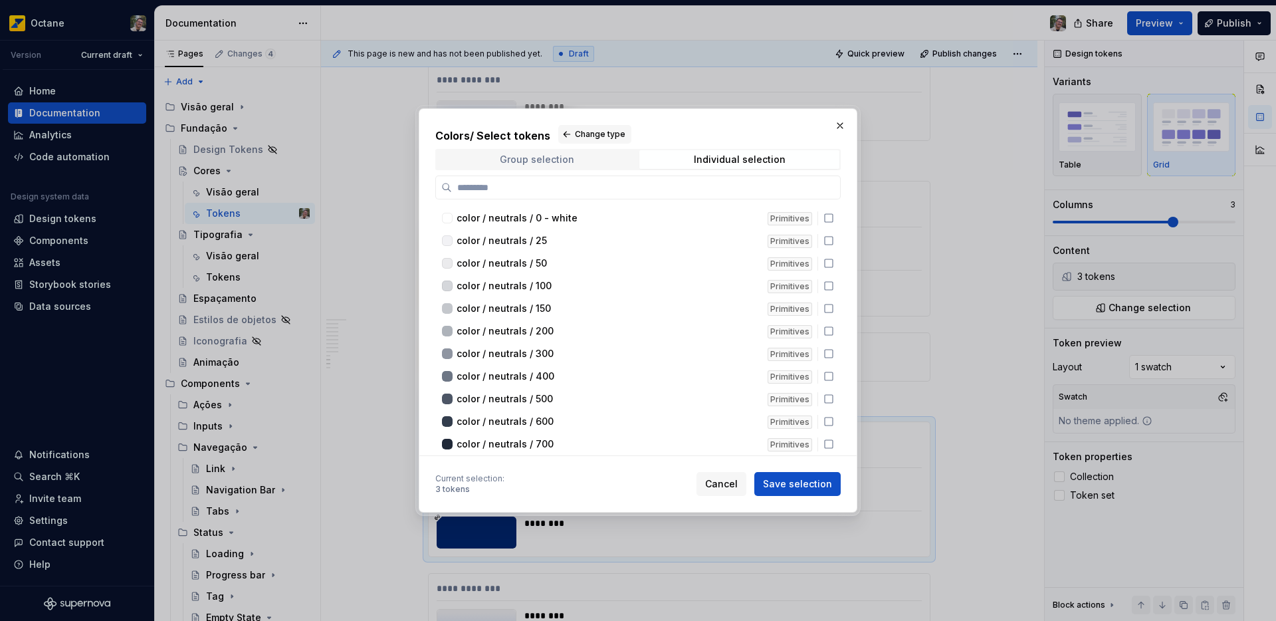
click at [570, 155] on div "Group selection" at bounding box center [537, 159] width 74 height 11
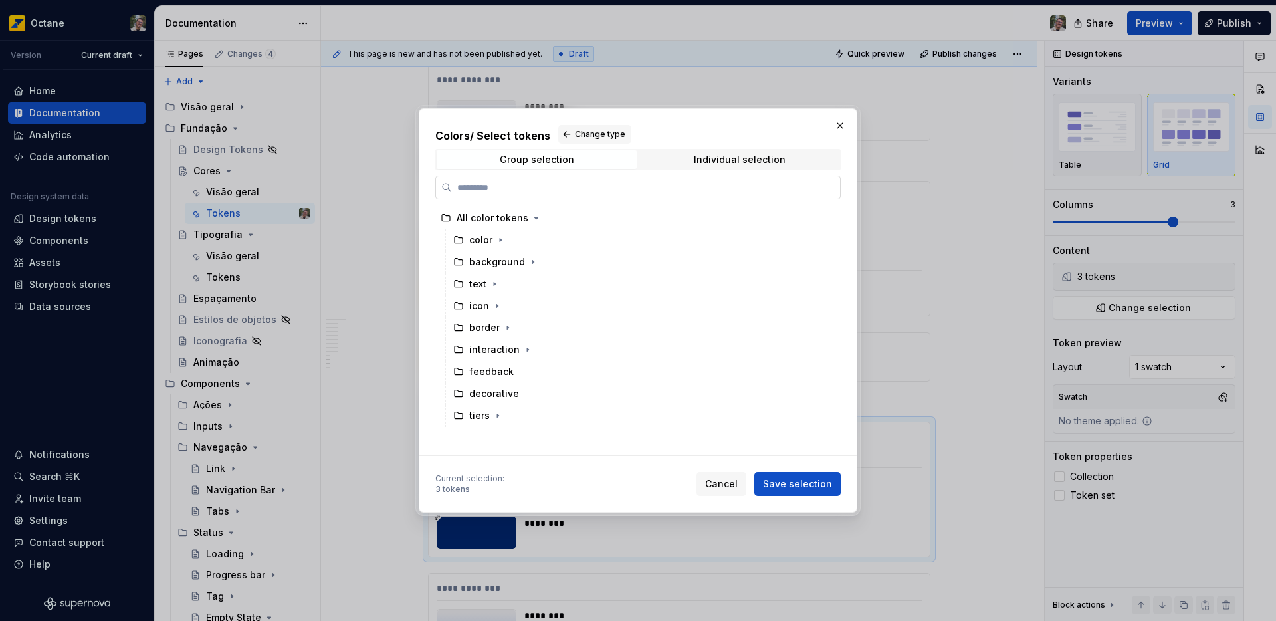
click at [575, 191] on input "search" at bounding box center [646, 187] width 388 height 13
click at [495, 418] on icon "button" at bounding box center [498, 415] width 11 height 11
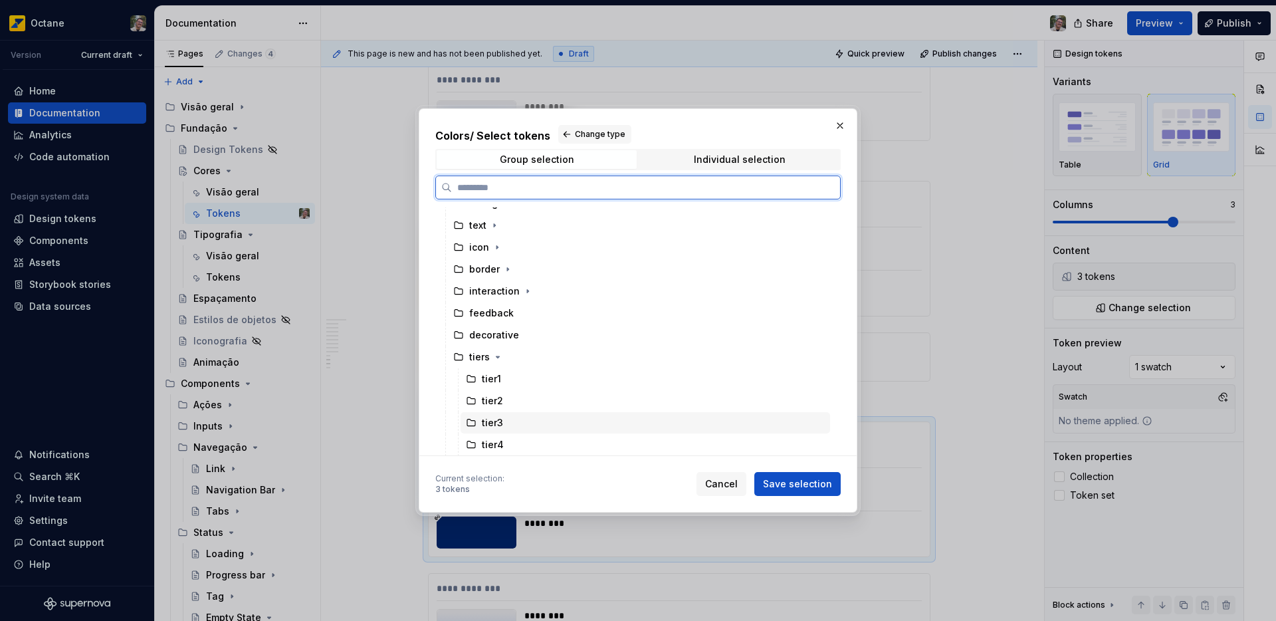
click at [485, 428] on div "tier3" at bounding box center [492, 422] width 21 height 13
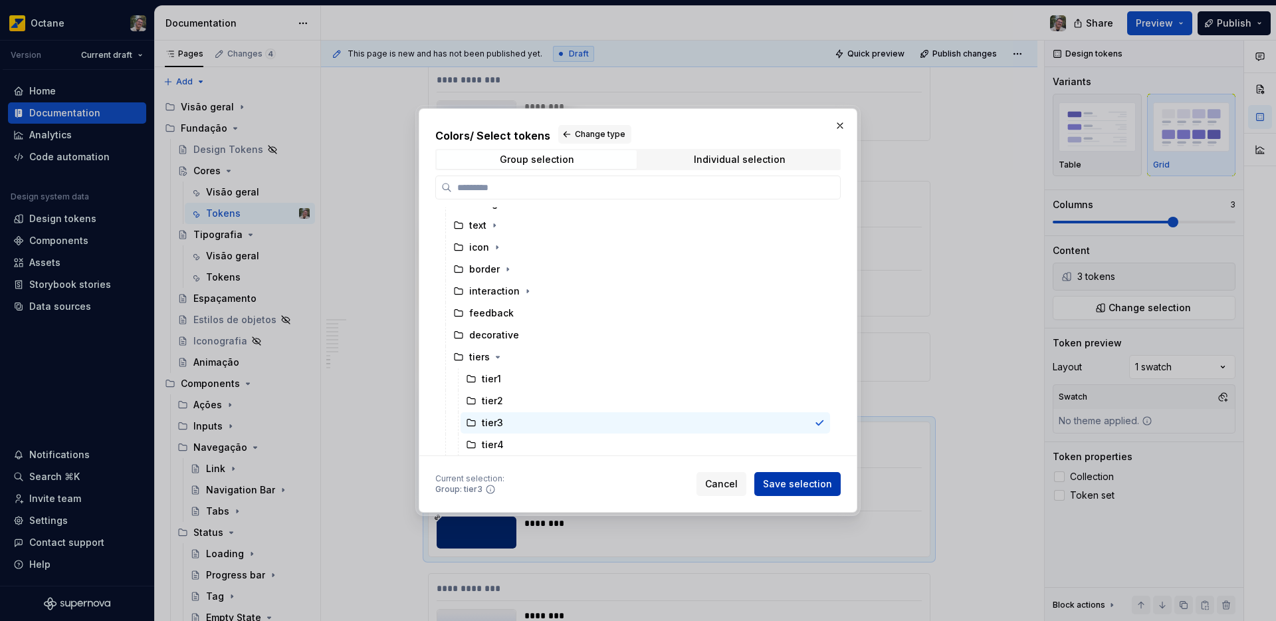
click at [775, 483] on span "Save selection" at bounding box center [797, 483] width 69 height 13
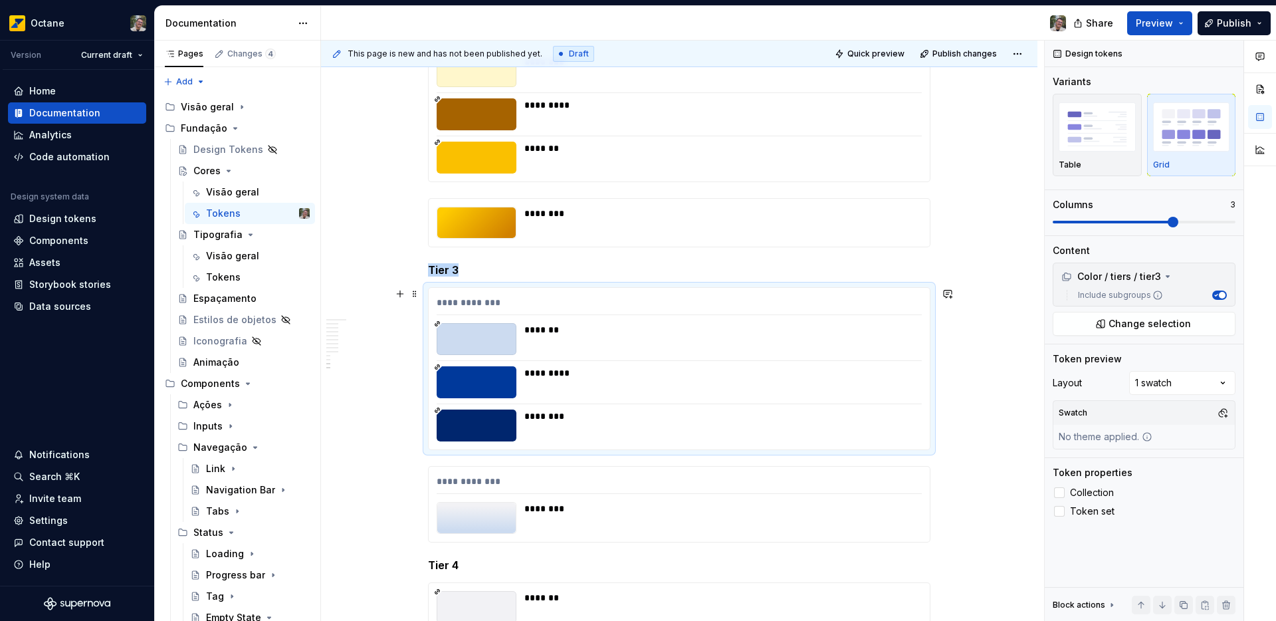
scroll to position [4251, 0]
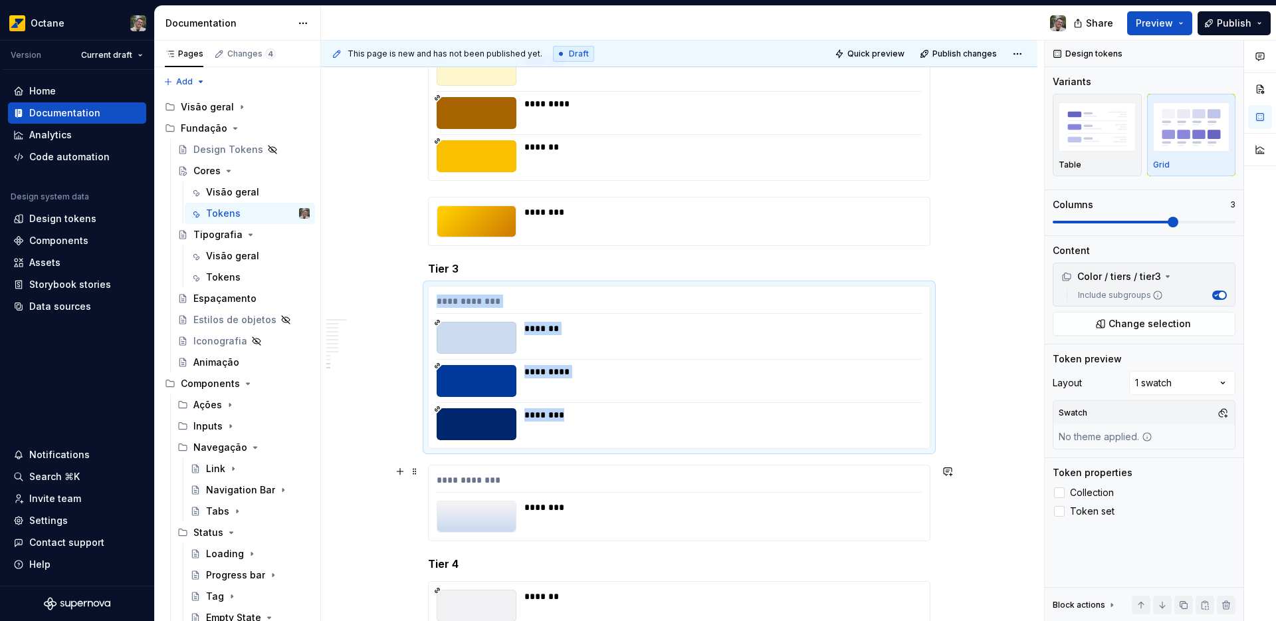
click at [628, 516] on div "********" at bounding box center [719, 517] width 390 height 32
click at [1161, 323] on span "Change selection" at bounding box center [1150, 323] width 82 height 13
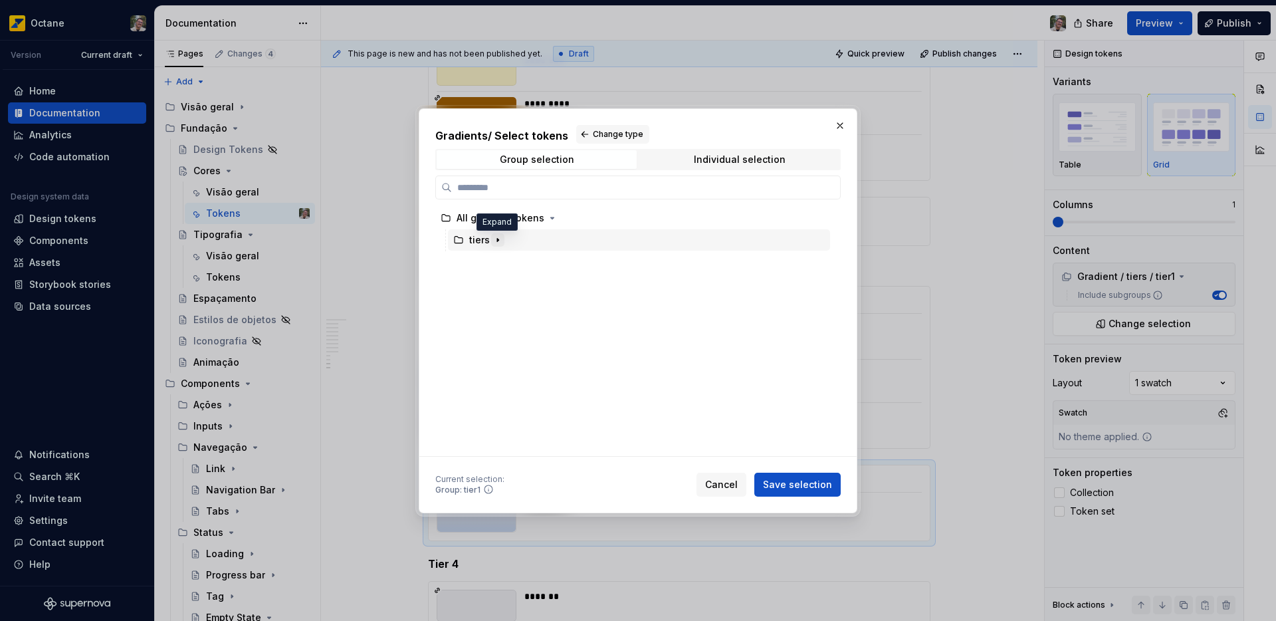
click at [494, 240] on icon "button" at bounding box center [498, 240] width 11 height 11
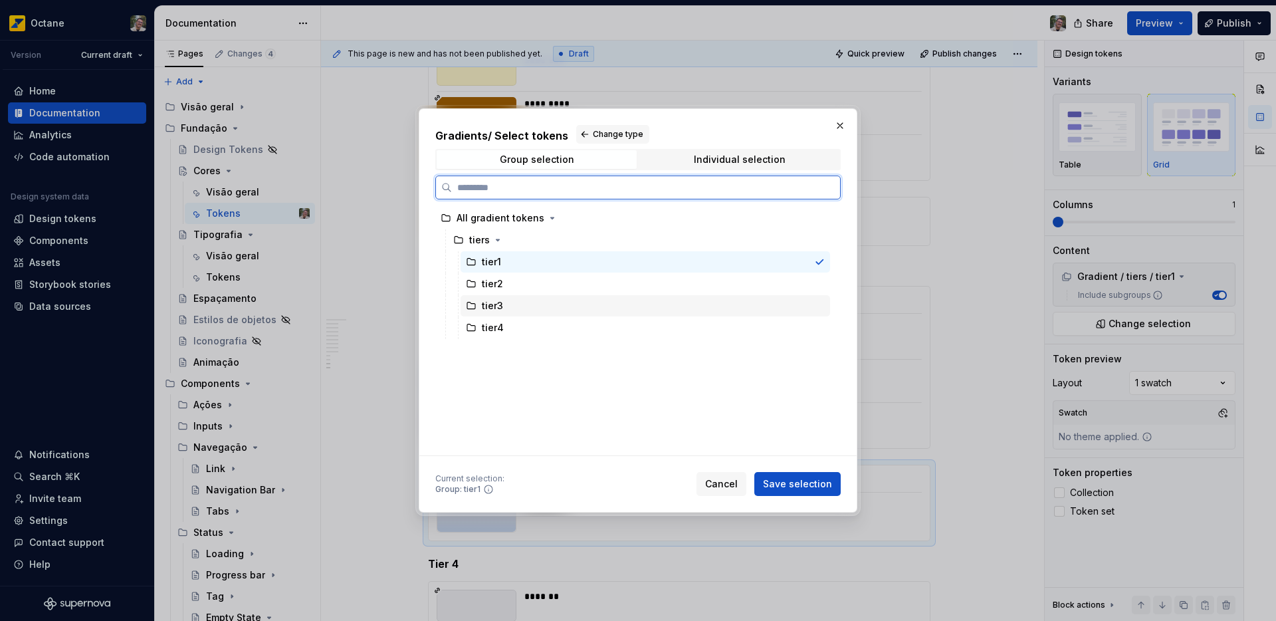
click at [487, 304] on div "tier3" at bounding box center [492, 305] width 21 height 13
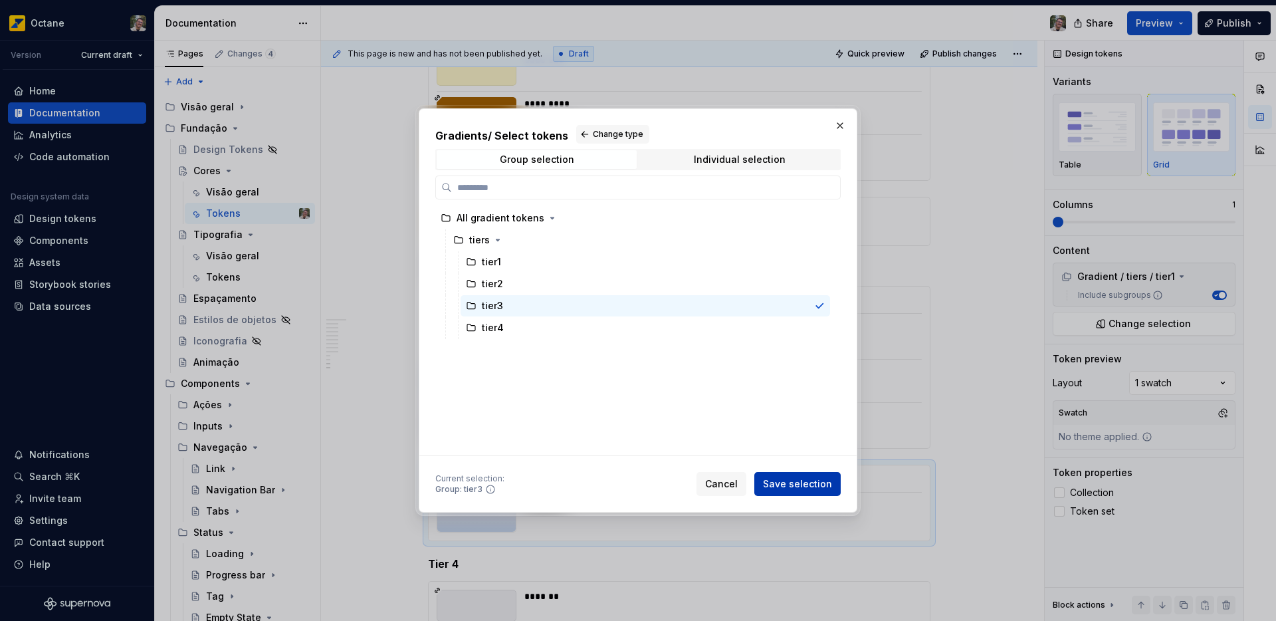
click at [822, 485] on span "Save selection" at bounding box center [797, 483] width 69 height 13
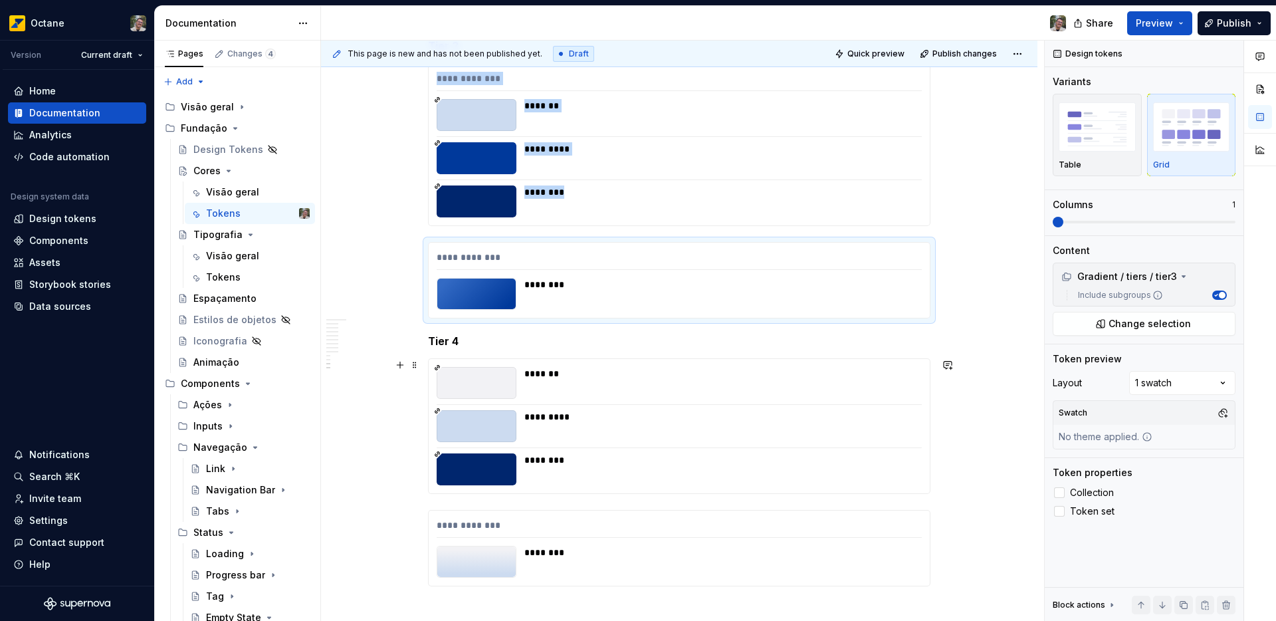
scroll to position [4476, 0]
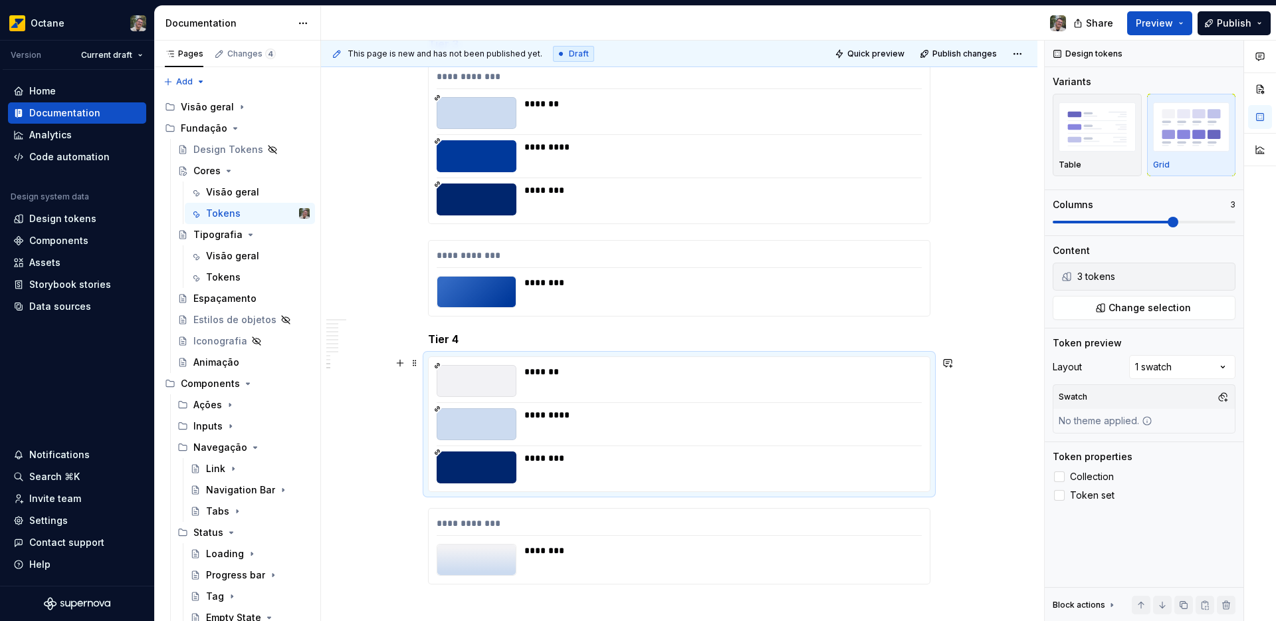
click at [559, 399] on div "******* ********* ********" at bounding box center [679, 424] width 501 height 134
click at [1153, 312] on span "Change selection" at bounding box center [1150, 307] width 82 height 13
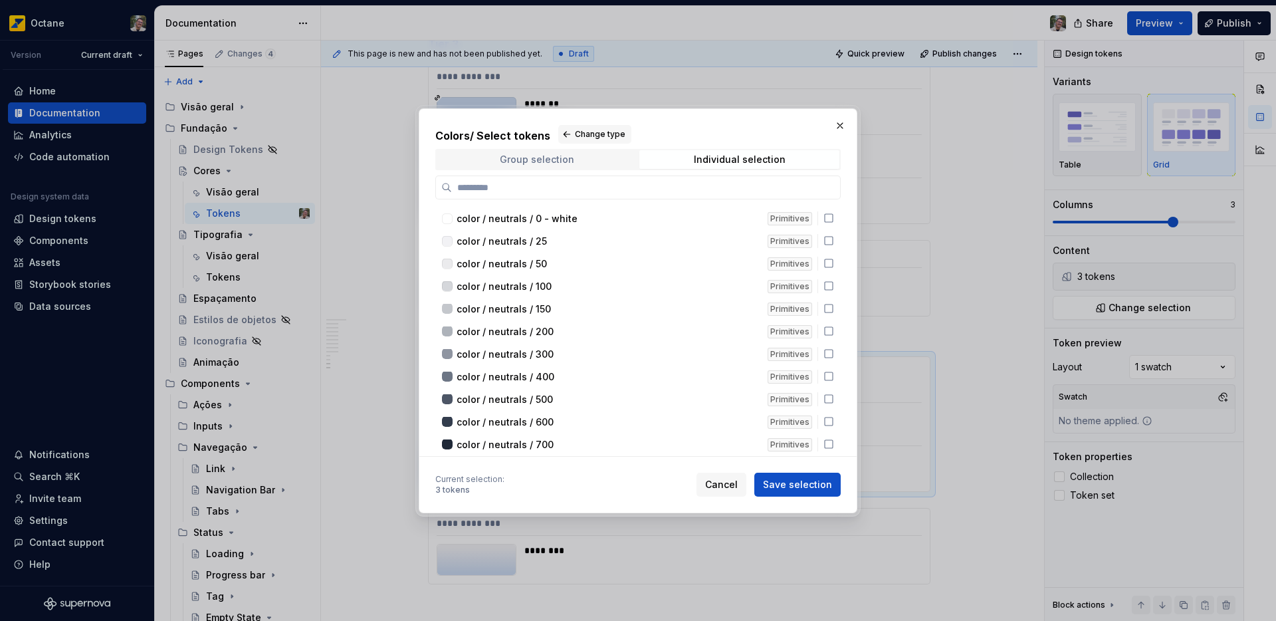
click at [566, 159] on div "Group selection" at bounding box center [537, 159] width 74 height 11
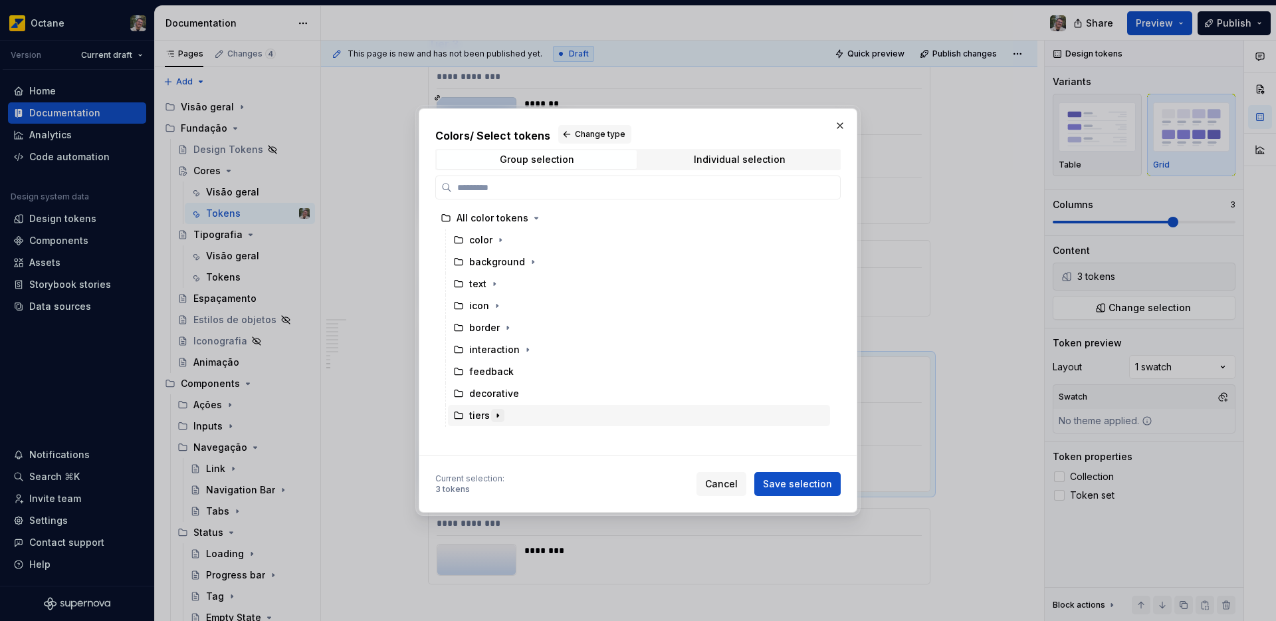
click at [496, 416] on icon "button" at bounding box center [498, 415] width 11 height 11
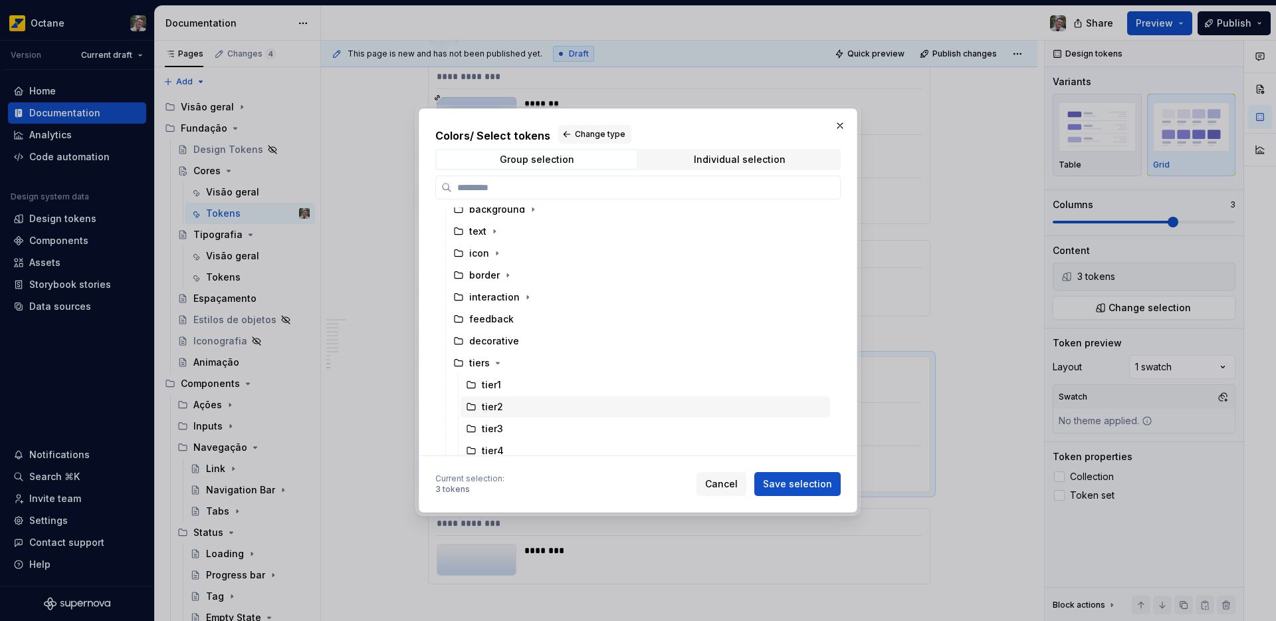
scroll to position [58, 0]
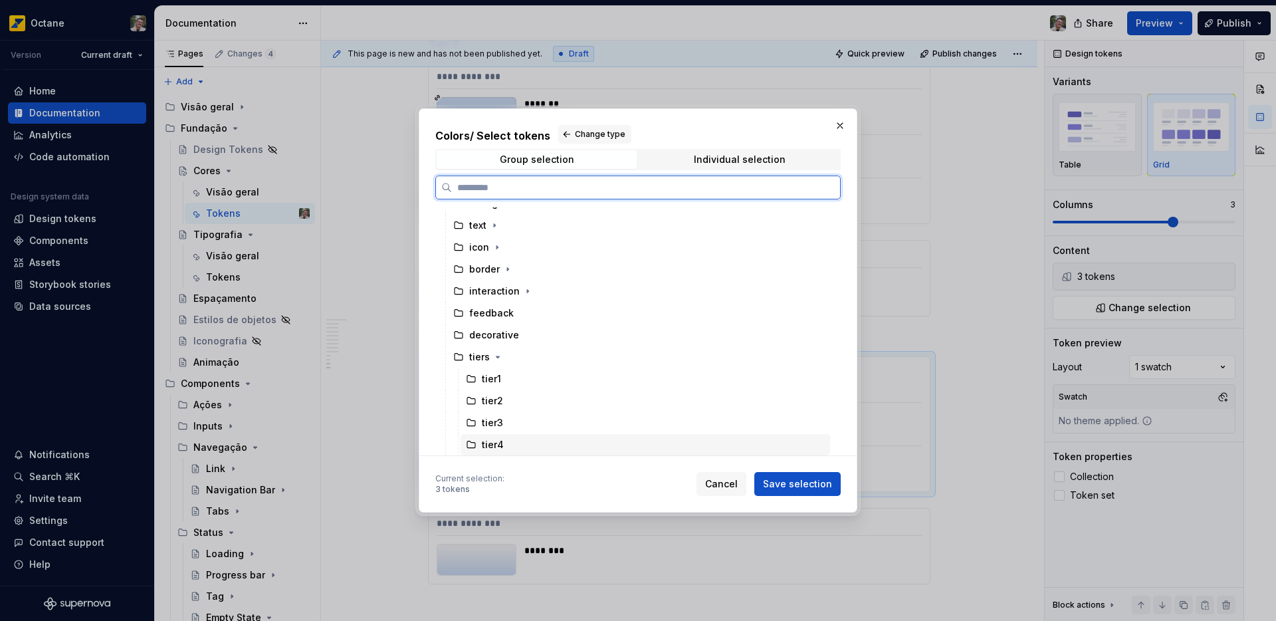
click at [489, 448] on div "tier4" at bounding box center [493, 444] width 22 height 13
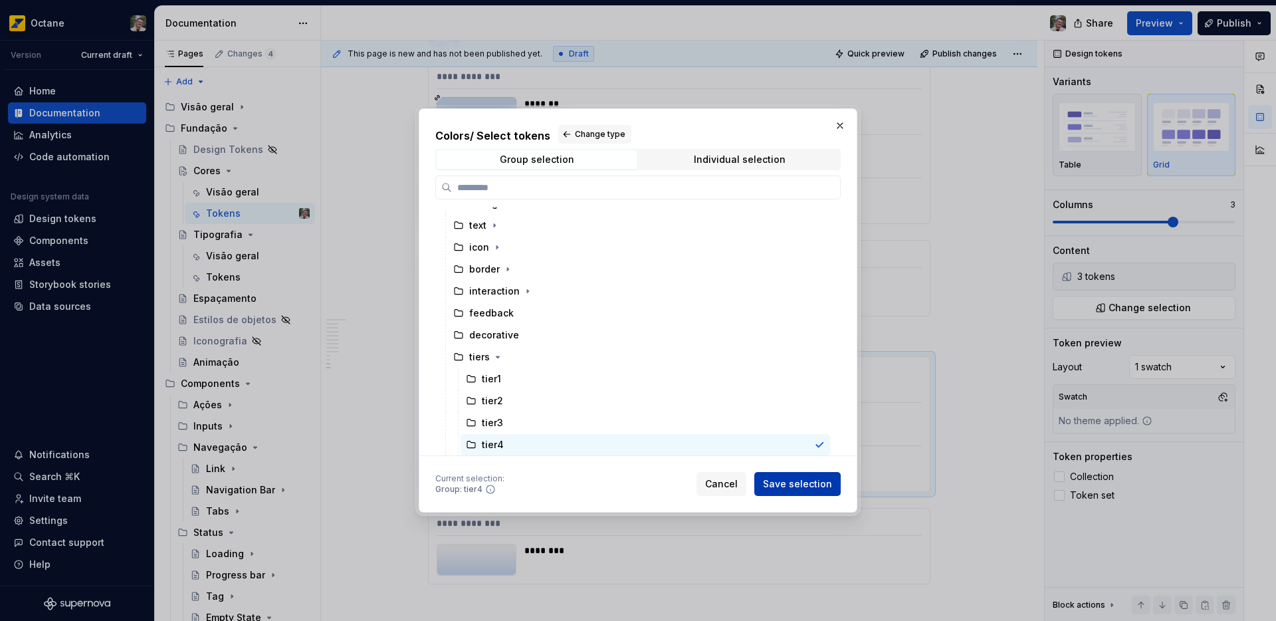
click at [800, 485] on span "Save selection" at bounding box center [797, 483] width 69 height 13
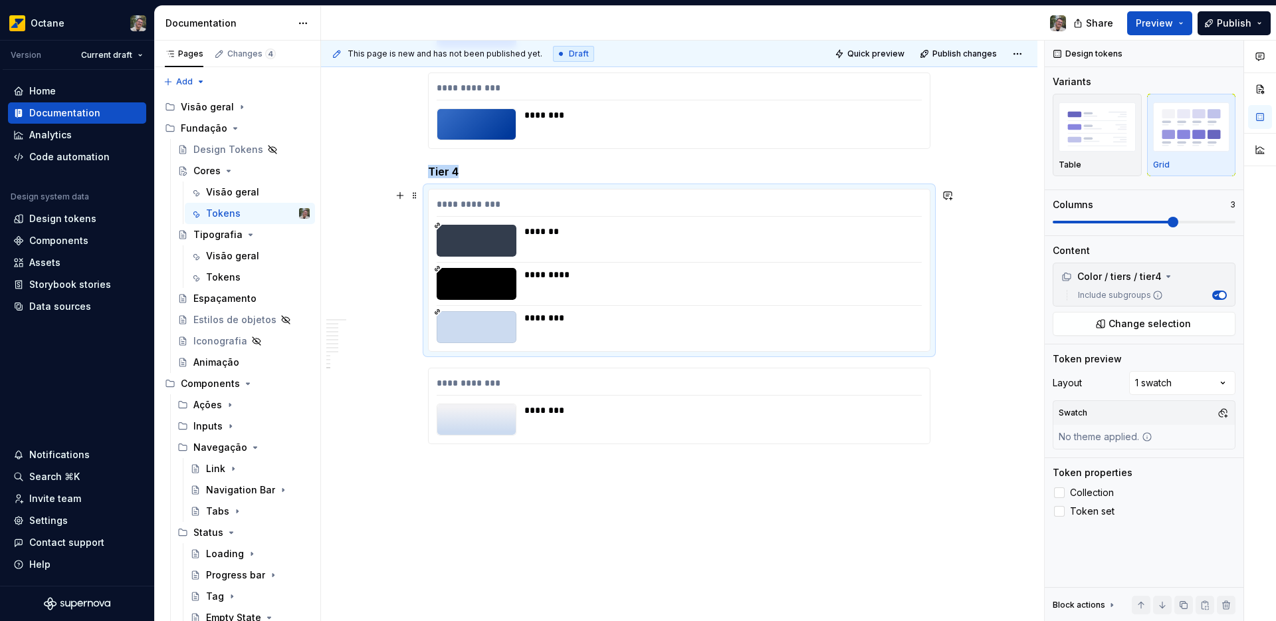
scroll to position [4668, 0]
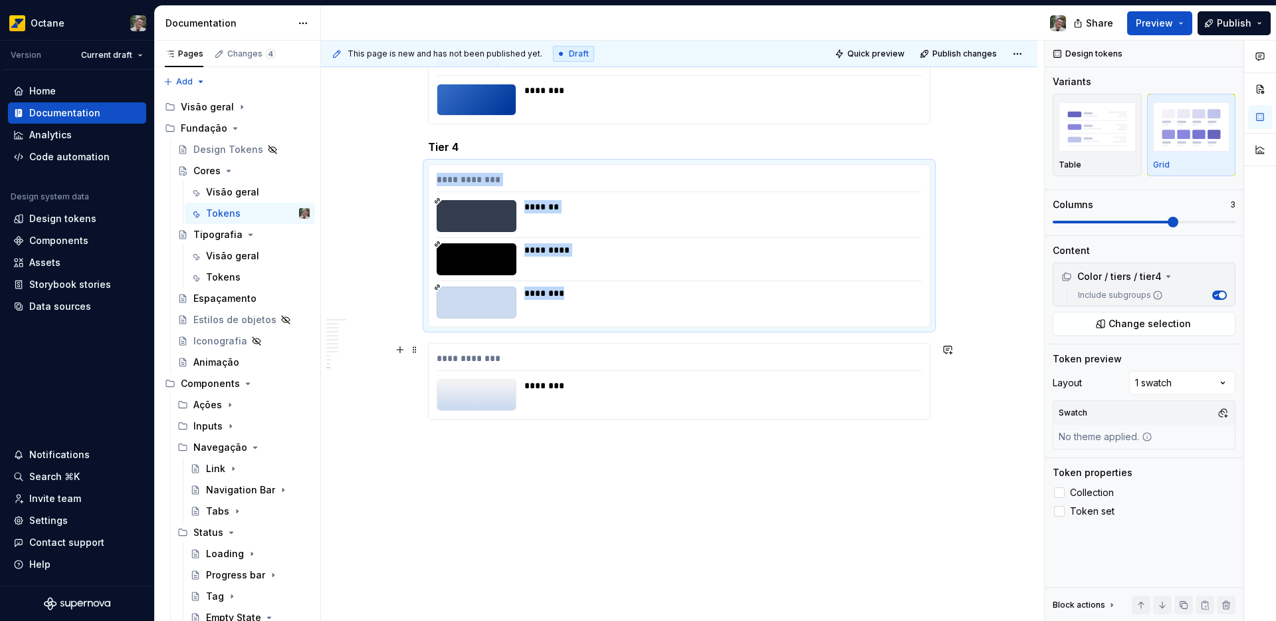
click at [536, 385] on div "********" at bounding box center [719, 385] width 390 height 13
click at [1115, 324] on span "Change selection" at bounding box center [1150, 323] width 82 height 13
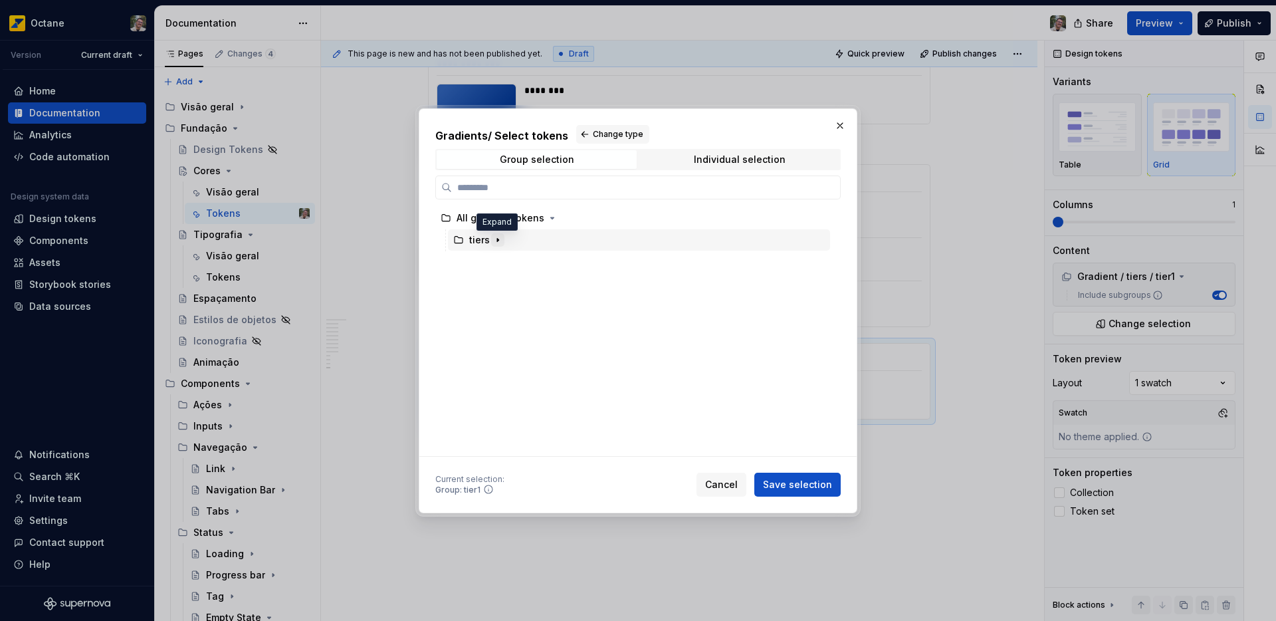
click at [498, 239] on icon "button" at bounding box center [497, 239] width 1 height 3
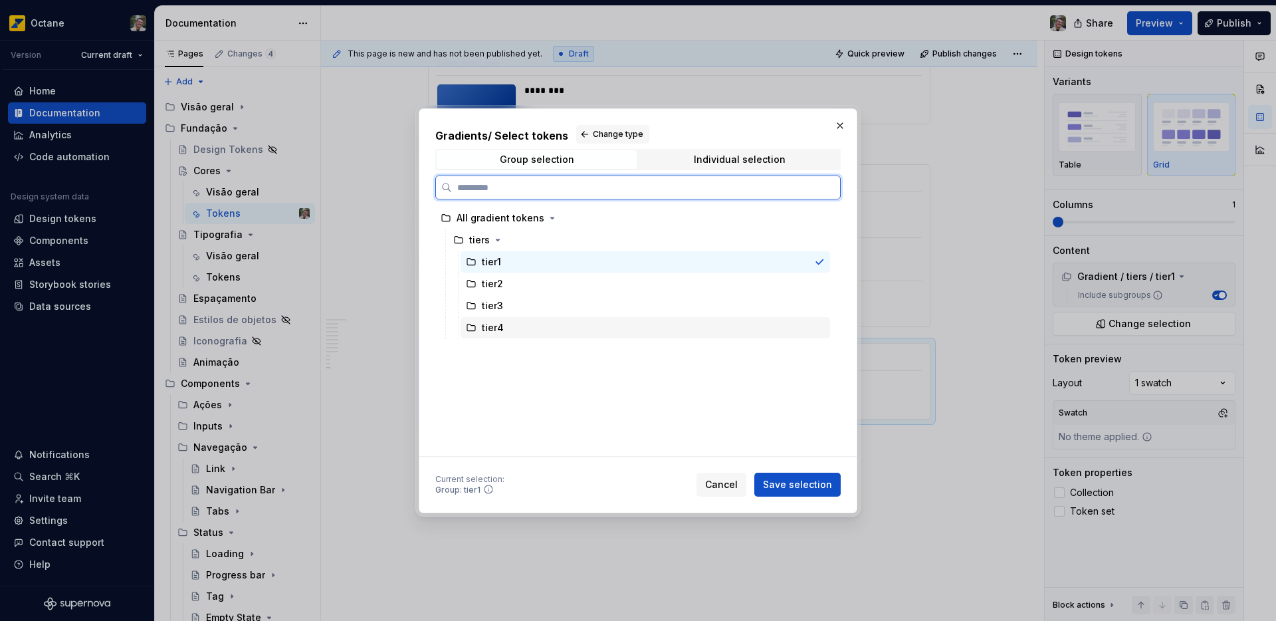
click at [498, 331] on div "tier4" at bounding box center [493, 327] width 22 height 13
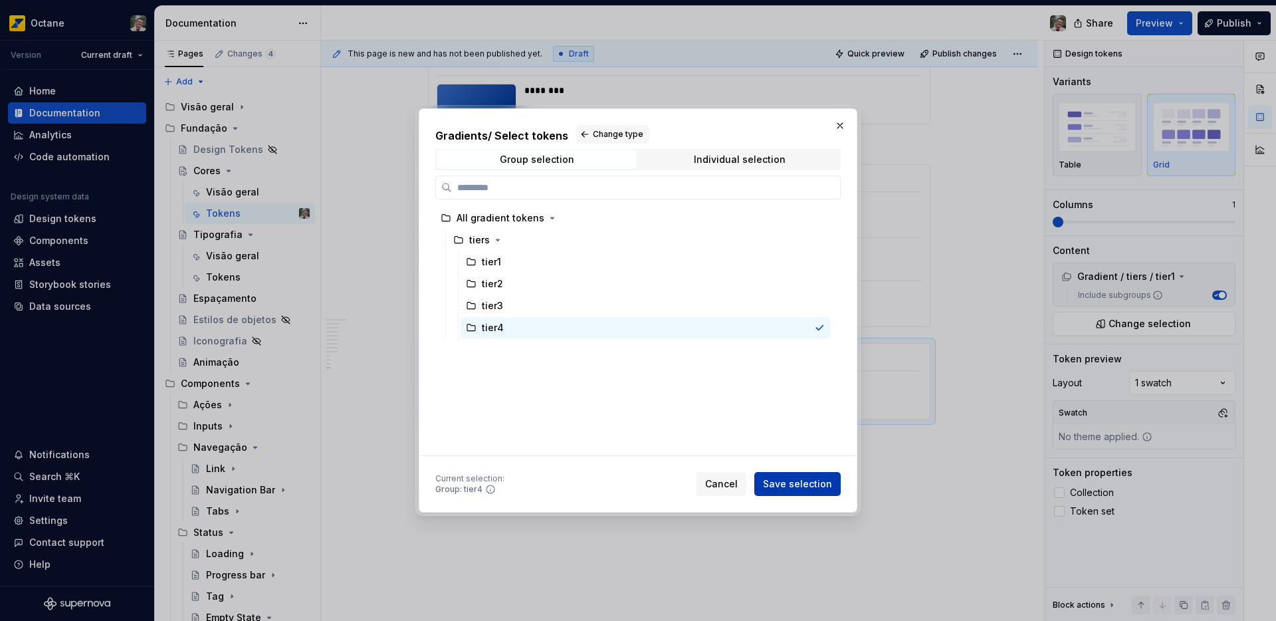
click at [796, 487] on span "Save selection" at bounding box center [797, 483] width 69 height 13
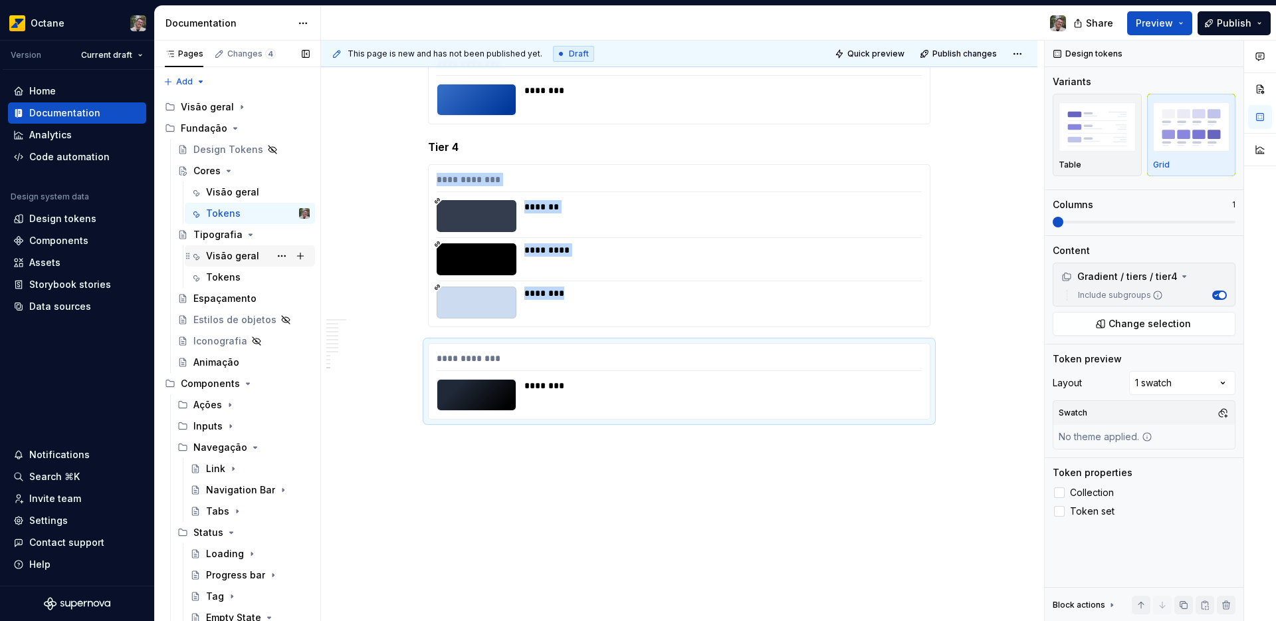
click at [229, 257] on div "Visão geral" at bounding box center [232, 255] width 53 height 13
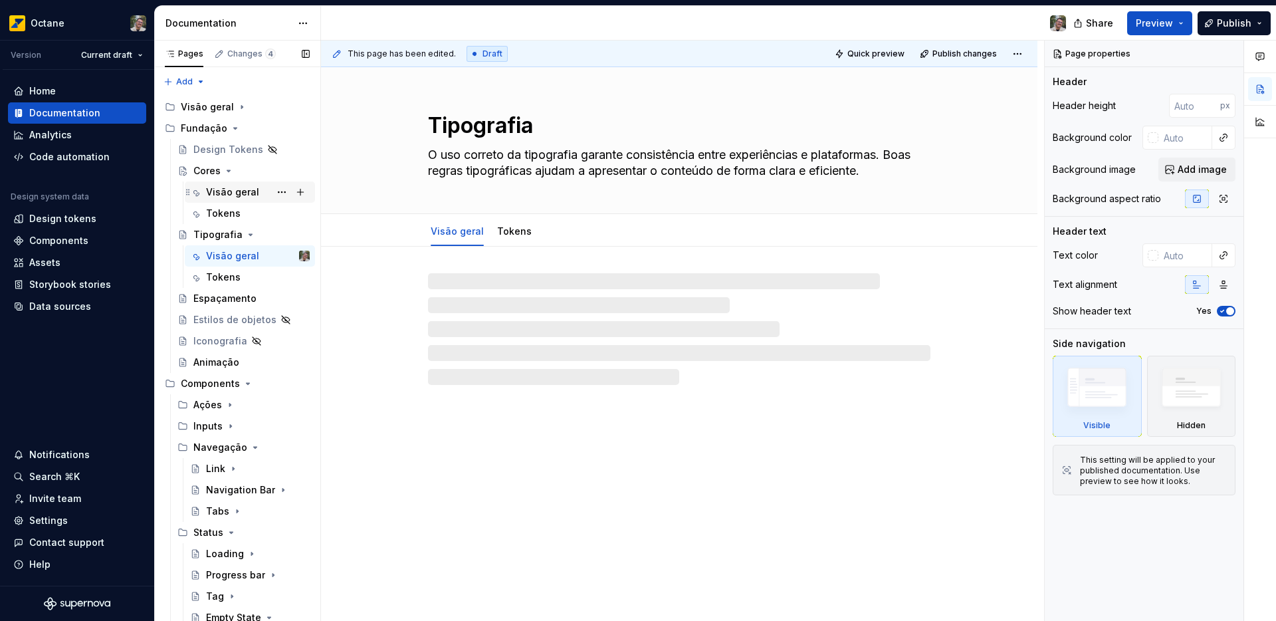
click at [232, 195] on div "Visão geral" at bounding box center [232, 191] width 53 height 13
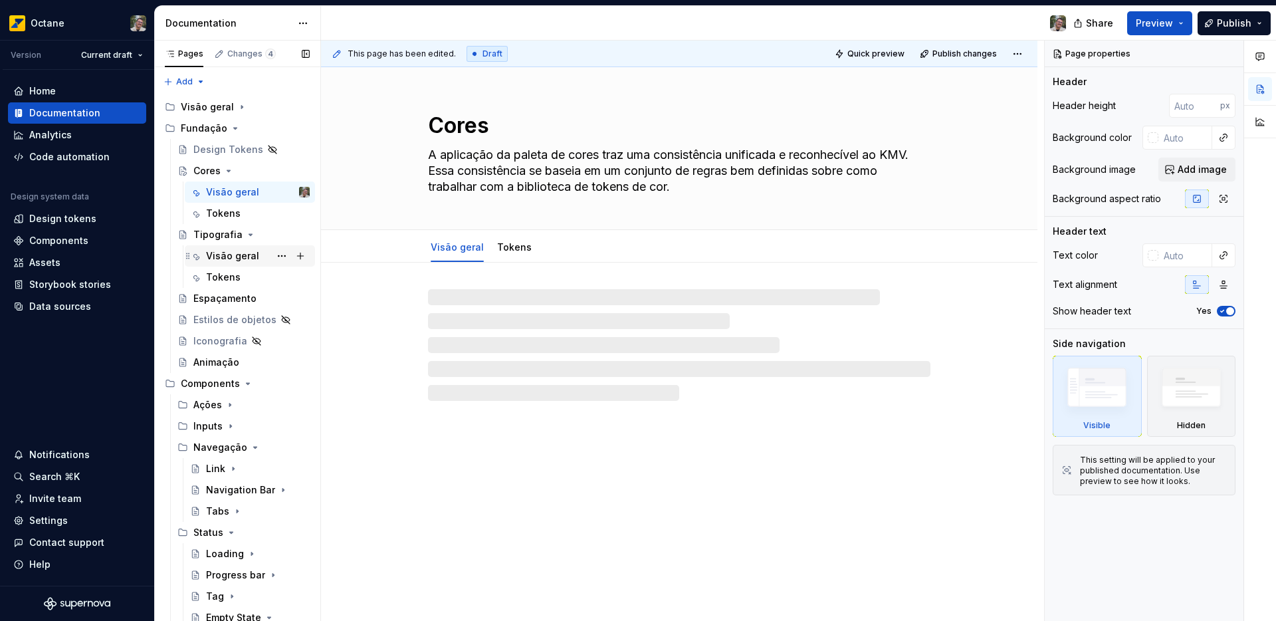
click at [232, 260] on div "Visão geral" at bounding box center [232, 255] width 53 height 13
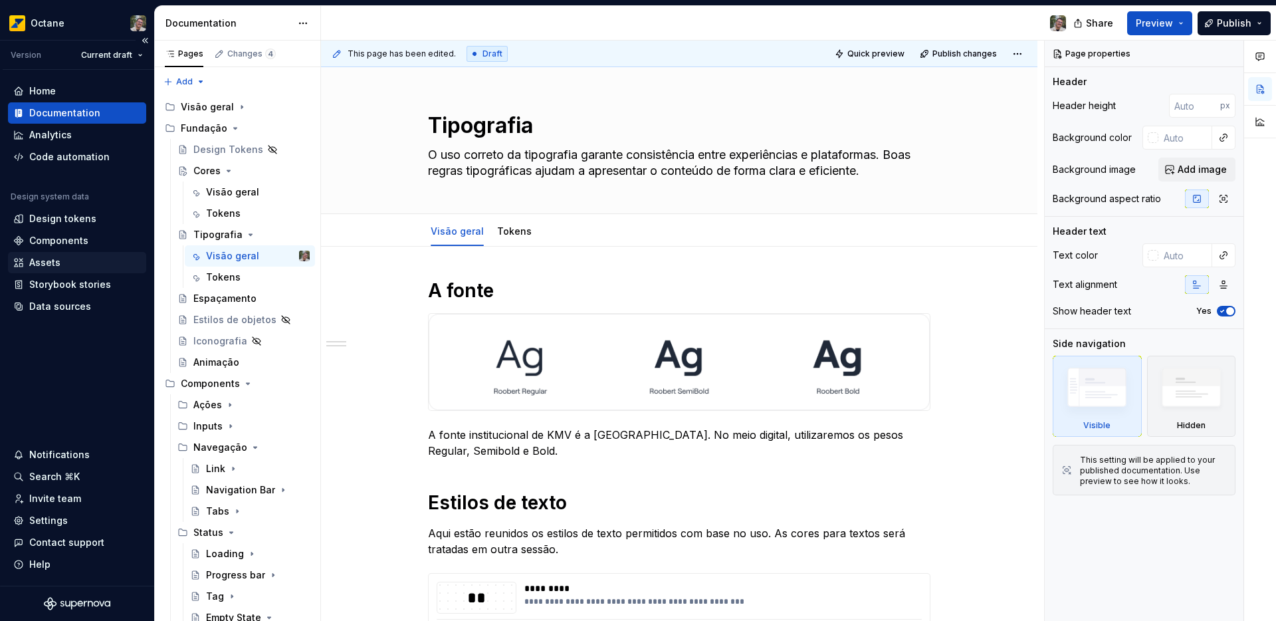
type textarea "*"
click at [43, 263] on div "Assets" at bounding box center [44, 262] width 31 height 13
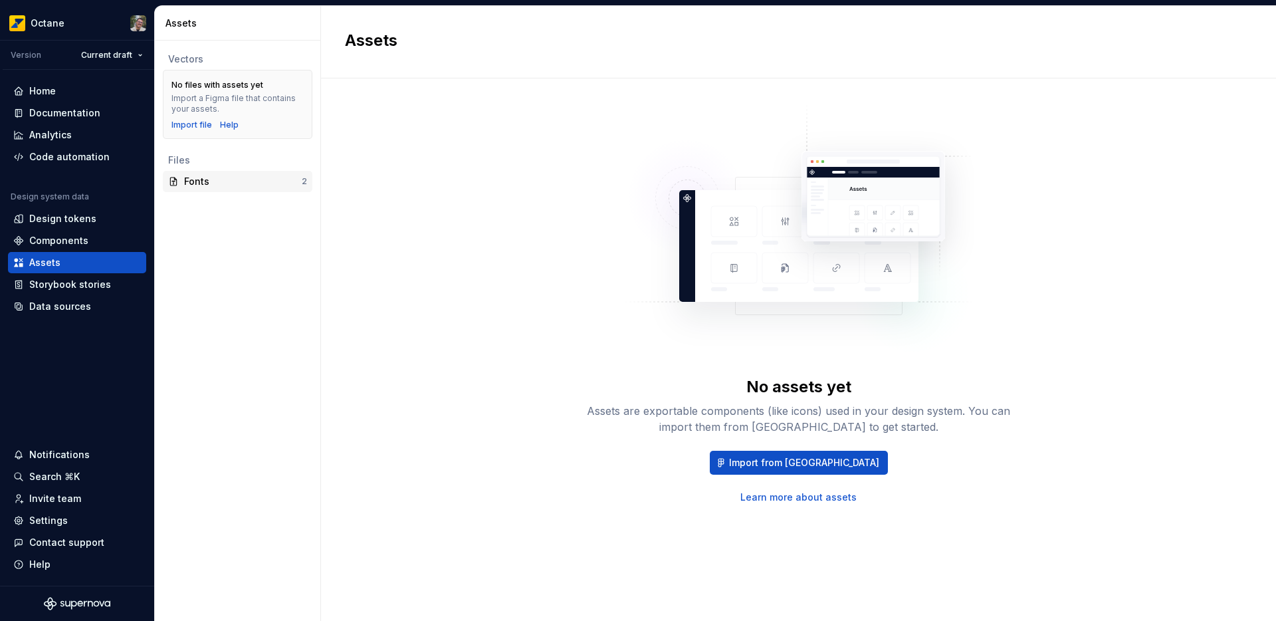
click at [206, 175] on div "Fonts" at bounding box center [243, 181] width 118 height 13
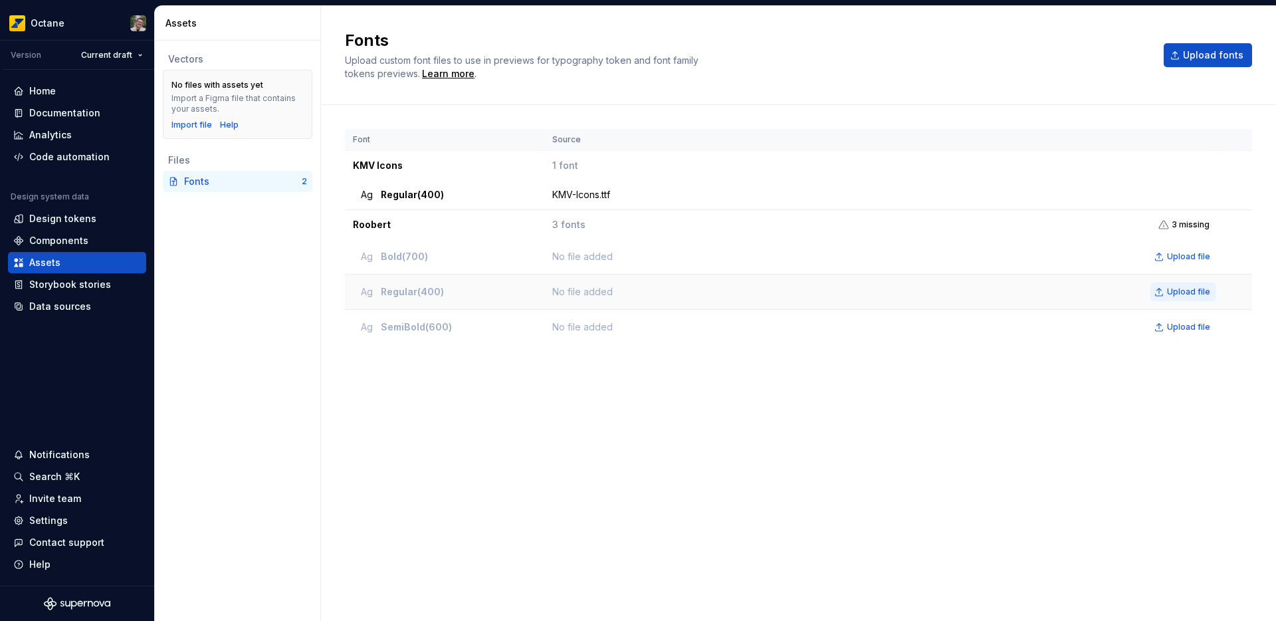
click at [1181, 294] on span "Upload file" at bounding box center [1188, 292] width 43 height 11
click at [1184, 260] on span "Upload file" at bounding box center [1188, 256] width 43 height 11
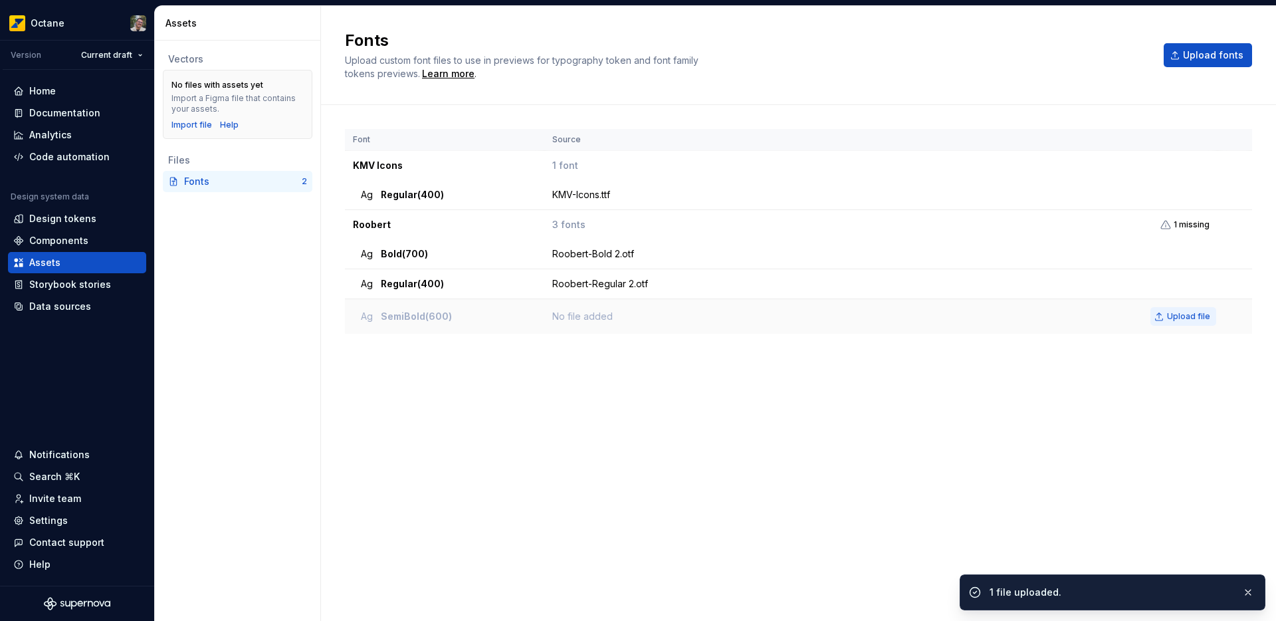
click at [1182, 318] on span "Upload file" at bounding box center [1188, 316] width 43 height 11
